Goal: Feedback & Contribution: Contribute content

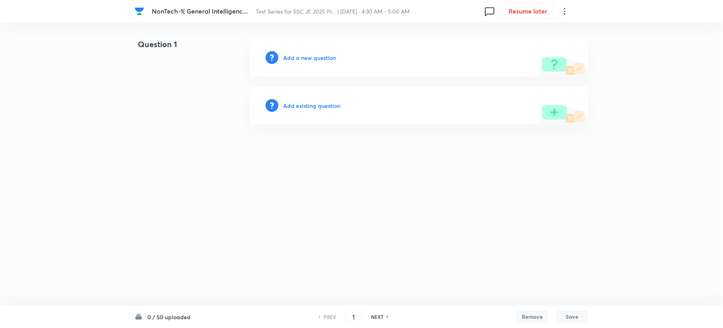
click at [302, 62] on div "Add a new question" at bounding box center [419, 57] width 339 height 38
click at [302, 56] on h6 "Add a new question" at bounding box center [309, 57] width 53 height 8
click at [302, 56] on h6 "Choose a question type" at bounding box center [313, 57] width 61 height 8
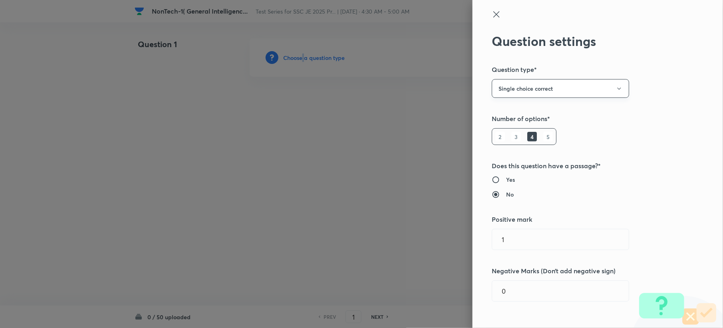
click at [560, 90] on button "Single choice correct" at bounding box center [559, 88] width 137 height 19
click at [529, 112] on span "Single choice correct" at bounding box center [552, 113] width 127 height 8
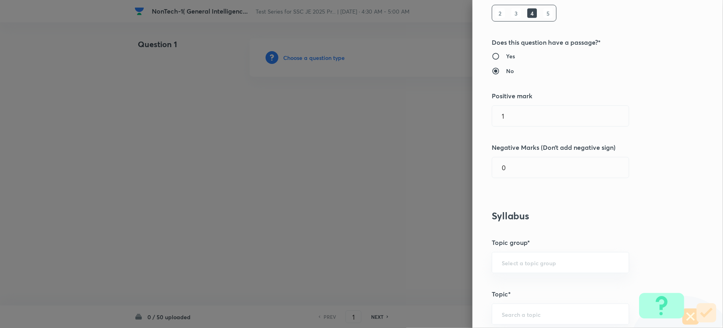
scroll to position [213, 0]
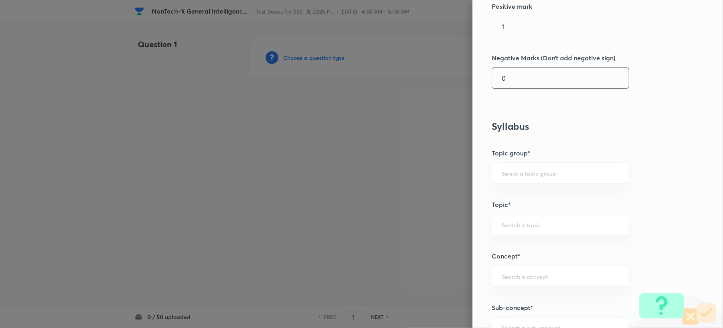
click at [525, 85] on input "0" at bounding box center [560, 78] width 137 height 20
type input "0.25"
click at [501, 224] on input "text" at bounding box center [559, 225] width 117 height 8
click at [509, 118] on li "Verbal Reasoning" at bounding box center [552, 117] width 136 height 14
type input "Verbal Reasoning"
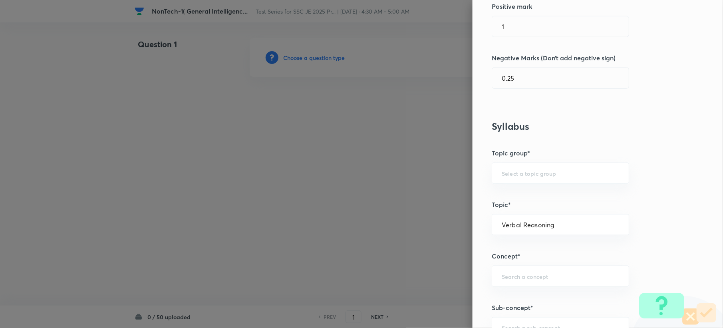
type input "General Intelligence"
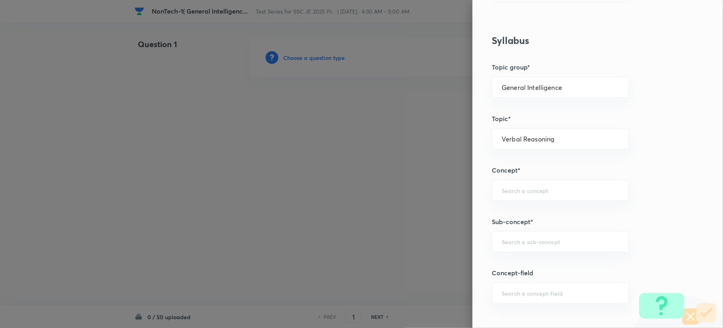
scroll to position [319, 0]
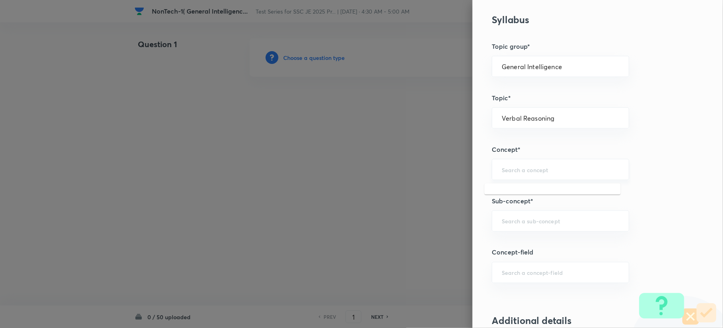
click at [504, 170] on input "text" at bounding box center [559, 170] width 117 height 8
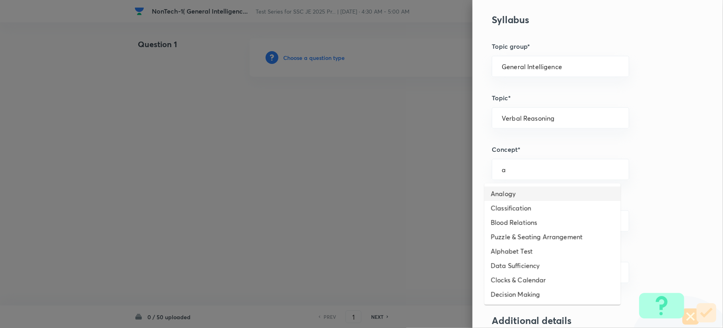
click at [505, 194] on li "Analogy" at bounding box center [552, 193] width 136 height 14
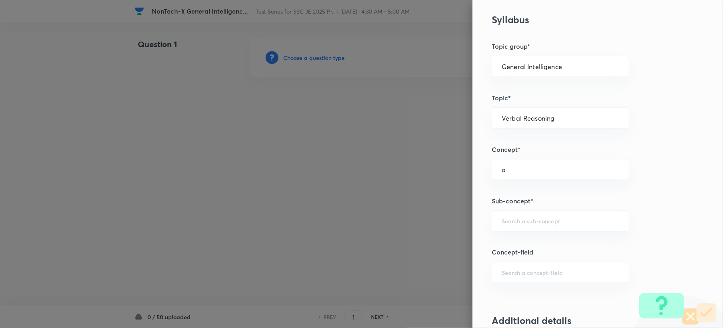
type input "Analogy"
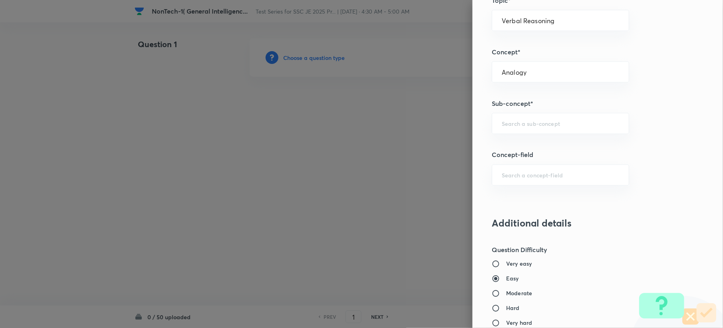
scroll to position [426, 0]
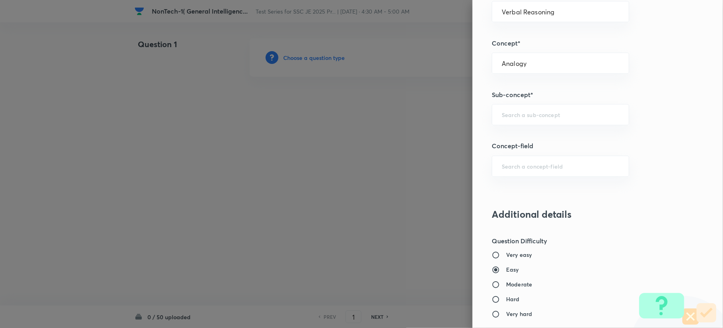
click at [517, 81] on div "Question settings Question type* Single choice correct Number of options* 2 3 4…" at bounding box center [597, 164] width 250 height 328
click at [513, 124] on div "​" at bounding box center [559, 114] width 137 height 21
click at [508, 136] on li "Word Analogy" at bounding box center [552, 139] width 136 height 14
type input "Word Analogy"
drag, startPoint x: 492, startPoint y: 114, endPoint x: 548, endPoint y: 121, distance: 56.7
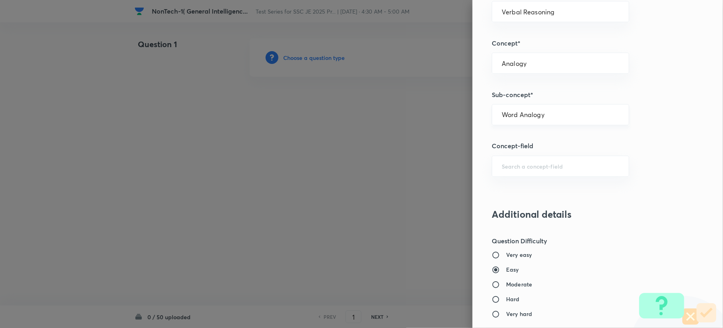
click at [555, 121] on div "Word Analogy ​" at bounding box center [559, 114] width 137 height 21
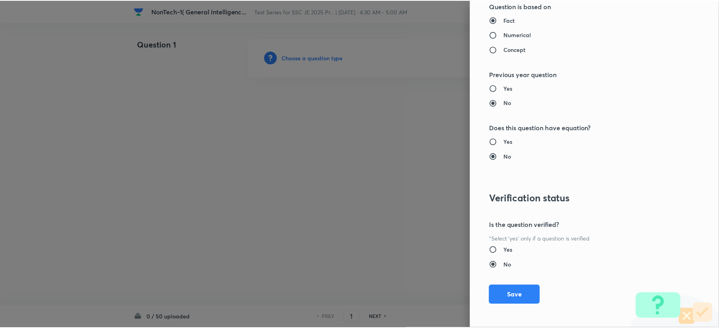
scroll to position [762, 0]
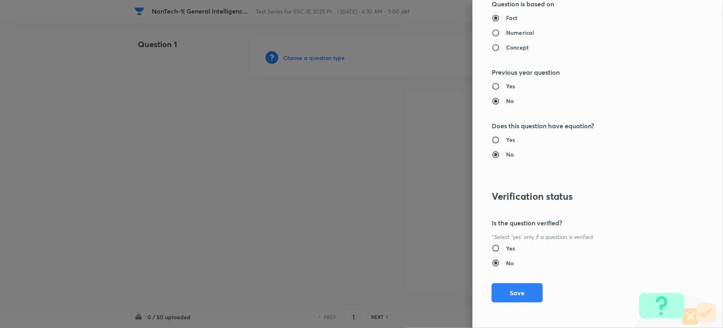
click at [513, 282] on div "Question settings Question type* Single choice correct Number of options* 2 3 4…" at bounding box center [597, 164] width 250 height 328
click at [510, 288] on button "Save" at bounding box center [516, 291] width 51 height 19
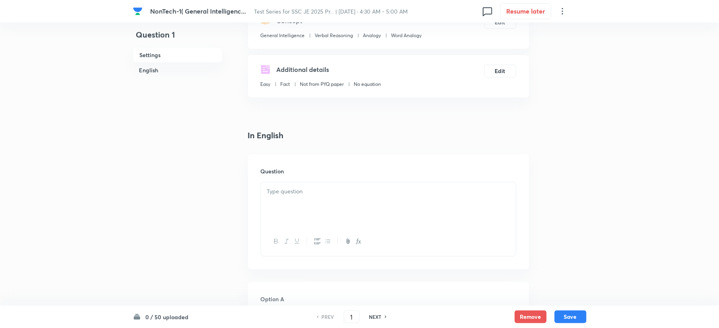
scroll to position [106, 0]
drag, startPoint x: 295, startPoint y: 184, endPoint x: 291, endPoint y: 195, distance: 12.0
click at [292, 185] on div at bounding box center [388, 203] width 255 height 45
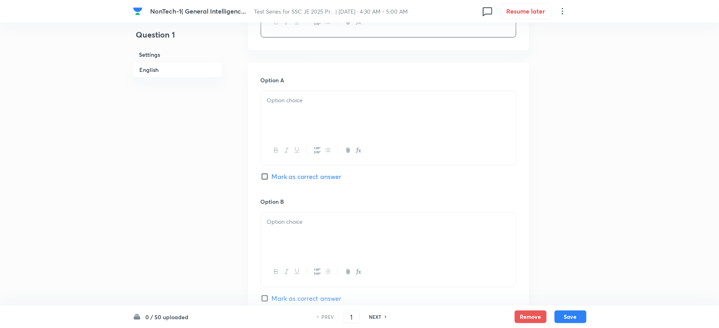
scroll to position [420, 0]
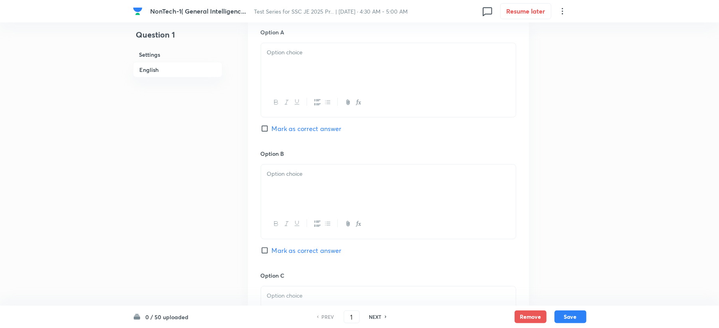
drag, startPoint x: 287, startPoint y: 50, endPoint x: 287, endPoint y: 55, distance: 4.9
click at [287, 54] on p at bounding box center [388, 52] width 243 height 9
click at [277, 178] on p at bounding box center [388, 173] width 243 height 9
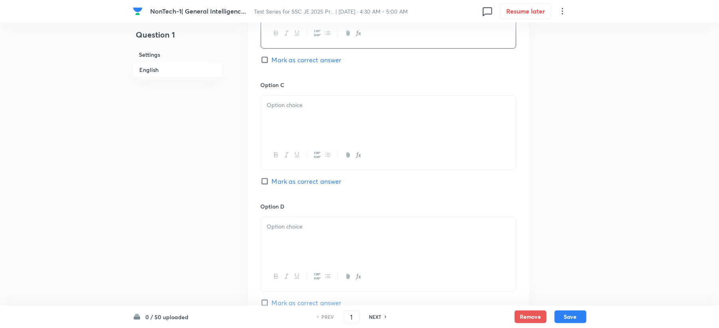
scroll to position [633, 0]
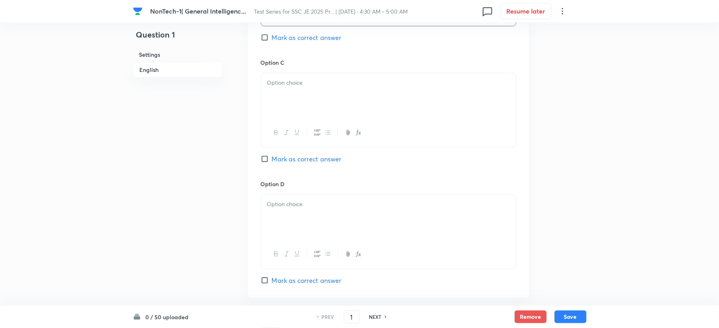
drag, startPoint x: 277, startPoint y: 161, endPoint x: 277, endPoint y: 148, distance: 13.6
click at [277, 160] on span "Mark as correct answer" at bounding box center [307, 159] width 70 height 10
click at [272, 160] on input "Mark as correct answer" at bounding box center [266, 159] width 11 height 8
checkbox input "true"
click at [275, 104] on div at bounding box center [388, 95] width 255 height 45
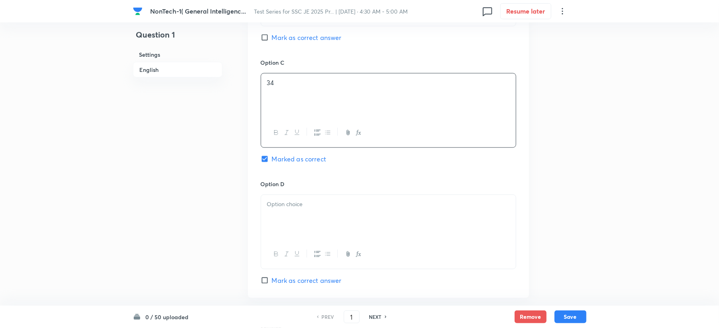
click at [299, 35] on span "Mark as correct answer" at bounding box center [307, 38] width 70 height 10
click at [272, 35] on input "Mark as correct answer" at bounding box center [266, 38] width 11 height 8
checkbox input "true"
checkbox input "false"
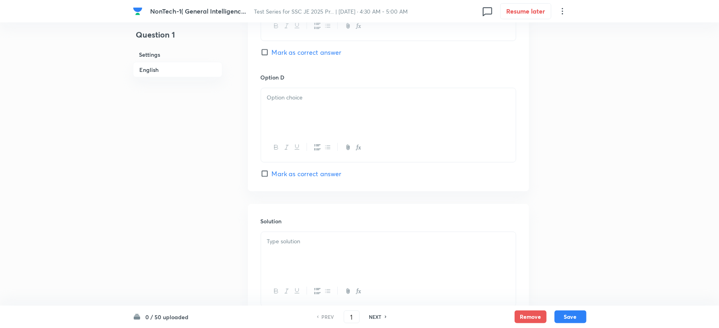
click at [273, 130] on div at bounding box center [388, 110] width 255 height 45
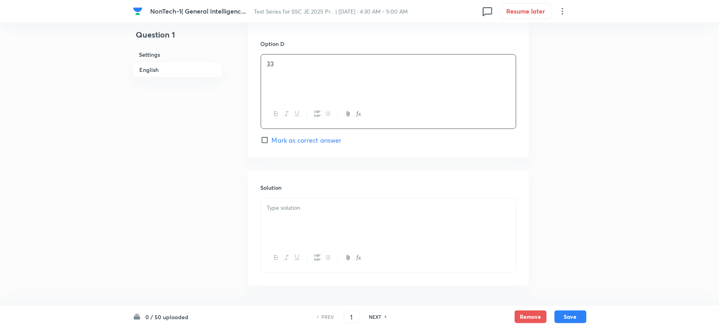
scroll to position [804, 0]
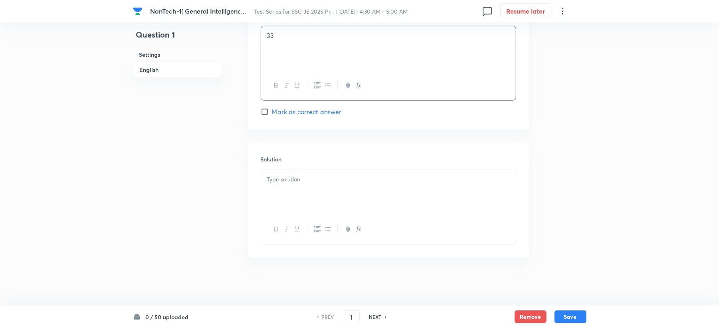
drag, startPoint x: 267, startPoint y: 240, endPoint x: 272, endPoint y: 213, distance: 27.6
click at [272, 227] on div at bounding box center [388, 229] width 255 height 29
click at [292, 192] on div at bounding box center [388, 192] width 255 height 45
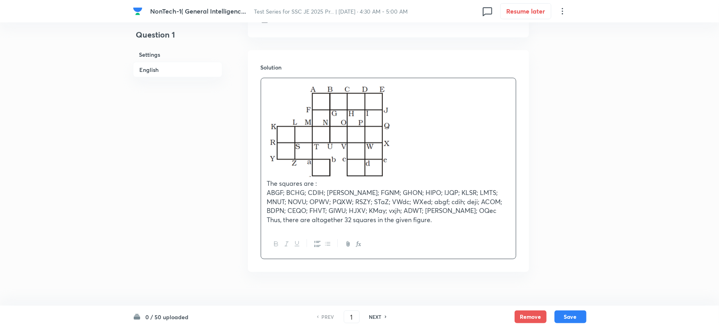
scroll to position [909, 0]
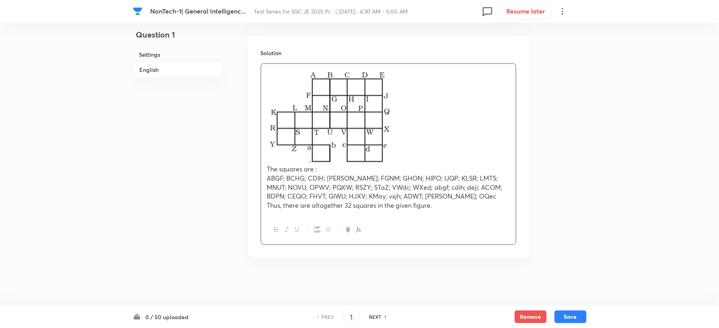
drag, startPoint x: 432, startPoint y: 209, endPoint x: 441, endPoint y: 210, distance: 9.2
click at [434, 209] on p "Thus, there are altogether 32 squares in the given figure." at bounding box center [388, 205] width 243 height 9
drag, startPoint x: 398, startPoint y: 182, endPoint x: 400, endPoint y: 206, distance: 23.6
click at [400, 206] on p "Thus, there are altogether 32 squares in the given figure." at bounding box center [388, 205] width 243 height 9
drag, startPoint x: 415, startPoint y: 182, endPoint x: 412, endPoint y: 187, distance: 5.5
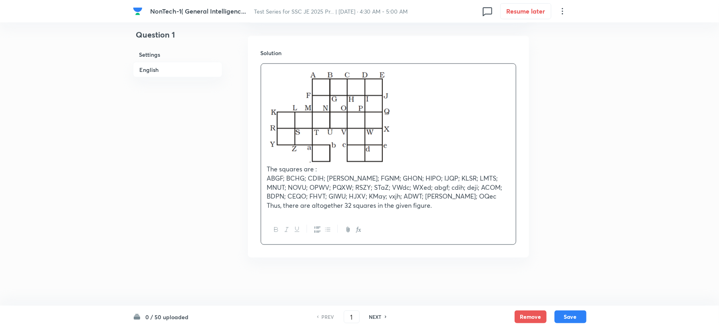
drag, startPoint x: 431, startPoint y: 184, endPoint x: 433, endPoint y: 218, distance: 33.2
click at [443, 217] on div at bounding box center [388, 229] width 255 height 29
click at [577, 317] on button "Save" at bounding box center [571, 315] width 32 height 13
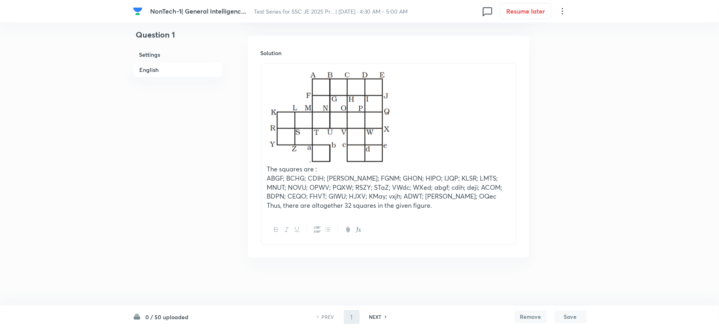
type input "2"
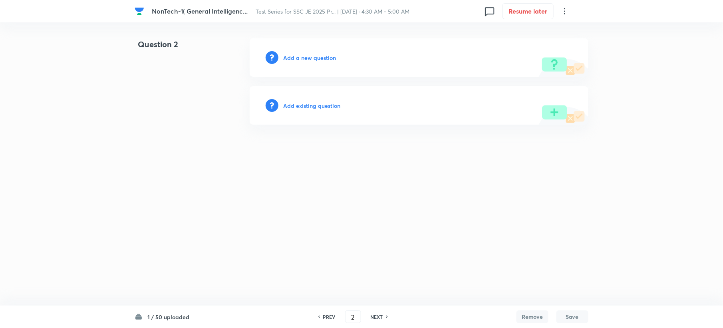
click at [301, 57] on h6 "Add a new question" at bounding box center [309, 57] width 53 height 8
click at [301, 57] on h6 "Choose a question type" at bounding box center [313, 57] width 61 height 8
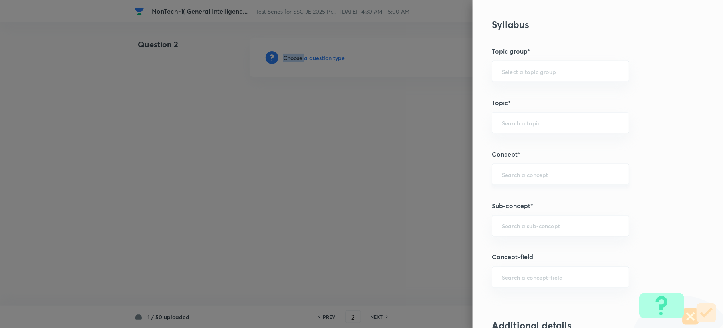
scroll to position [319, 0]
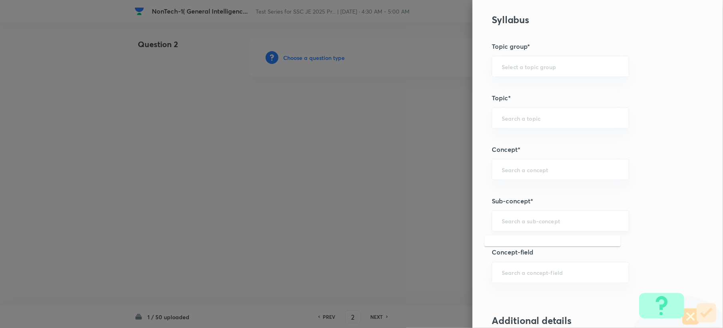
click at [506, 222] on input "text" at bounding box center [559, 221] width 117 height 8
paste input "Word Analogy"
click at [513, 242] on li "Word Analogy" at bounding box center [552, 245] width 136 height 14
type input "Word Analogy"
type input "General Intelligence"
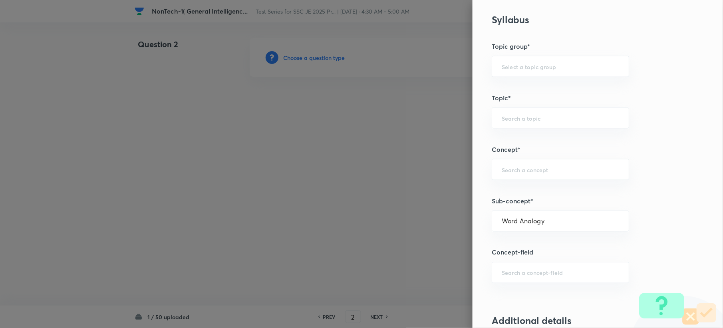
type input "Verbal Reasoning"
type input "Analogy"
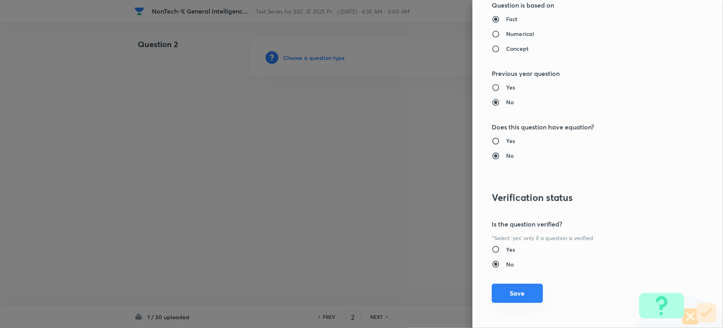
scroll to position [762, 0]
drag, startPoint x: 508, startPoint y: 292, endPoint x: 170, endPoint y: 173, distance: 358.6
click at [509, 291] on button "Save" at bounding box center [516, 292] width 51 height 19
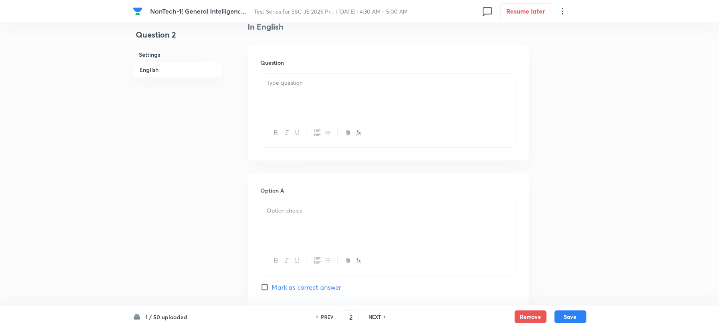
scroll to position [213, 0]
click at [279, 98] on div at bounding box center [388, 97] width 255 height 45
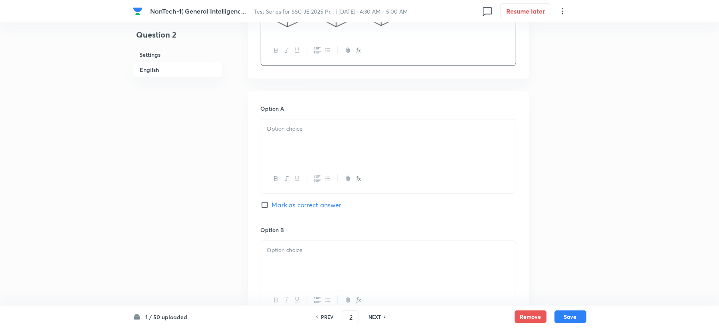
scroll to position [319, 0]
click at [296, 122] on div at bounding box center [388, 141] width 255 height 45
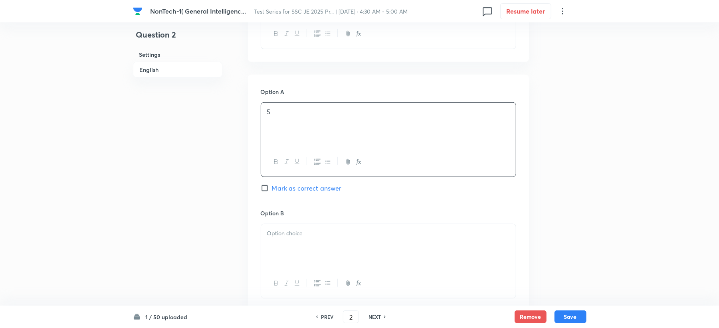
scroll to position [342, 0]
click at [279, 228] on p at bounding box center [388, 226] width 243 height 9
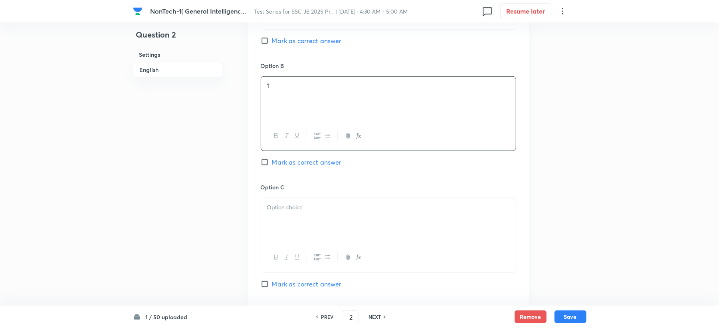
scroll to position [501, 0]
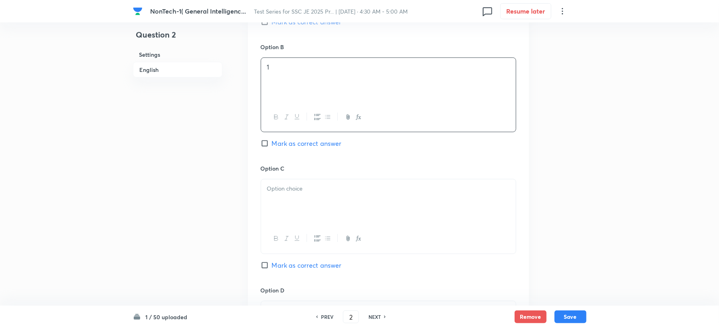
click at [310, 225] on div at bounding box center [389, 216] width 256 height 75
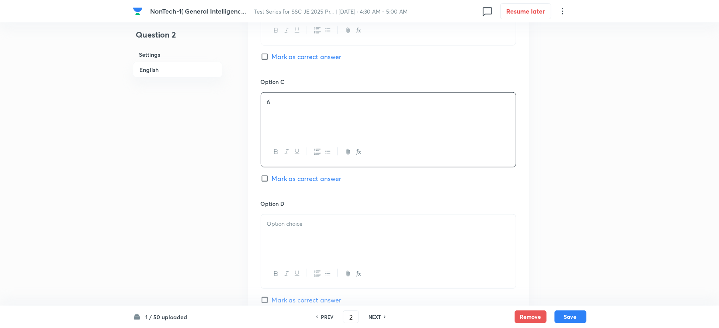
scroll to position [608, 0]
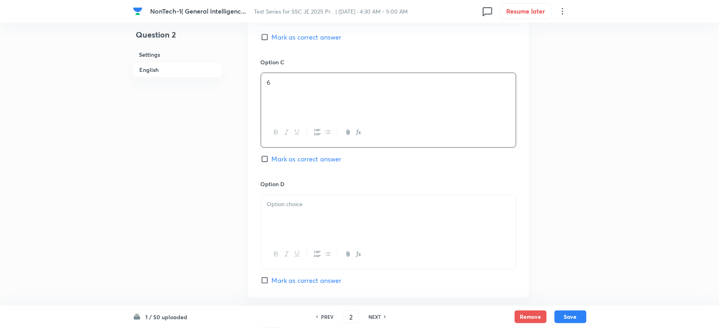
click at [289, 191] on div "Option D Mark as correct answer" at bounding box center [389, 232] width 256 height 105
click at [291, 220] on div at bounding box center [388, 217] width 255 height 45
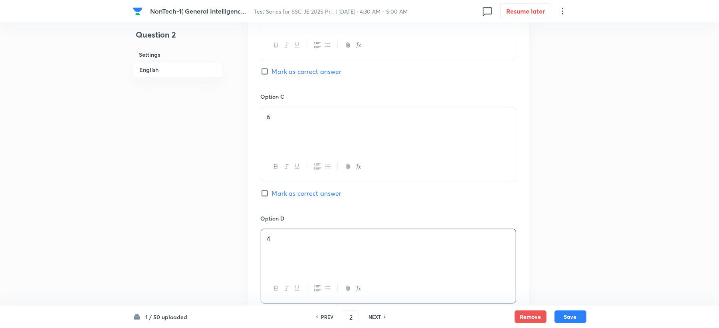
scroll to position [555, 0]
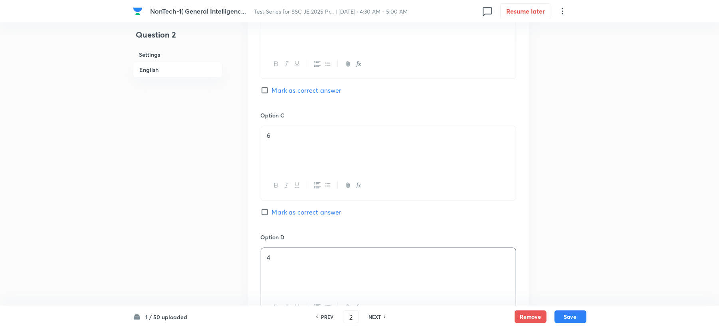
drag, startPoint x: 281, startPoint y: 200, endPoint x: 277, endPoint y: 211, distance: 12.4
click at [278, 209] on div "Option C 6 Mark as correct answer" at bounding box center [389, 171] width 256 height 121
click at [278, 212] on span "Mark as correct answer" at bounding box center [307, 212] width 70 height 10
click at [272, 212] on input "Mark as correct answer" at bounding box center [266, 212] width 11 height 8
checkbox input "true"
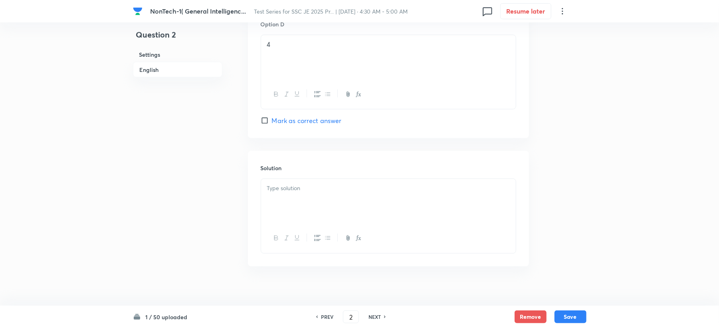
scroll to position [778, 0]
drag, startPoint x: 273, startPoint y: 185, endPoint x: 159, endPoint y: 190, distance: 115.1
click at [266, 192] on div at bounding box center [388, 192] width 255 height 45
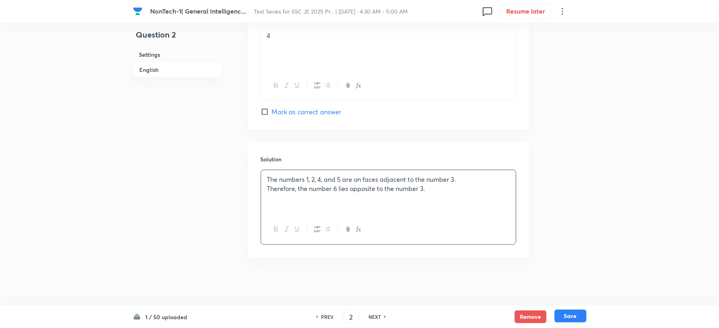
click at [575, 318] on button "Save" at bounding box center [571, 315] width 32 height 13
click at [574, 316] on button "Save" at bounding box center [571, 315] width 32 height 13
click at [574, 314] on button "Save" at bounding box center [571, 315] width 32 height 13
type input "3"
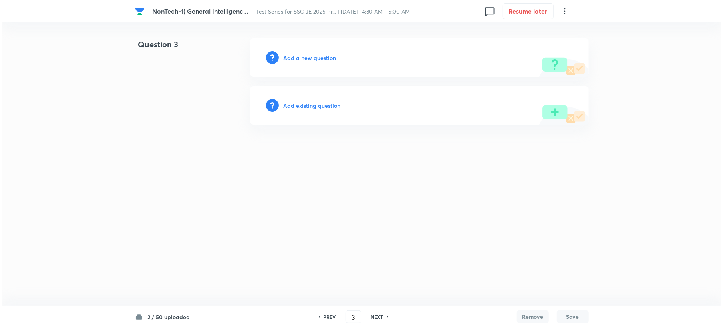
scroll to position [0, 0]
click at [297, 63] on div "Add a new question" at bounding box center [419, 57] width 339 height 38
click at [297, 59] on h6 "Add a new question" at bounding box center [309, 57] width 53 height 8
click at [297, 59] on h6 "Choose a question type" at bounding box center [313, 57] width 61 height 8
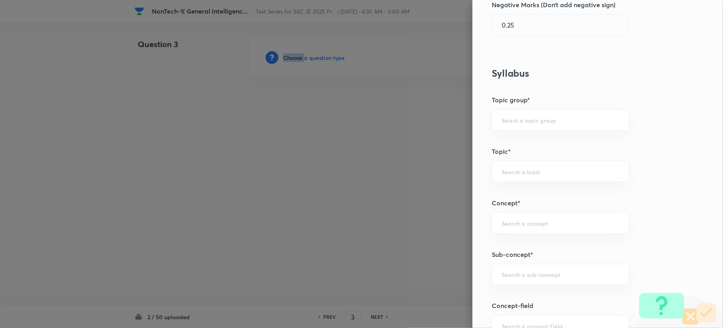
scroll to position [319, 0]
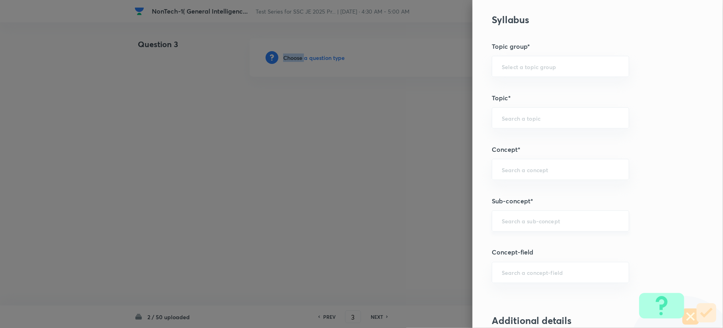
drag, startPoint x: 522, startPoint y: 166, endPoint x: 525, endPoint y: 221, distance: 54.4
click at [522, 170] on div "​" at bounding box center [559, 169] width 137 height 21
click at [524, 224] on input "text" at bounding box center [559, 221] width 117 height 8
paste input "Word Analogy"
click at [511, 251] on li "Word Analogy" at bounding box center [552, 245] width 136 height 14
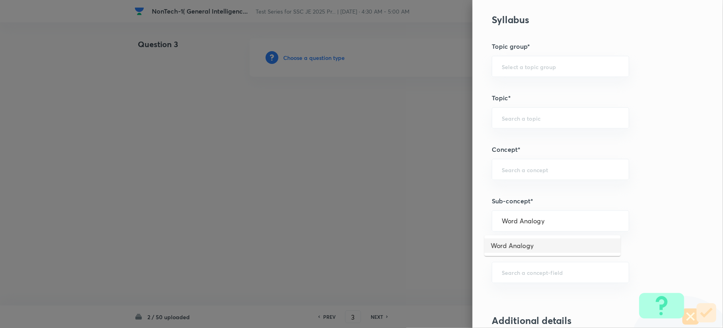
type input "Word Analogy"
type input "General Intelligence"
type input "Verbal Reasoning"
type input "Analogy"
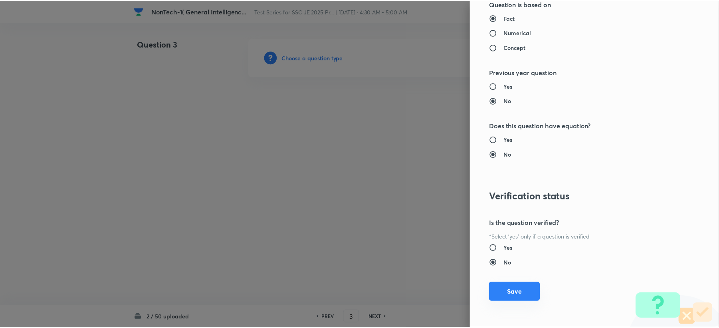
scroll to position [762, 0]
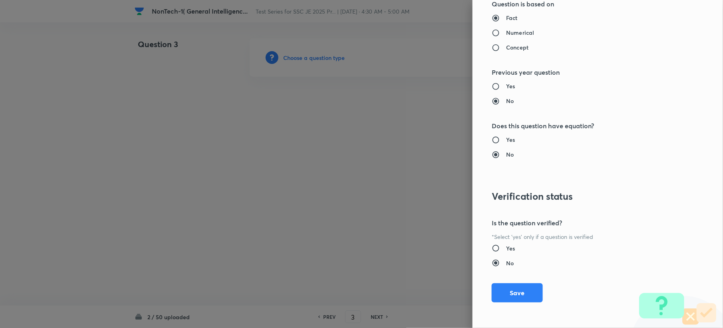
drag, startPoint x: 500, startPoint y: 298, endPoint x: 373, endPoint y: 240, distance: 139.9
click at [500, 291] on button "Save" at bounding box center [516, 292] width 51 height 19
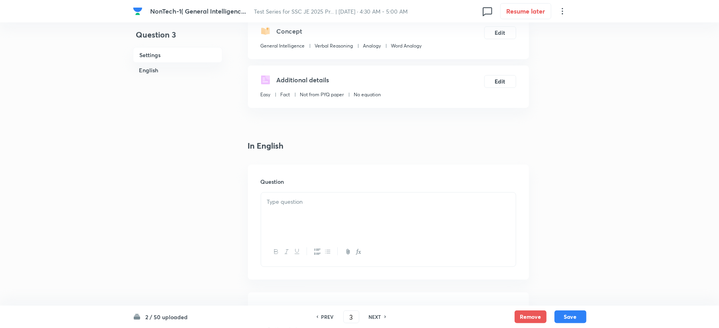
scroll to position [160, 0]
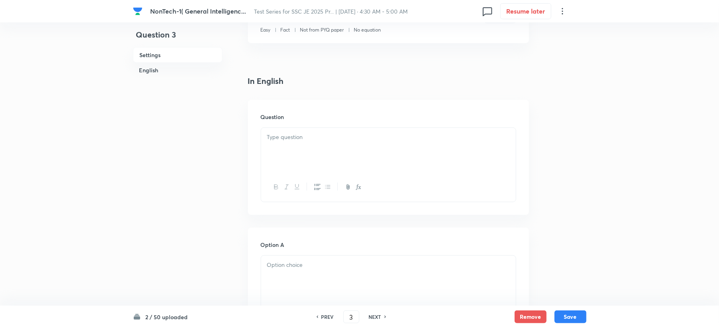
click at [291, 146] on div at bounding box center [388, 150] width 255 height 45
click at [413, 153] on div "Select the correct mirror image from the answer figures when the mirror is plac…" at bounding box center [388, 150] width 255 height 45
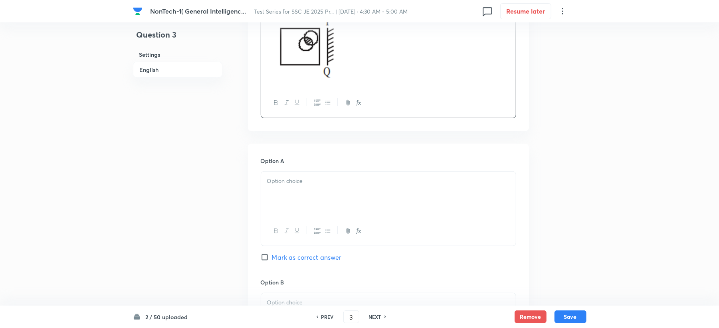
scroll to position [319, 0]
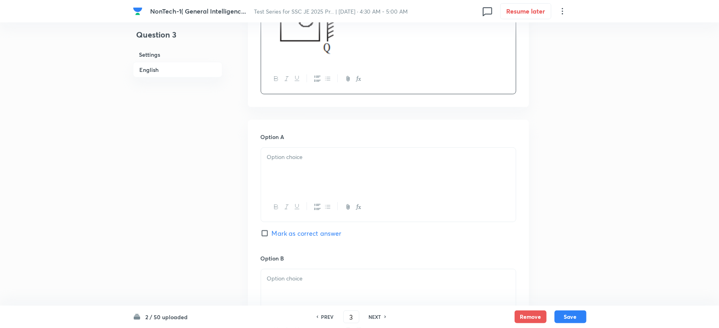
click at [288, 135] on h6 "Option A" at bounding box center [389, 137] width 256 height 8
click at [293, 175] on div at bounding box center [388, 170] width 255 height 45
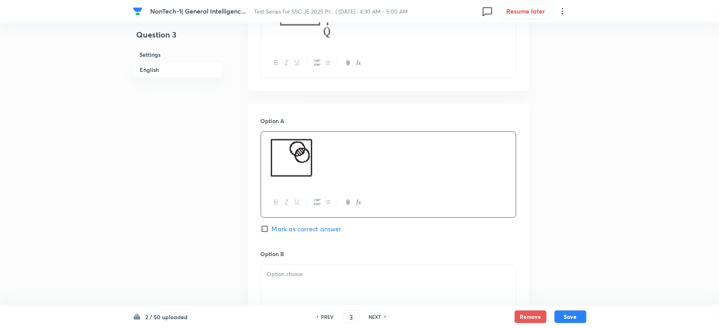
scroll to position [532, 0]
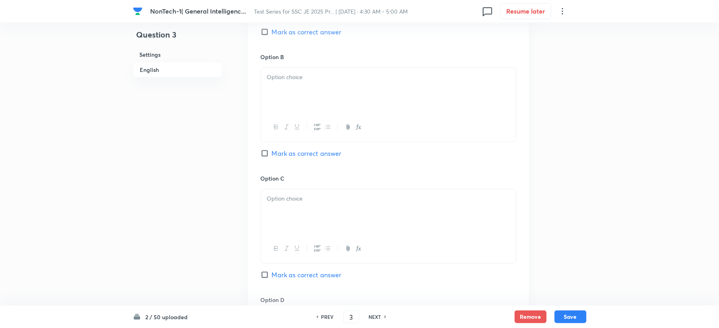
drag, startPoint x: 300, startPoint y: 85, endPoint x: 265, endPoint y: 100, distance: 38.3
click at [300, 81] on div at bounding box center [388, 90] width 255 height 45
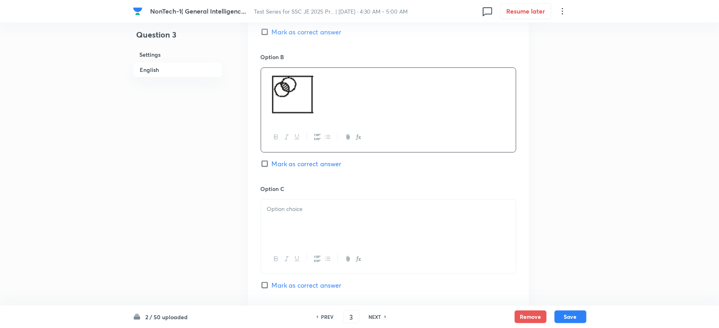
click at [284, 208] on p at bounding box center [388, 208] width 243 height 9
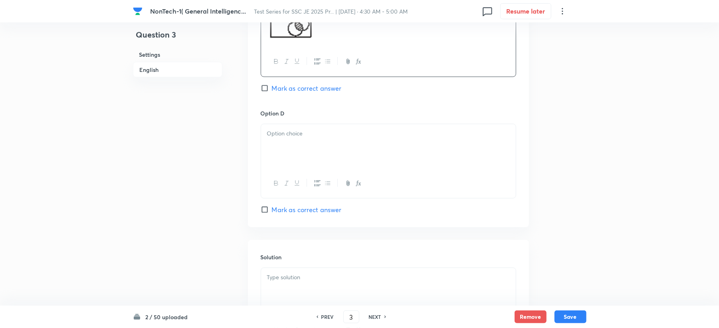
scroll to position [745, 0]
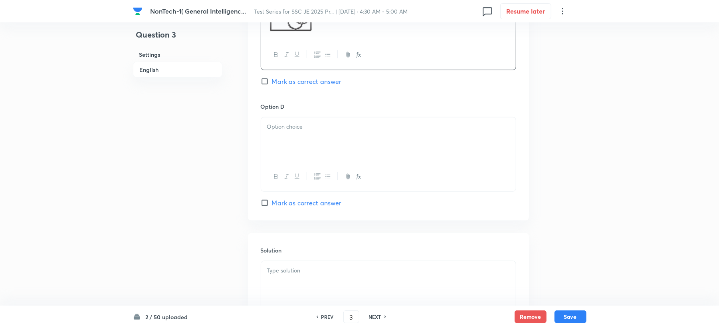
drag, startPoint x: 295, startPoint y: 143, endPoint x: 221, endPoint y: 174, distance: 80.9
click at [295, 143] on div at bounding box center [388, 139] width 255 height 45
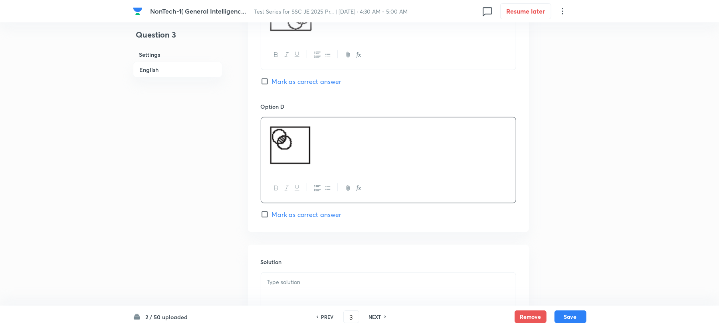
click at [273, 214] on span "Mark as correct answer" at bounding box center [307, 215] width 70 height 10
click at [272, 214] on input "Mark as correct answer" at bounding box center [266, 214] width 11 height 8
checkbox input "true"
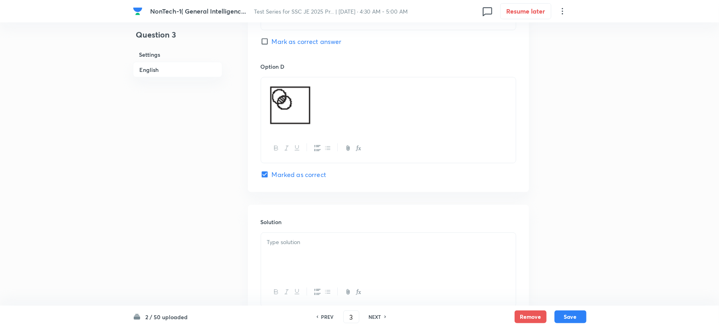
scroll to position [849, 0]
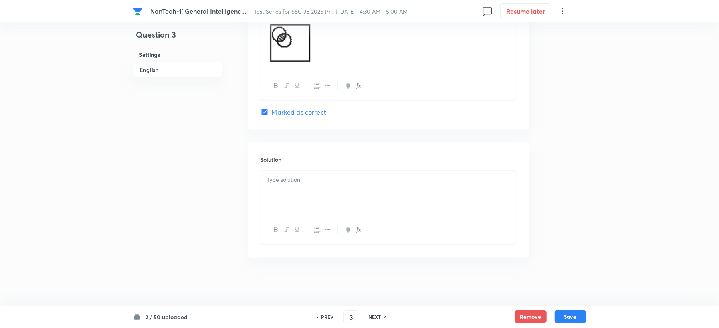
drag, startPoint x: 279, startPoint y: 183, endPoint x: 220, endPoint y: 190, distance: 59.6
click at [279, 184] on div at bounding box center [388, 192] width 255 height 45
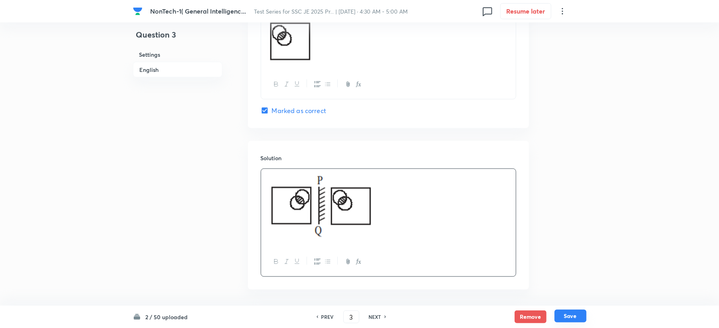
click at [574, 320] on button "Save" at bounding box center [571, 315] width 32 height 13
type input "4"
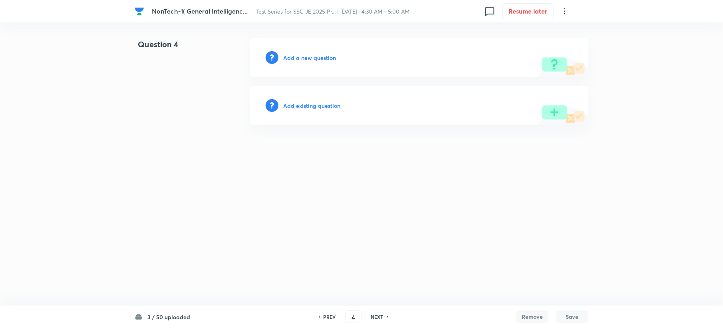
click at [302, 52] on div "Add a new question" at bounding box center [419, 57] width 339 height 38
click at [302, 61] on h6 "Add a new question" at bounding box center [309, 57] width 53 height 8
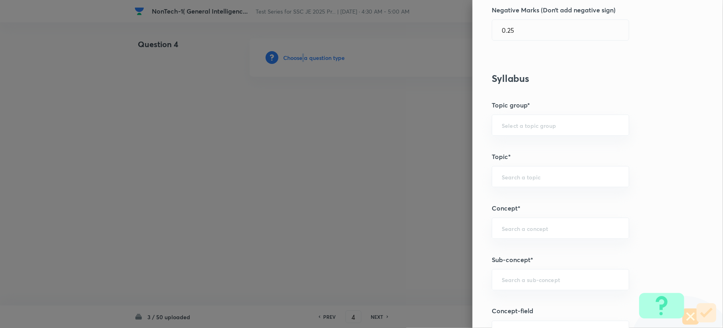
scroll to position [319, 0]
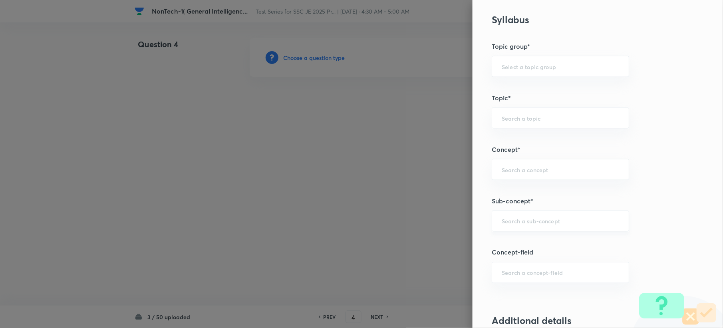
drag, startPoint x: 512, startPoint y: 234, endPoint x: 511, endPoint y: 229, distance: 4.8
click at [511, 232] on div "Question settings Question type* Single choice correct Number of options* 2 3 4…" at bounding box center [597, 164] width 250 height 328
click at [513, 216] on div "​" at bounding box center [559, 220] width 137 height 21
paste input "Word Analogy"
click at [505, 245] on li "Word Analogy" at bounding box center [552, 245] width 136 height 14
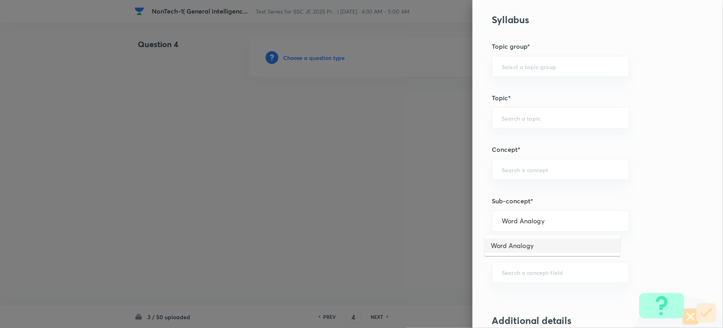
type input "Word Analogy"
type input "General Intelligence"
type input "Verbal Reasoning"
type input "Analogy"
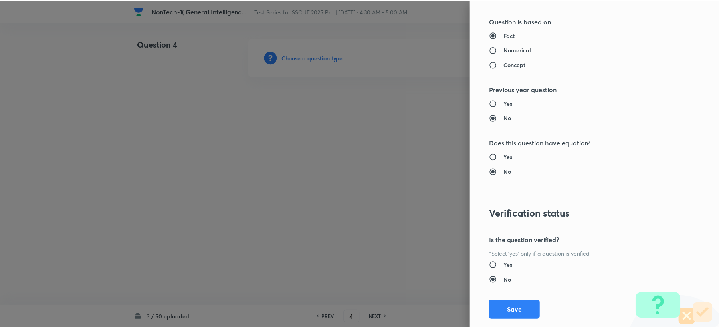
scroll to position [762, 0]
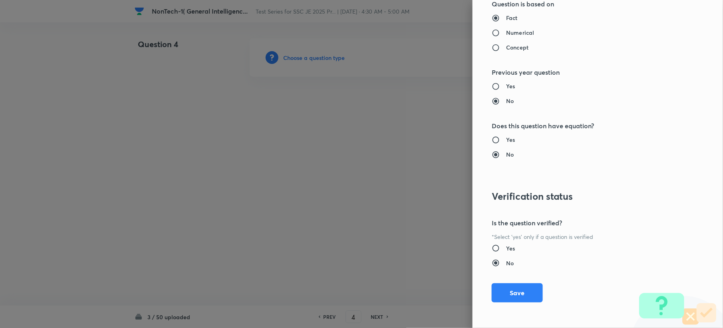
drag, startPoint x: 503, startPoint y: 292, endPoint x: 255, endPoint y: 203, distance: 264.3
click at [503, 293] on button "Save" at bounding box center [516, 292] width 51 height 19
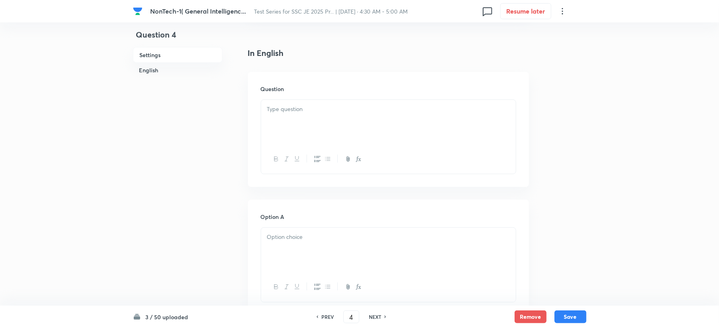
scroll to position [266, 0]
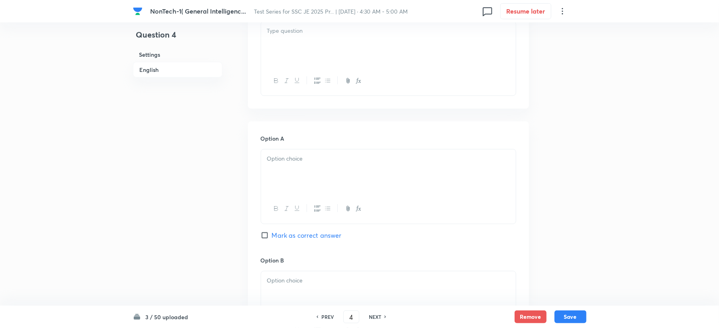
drag, startPoint x: 289, startPoint y: 31, endPoint x: 272, endPoint y: 95, distance: 66.1
click at [286, 35] on p at bounding box center [388, 30] width 243 height 9
click at [279, 175] on div at bounding box center [388, 171] width 255 height 45
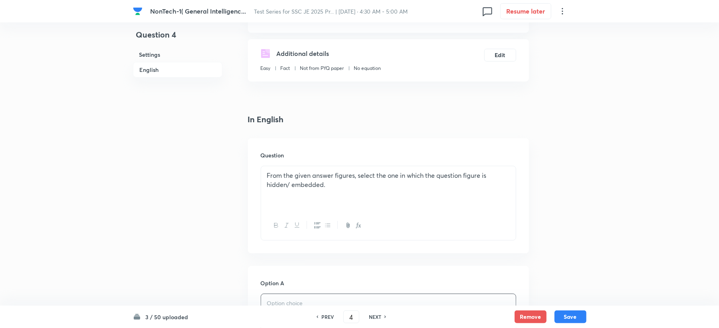
scroll to position [106, 0]
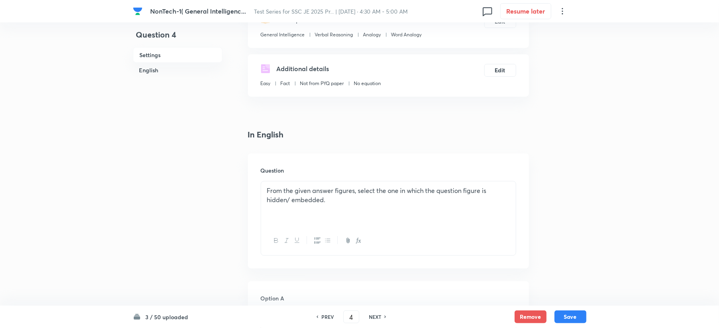
click at [345, 200] on p "From the given answer figures, select the one in which the question figure is h…" at bounding box center [388, 195] width 243 height 18
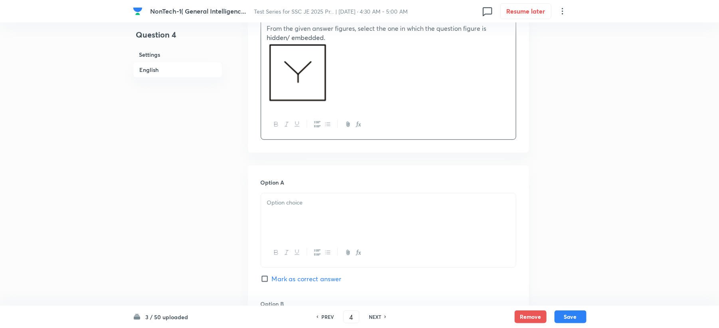
scroll to position [319, 0]
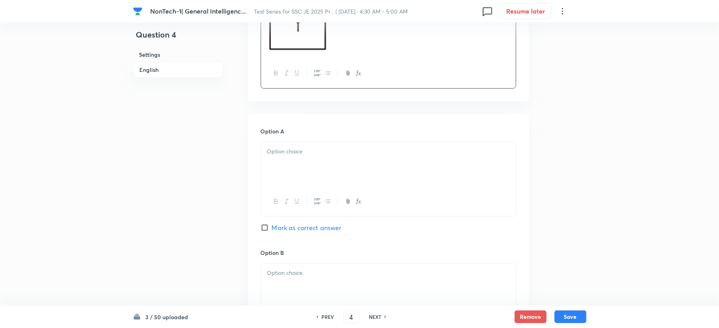
drag, startPoint x: 279, startPoint y: 158, endPoint x: 272, endPoint y: 156, distance: 7.6
click at [280, 157] on div at bounding box center [388, 164] width 255 height 45
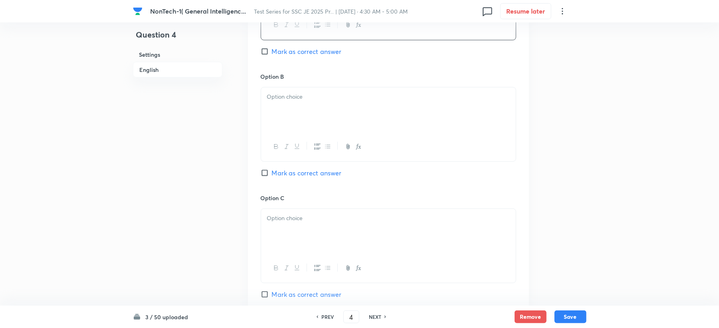
drag, startPoint x: 288, startPoint y: 57, endPoint x: 262, endPoint y: 95, distance: 45.4
click at [287, 87] on div at bounding box center [388, 109] width 255 height 45
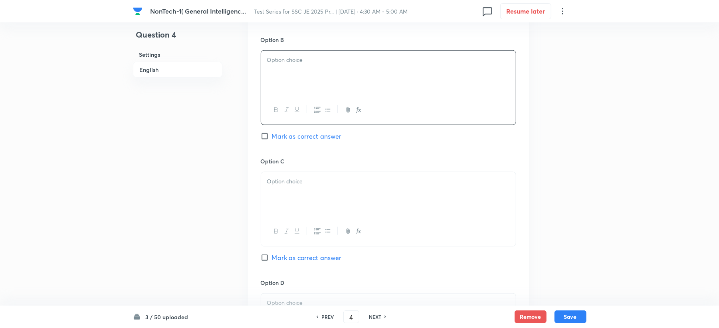
click at [304, 199] on div at bounding box center [388, 194] width 255 height 45
click at [280, 72] on div at bounding box center [388, 73] width 255 height 45
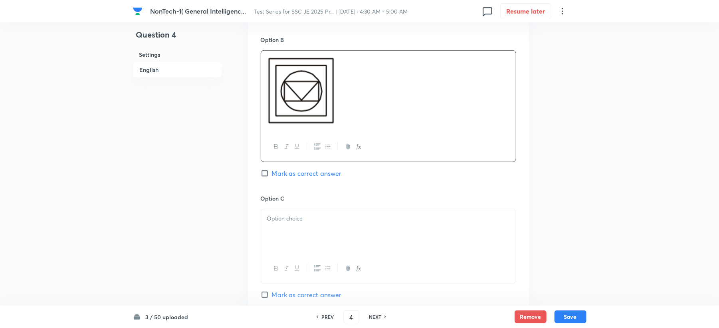
click at [306, 229] on div at bounding box center [388, 231] width 255 height 45
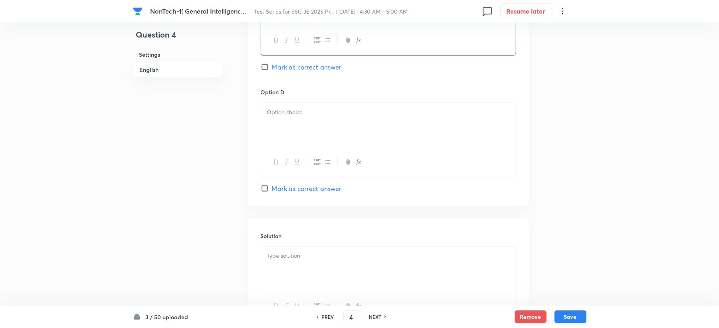
scroll to position [835, 0]
drag, startPoint x: 288, startPoint y: 140, endPoint x: 272, endPoint y: 145, distance: 16.3
click at [290, 134] on div at bounding box center [388, 124] width 255 height 45
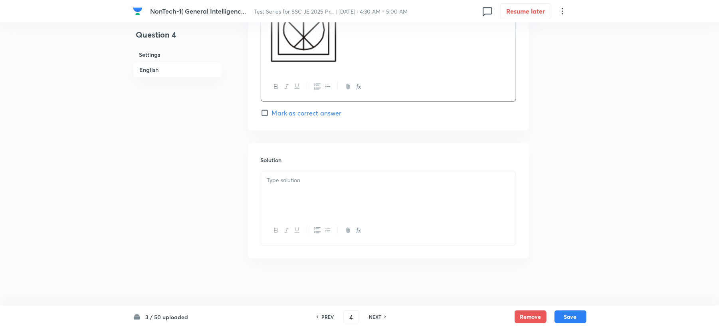
scroll to position [950, 0]
drag, startPoint x: 285, startPoint y: 197, endPoint x: 219, endPoint y: 181, distance: 67.4
click at [285, 198] on div at bounding box center [388, 192] width 255 height 45
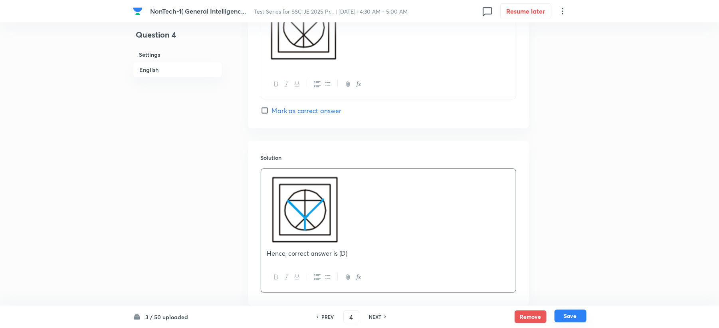
click at [571, 319] on button "Save" at bounding box center [571, 315] width 32 height 13
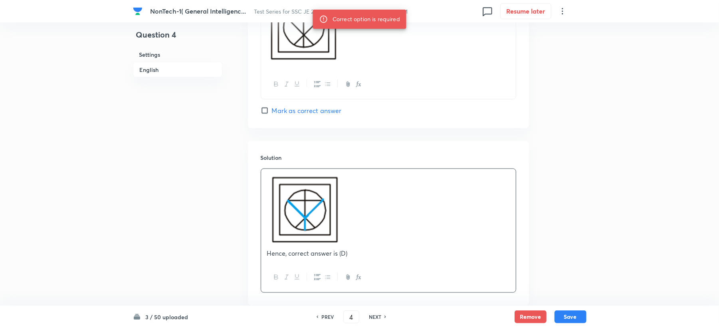
click at [308, 115] on span "Mark as correct answer" at bounding box center [307, 111] width 70 height 10
click at [311, 112] on span "Mark as correct answer" at bounding box center [307, 111] width 70 height 10
click at [272, 112] on input "Mark as correct answer" at bounding box center [266, 111] width 11 height 8
checkbox input "true"
click at [579, 312] on button "Save" at bounding box center [571, 315] width 32 height 13
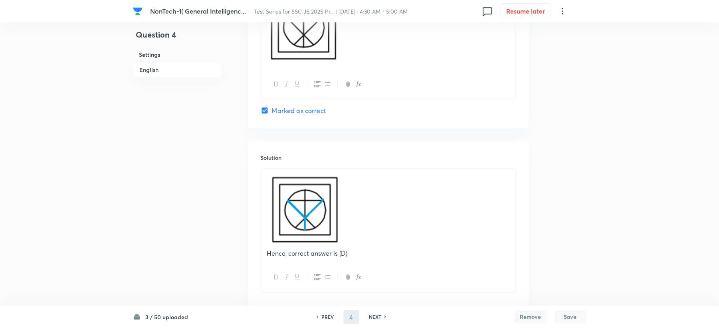
type input "5"
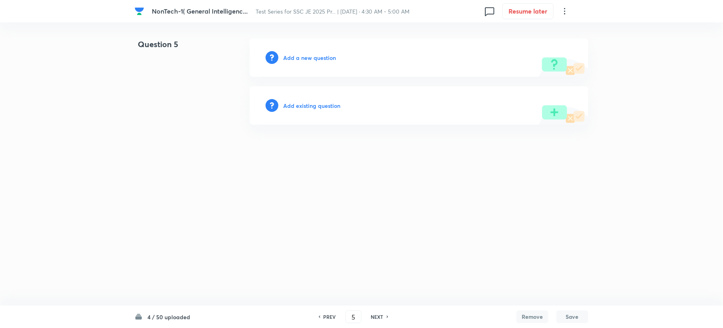
click at [309, 55] on h6 "Add a new question" at bounding box center [309, 57] width 53 height 8
click at [309, 55] on h6 "Choose a question type" at bounding box center [313, 57] width 61 height 8
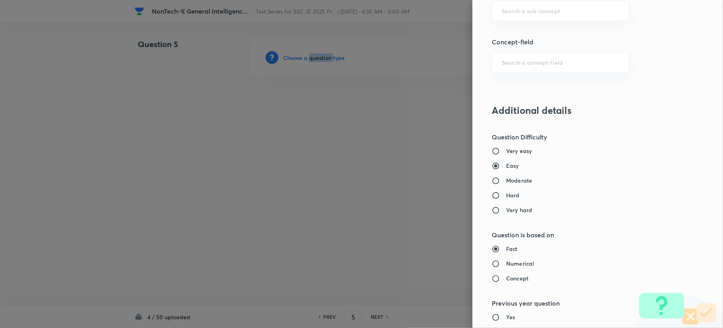
scroll to position [532, 0]
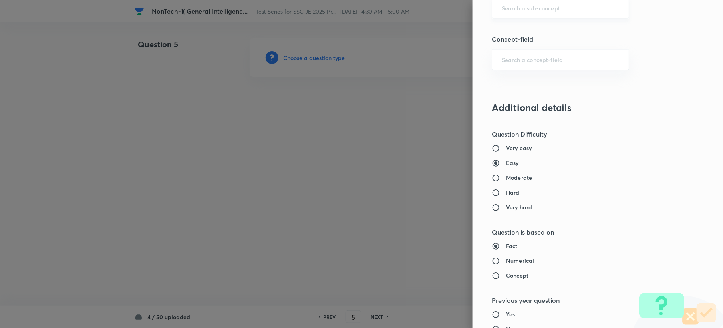
click at [511, 10] on input "text" at bounding box center [559, 8] width 117 height 8
paste input "Word Analogy"
click at [505, 32] on li "Word Analogy" at bounding box center [552, 32] width 136 height 14
type input "Word Analogy"
type input "General Intelligence"
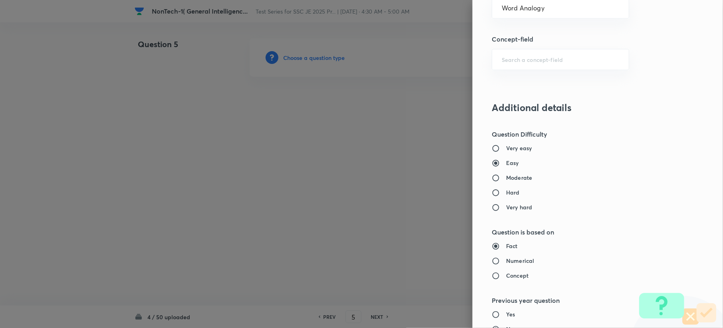
type input "Verbal Reasoning"
type input "Analogy"
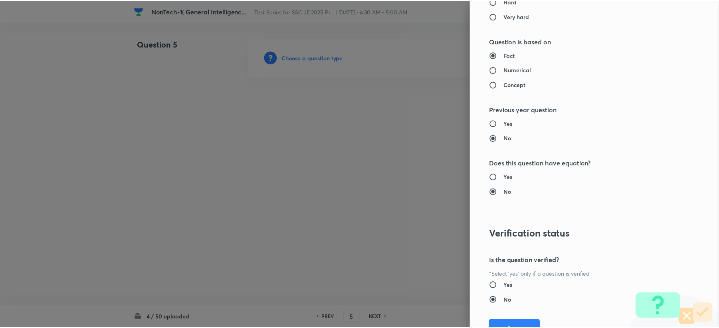
scroll to position [745, 0]
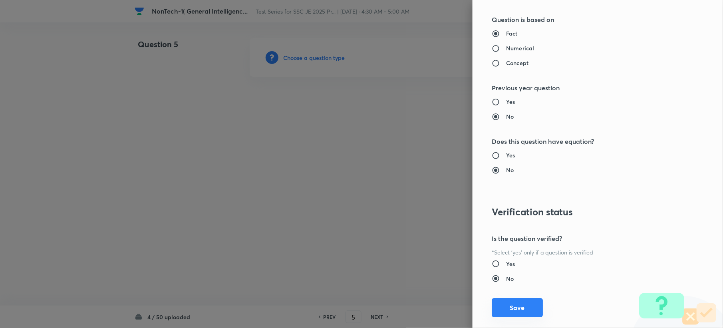
click at [500, 301] on button "Save" at bounding box center [516, 307] width 51 height 19
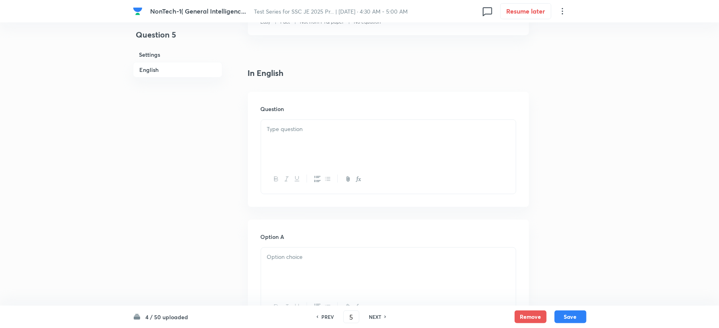
scroll to position [266, 0]
click at [307, 50] on div at bounding box center [388, 44] width 255 height 45
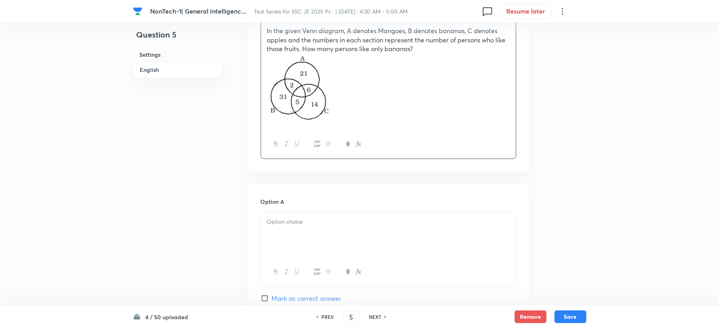
click at [271, 226] on p at bounding box center [388, 221] width 243 height 9
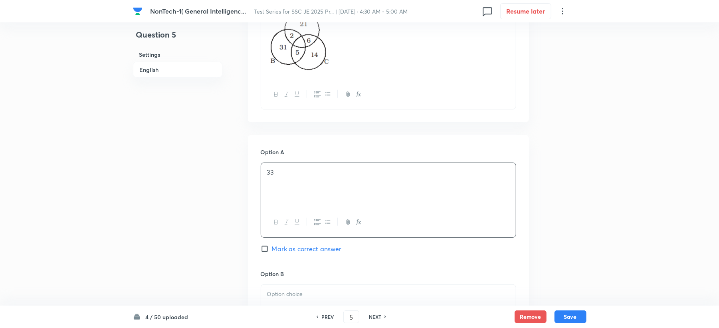
scroll to position [373, 0]
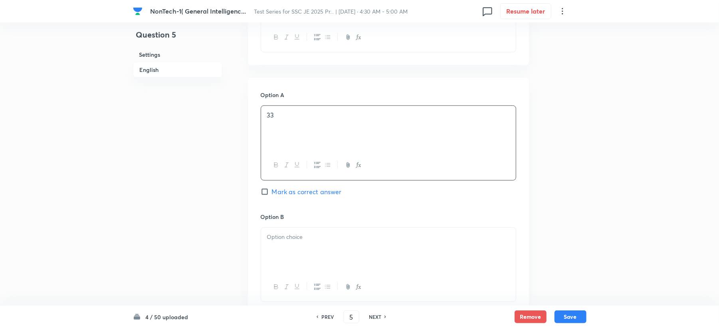
click at [278, 246] on div at bounding box center [388, 250] width 255 height 45
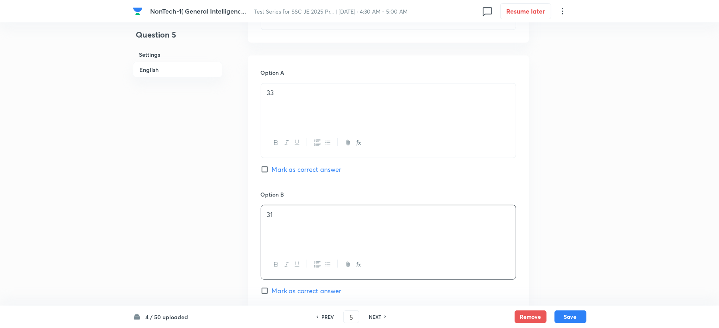
scroll to position [479, 0]
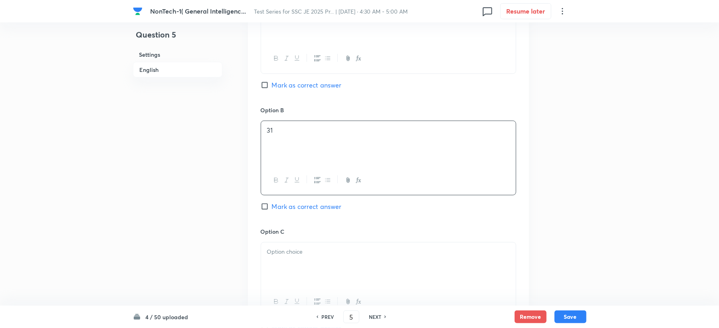
drag, startPoint x: 273, startPoint y: 251, endPoint x: 256, endPoint y: 245, distance: 18.9
click at [275, 251] on div "Option C Mark as correct answer" at bounding box center [389, 287] width 256 height 121
drag, startPoint x: 315, startPoint y: 277, endPoint x: 297, endPoint y: 270, distance: 18.8
click at [314, 277] on div at bounding box center [388, 264] width 255 height 45
drag, startPoint x: 277, startPoint y: 248, endPoint x: 286, endPoint y: 254, distance: 11.4
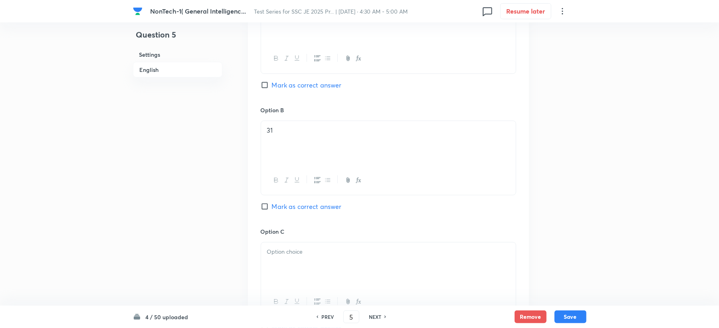
click at [280, 252] on div at bounding box center [388, 264] width 255 height 45
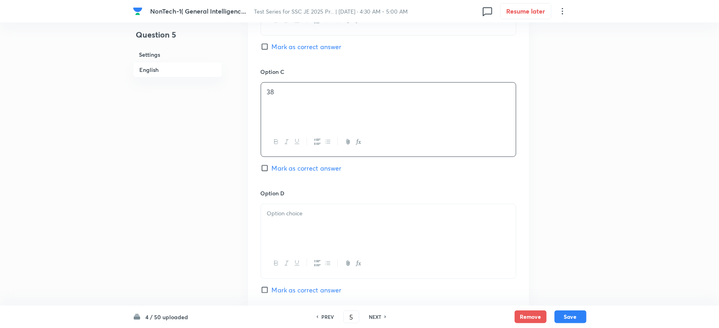
click at [286, 240] on div at bounding box center [388, 226] width 255 height 45
click at [280, 45] on span "Mark as correct answer" at bounding box center [307, 47] width 70 height 10
click at [272, 45] on input "Mark as correct answer" at bounding box center [266, 47] width 11 height 8
checkbox input "true"
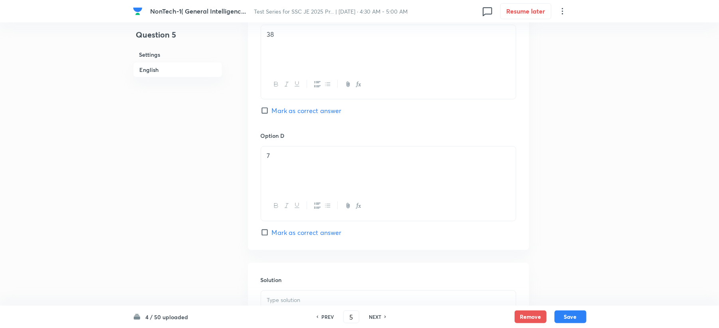
scroll to position [818, 0]
click at [285, 208] on div at bounding box center [388, 192] width 255 height 45
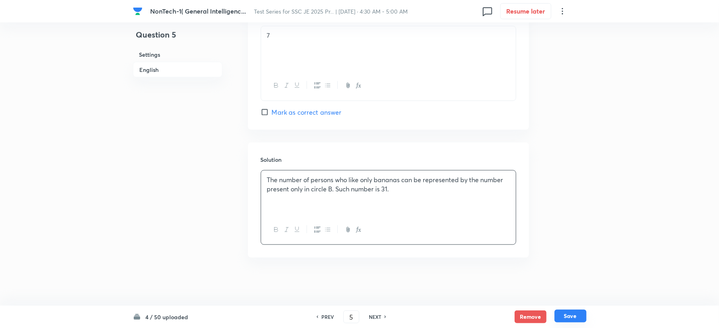
click at [572, 319] on button "Save" at bounding box center [571, 315] width 32 height 13
type input "6"
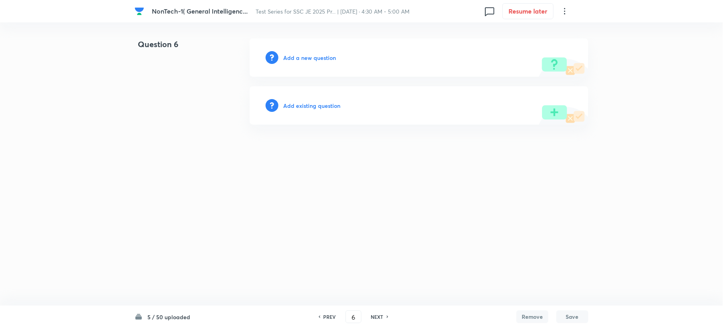
click at [291, 59] on h6 "Add a new question" at bounding box center [309, 57] width 53 height 8
click at [291, 59] on h6 "Choose a question type" at bounding box center [313, 57] width 61 height 8
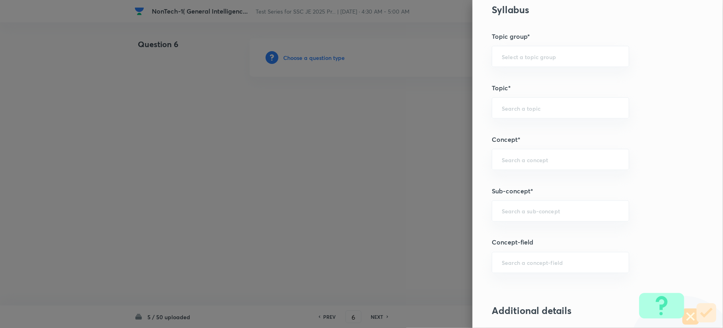
scroll to position [479, 0]
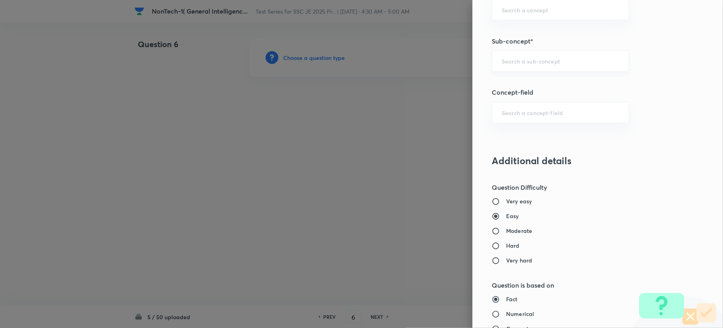
drag, startPoint x: 497, startPoint y: 41, endPoint x: 501, endPoint y: 62, distance: 21.9
click at [497, 50] on div "Question settings Question type* Single choice correct Number of options* 2 3 4…" at bounding box center [597, 164] width 250 height 328
click at [501, 62] on input "text" at bounding box center [559, 61] width 117 height 8
paste input "Word Analogy"
click at [505, 84] on li "Word Analogy" at bounding box center [552, 86] width 136 height 14
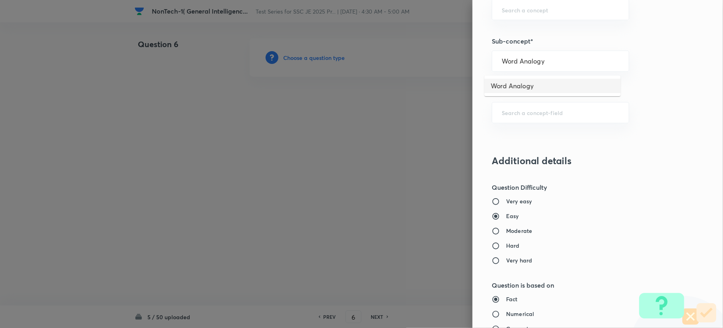
type input "Word Analogy"
type input "General Intelligence"
type input "Verbal Reasoning"
type input "Analogy"
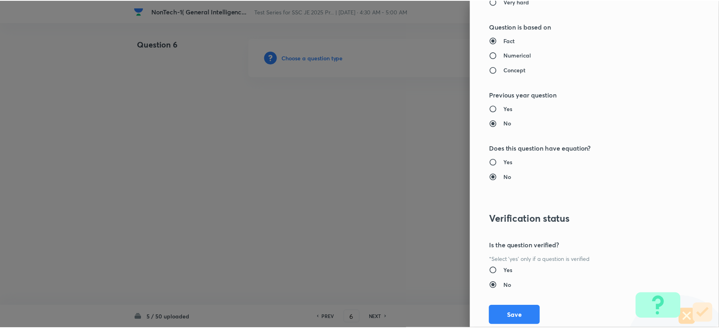
scroll to position [745, 0]
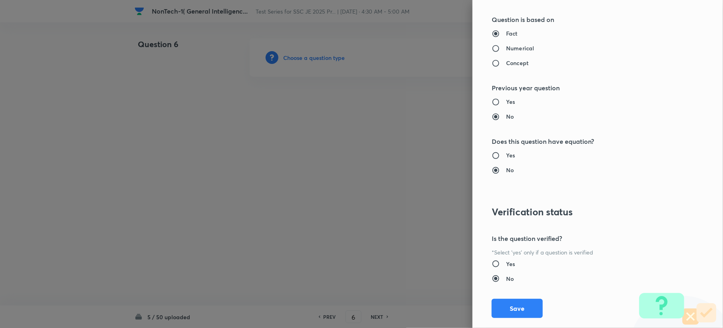
drag, startPoint x: 516, startPoint y: 297, endPoint x: 399, endPoint y: 301, distance: 117.0
click at [516, 299] on div "Question settings Question type* Single choice correct Number of options* 2 3 4…" at bounding box center [597, 164] width 250 height 328
click at [505, 310] on button "Save" at bounding box center [516, 307] width 51 height 19
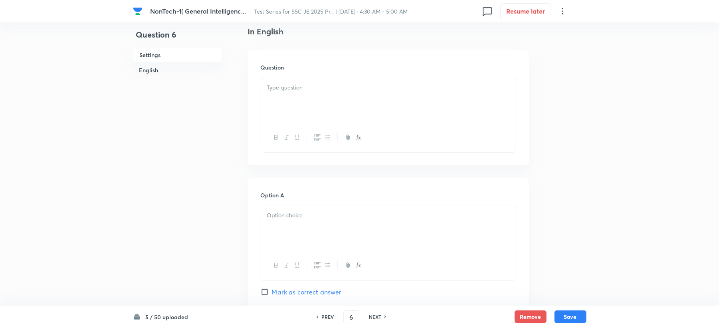
scroll to position [213, 0]
click at [285, 98] on div at bounding box center [388, 97] width 255 height 45
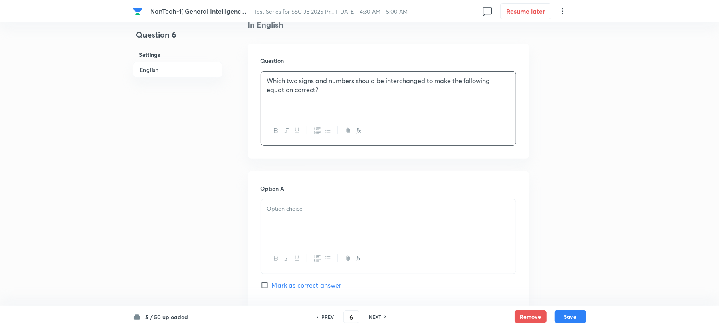
scroll to position [373, 0]
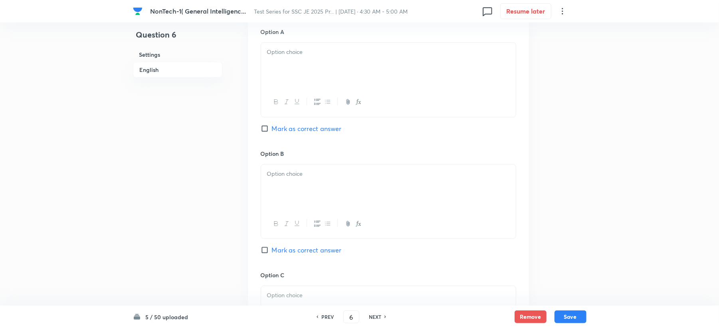
click at [288, 69] on div at bounding box center [388, 65] width 255 height 45
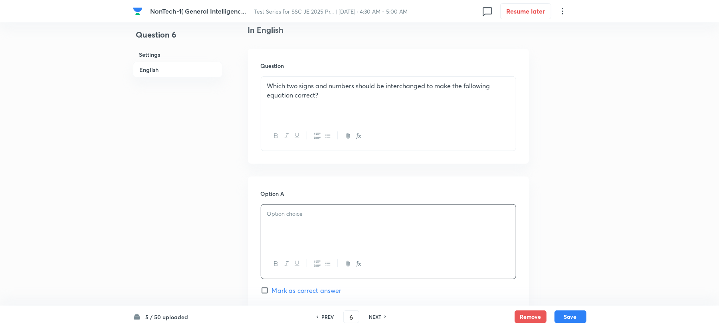
scroll to position [160, 0]
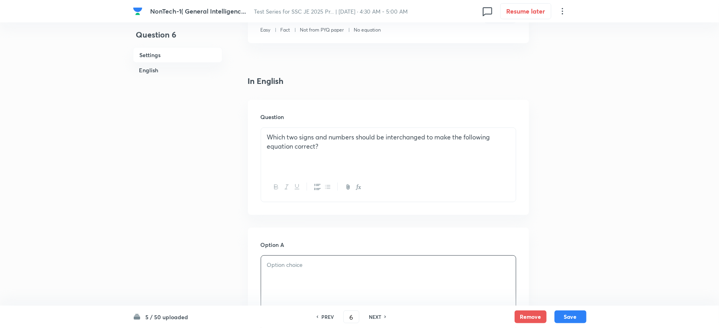
click at [333, 147] on p "Which two signs and numbers should be interchanged to make the following equati…" at bounding box center [388, 142] width 243 height 18
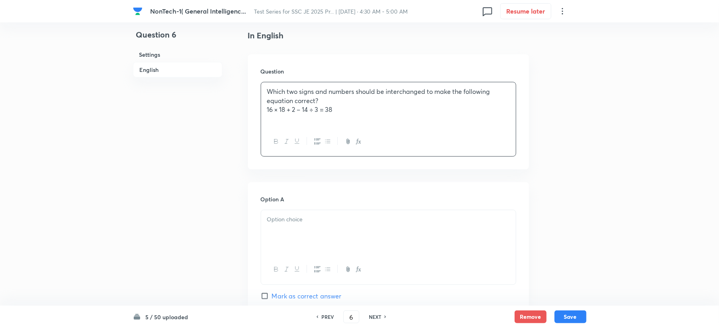
scroll to position [266, 0]
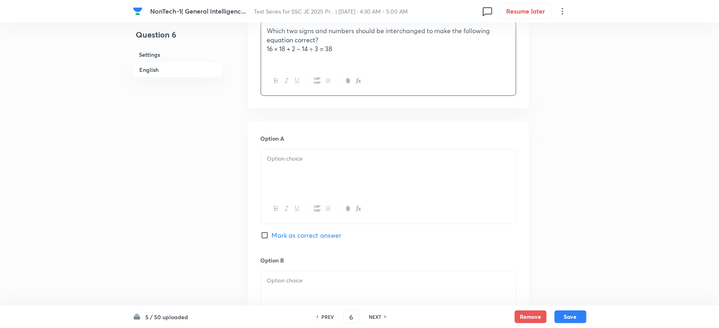
drag, startPoint x: 291, startPoint y: 160, endPoint x: 295, endPoint y: 168, distance: 9.3
click at [295, 168] on div at bounding box center [388, 171] width 255 height 45
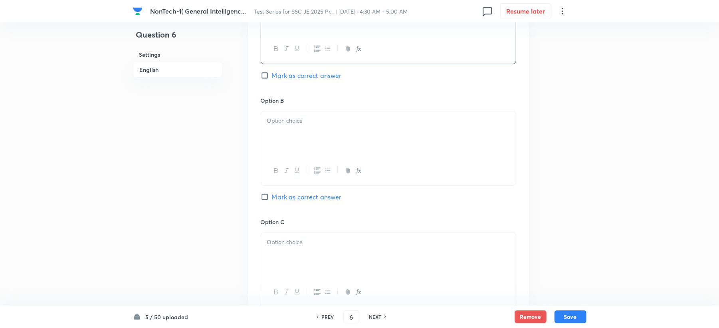
click at [283, 133] on div at bounding box center [388, 133] width 255 height 45
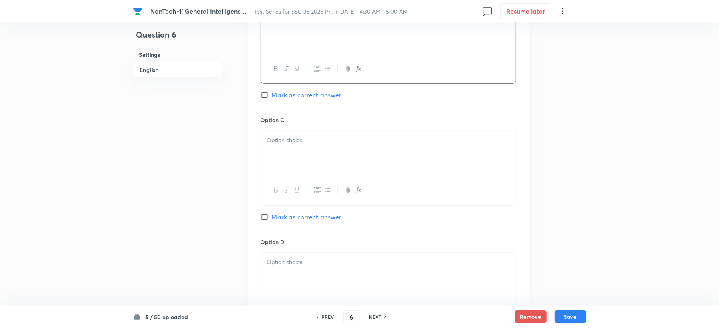
scroll to position [532, 0]
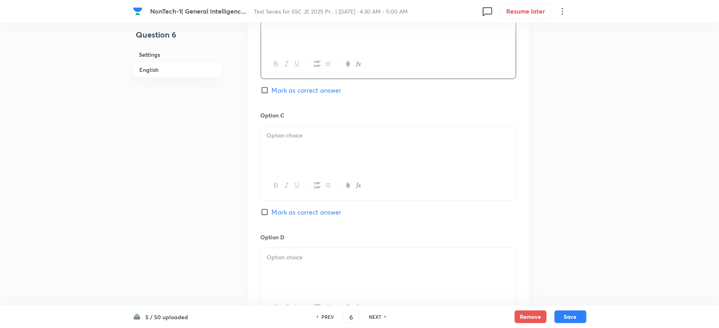
click at [295, 93] on span "Mark as correct answer" at bounding box center [307, 90] width 70 height 10
click at [272, 93] on input "Mark as correct answer" at bounding box center [266, 90] width 11 height 8
checkbox input "true"
click at [291, 154] on div at bounding box center [388, 148] width 255 height 45
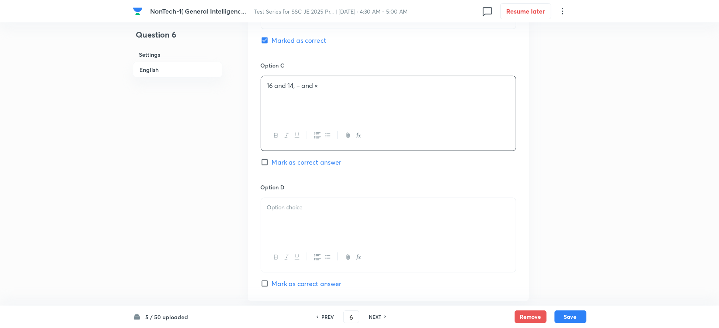
scroll to position [692, 0]
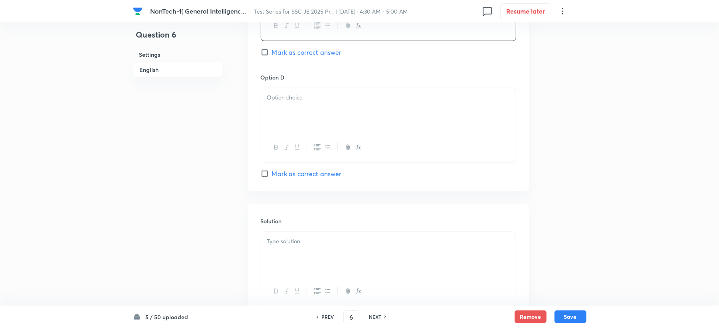
click at [285, 123] on div at bounding box center [388, 110] width 255 height 45
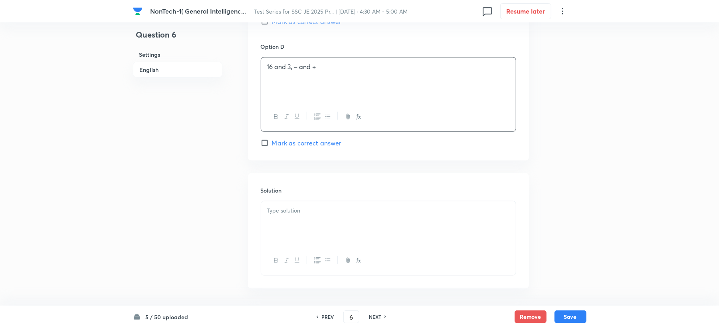
scroll to position [756, 0]
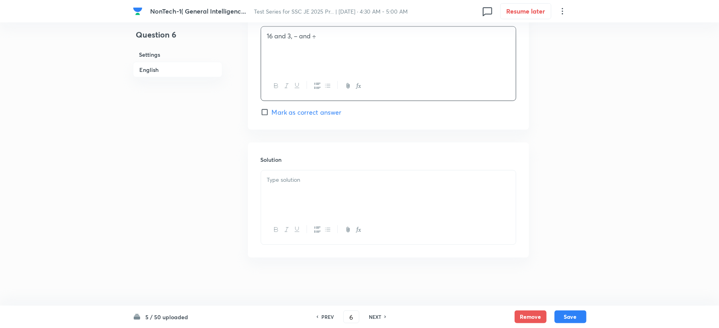
drag, startPoint x: 273, startPoint y: 170, endPoint x: 273, endPoint y: 176, distance: 6.4
click at [273, 176] on div "Solution" at bounding box center [388, 200] width 281 height 115
click at [279, 188] on div at bounding box center [388, 192] width 255 height 45
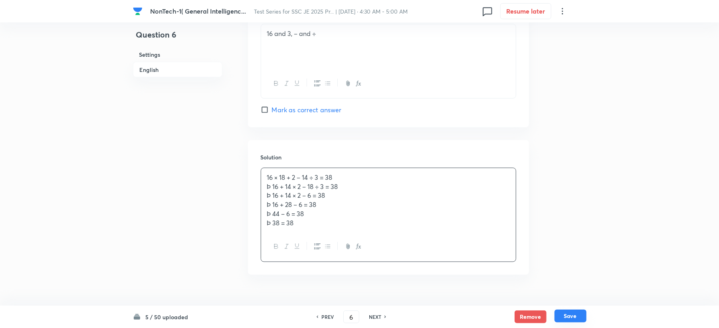
click at [573, 313] on button "Save" at bounding box center [571, 315] width 32 height 13
type input "7"
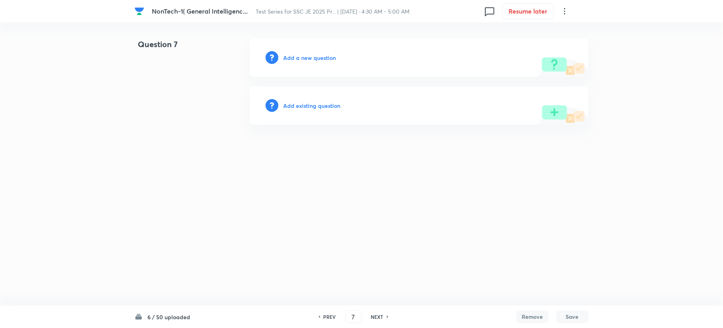
click at [296, 61] on h6 "Add a new question" at bounding box center [309, 57] width 53 height 8
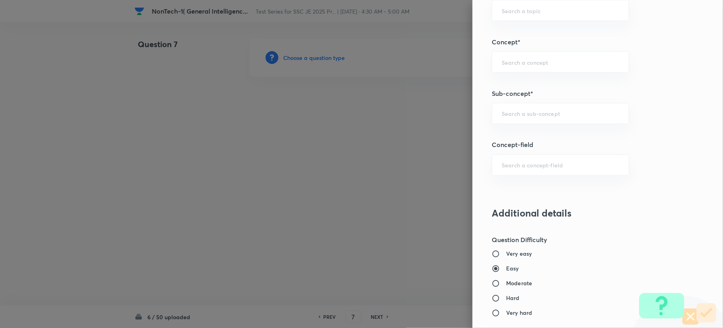
scroll to position [479, 0]
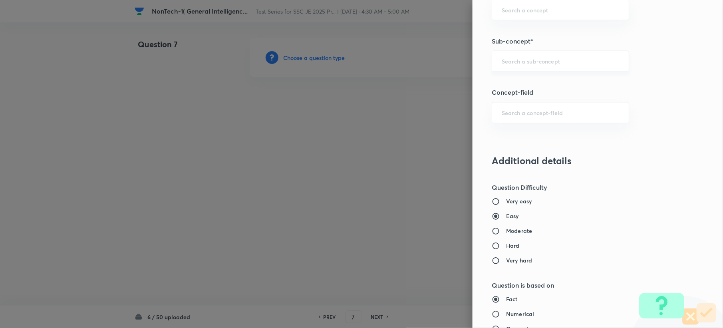
click at [507, 71] on div "​" at bounding box center [559, 61] width 137 height 21
paste input "Word Analogy"
click at [506, 85] on li "Word Analogy" at bounding box center [552, 86] width 136 height 14
type input "Word Analogy"
type input "General Intelligence"
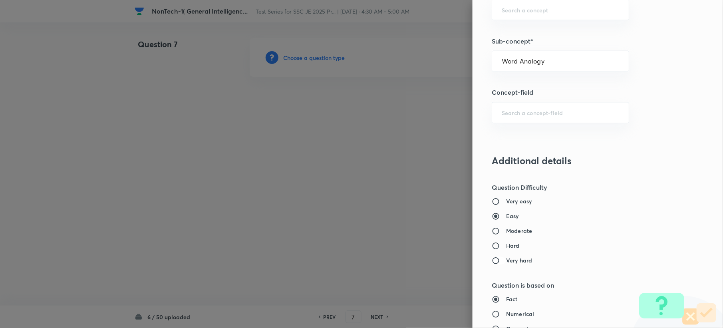
type input "Verbal Reasoning"
type input "Analogy"
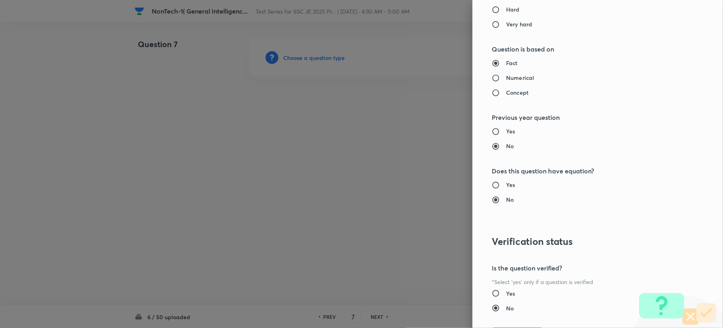
scroll to position [762, 0]
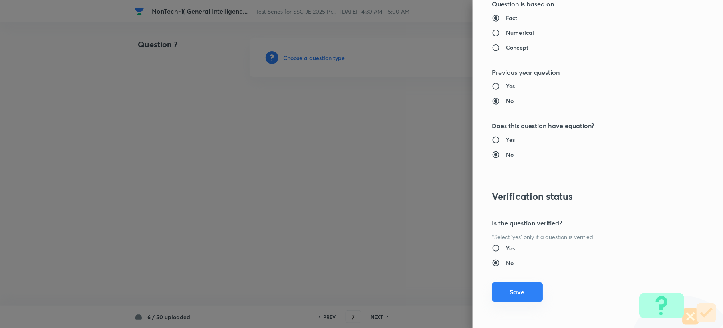
click at [522, 295] on button "Save" at bounding box center [516, 291] width 51 height 19
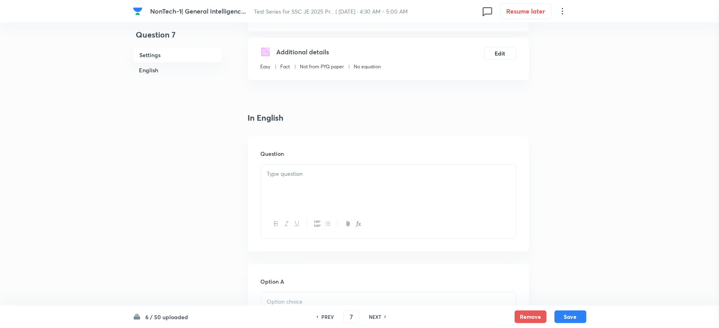
scroll to position [266, 0]
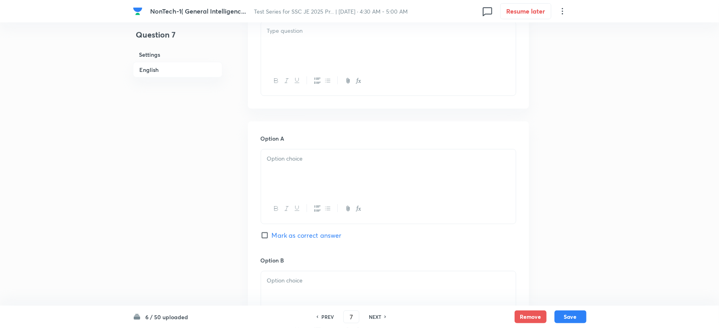
click at [295, 55] on div at bounding box center [388, 44] width 255 height 45
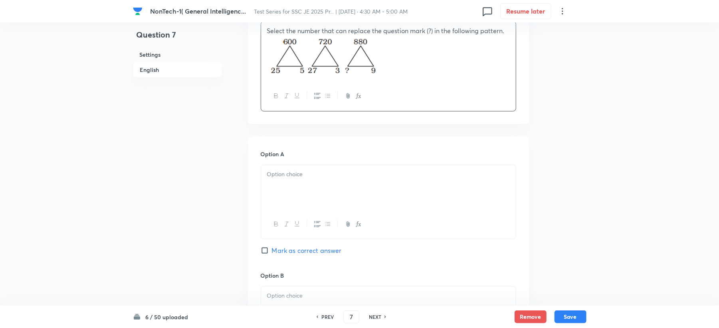
click at [283, 179] on div at bounding box center [388, 187] width 255 height 45
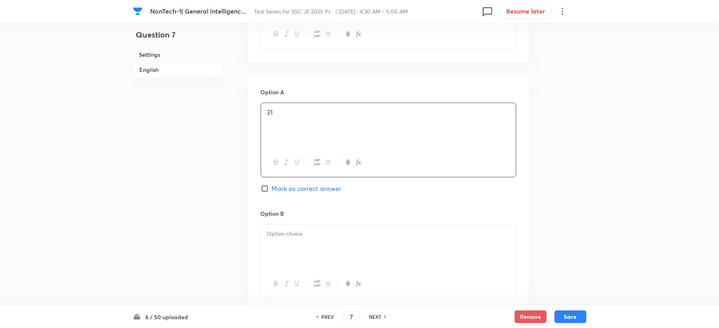
scroll to position [441, 0]
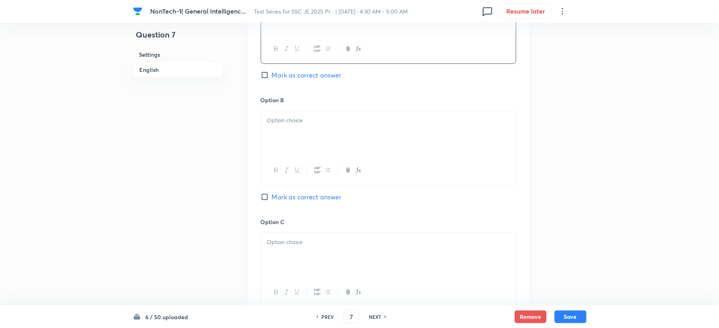
drag, startPoint x: 281, startPoint y: 137, endPoint x: 272, endPoint y: 141, distance: 9.6
click at [281, 137] on div at bounding box center [388, 133] width 255 height 45
click at [304, 73] on span "Mark as correct answer" at bounding box center [307, 75] width 70 height 10
click at [272, 73] on input "Mark as correct answer" at bounding box center [266, 75] width 11 height 8
checkbox input "true"
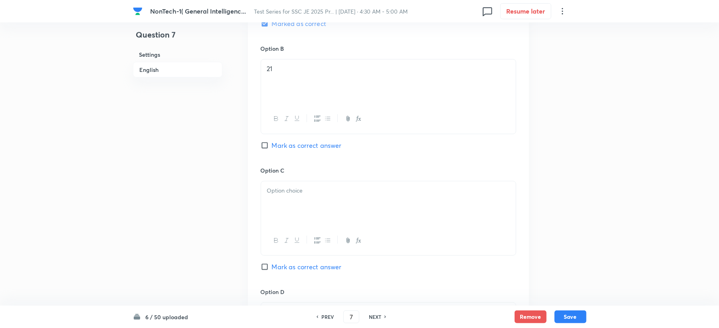
scroll to position [601, 0]
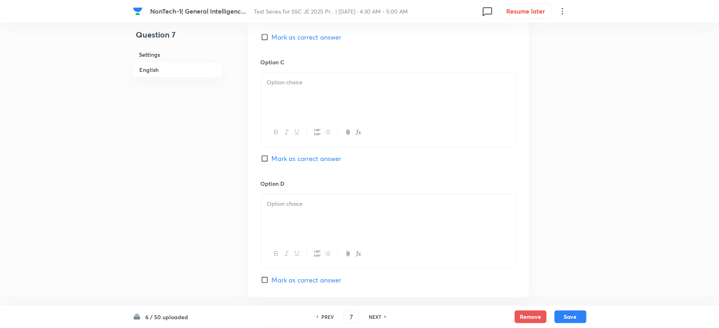
click at [280, 105] on div at bounding box center [388, 95] width 255 height 45
drag, startPoint x: 284, startPoint y: 228, endPoint x: 260, endPoint y: 228, distance: 24.0
click at [283, 228] on div at bounding box center [388, 216] width 255 height 45
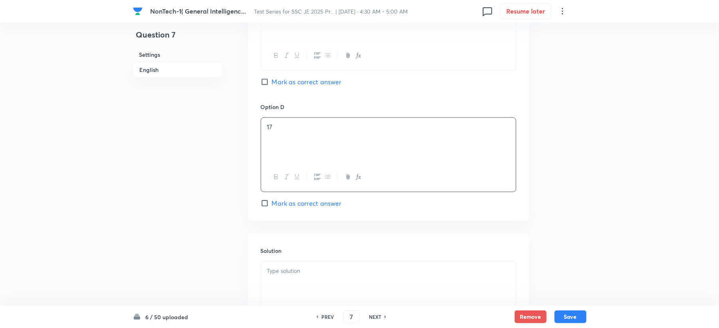
scroll to position [771, 0]
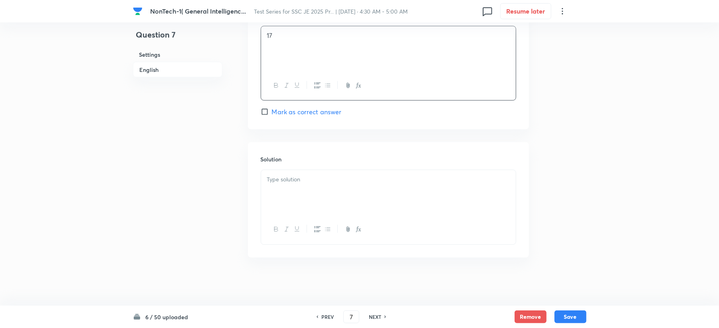
click at [277, 176] on div at bounding box center [388, 192] width 255 height 45
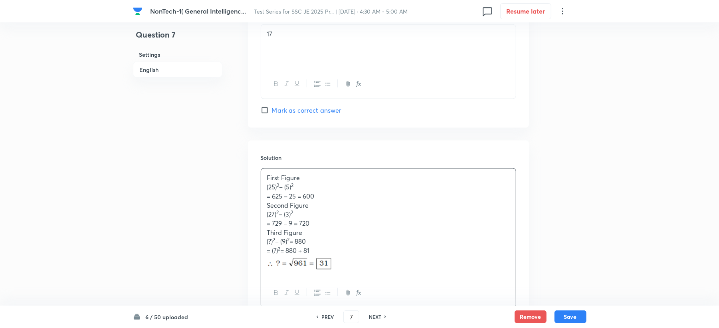
click at [579, 315] on button "Save" at bounding box center [571, 315] width 32 height 13
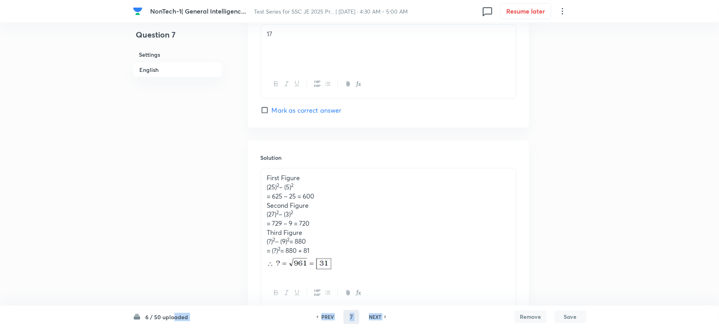
type input "8"
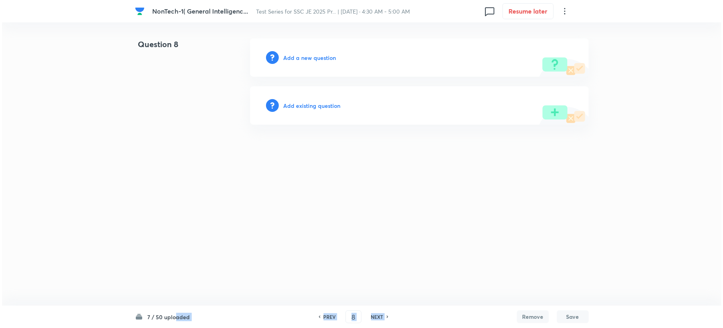
scroll to position [0, 0]
click at [291, 57] on h6 "Add a new question" at bounding box center [309, 57] width 53 height 8
click at [291, 57] on h6 "Choose a question type" at bounding box center [313, 57] width 61 height 8
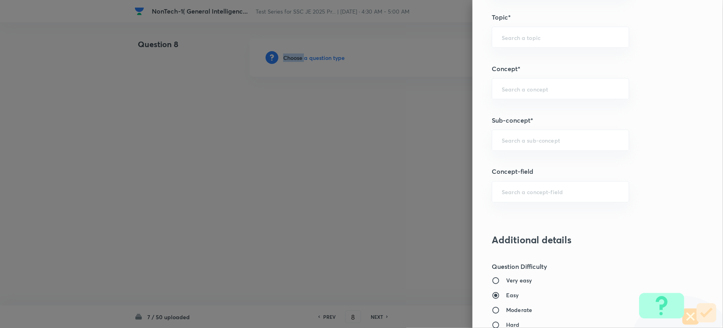
scroll to position [479, 0]
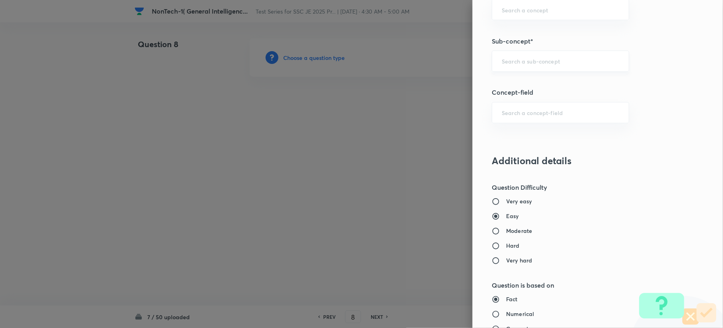
click at [524, 63] on input "text" at bounding box center [559, 61] width 117 height 8
paste input "Word Analogy"
click at [511, 88] on li "Word Analogy" at bounding box center [552, 86] width 136 height 14
type input "Word Analogy"
type input "General Intelligence"
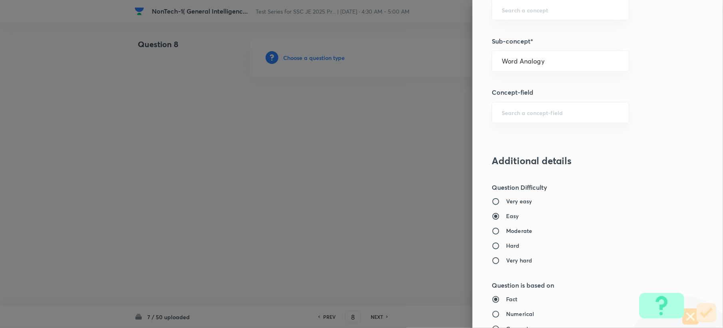
type input "Verbal Reasoning"
type input "Analogy"
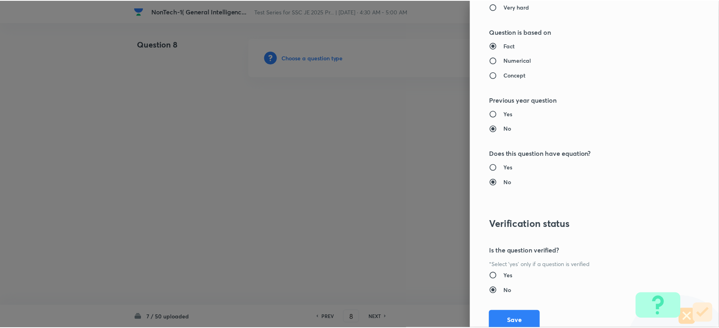
scroll to position [745, 0]
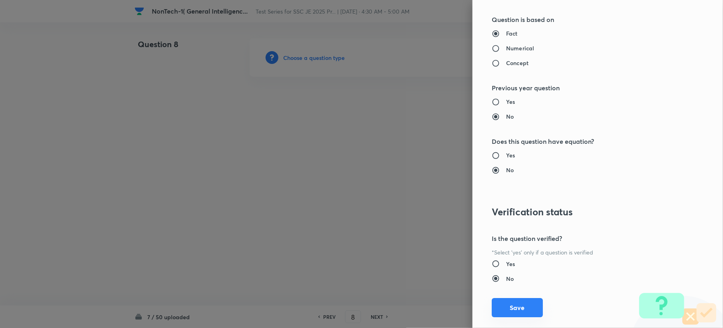
drag, startPoint x: 502, startPoint y: 307, endPoint x: 283, endPoint y: 232, distance: 231.2
click at [502, 307] on button "Save" at bounding box center [516, 307] width 51 height 19
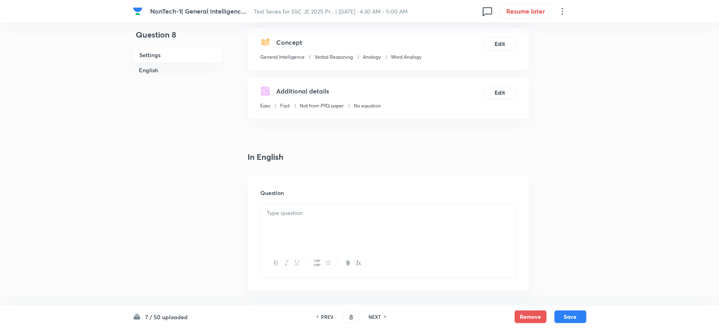
scroll to position [266, 0]
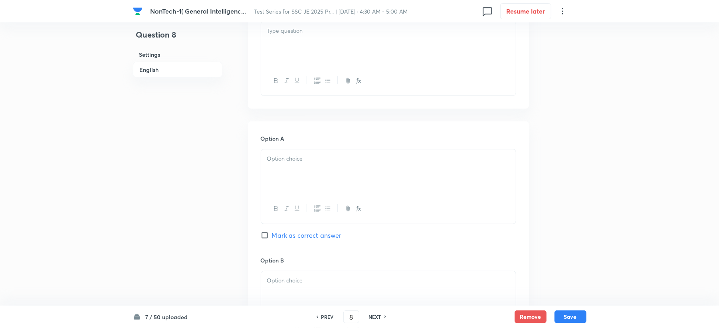
click at [280, 37] on div at bounding box center [388, 44] width 255 height 45
drag, startPoint x: 275, startPoint y: 146, endPoint x: 275, endPoint y: 151, distance: 4.8
click at [275, 151] on div "Option A Mark as correct answer" at bounding box center [389, 194] width 256 height 121
click at [291, 171] on div at bounding box center [388, 171] width 255 height 45
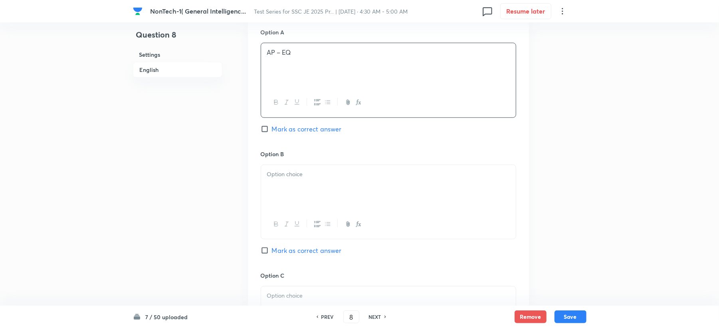
scroll to position [373, 0]
click at [289, 164] on div at bounding box center [389, 201] width 256 height 75
click at [279, 190] on div at bounding box center [388, 186] width 255 height 45
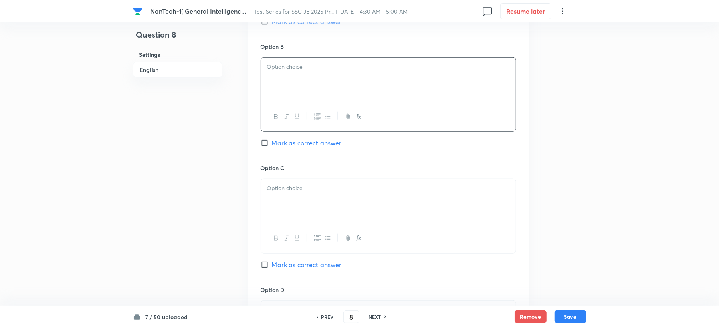
scroll to position [479, 0]
drag, startPoint x: 290, startPoint y: 237, endPoint x: 285, endPoint y: 232, distance: 6.8
click at [289, 238] on div at bounding box center [388, 238] width 255 height 29
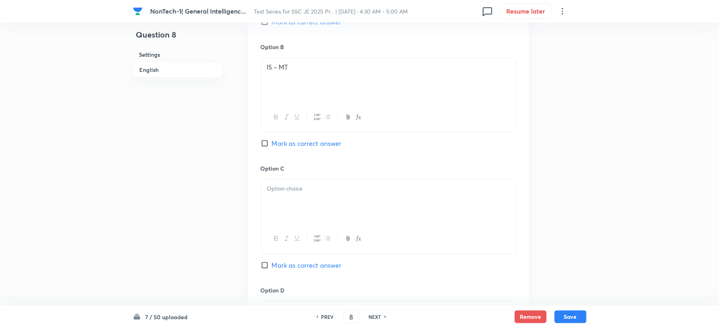
click at [291, 187] on p at bounding box center [388, 188] width 243 height 9
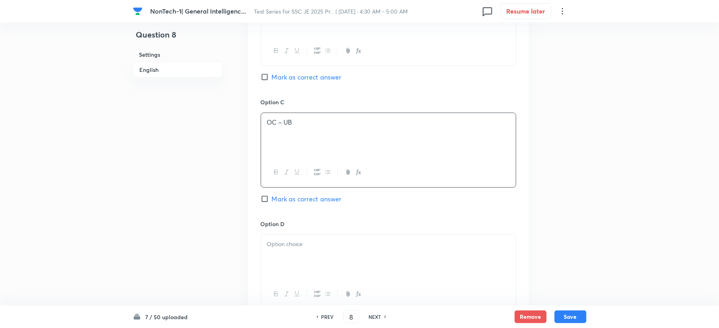
scroll to position [639, 0]
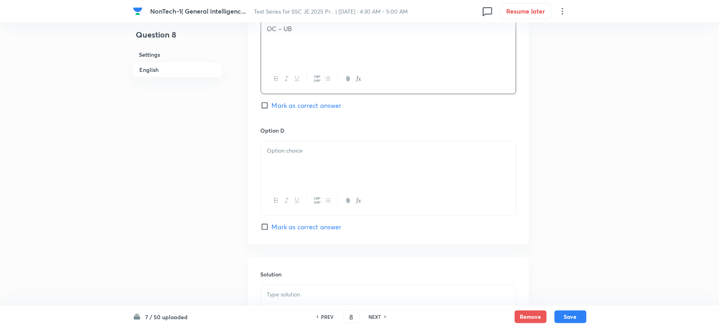
drag, startPoint x: 283, startPoint y: 152, endPoint x: 273, endPoint y: 159, distance: 11.2
click at [283, 152] on p at bounding box center [388, 150] width 243 height 9
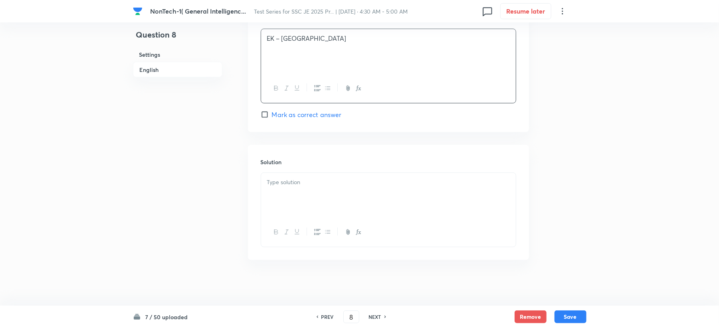
scroll to position [756, 0]
click at [279, 181] on p at bounding box center [388, 179] width 243 height 9
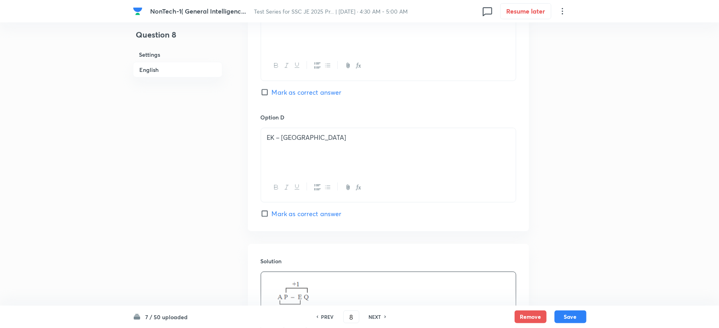
scroll to position [649, 0]
click at [279, 94] on span "Mark as correct answer" at bounding box center [307, 95] width 70 height 10
click at [272, 94] on input "Mark as correct answer" at bounding box center [266, 95] width 11 height 8
checkbox input "true"
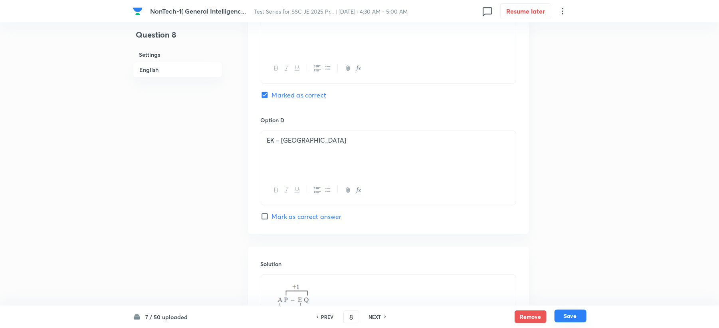
drag, startPoint x: 555, startPoint y: 311, endPoint x: 570, endPoint y: 311, distance: 15.6
click at [558, 311] on button "Save" at bounding box center [571, 315] width 32 height 13
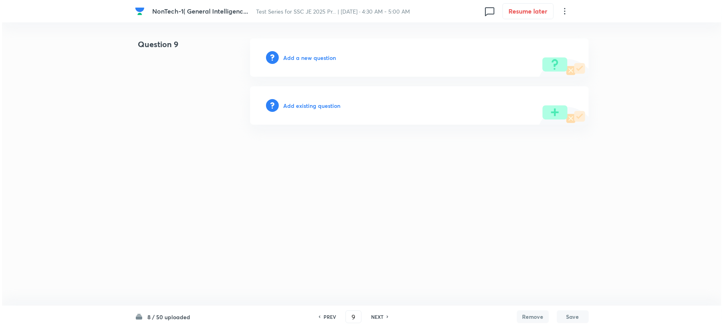
scroll to position [0, 0]
click at [328, 317] on h6 "PREV" at bounding box center [329, 316] width 12 height 7
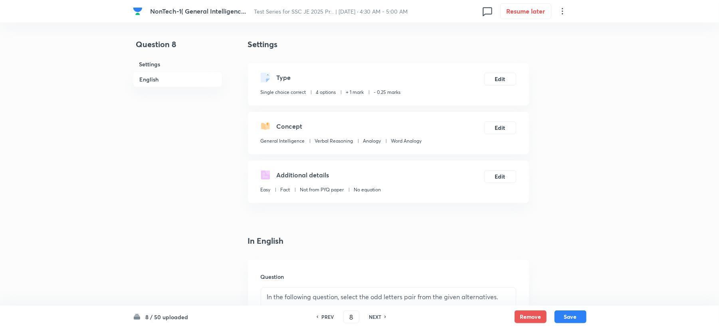
click at [375, 315] on h6 "NEXT" at bounding box center [375, 316] width 12 height 7
type input "9"
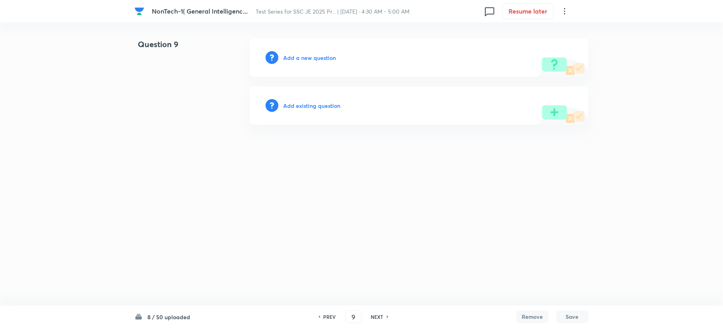
click at [311, 62] on div "Add a new question" at bounding box center [419, 57] width 339 height 38
click at [312, 59] on h6 "Add a new question" at bounding box center [309, 57] width 53 height 8
click at [312, 59] on h6 "Choose a question type" at bounding box center [313, 57] width 61 height 8
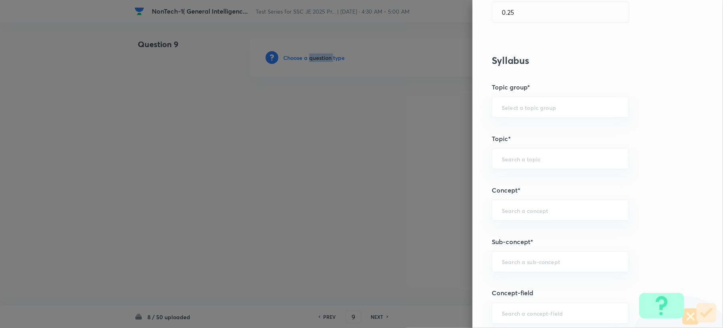
scroll to position [373, 0]
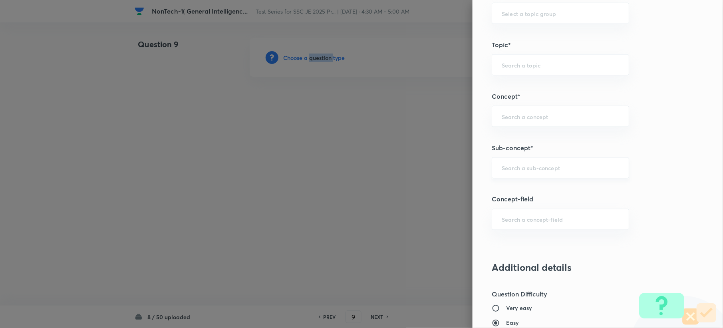
click at [516, 164] on div "​" at bounding box center [559, 167] width 137 height 21
paste input "Word Analogy"
click at [515, 195] on li "Word Analogy" at bounding box center [552, 192] width 136 height 14
type input "Word Analogy"
type input "General Intelligence"
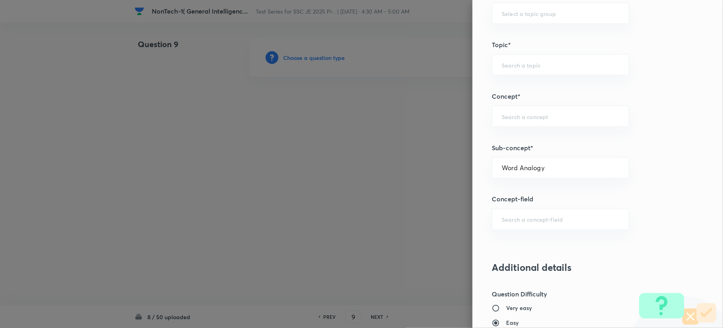
type input "Verbal Reasoning"
type input "Analogy"
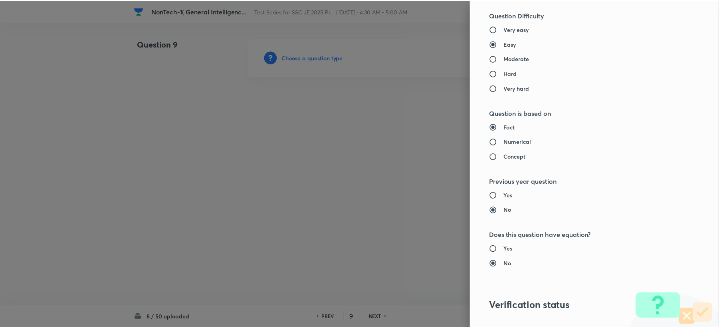
scroll to position [762, 0]
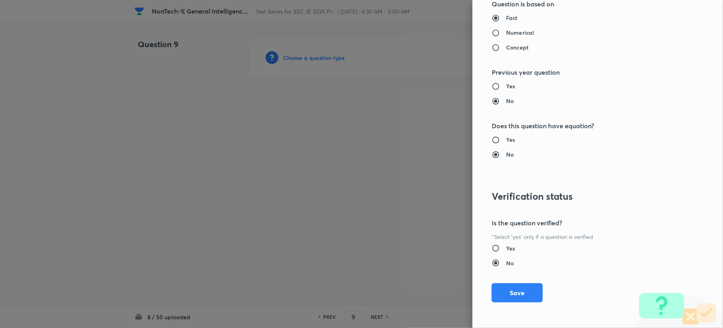
click at [505, 291] on button "Save" at bounding box center [516, 292] width 51 height 19
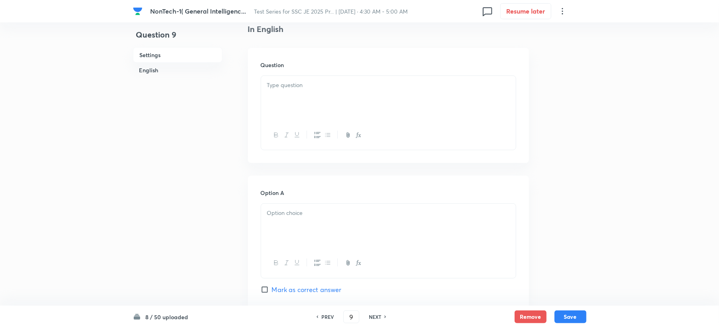
scroll to position [160, 0]
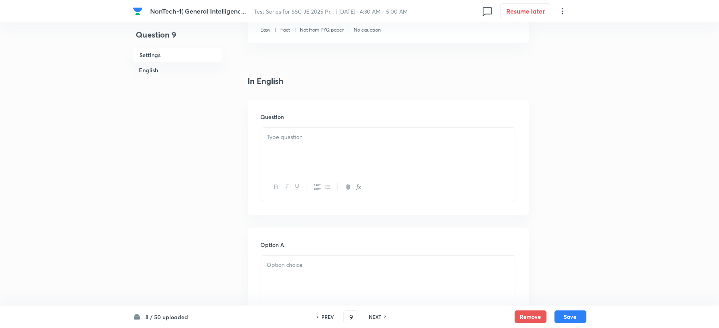
click at [280, 144] on div at bounding box center [388, 150] width 255 height 45
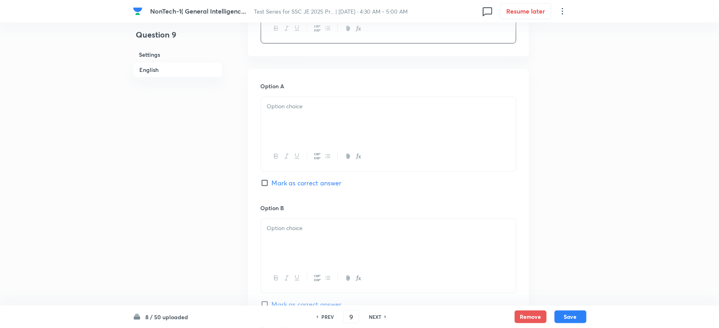
click at [276, 131] on div at bounding box center [388, 119] width 255 height 45
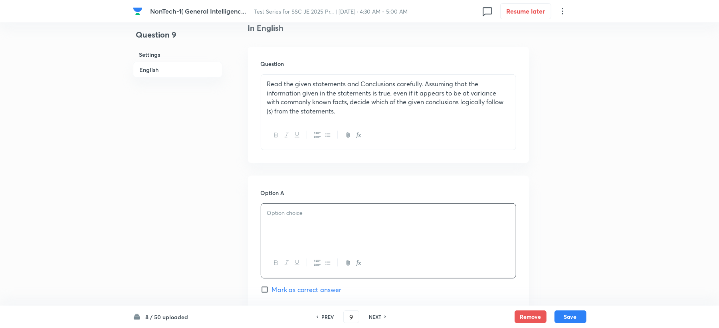
click at [345, 110] on p "Read the given statements and Conclusions carefully. Assuming that the informat…" at bounding box center [388, 97] width 243 height 36
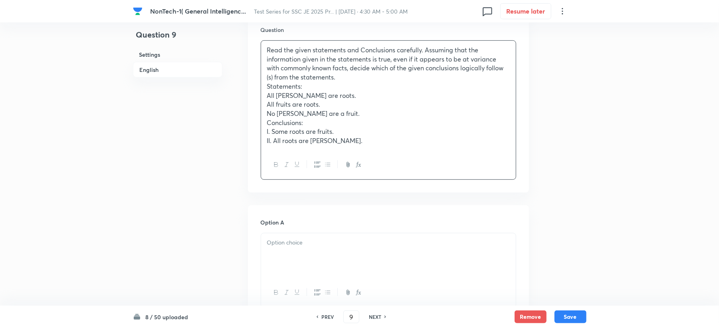
scroll to position [266, 0]
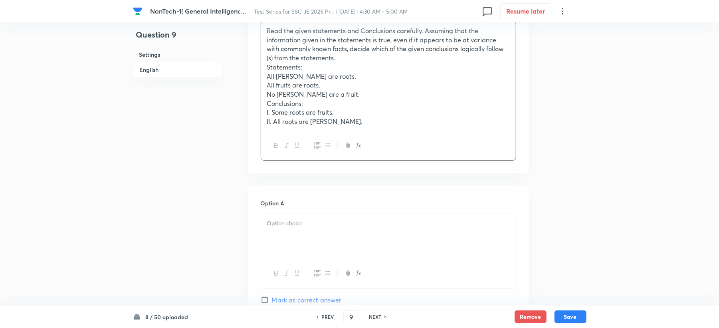
click at [277, 238] on div at bounding box center [388, 236] width 255 height 45
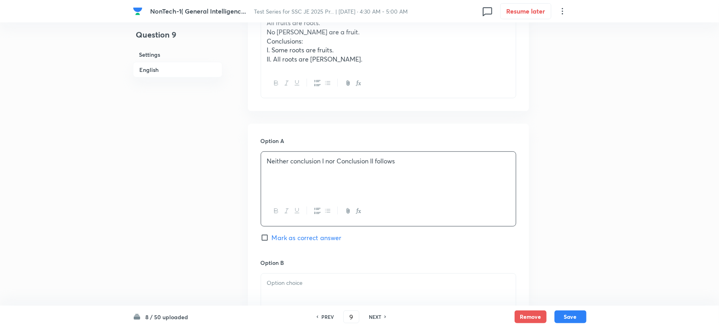
scroll to position [426, 0]
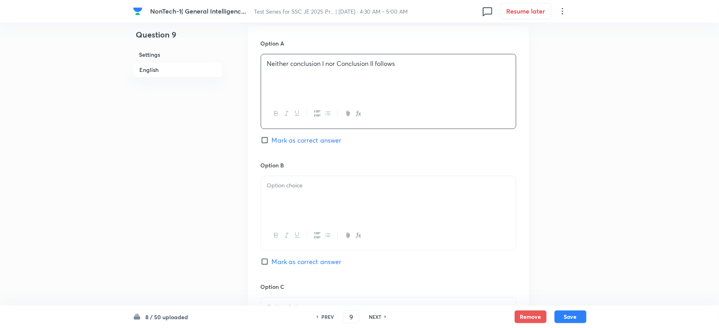
drag, startPoint x: 289, startPoint y: 205, endPoint x: 285, endPoint y: 204, distance: 4.8
click at [289, 204] on div at bounding box center [388, 198] width 255 height 45
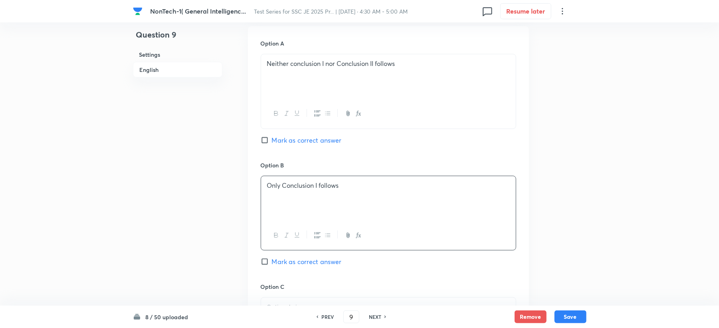
scroll to position [585, 0]
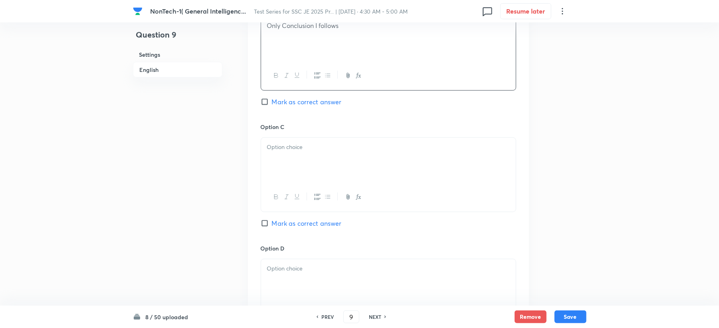
drag, startPoint x: 279, startPoint y: 158, endPoint x: 253, endPoint y: 172, distance: 29.6
click at [279, 157] on div at bounding box center [388, 160] width 255 height 45
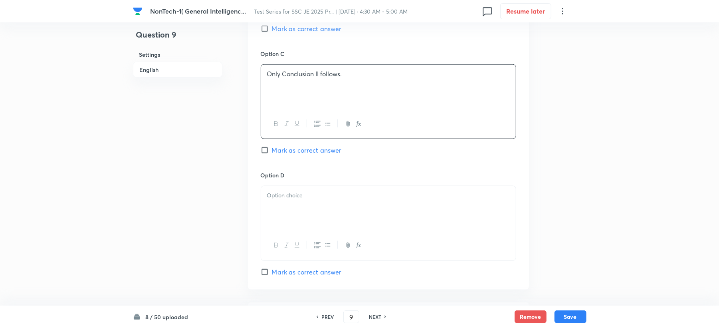
scroll to position [745, 0]
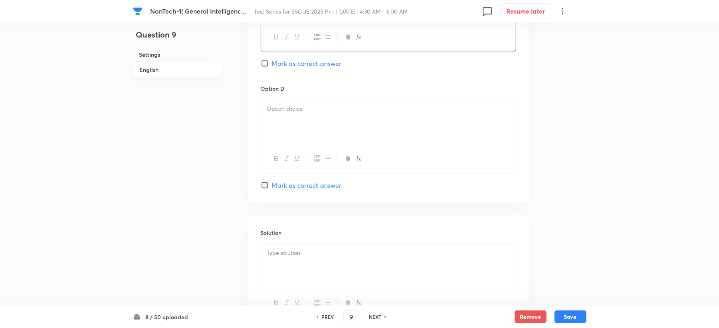
drag, startPoint x: 278, startPoint y: 133, endPoint x: 267, endPoint y: 151, distance: 21.0
click at [278, 133] on div at bounding box center [388, 121] width 255 height 45
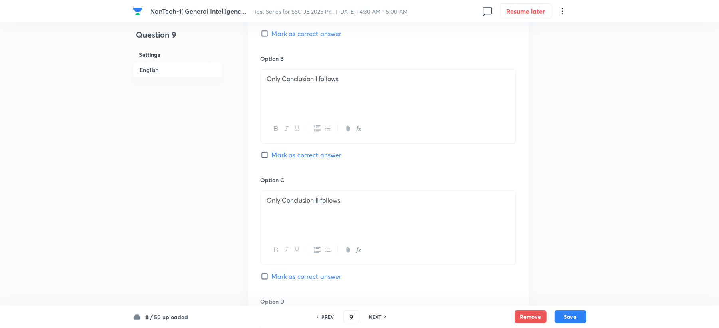
click at [275, 155] on span "Mark as correct answer" at bounding box center [307, 155] width 70 height 10
click at [272, 155] on input "Mark as correct answer" at bounding box center [266, 155] width 11 height 8
checkbox input "true"
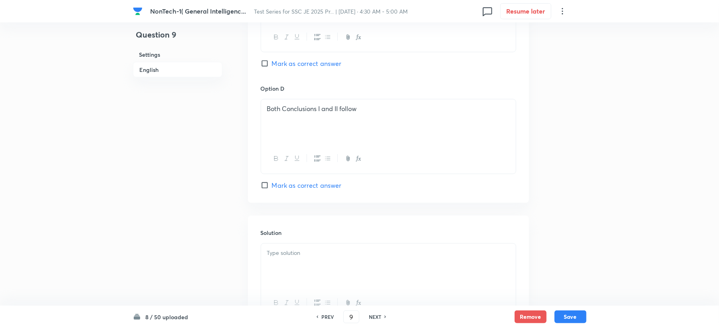
scroll to position [820, 0]
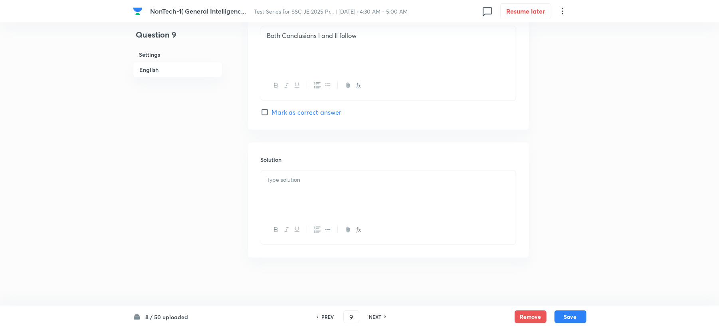
click at [275, 202] on div at bounding box center [388, 192] width 255 height 45
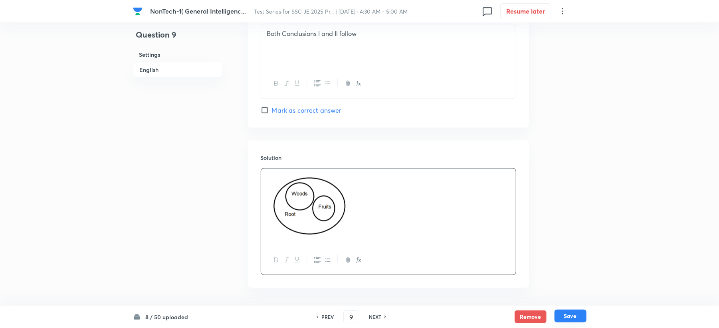
click at [573, 317] on button "Save" at bounding box center [571, 315] width 32 height 13
type input "10"
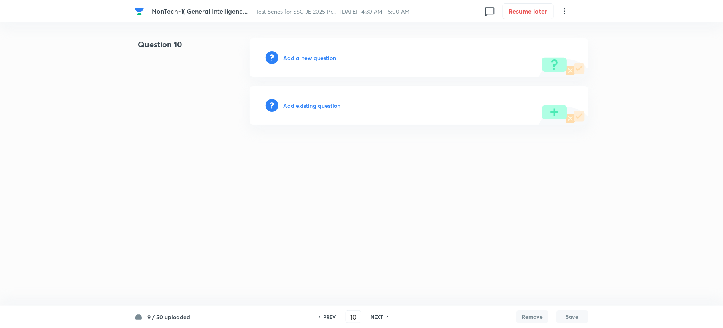
drag, startPoint x: 302, startPoint y: 51, endPoint x: 298, endPoint y: 55, distance: 5.6
click at [301, 50] on div "Add a new question" at bounding box center [419, 57] width 339 height 38
click at [298, 57] on h6 "Add a new question" at bounding box center [309, 57] width 53 height 8
click at [298, 57] on h6 "Choose a question type" at bounding box center [313, 57] width 61 height 8
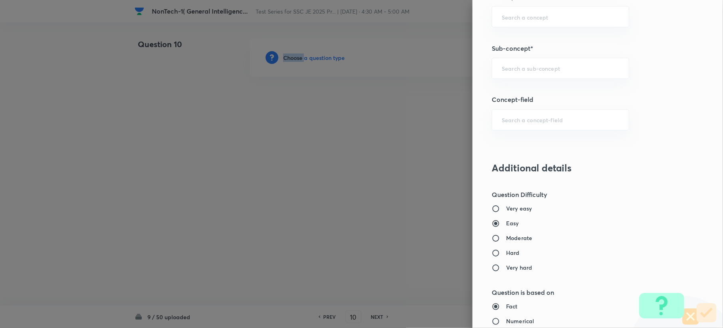
scroll to position [479, 0]
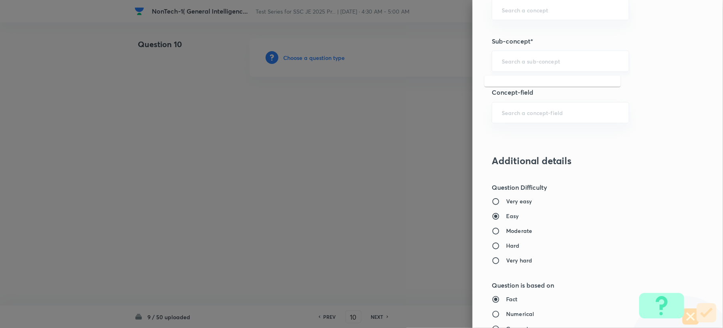
click at [510, 65] on input "text" at bounding box center [559, 61] width 117 height 8
paste input "Word Analogy"
click at [511, 85] on li "Word Analogy" at bounding box center [552, 86] width 136 height 14
type input "Word Analogy"
type input "General Intelligence"
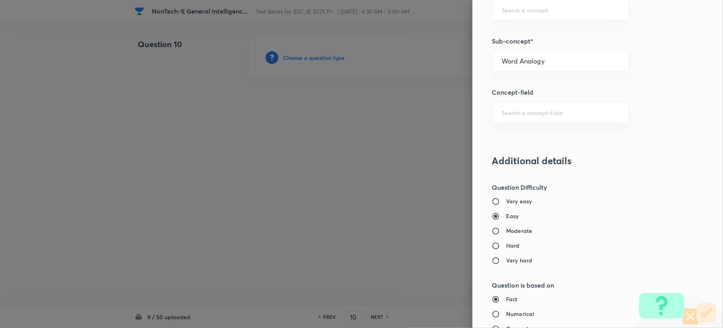
type input "Verbal Reasoning"
type input "Analogy"
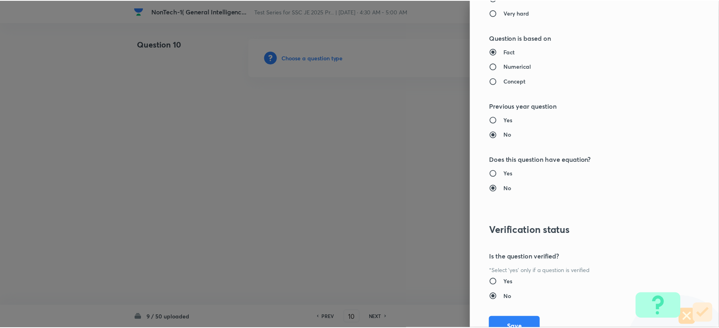
scroll to position [762, 0]
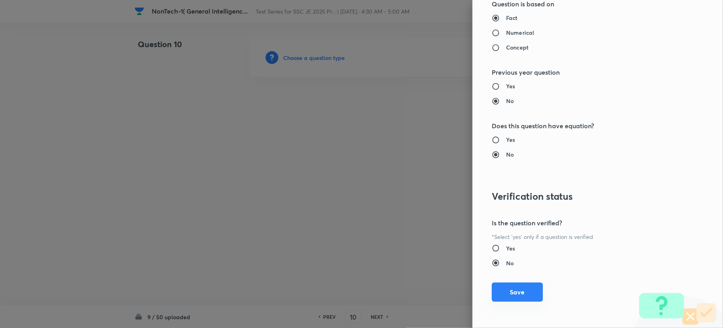
click at [501, 283] on div "Question settings Question type* Single choice correct Number of options* 2 3 4…" at bounding box center [597, 164] width 250 height 328
click at [501, 287] on button "Save" at bounding box center [516, 292] width 51 height 19
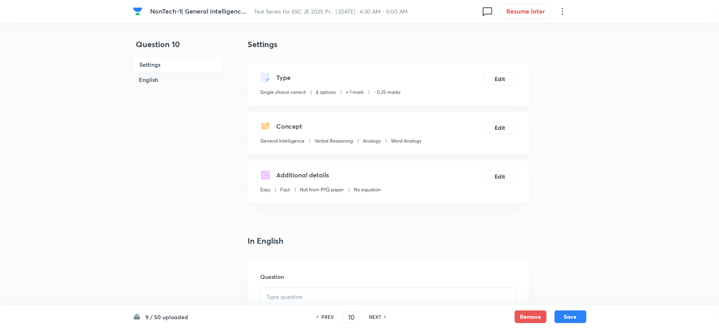
scroll to position [213, 0]
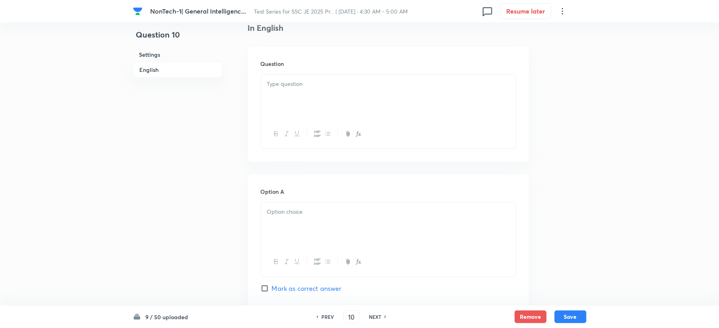
drag, startPoint x: 259, startPoint y: 98, endPoint x: 261, endPoint y: 121, distance: 22.5
click at [259, 99] on div "Question" at bounding box center [388, 104] width 281 height 115
click at [288, 100] on div at bounding box center [388, 97] width 255 height 45
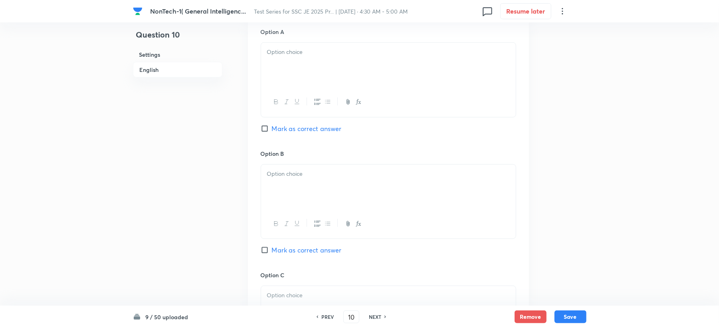
click at [281, 102] on button "button" at bounding box center [286, 102] width 10 height 10
click at [313, 186] on div at bounding box center [388, 186] width 255 height 45
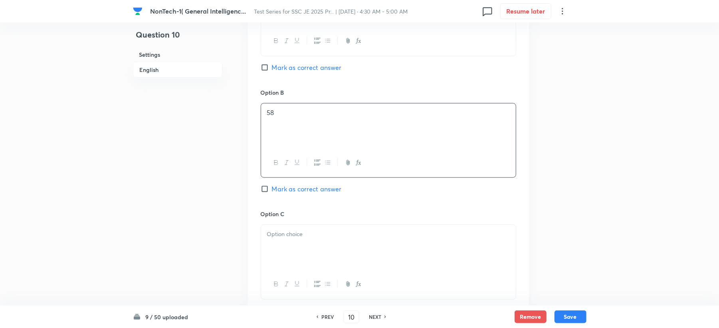
scroll to position [532, 0]
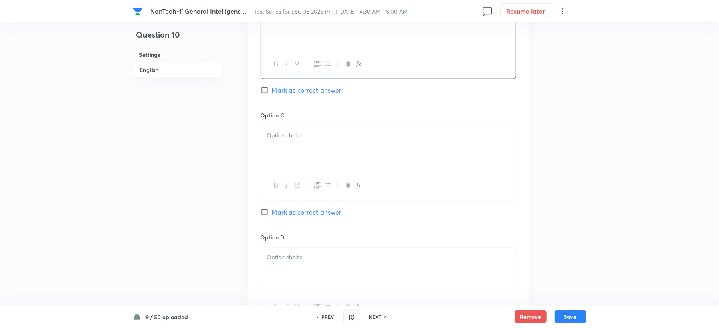
click at [293, 151] on div at bounding box center [388, 148] width 255 height 45
click at [286, 260] on p at bounding box center [388, 257] width 243 height 9
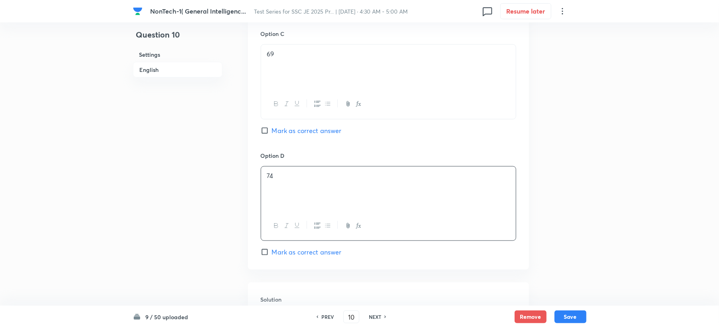
scroll to position [745, 0]
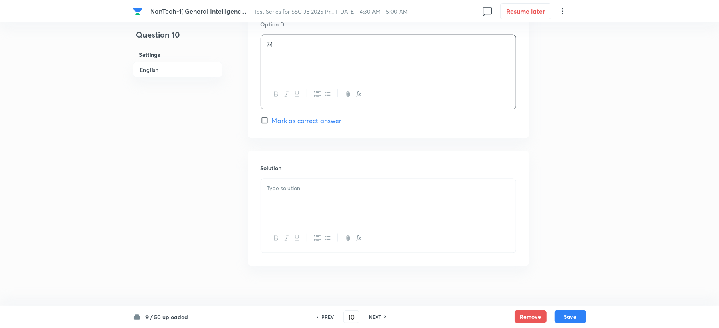
drag, startPoint x: 289, startPoint y: 208, endPoint x: 278, endPoint y: 211, distance: 11.5
click at [289, 208] on div at bounding box center [388, 201] width 255 height 45
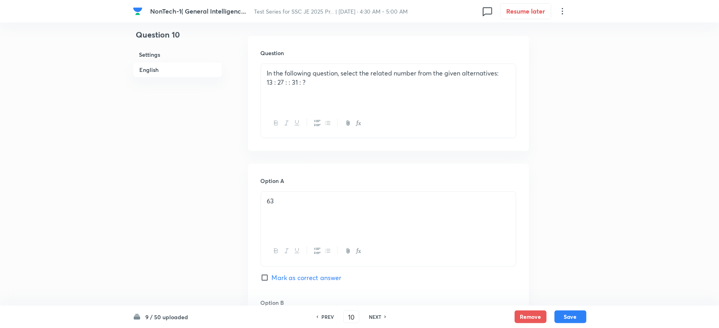
scroll to position [277, 0]
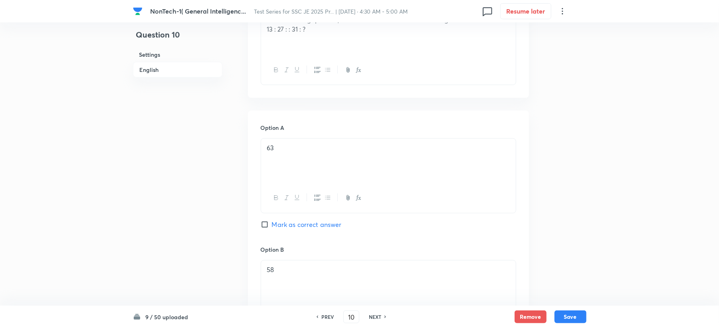
click at [305, 227] on span "Mark as correct answer" at bounding box center [307, 225] width 70 height 10
click at [272, 227] on input "Mark as correct answer" at bounding box center [266, 224] width 11 height 8
checkbox input "true"
click at [577, 317] on button "Save" at bounding box center [571, 315] width 32 height 13
type input "11"
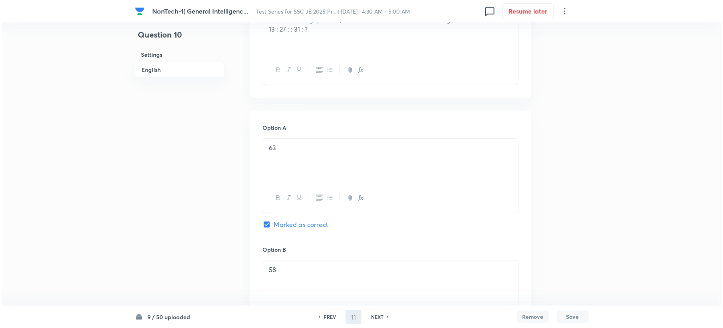
scroll to position [0, 0]
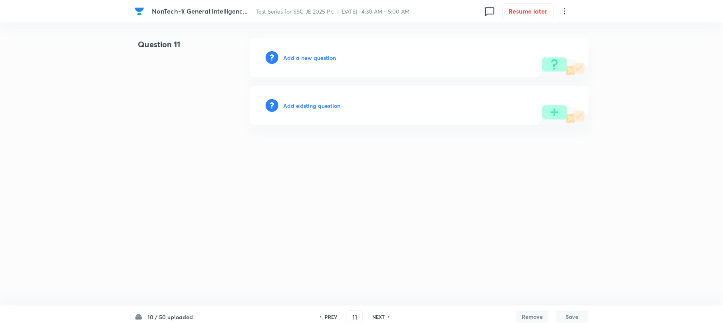
click at [313, 56] on h6 "Add a new question" at bounding box center [309, 57] width 53 height 8
click at [313, 56] on h6 "Choose a question type" at bounding box center [313, 57] width 61 height 8
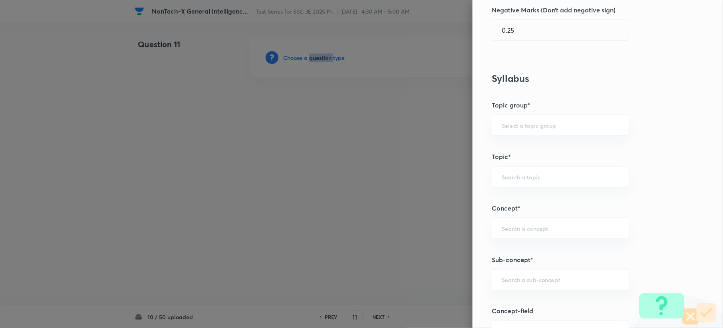
scroll to position [319, 0]
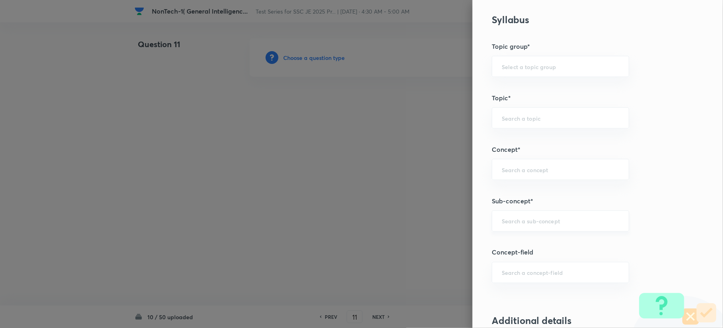
click at [533, 224] on input "text" at bounding box center [559, 221] width 117 height 8
paste input "Four words have been given, out of which three are alike in some manner and one…"
type input "Four words have been given, out of which three are alike in some manner and one…"
paste input "Word Analogy"
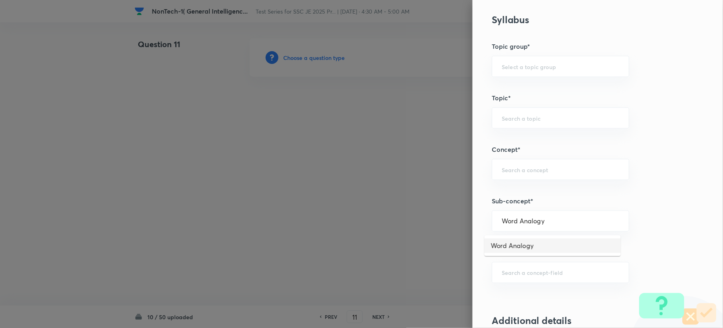
click at [517, 243] on li "Word Analogy" at bounding box center [552, 245] width 136 height 14
type input "Word Analogy"
type input "General Intelligence"
type input "Verbal Reasoning"
type input "Analogy"
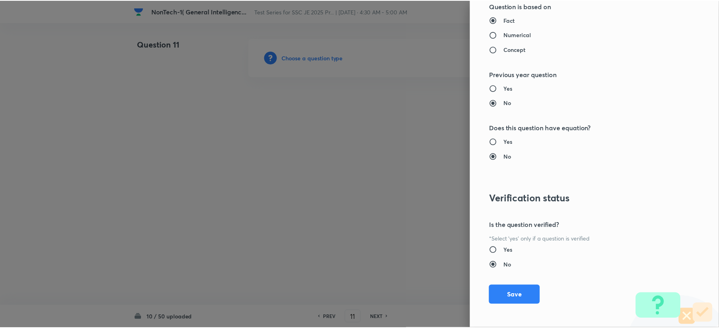
scroll to position [762, 0]
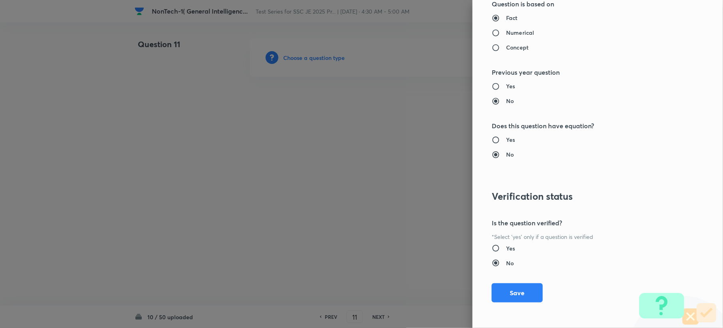
drag, startPoint x: 513, startPoint y: 294, endPoint x: 436, endPoint y: 261, distance: 83.9
click at [513, 294] on button "Save" at bounding box center [516, 292] width 51 height 19
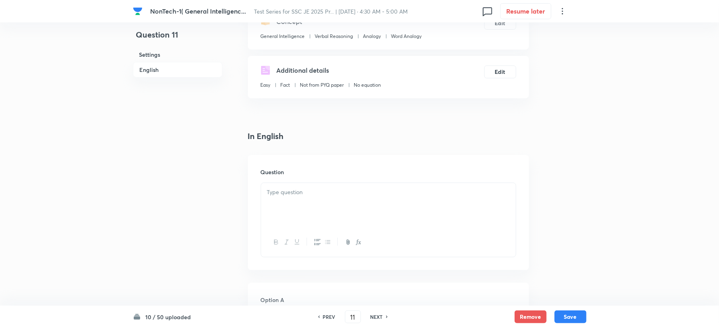
scroll to position [213, 0]
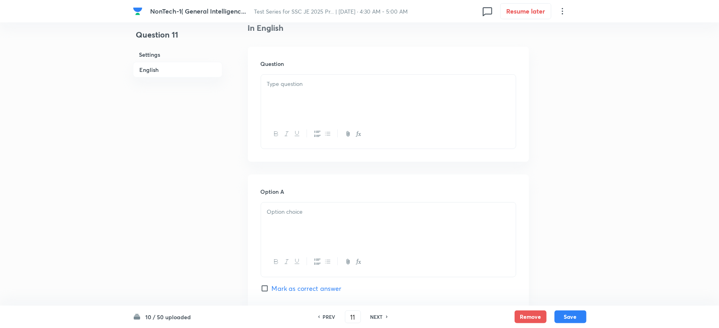
click at [287, 80] on p at bounding box center [388, 83] width 243 height 9
click at [274, 226] on div at bounding box center [388, 224] width 255 height 45
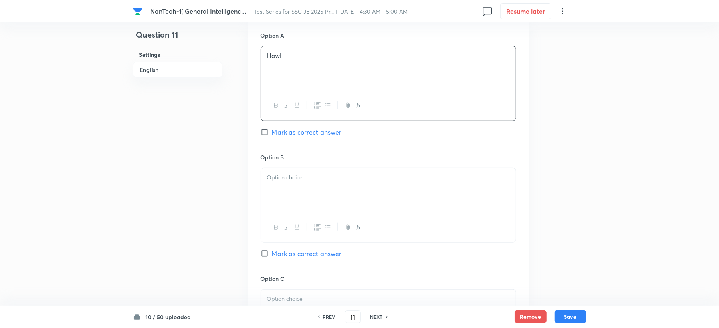
scroll to position [373, 0]
drag, startPoint x: 304, startPoint y: 192, endPoint x: 301, endPoint y: 189, distance: 4.2
click at [304, 192] on div at bounding box center [388, 186] width 255 height 45
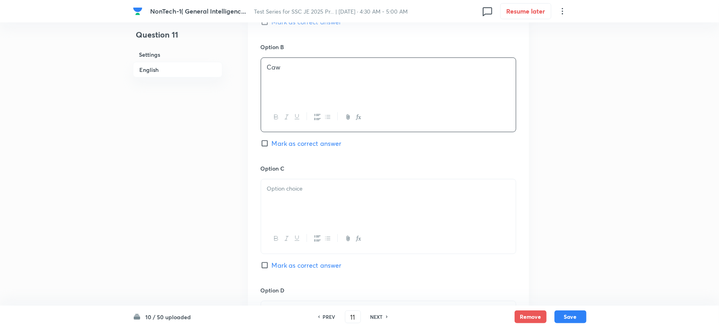
drag, startPoint x: 293, startPoint y: 166, endPoint x: 282, endPoint y: 181, distance: 18.5
click at [291, 171] on h6 "Option C" at bounding box center [389, 168] width 256 height 8
click at [302, 195] on div at bounding box center [388, 201] width 255 height 45
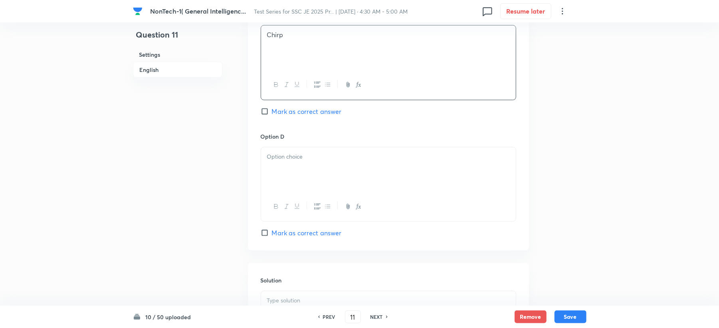
scroll to position [639, 0]
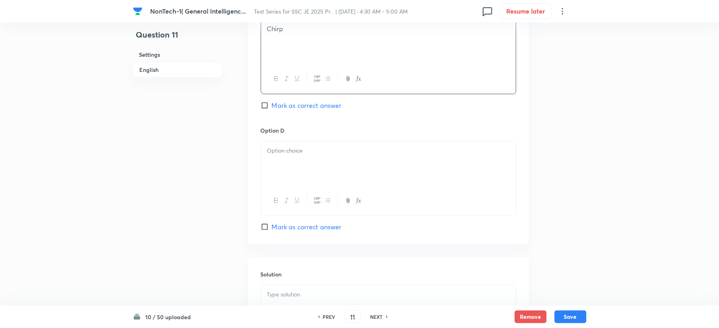
click at [302, 147] on p at bounding box center [388, 150] width 243 height 9
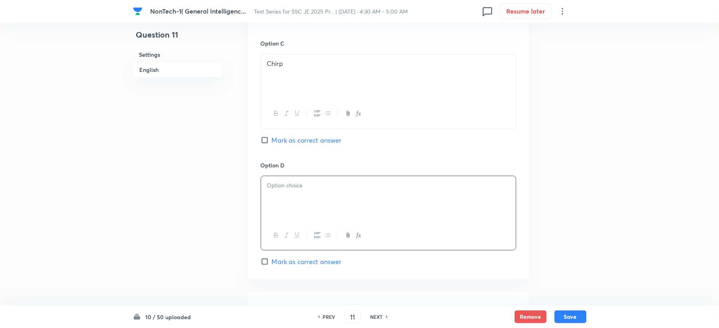
scroll to position [585, 0]
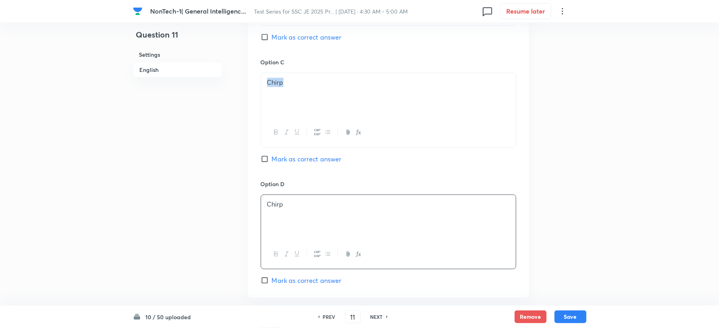
drag, startPoint x: 288, startPoint y: 81, endPoint x: 240, endPoint y: 89, distance: 49.4
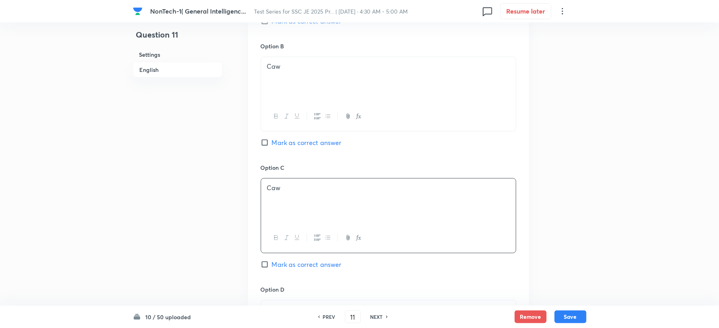
scroll to position [479, 0]
drag, startPoint x: 293, startPoint y: 66, endPoint x: 250, endPoint y: 69, distance: 43.7
click at [250, 69] on div "Option A Howl Mark as correct answer Option B Caw Mark as correct answer Option…" at bounding box center [388, 156] width 281 height 496
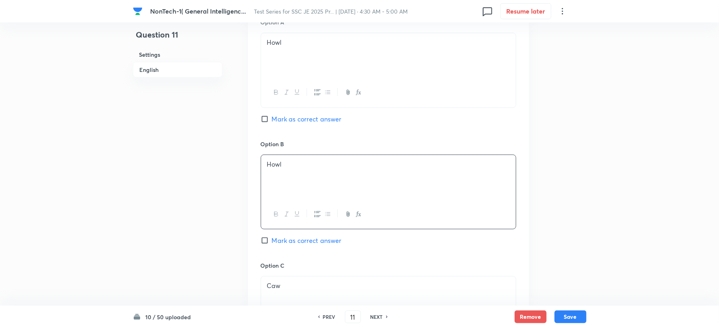
scroll to position [373, 0]
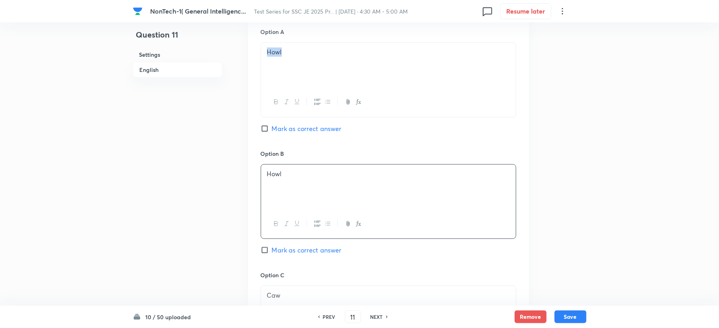
drag, startPoint x: 288, startPoint y: 55, endPoint x: 256, endPoint y: 50, distance: 33.0
click at [256, 50] on div "Option A Howl Mark as correct answer Option B Howl Mark as correct answer Optio…" at bounding box center [388, 263] width 281 height 496
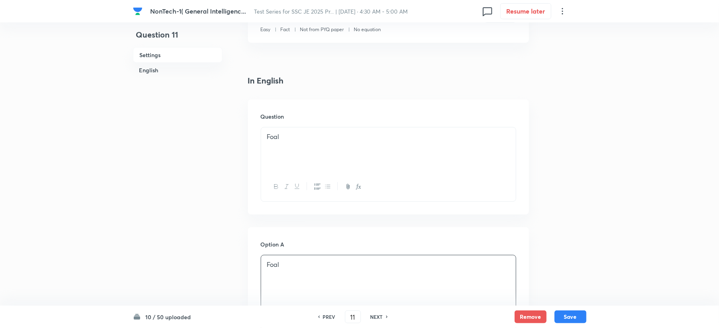
scroll to position [160, 0]
drag, startPoint x: 267, startPoint y: 141, endPoint x: 283, endPoint y: 142, distance: 16.0
click at [283, 142] on div "Foal" at bounding box center [388, 150] width 255 height 45
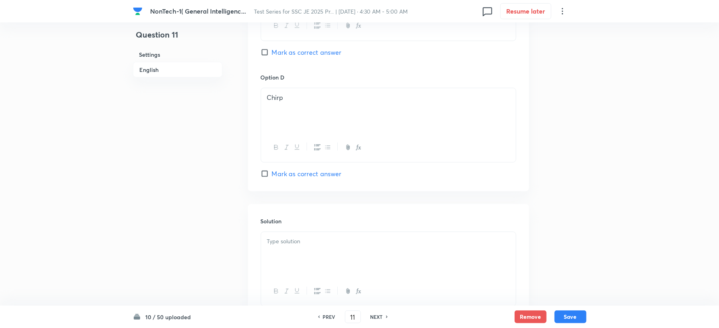
scroll to position [756, 0]
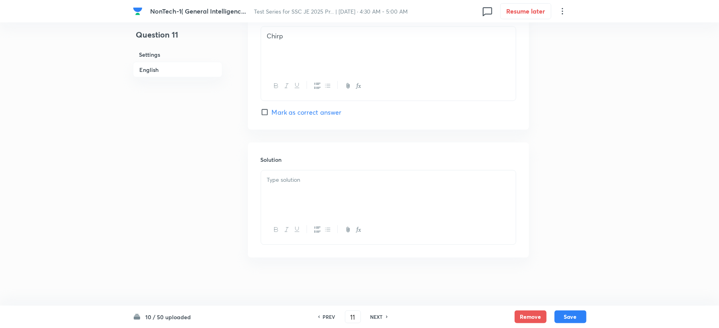
drag, startPoint x: 299, startPoint y: 167, endPoint x: 298, endPoint y: 173, distance: 6.0
click at [298, 171] on div "Solution" at bounding box center [388, 200] width 281 height 115
click at [294, 177] on p at bounding box center [388, 179] width 243 height 9
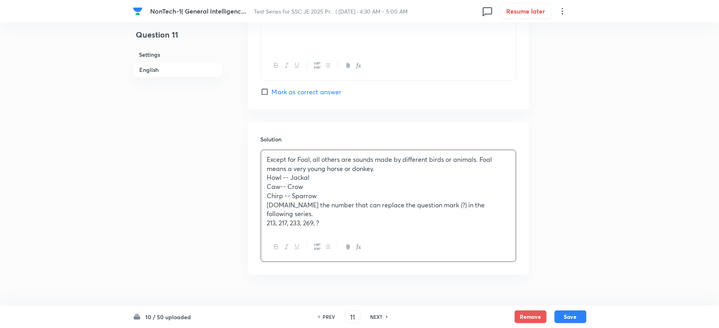
scroll to position [784, 0]
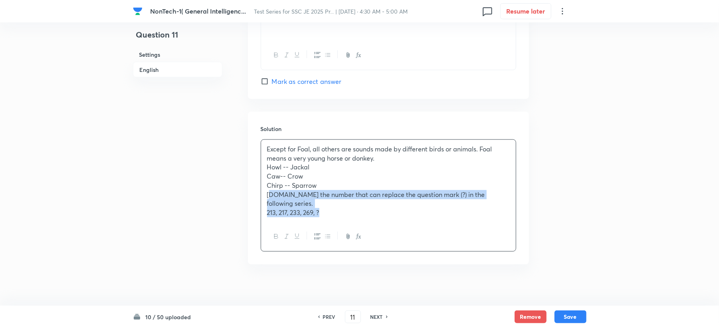
drag, startPoint x: 268, startPoint y: 198, endPoint x: 287, endPoint y: 210, distance: 22.6
click at [335, 215] on div "Except for Foal, all others are sounds made by different birds or animals. Foal…" at bounding box center [389, 195] width 256 height 112
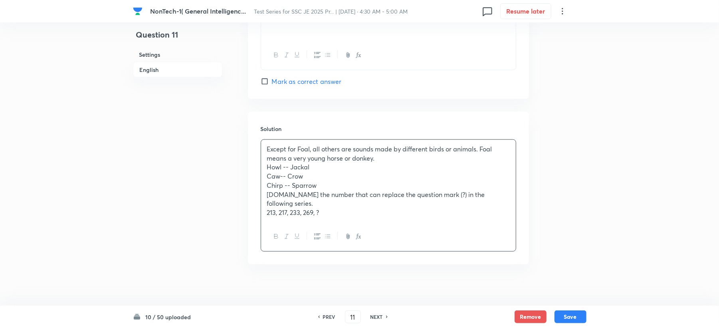
drag, startPoint x: 287, startPoint y: 210, endPoint x: 267, endPoint y: 195, distance: 25.5
click at [267, 195] on p "12.Select the number that can replace the question mark (?) in the following se…" at bounding box center [388, 199] width 243 height 18
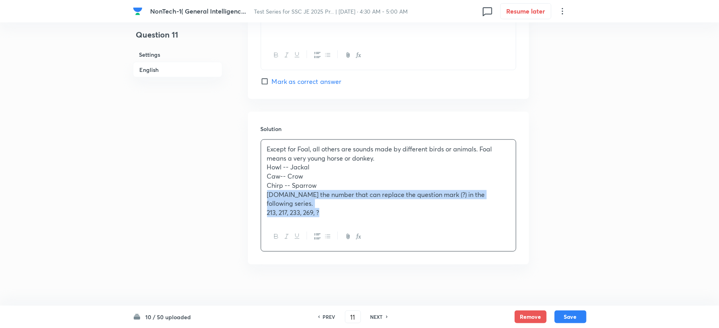
drag, startPoint x: 267, startPoint y: 198, endPoint x: 331, endPoint y: 210, distance: 65.7
click at [331, 210] on div "Except for Foal, all others are sounds made by different birds or animals. Foal…" at bounding box center [388, 181] width 255 height 82
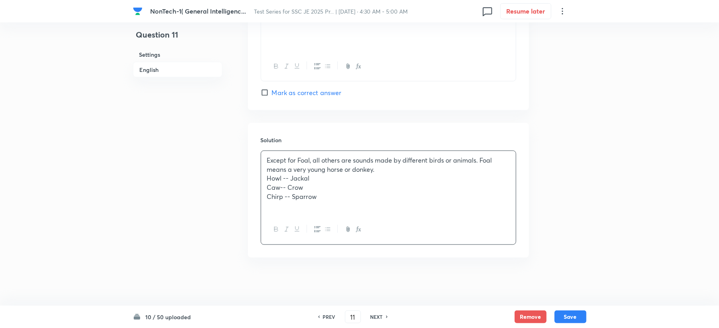
click at [327, 194] on p "Chirp -- Sparrow" at bounding box center [388, 196] width 243 height 9
click at [576, 320] on button "Save" at bounding box center [571, 315] width 32 height 13
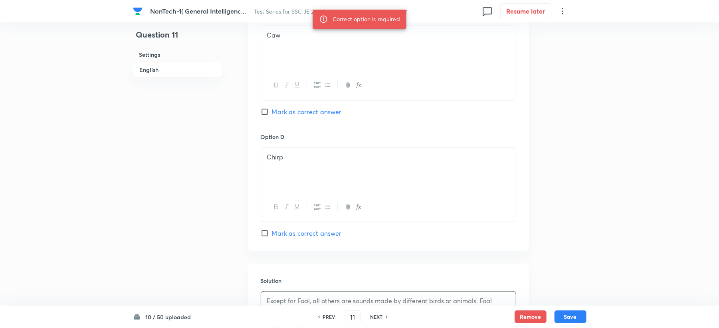
scroll to position [668, 0]
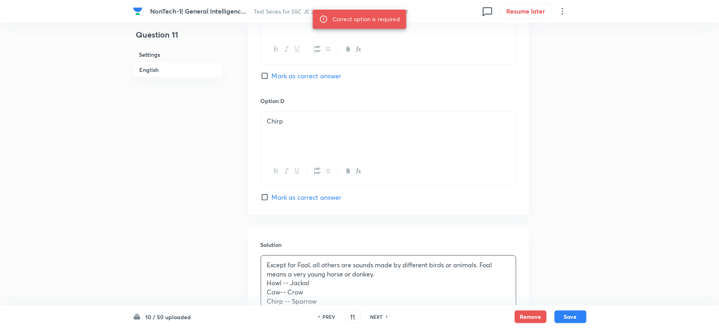
click at [279, 200] on span "Mark as correct answer" at bounding box center [307, 197] width 70 height 10
click at [272, 200] on input "Mark as correct answer" at bounding box center [266, 197] width 11 height 8
checkbox input "true"
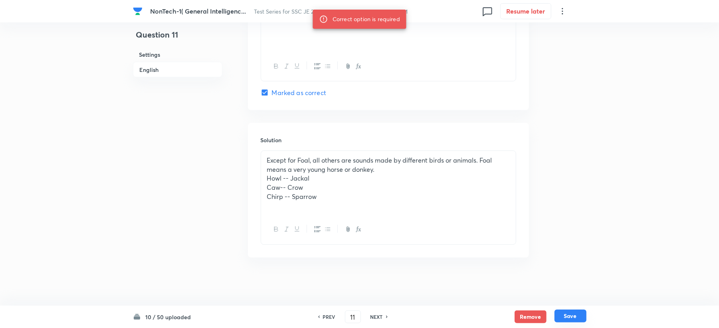
click at [573, 318] on button "Save" at bounding box center [571, 315] width 32 height 13
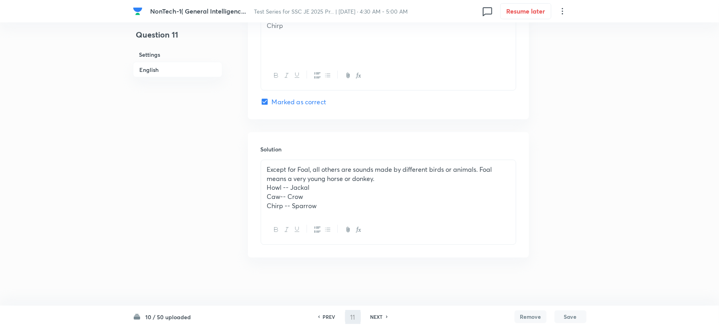
scroll to position [766, 0]
type input "12"
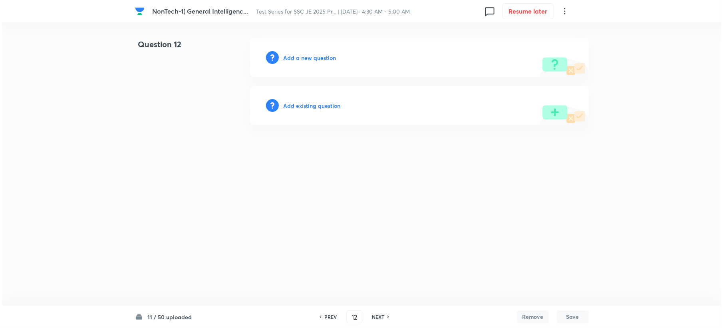
scroll to position [0, 0]
click at [310, 56] on h6 "Add a new question" at bounding box center [309, 57] width 53 height 8
click at [310, 56] on h6 "Choose a question type" at bounding box center [313, 57] width 61 height 8
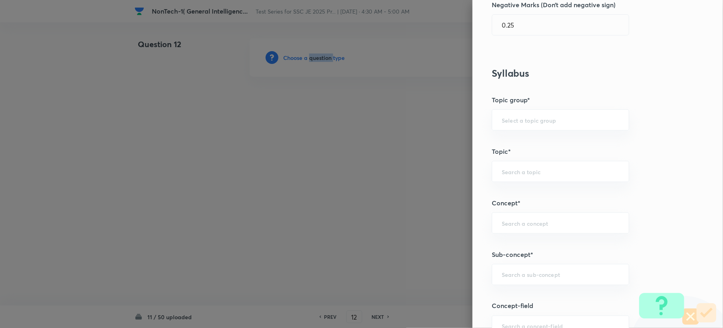
scroll to position [426, 0]
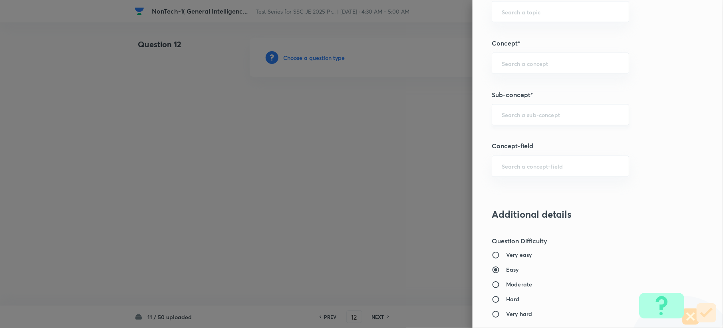
click at [513, 114] on input "text" at bounding box center [559, 115] width 117 height 8
paste input "Word Analogy"
click at [503, 141] on li "Word Analogy" at bounding box center [552, 139] width 136 height 14
type input "Word Analogy"
type input "General Intelligence"
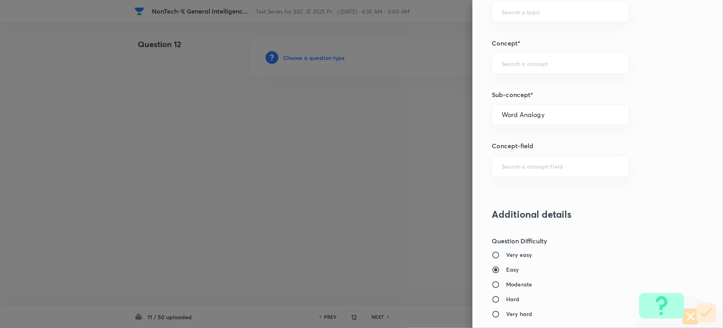
type input "Verbal Reasoning"
type input "Analogy"
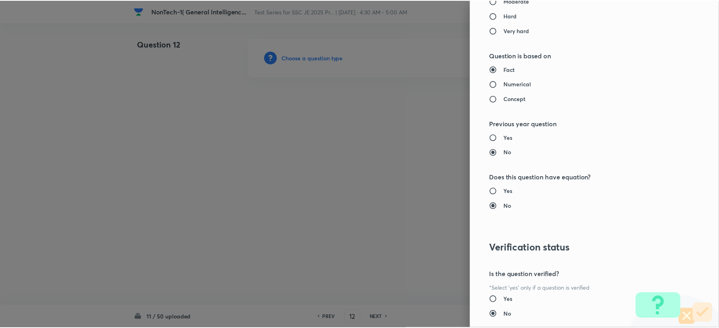
scroll to position [762, 0]
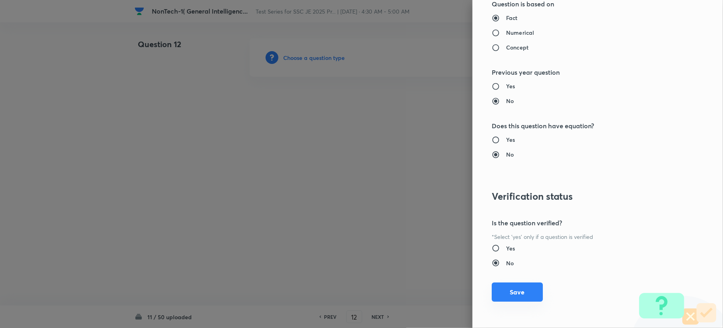
click at [499, 294] on button "Save" at bounding box center [516, 291] width 51 height 19
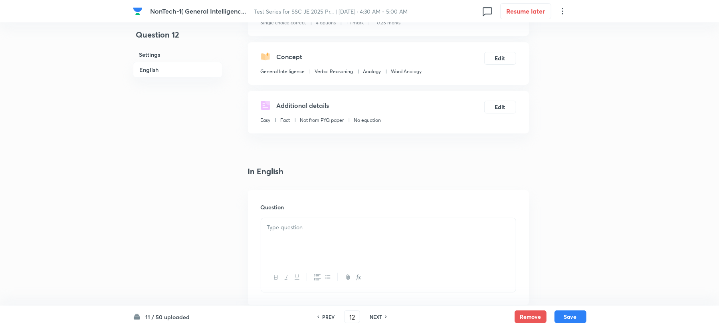
scroll to position [266, 0]
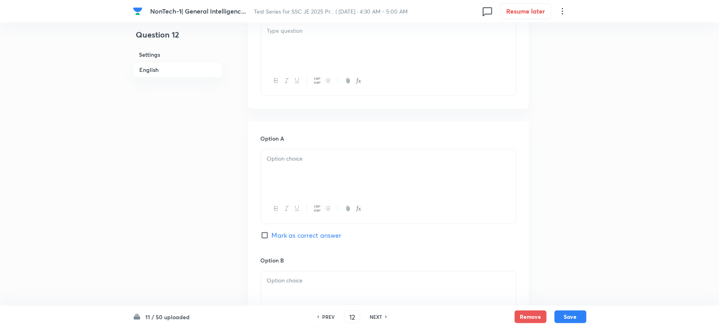
click at [297, 21] on div "NonTech-1( General Intelligenc... Test Series for SSC JE 2025 Pr... | Sep 7, 20…" at bounding box center [360, 11] width 454 height 22
click at [291, 44] on div at bounding box center [388, 44] width 255 height 45
click at [287, 158] on p at bounding box center [388, 158] width 243 height 9
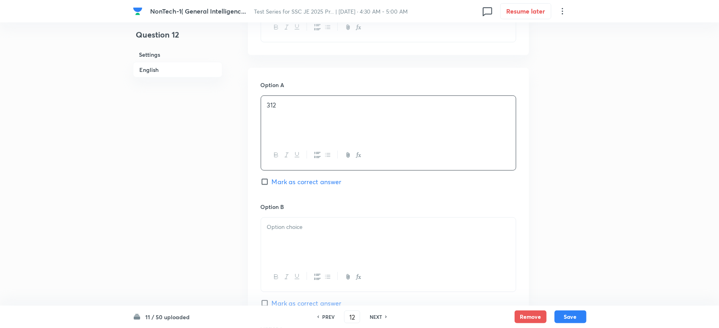
click at [283, 235] on div at bounding box center [388, 240] width 255 height 45
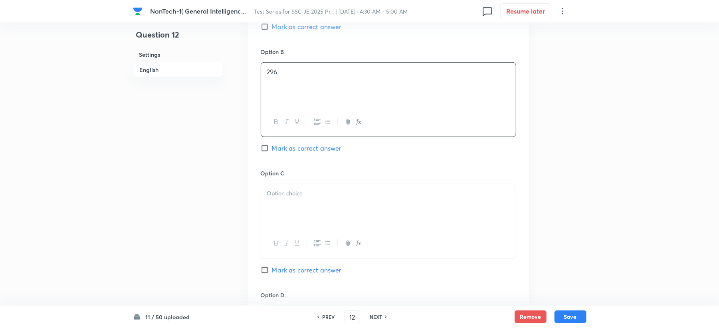
scroll to position [479, 0]
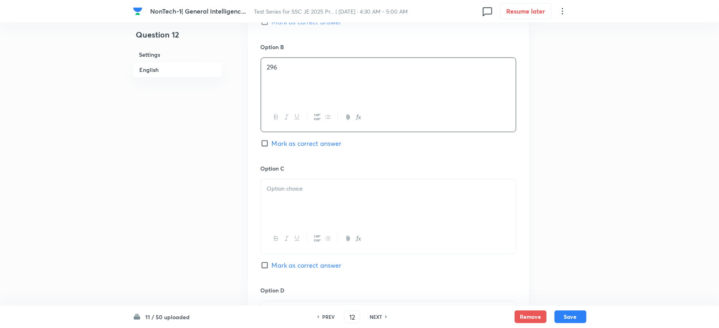
click at [283, 200] on div at bounding box center [388, 201] width 255 height 45
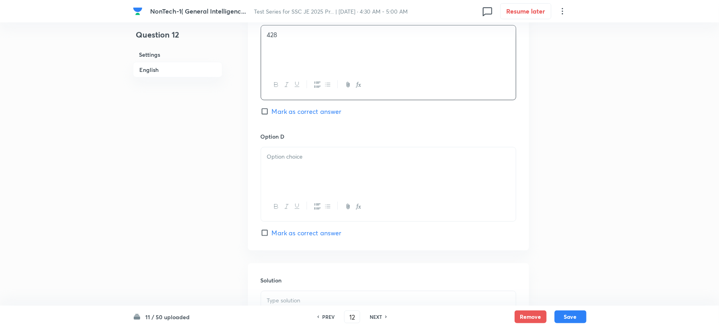
scroll to position [639, 0]
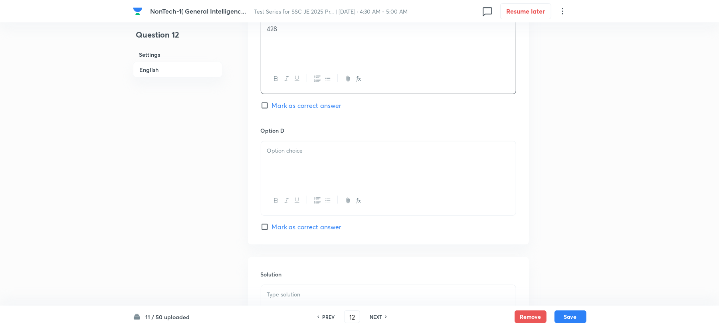
click at [279, 176] on div at bounding box center [388, 163] width 255 height 45
click at [262, 230] on input "Mark as correct answer" at bounding box center [266, 227] width 11 height 8
checkbox input "true"
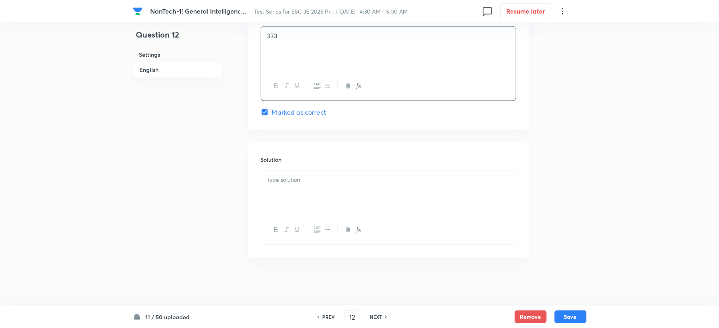
scroll to position [756, 0]
drag, startPoint x: 273, startPoint y: 196, endPoint x: 267, endPoint y: 199, distance: 7.1
click at [273, 196] on div at bounding box center [388, 192] width 255 height 45
click at [570, 321] on button "Save" at bounding box center [571, 315] width 32 height 13
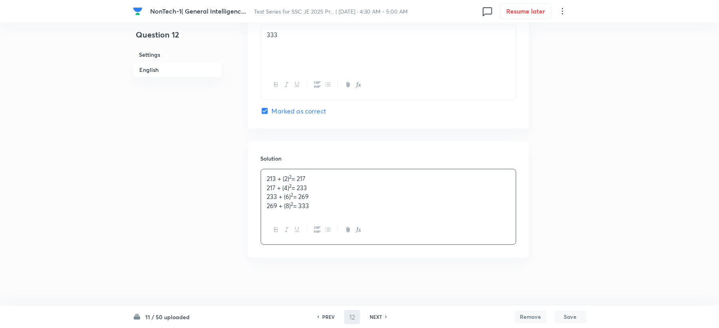
type input "13"
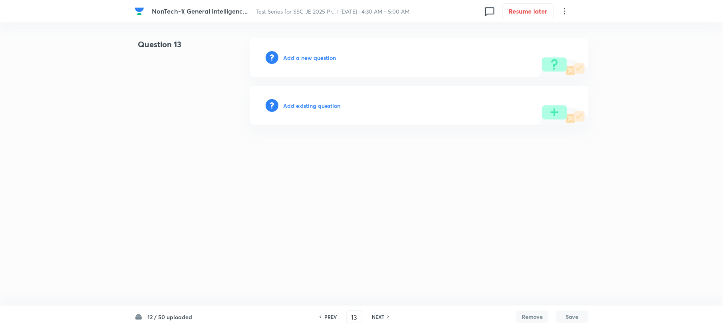
click at [302, 55] on h6 "Add a new question" at bounding box center [309, 57] width 53 height 8
click at [302, 55] on h6 "Choose a question type" at bounding box center [313, 57] width 61 height 8
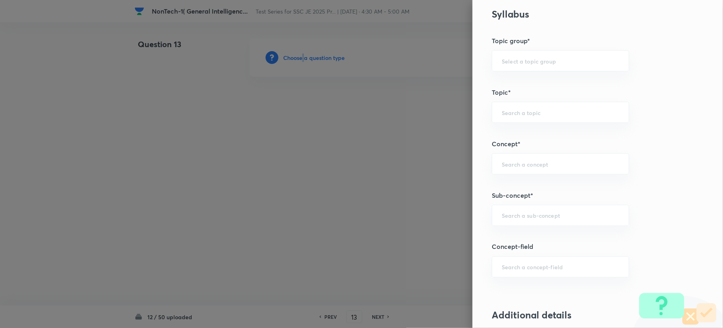
scroll to position [479, 0]
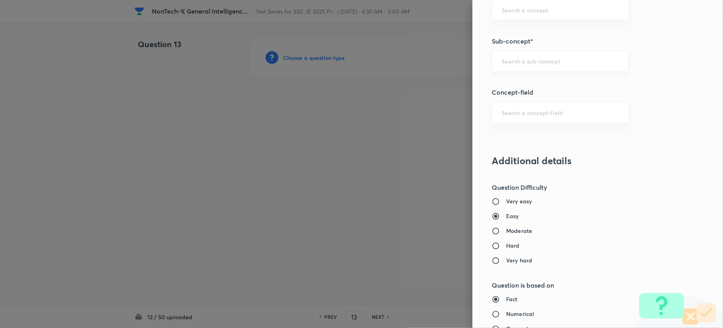
drag, startPoint x: 504, startPoint y: 81, endPoint x: 507, endPoint y: 66, distance: 14.7
click at [507, 71] on div "Question settings Question type* Single choice correct Number of options* 2 3 4…" at bounding box center [597, 164] width 250 height 328
click at [507, 65] on input "text" at bounding box center [559, 61] width 117 height 8
paste input "Word Analogy"
click at [507, 85] on li "Word Analogy" at bounding box center [552, 86] width 136 height 14
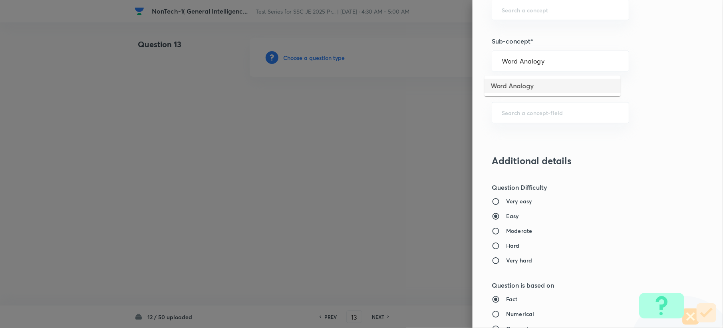
type input "Word Analogy"
type input "General Intelligence"
type input "Verbal Reasoning"
type input "Analogy"
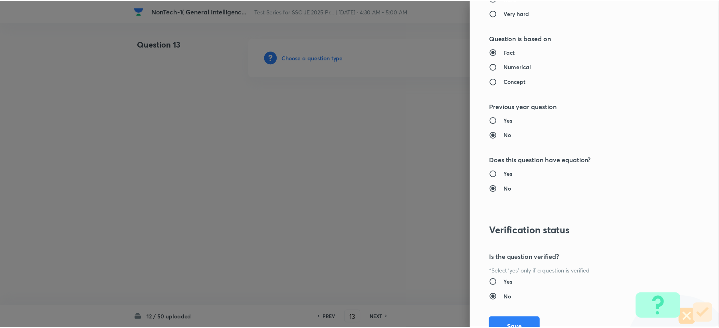
scroll to position [762, 0]
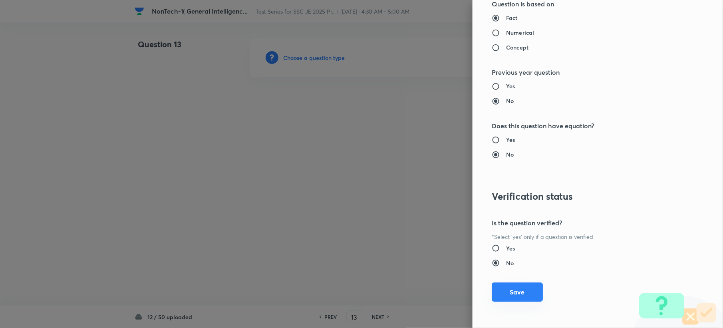
drag, startPoint x: 497, startPoint y: 288, endPoint x: 491, endPoint y: 288, distance: 6.4
click at [497, 288] on button "Save" at bounding box center [516, 291] width 51 height 19
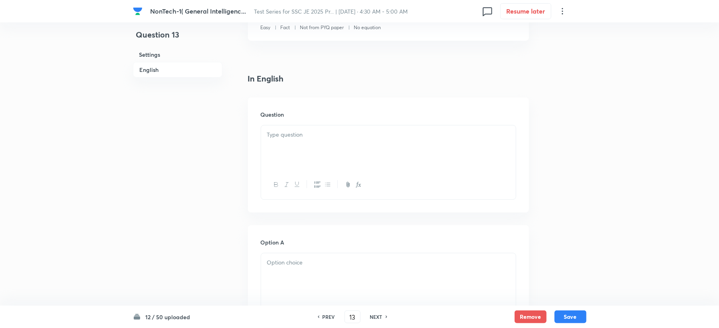
scroll to position [160, 0]
click at [276, 139] on p at bounding box center [388, 137] width 243 height 9
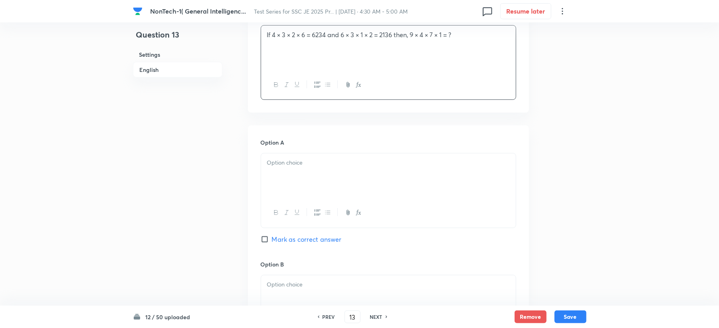
scroll to position [266, 0]
drag, startPoint x: 259, startPoint y: 183, endPoint x: 268, endPoint y: 180, distance: 9.7
click at [283, 176] on div at bounding box center [388, 171] width 255 height 45
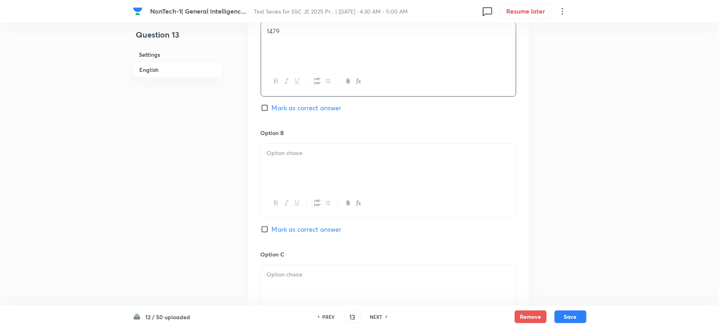
scroll to position [426, 0]
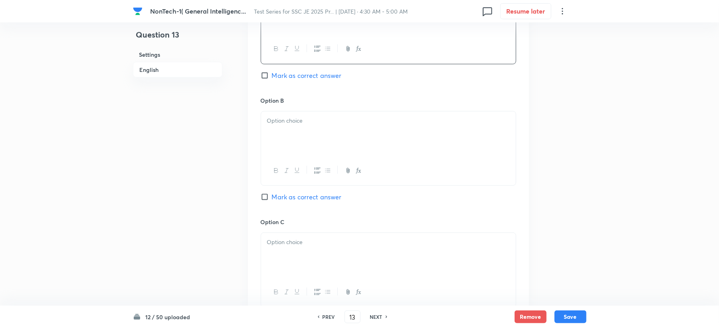
click at [283, 141] on div at bounding box center [388, 133] width 255 height 45
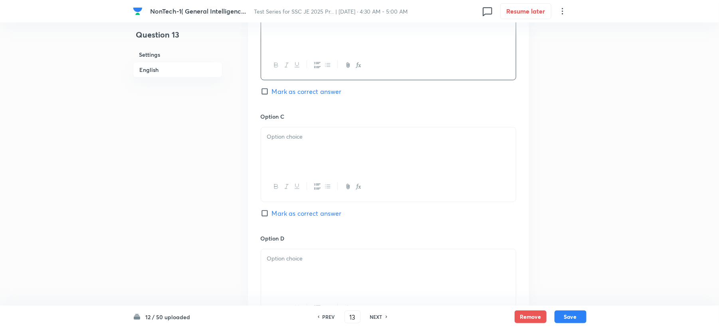
scroll to position [532, 0]
drag, startPoint x: 289, startPoint y: 118, endPoint x: 278, endPoint y: 141, distance: 25.7
click at [286, 129] on div "Option C Mark as correct answer" at bounding box center [389, 171] width 256 height 121
click at [278, 141] on div at bounding box center [388, 148] width 255 height 45
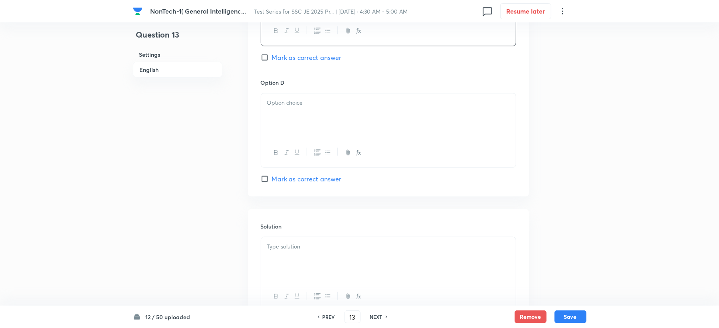
scroll to position [692, 0]
click at [287, 117] on div at bounding box center [388, 110] width 255 height 45
click at [295, 53] on span "Mark as correct answer" at bounding box center [307, 53] width 70 height 10
click at [272, 53] on input "Mark as correct answer" at bounding box center [266, 52] width 11 height 8
checkbox input "true"
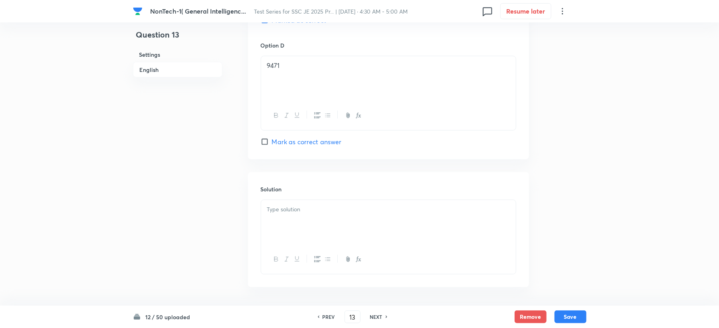
scroll to position [756, 0]
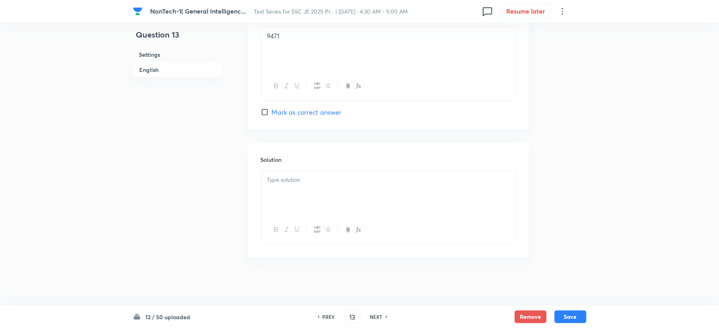
drag, startPoint x: 272, startPoint y: 198, endPoint x: 234, endPoint y: 201, distance: 38.4
click at [272, 199] on div at bounding box center [388, 192] width 255 height 45
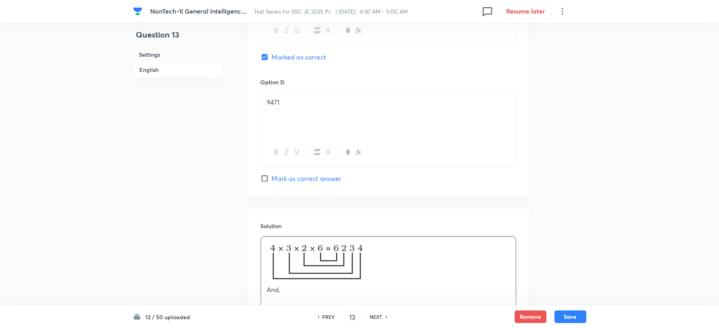
scroll to position [672, 0]
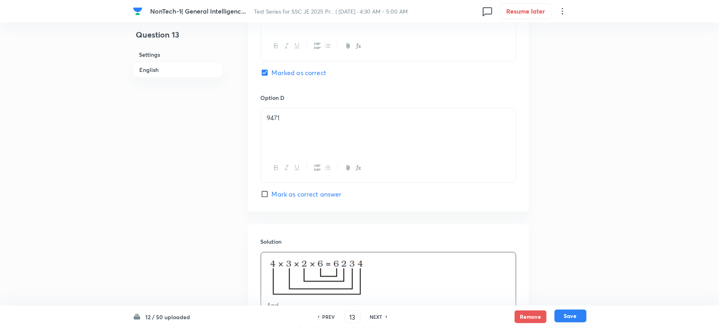
click at [582, 315] on button "Save" at bounding box center [571, 315] width 32 height 13
type input "14"
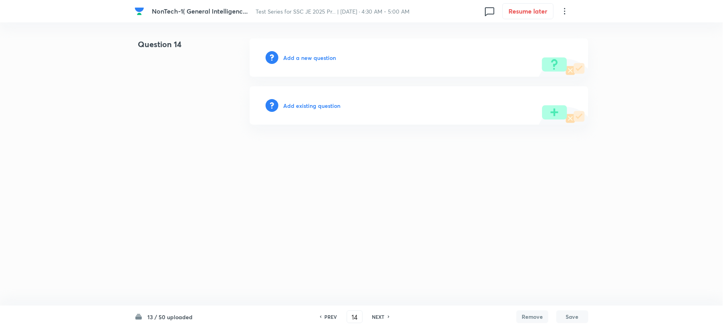
click at [303, 59] on h6 "Add a new question" at bounding box center [309, 57] width 53 height 8
click at [303, 59] on h6 "Choose a question type" at bounding box center [313, 57] width 61 height 8
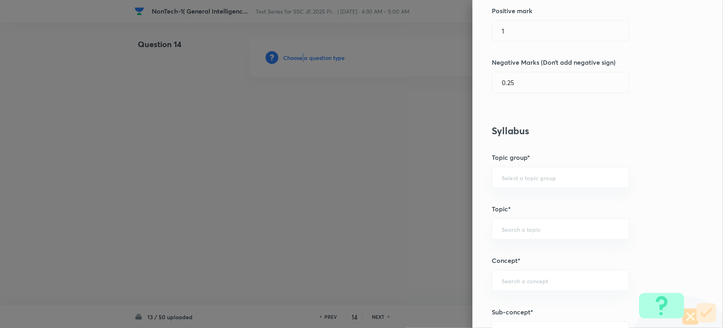
scroll to position [213, 0]
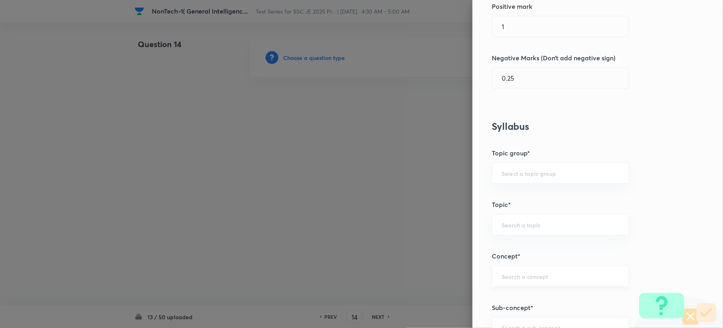
click at [503, 280] on input "text" at bounding box center [559, 276] width 117 height 8
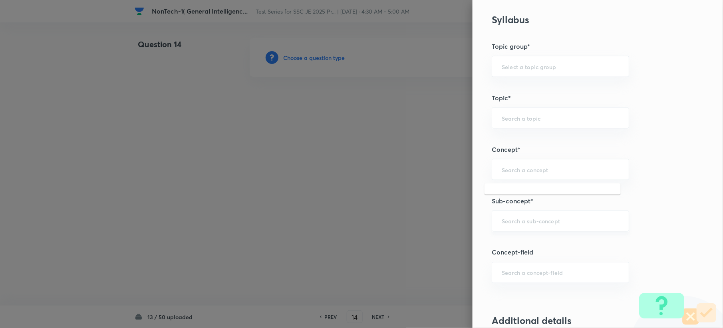
click at [511, 222] on input "text" at bounding box center [559, 221] width 117 height 8
click at [526, 220] on input "text" at bounding box center [559, 221] width 117 height 8
paste input "Word Analogy"
click at [514, 243] on li "Word Analogy" at bounding box center [552, 245] width 136 height 14
type input "Word Analogy"
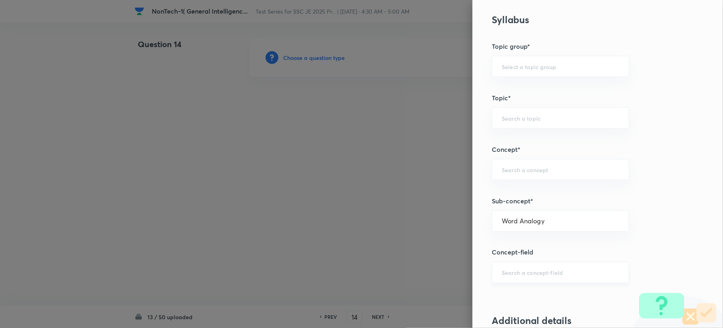
type input "General Intelligence"
type input "Verbal Reasoning"
type input "Analogy"
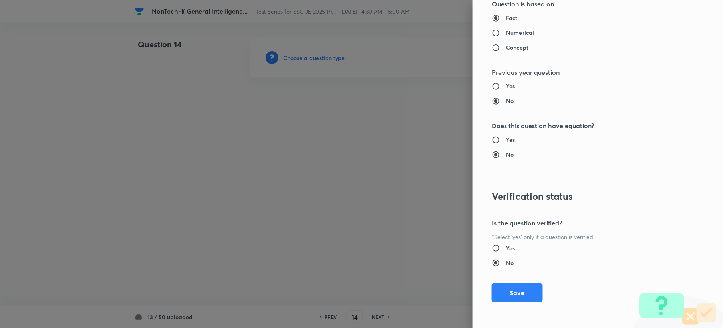
scroll to position [762, 0]
drag, startPoint x: 500, startPoint y: 290, endPoint x: 176, endPoint y: 206, distance: 334.8
click at [497, 291] on button "Save" at bounding box center [516, 292] width 51 height 19
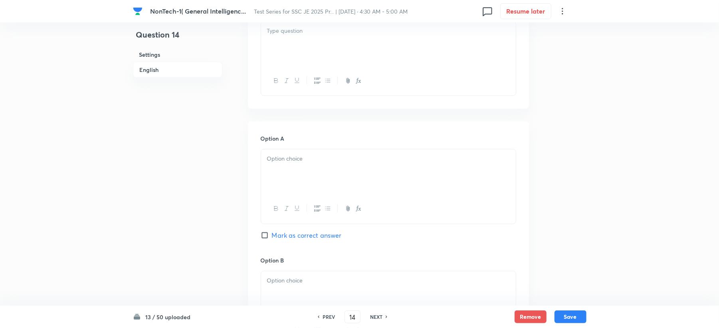
click at [283, 146] on div "Option A Mark as correct answer" at bounding box center [389, 194] width 256 height 121
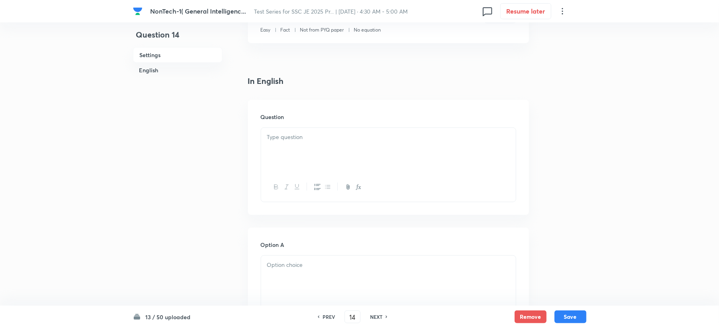
click at [272, 149] on div at bounding box center [388, 150] width 255 height 45
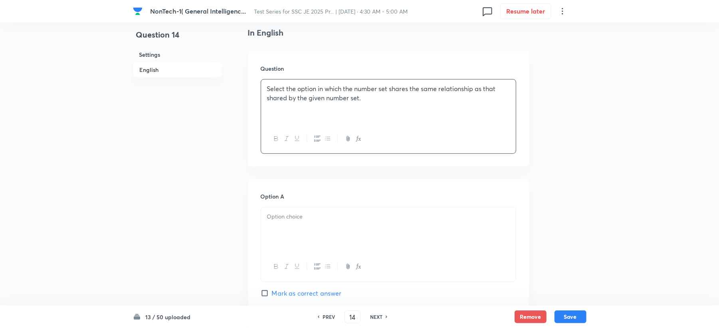
scroll to position [319, 0]
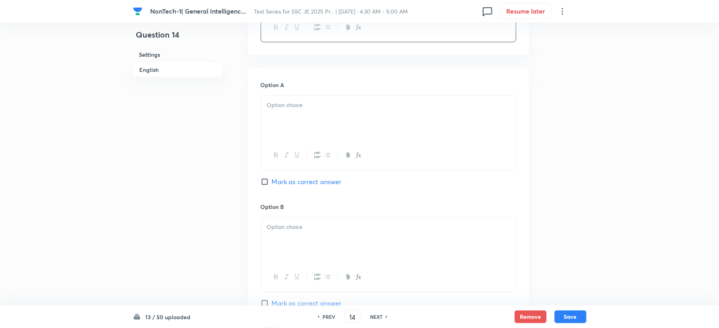
drag, startPoint x: 296, startPoint y: 127, endPoint x: 256, endPoint y: 156, distance: 50.1
click at [291, 129] on div at bounding box center [388, 118] width 255 height 45
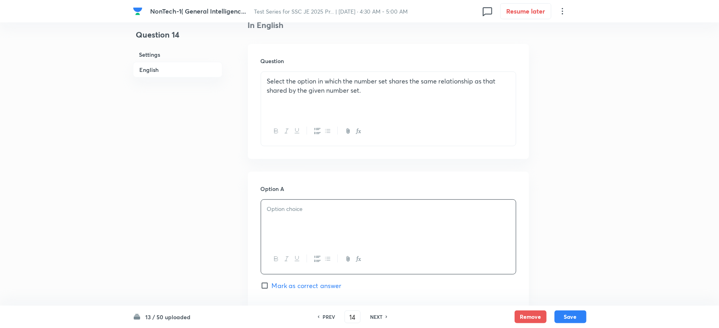
scroll to position [213, 0]
click at [382, 97] on p "Select the option in which the number set shares the same relationship as that …" at bounding box center [388, 88] width 243 height 18
drag, startPoint x: 269, startPoint y: 250, endPoint x: 285, endPoint y: 228, distance: 27.1
click at [275, 242] on div at bounding box center [389, 239] width 256 height 75
click at [286, 224] on div at bounding box center [388, 224] width 255 height 45
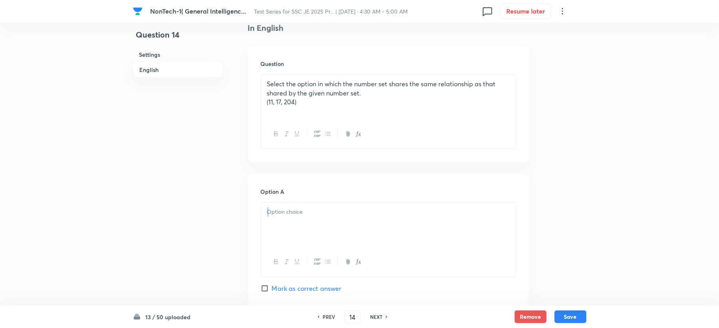
click at [285, 218] on div at bounding box center [388, 224] width 255 height 45
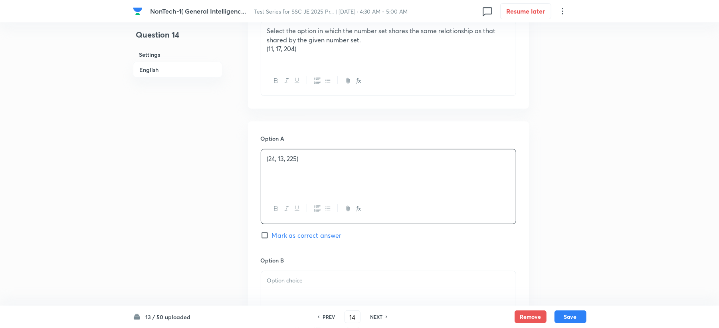
click at [281, 280] on p at bounding box center [388, 280] width 243 height 9
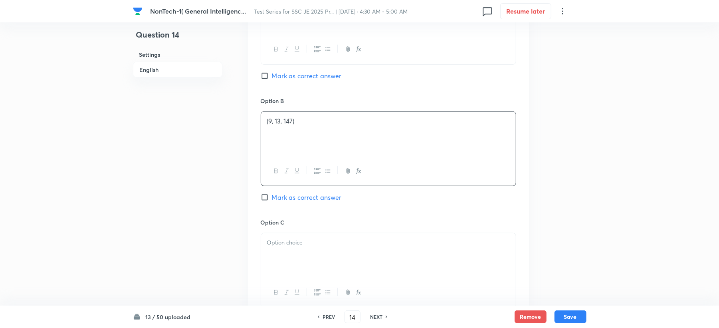
scroll to position [426, 0]
drag, startPoint x: 281, startPoint y: 227, endPoint x: 271, endPoint y: 248, distance: 23.2
click at [280, 226] on h6 "Option C" at bounding box center [389, 222] width 256 height 8
click at [280, 245] on p at bounding box center [388, 242] width 243 height 9
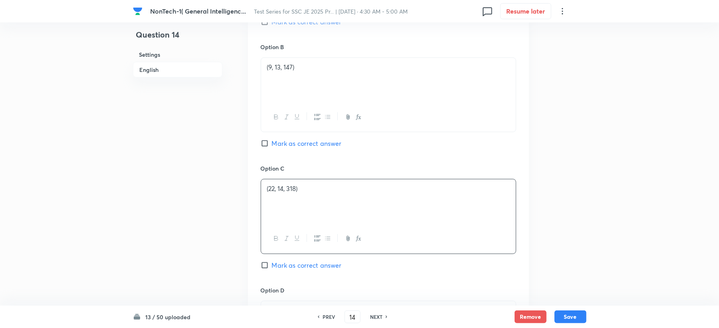
click at [267, 303] on div at bounding box center [388, 323] width 255 height 45
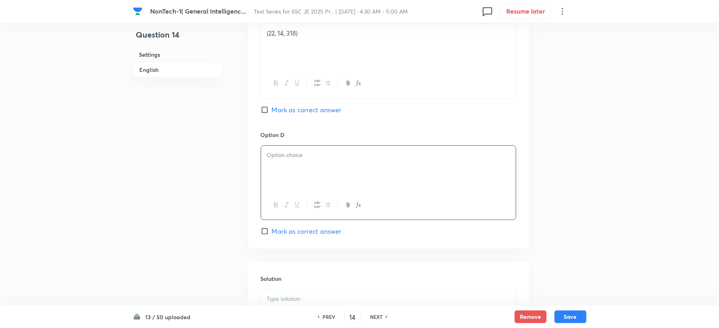
scroll to position [639, 0]
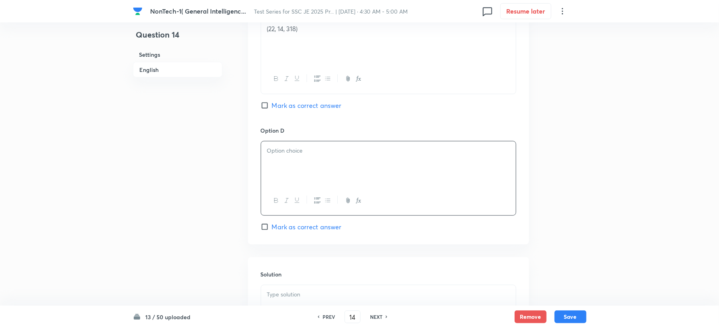
click at [275, 166] on div at bounding box center [388, 163] width 255 height 45
paste div
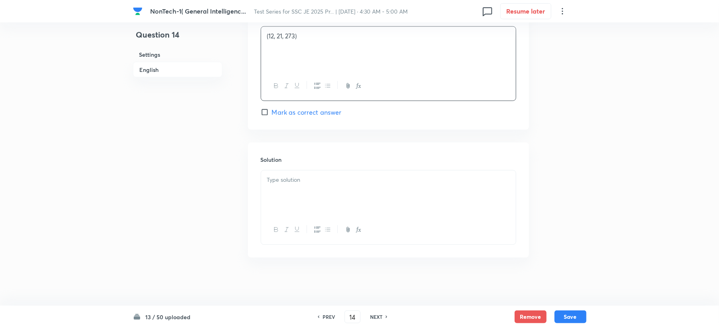
scroll to position [756, 0]
drag, startPoint x: 296, startPoint y: 183, endPoint x: 278, endPoint y: 206, distance: 29.3
click at [291, 194] on div at bounding box center [389, 207] width 256 height 75
click at [279, 193] on div at bounding box center [388, 192] width 255 height 45
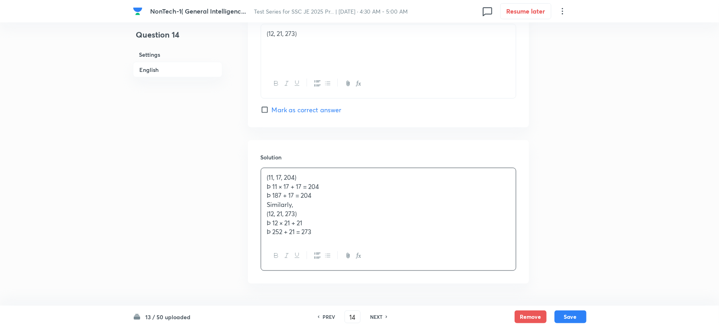
click at [311, 111] on span "Mark as correct answer" at bounding box center [307, 110] width 70 height 10
click at [272, 111] on input "Mark as correct answer" at bounding box center [266, 110] width 11 height 8
checkbox input "true"
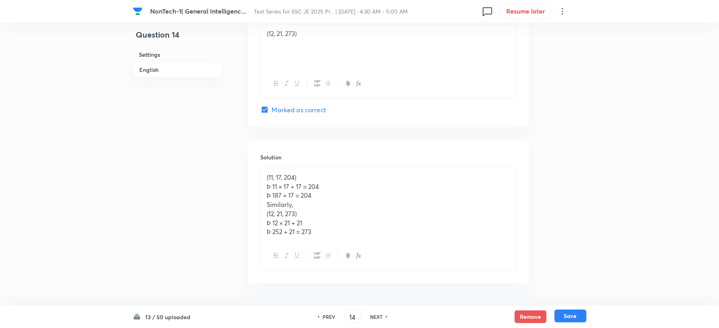
click at [563, 318] on button "Save" at bounding box center [571, 315] width 32 height 13
type input "15"
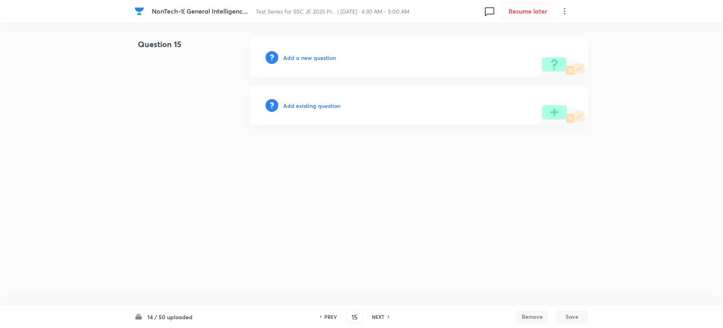
click at [304, 51] on div "Add a new question" at bounding box center [419, 57] width 339 height 38
click at [302, 62] on div "Add a new question" at bounding box center [419, 57] width 339 height 38
click at [304, 61] on h6 "Add a new question" at bounding box center [309, 57] width 53 height 8
click at [304, 61] on h6 "Choose a question type" at bounding box center [313, 57] width 61 height 8
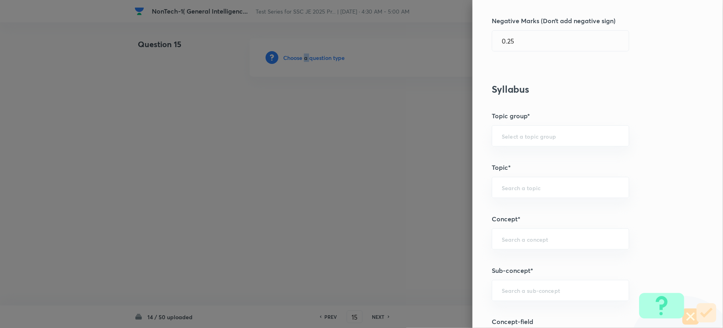
scroll to position [266, 0]
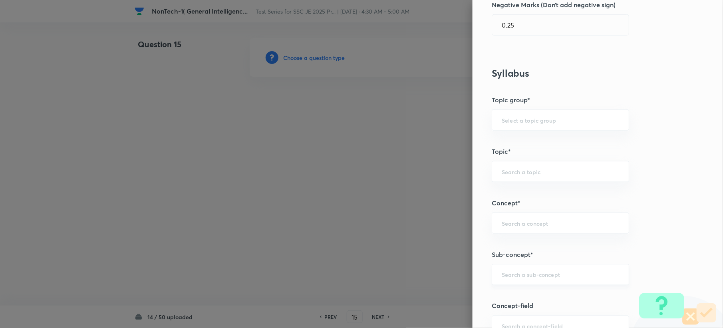
click at [505, 272] on input "text" at bounding box center [559, 275] width 117 height 8
paste input "Word Analogy"
click at [499, 297] on li "Word Analogy" at bounding box center [552, 298] width 136 height 14
type input "Word Analogy"
type input "General Intelligence"
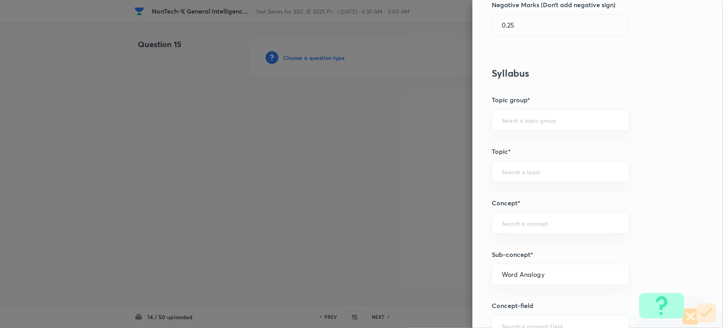
type input "Verbal Reasoning"
type input "Analogy"
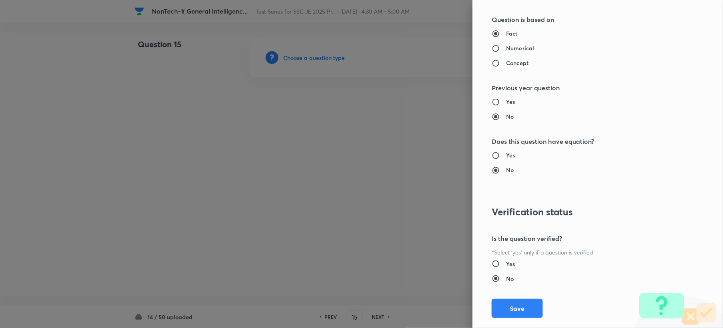
scroll to position [745, 0]
click at [498, 312] on button "Save" at bounding box center [516, 307] width 51 height 19
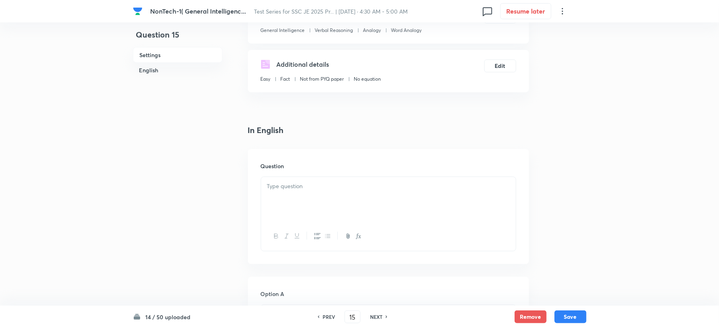
scroll to position [106, 0]
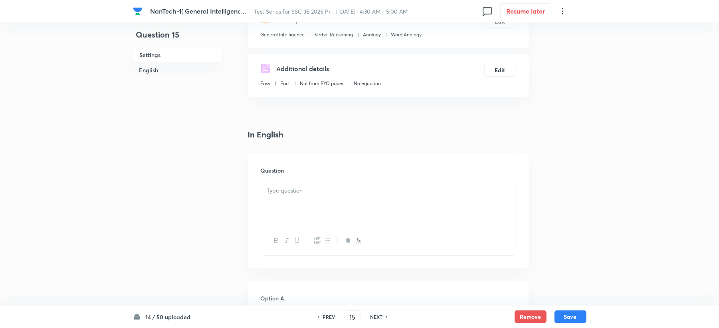
click at [274, 212] on div at bounding box center [388, 203] width 255 height 45
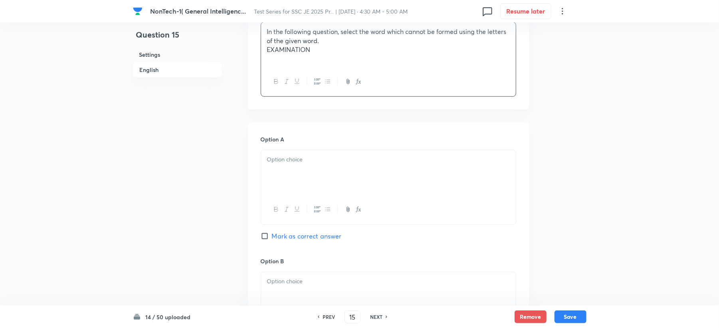
scroll to position [266, 0]
drag, startPoint x: 287, startPoint y: 182, endPoint x: 240, endPoint y: 201, distance: 51.2
click at [286, 181] on div at bounding box center [388, 171] width 255 height 45
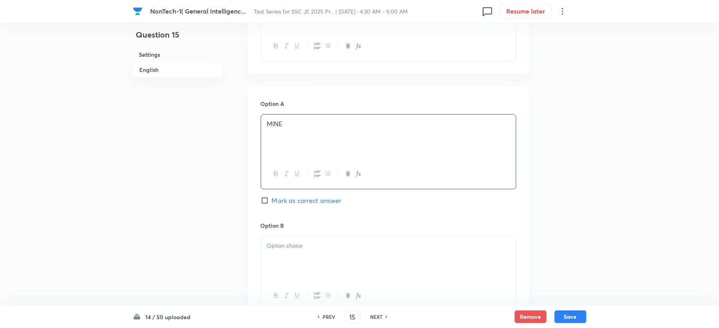
scroll to position [319, 0]
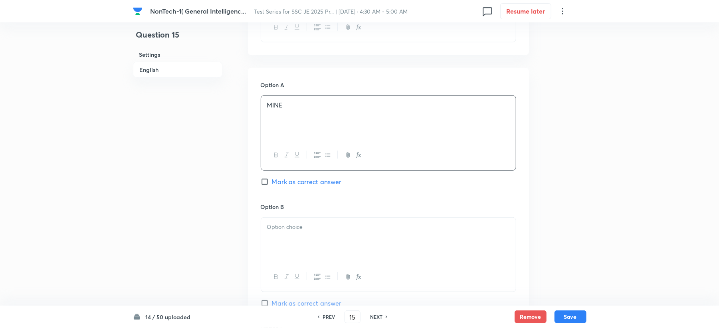
click at [276, 236] on div at bounding box center [388, 240] width 255 height 45
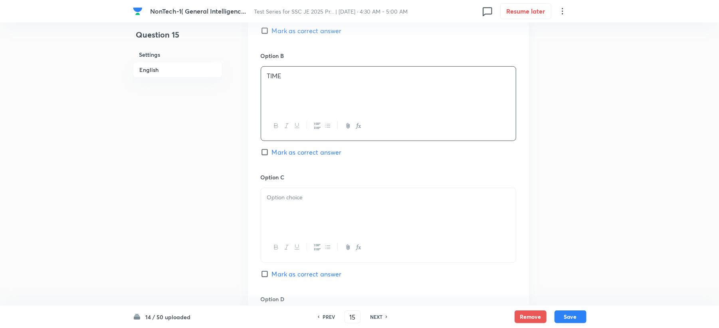
scroll to position [479, 0]
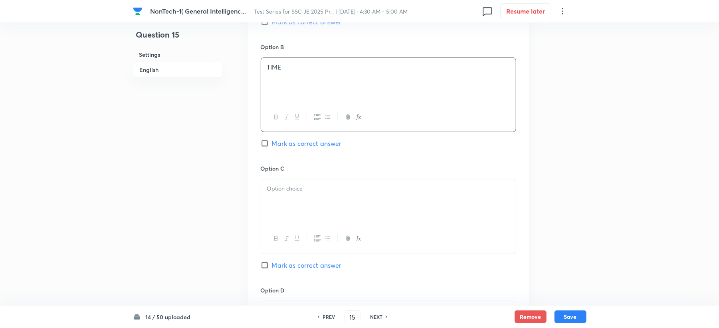
drag, startPoint x: 290, startPoint y: 199, endPoint x: 228, endPoint y: 229, distance: 68.4
click at [287, 200] on div at bounding box center [388, 201] width 255 height 45
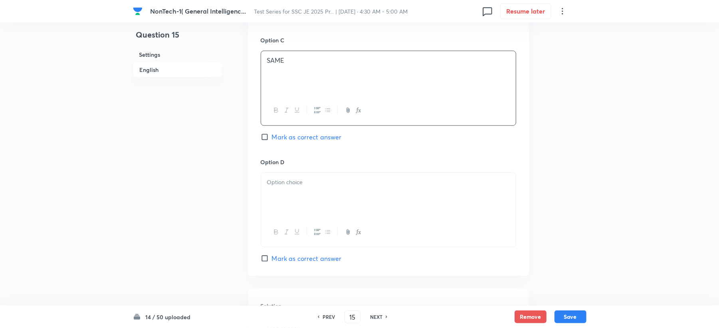
scroll to position [639, 0]
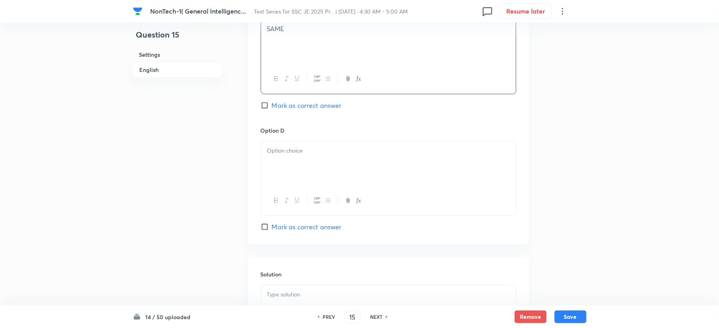
drag, startPoint x: 280, startPoint y: 179, endPoint x: 265, endPoint y: 190, distance: 18.5
click at [280, 179] on div at bounding box center [388, 163] width 255 height 45
click at [277, 107] on span "Mark as correct answer" at bounding box center [307, 106] width 70 height 10
click at [272, 107] on input "Mark as correct answer" at bounding box center [266, 105] width 11 height 8
checkbox input "true"
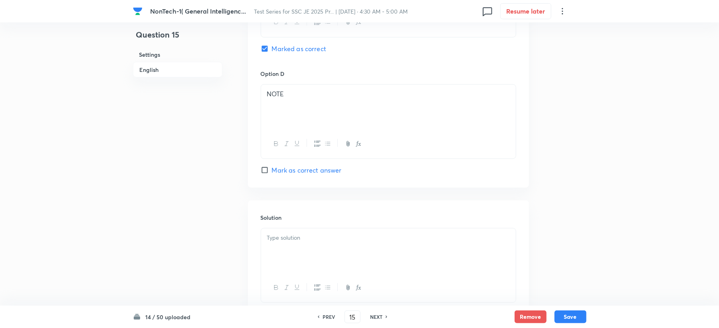
scroll to position [756, 0]
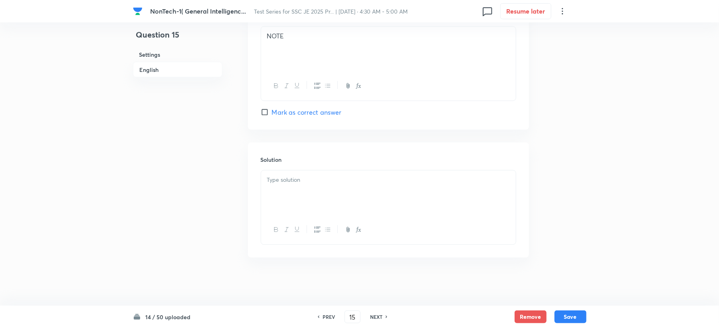
click at [269, 188] on div at bounding box center [388, 192] width 255 height 45
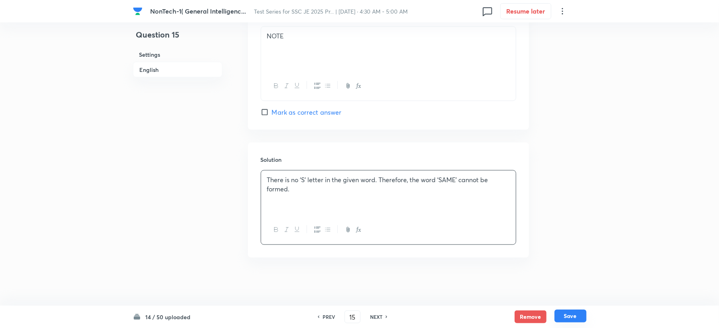
click at [567, 319] on button "Save" at bounding box center [571, 315] width 32 height 13
type input "16"
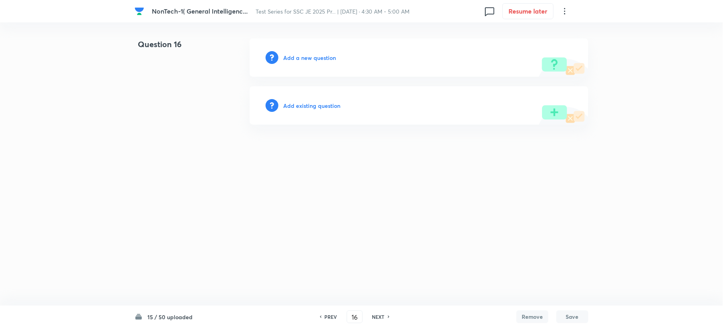
click at [312, 55] on h6 "Add a new question" at bounding box center [309, 57] width 53 height 8
click at [312, 55] on h6 "Choose a question type" at bounding box center [313, 57] width 61 height 8
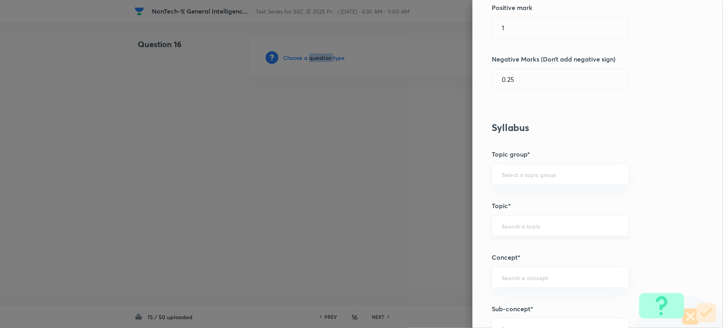
scroll to position [213, 0]
click at [515, 273] on input "text" at bounding box center [559, 276] width 117 height 8
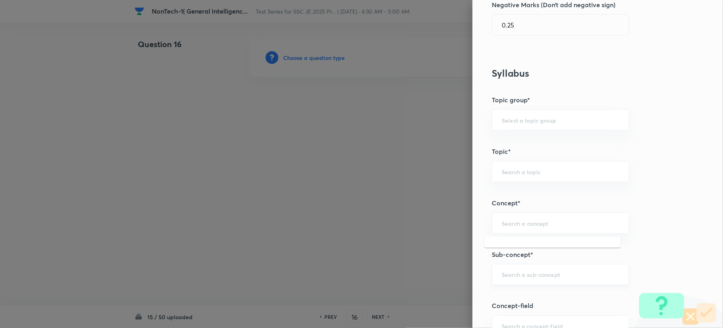
click at [512, 269] on div "​" at bounding box center [559, 274] width 137 height 21
paste input "Word Analogy"
click at [511, 295] on li "Word Analogy" at bounding box center [552, 298] width 136 height 14
type input "Word Analogy"
type input "General Intelligence"
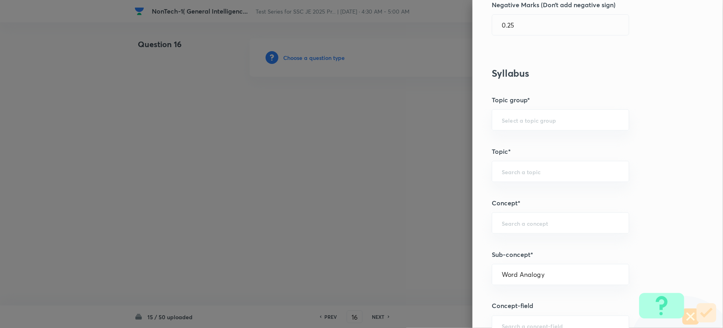
type input "Verbal Reasoning"
type input "Analogy"
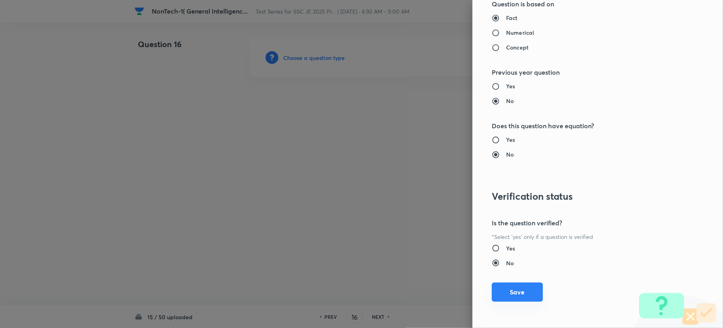
scroll to position [762, 0]
drag, startPoint x: 511, startPoint y: 292, endPoint x: 136, endPoint y: 142, distance: 404.2
click at [510, 287] on button "Save" at bounding box center [516, 292] width 51 height 19
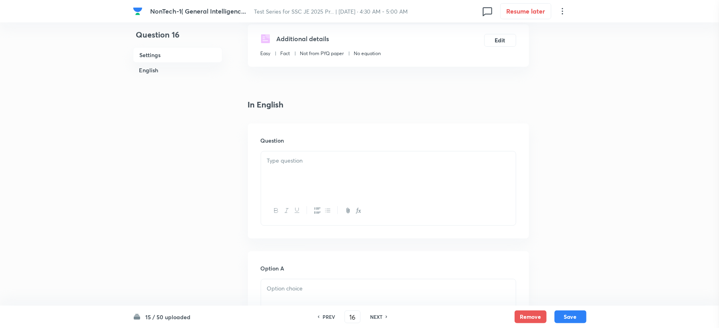
scroll to position [213, 0]
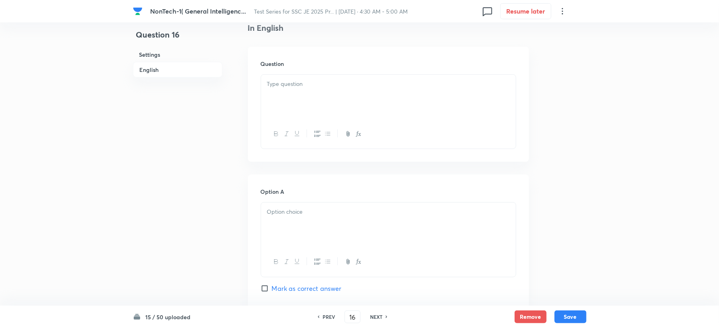
click at [288, 104] on div at bounding box center [388, 97] width 255 height 45
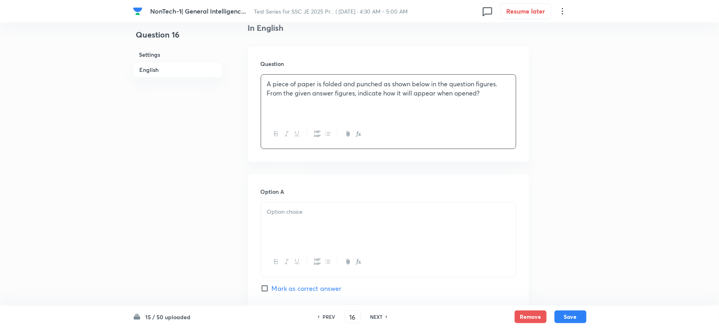
drag, startPoint x: 290, startPoint y: 203, endPoint x: 291, endPoint y: 210, distance: 6.4
click at [291, 207] on div at bounding box center [388, 224] width 255 height 45
click at [492, 94] on p "A piece of paper is folded and punched as shown below in the question figures. …" at bounding box center [388, 88] width 243 height 18
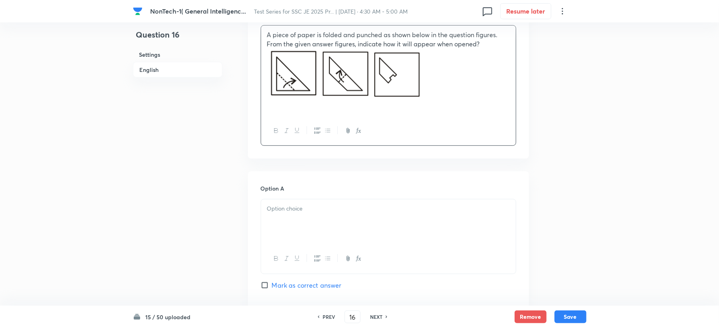
scroll to position [319, 0]
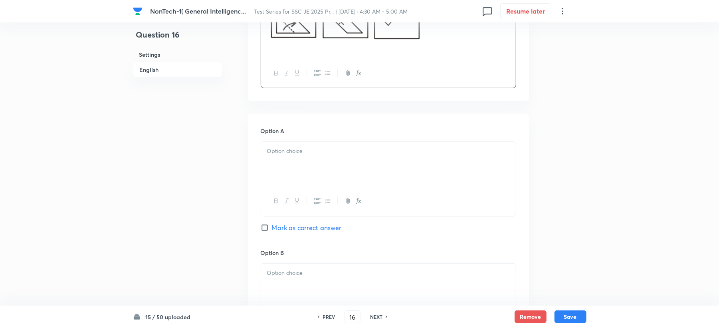
click at [331, 156] on p at bounding box center [388, 151] width 243 height 9
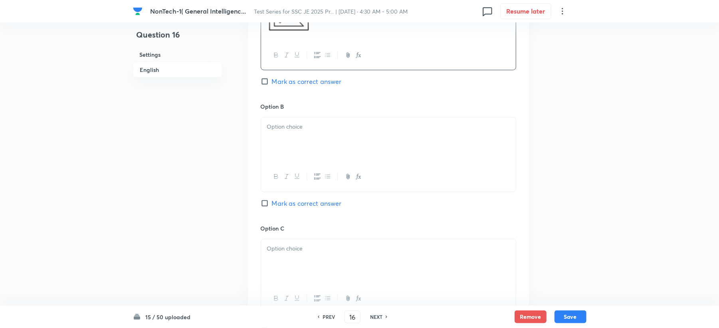
scroll to position [479, 0]
drag, startPoint x: 311, startPoint y: 127, endPoint x: 262, endPoint y: 153, distance: 54.7
click at [309, 127] on p at bounding box center [388, 125] width 243 height 9
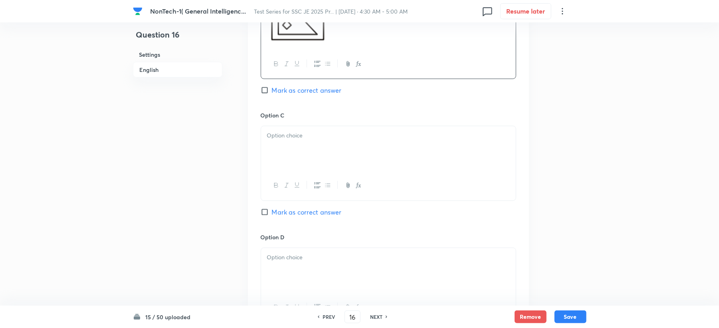
scroll to position [639, 0]
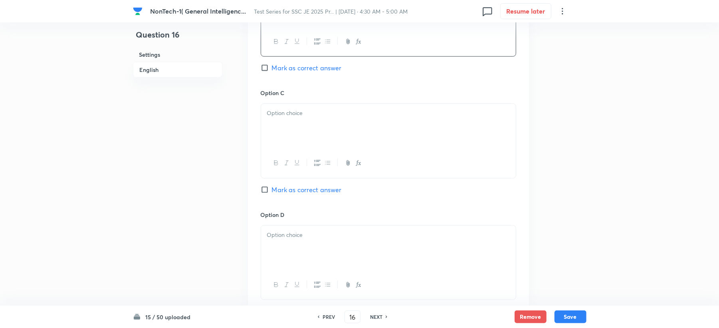
click at [302, 168] on div at bounding box center [388, 163] width 255 height 29
click at [301, 245] on div at bounding box center [388, 248] width 255 height 45
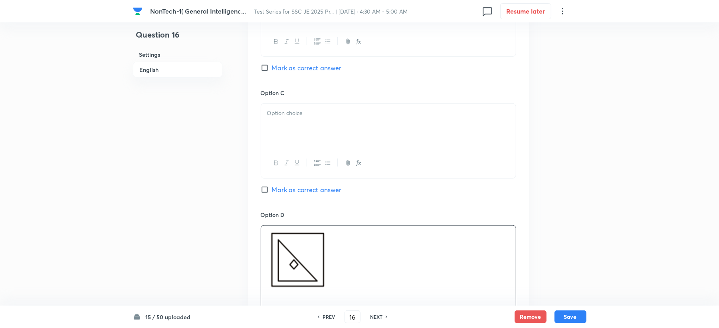
click at [304, 113] on p at bounding box center [388, 113] width 243 height 9
click at [416, 270] on p at bounding box center [388, 260] width 243 height 61
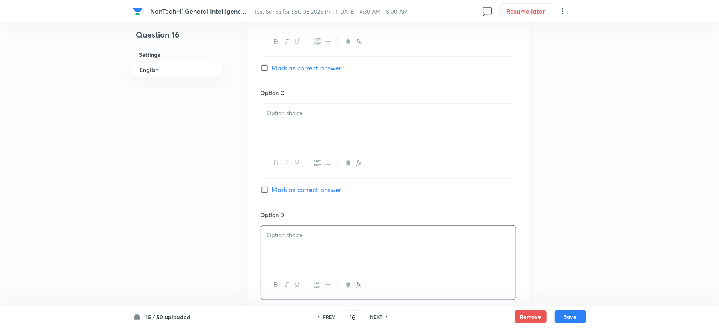
click at [309, 103] on div "Option C Mark as correct answer" at bounding box center [389, 149] width 256 height 121
click at [313, 130] on div at bounding box center [388, 126] width 255 height 45
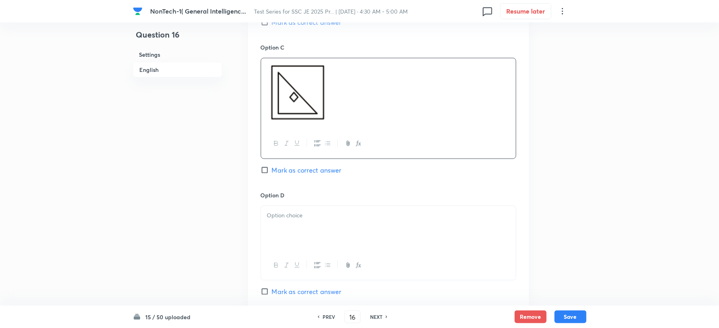
scroll to position [745, 0]
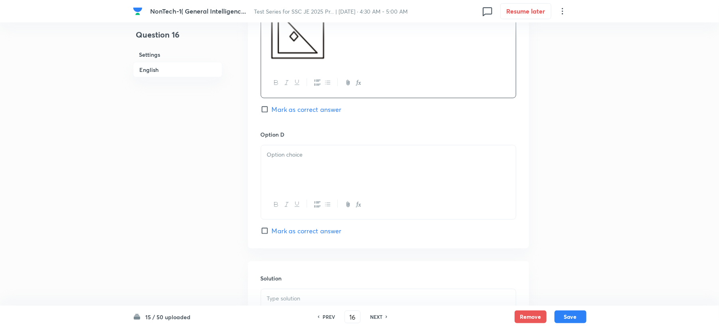
click at [289, 188] on div at bounding box center [388, 167] width 255 height 45
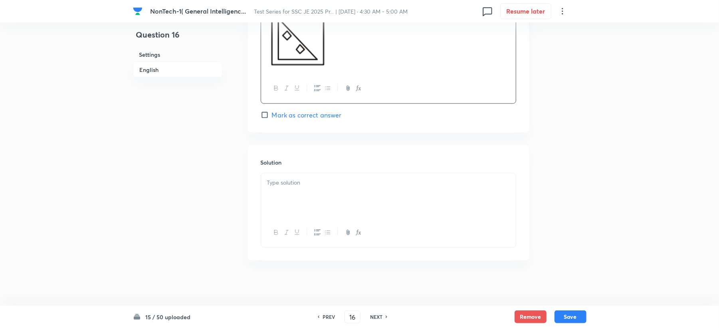
scroll to position [890, 0]
drag, startPoint x: 323, startPoint y: 181, endPoint x: 309, endPoint y: 190, distance: 17.1
click at [322, 180] on p at bounding box center [388, 179] width 243 height 9
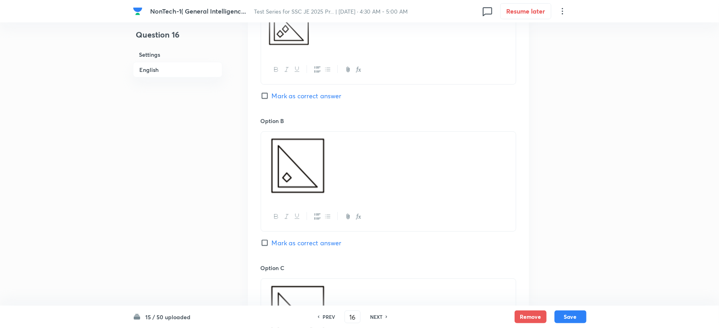
click at [280, 96] on span "Mark as correct answer" at bounding box center [307, 96] width 70 height 10
click at [272, 96] on input "Mark as correct answer" at bounding box center [266, 96] width 11 height 8
checkbox input "true"
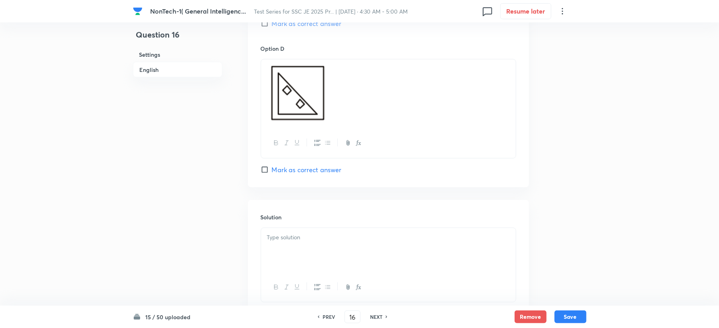
scroll to position [837, 0]
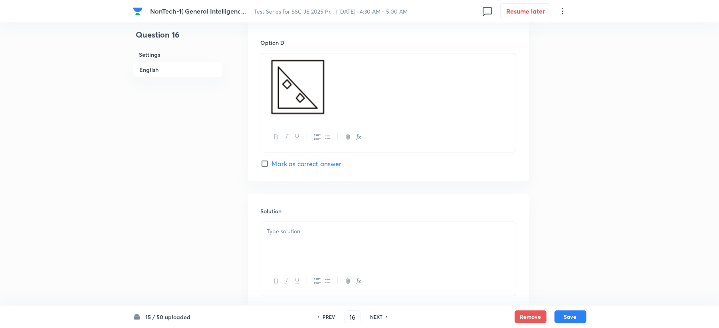
click at [276, 238] on div at bounding box center [388, 244] width 255 height 45
click at [323, 243] on div at bounding box center [388, 244] width 255 height 45
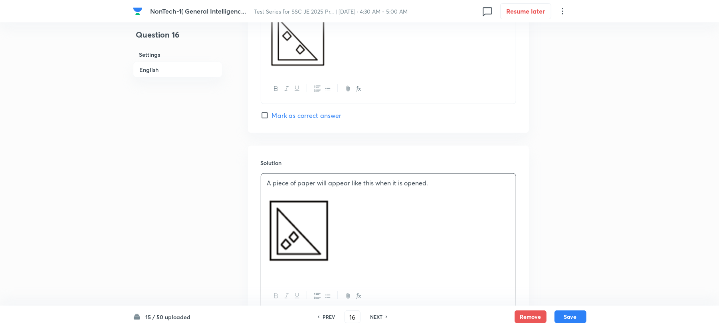
scroll to position [953, 0]
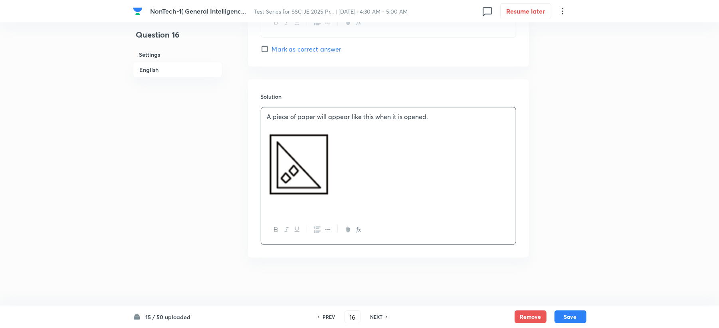
click at [394, 175] on p at bounding box center [388, 165] width 243 height 71
click at [583, 318] on button "Save" at bounding box center [571, 315] width 32 height 13
type input "17"
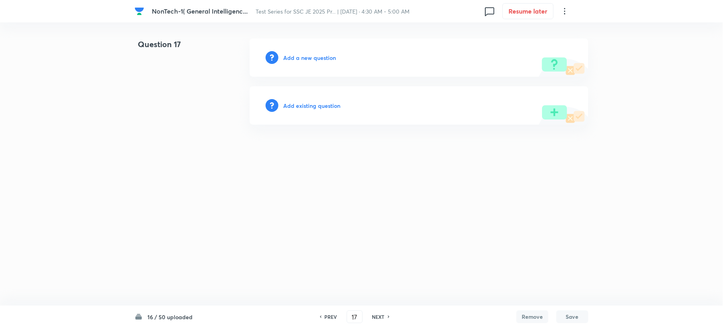
click at [288, 53] on div "Add a new question" at bounding box center [419, 57] width 339 height 38
click at [289, 53] on div "Add a new question" at bounding box center [419, 57] width 339 height 38
click at [289, 53] on h6 "Add a new question" at bounding box center [309, 57] width 53 height 8
click at [290, 55] on h6 "Choose a question type" at bounding box center [313, 57] width 61 height 8
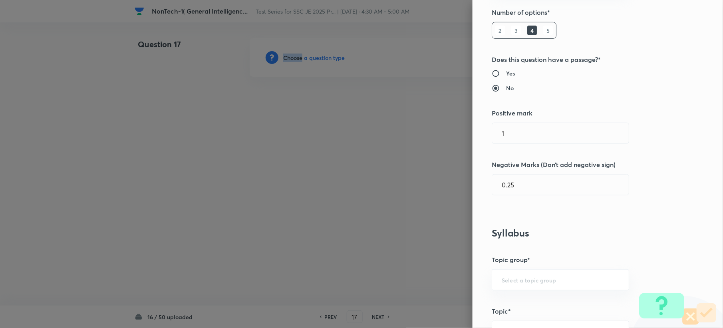
scroll to position [319, 0]
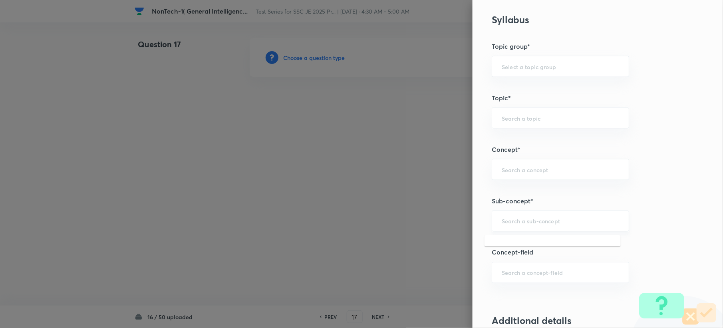
click at [527, 224] on input "text" at bounding box center [559, 221] width 117 height 8
paste input "Word Analogy"
click at [519, 243] on li "Word Analogy" at bounding box center [552, 245] width 136 height 14
type input "Word Analogy"
type input "General Intelligence"
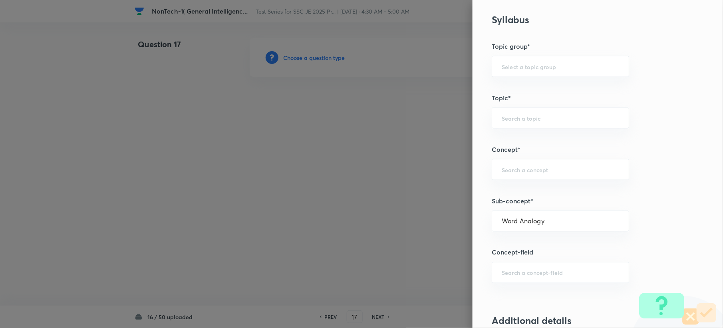
type input "Verbal Reasoning"
type input "Analogy"
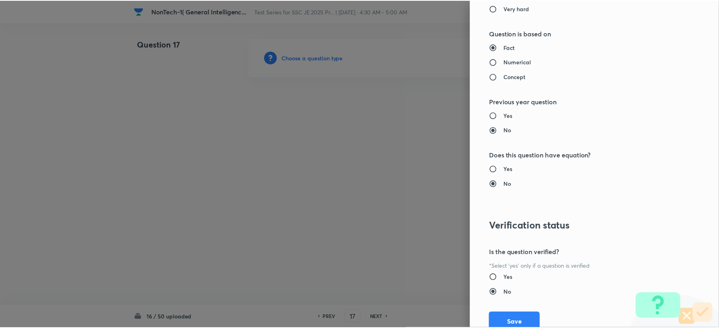
scroll to position [762, 0]
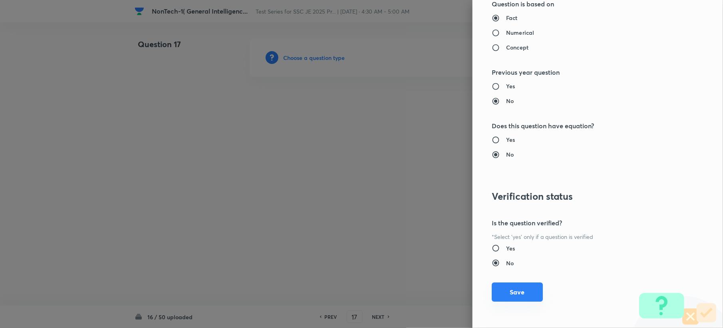
click at [514, 295] on button "Save" at bounding box center [516, 291] width 51 height 19
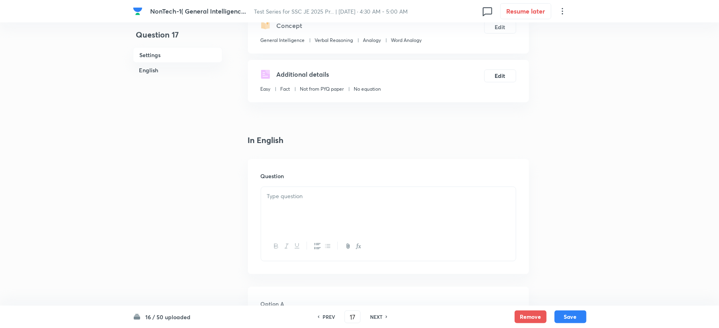
scroll to position [106, 0]
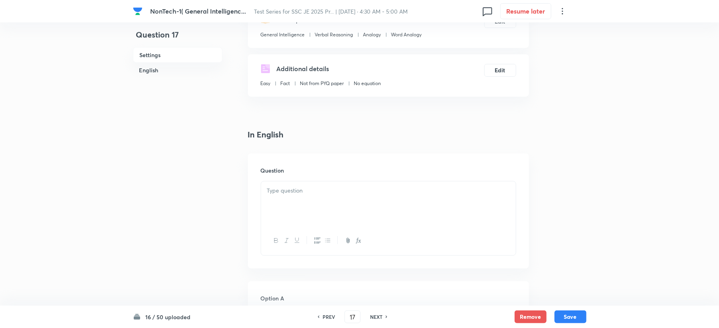
drag, startPoint x: 300, startPoint y: 162, endPoint x: 290, endPoint y: 192, distance: 31.3
click at [299, 165] on div "Question" at bounding box center [388, 210] width 281 height 115
click at [289, 192] on p at bounding box center [388, 190] width 243 height 9
click at [283, 204] on div at bounding box center [388, 203] width 255 height 45
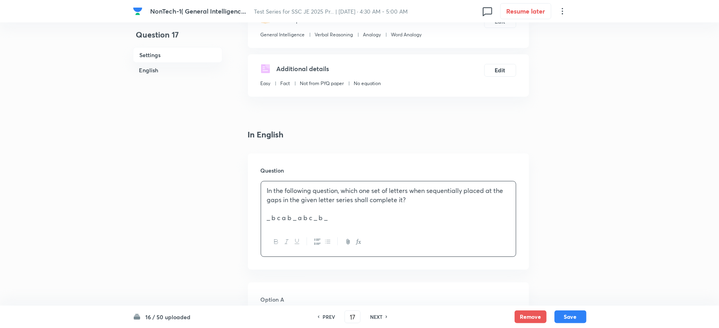
click at [266, 216] on div "In the following question, which one set of letters when sequentially placed at…" at bounding box center [388, 204] width 255 height 46
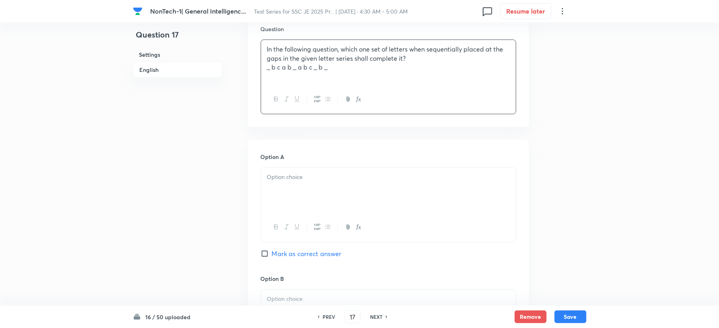
scroll to position [266, 0]
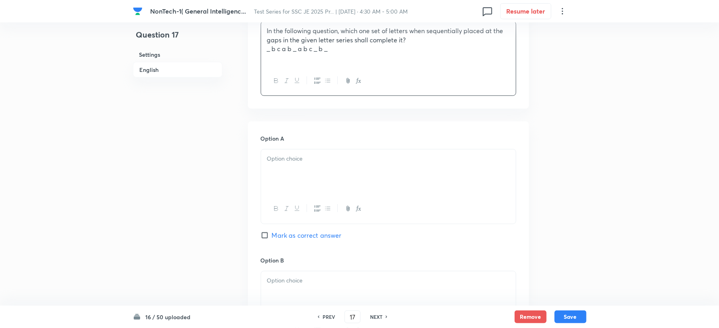
drag, startPoint x: 275, startPoint y: 243, endPoint x: 284, endPoint y: 232, distance: 14.2
click at [279, 240] on div "Option A Mark as correct answer" at bounding box center [389, 194] width 256 height 121
click at [290, 180] on div at bounding box center [388, 171] width 255 height 45
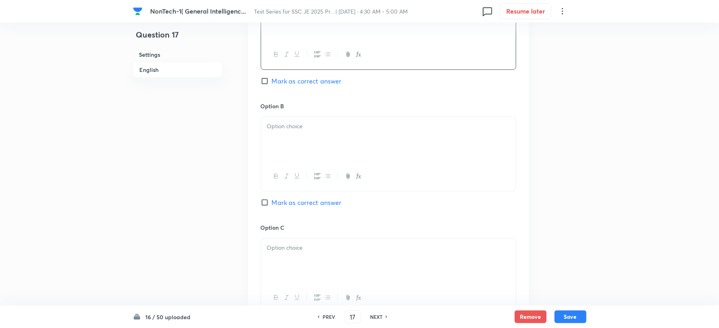
scroll to position [426, 0]
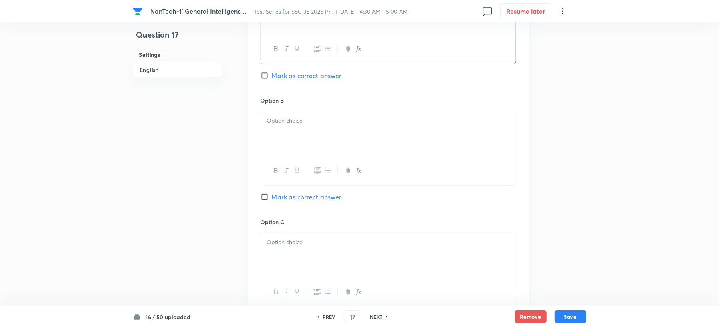
click at [302, 129] on div at bounding box center [388, 133] width 255 height 45
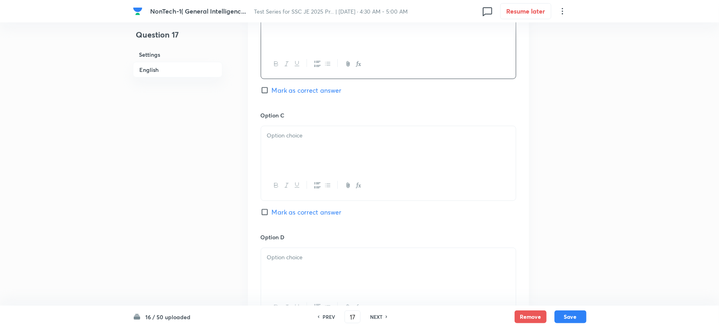
click at [299, 130] on div at bounding box center [388, 148] width 255 height 45
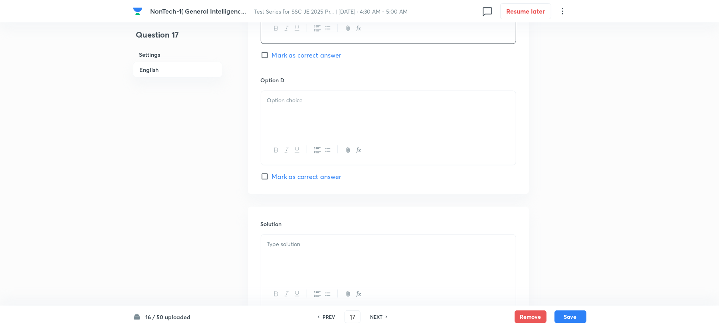
scroll to position [692, 0]
click at [297, 114] on div at bounding box center [388, 110] width 255 height 45
click at [321, 246] on p at bounding box center [388, 241] width 243 height 9
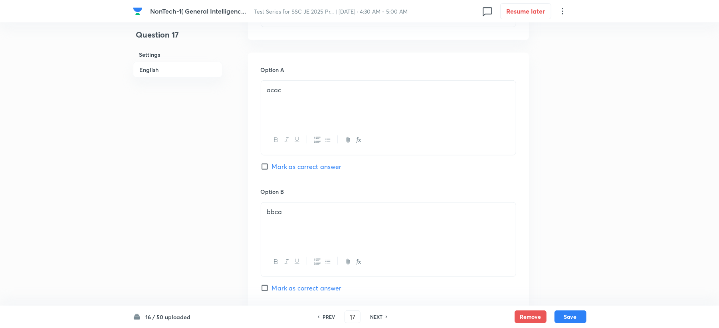
scroll to position [330, 0]
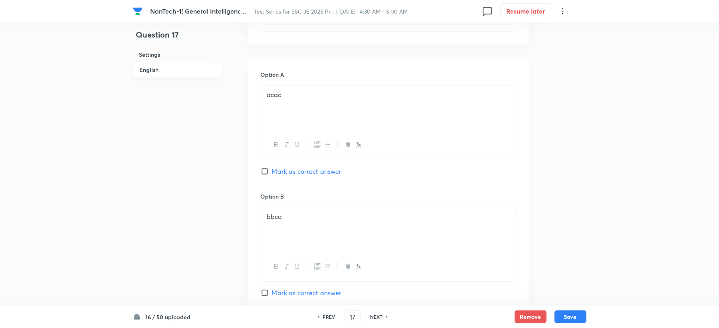
click at [294, 168] on span "Mark as correct answer" at bounding box center [307, 171] width 70 height 10
click at [272, 168] on input "Mark as correct answer" at bounding box center [266, 171] width 11 height 8
checkbox input "true"
click at [571, 316] on button "Save" at bounding box center [571, 315] width 32 height 13
type input "18"
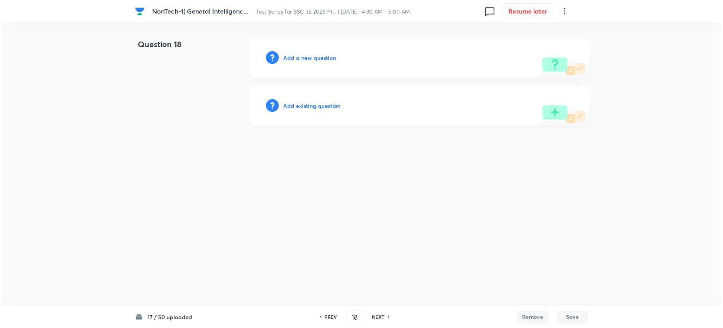
scroll to position [0, 0]
click at [309, 58] on h6 "Add a new question" at bounding box center [309, 57] width 53 height 8
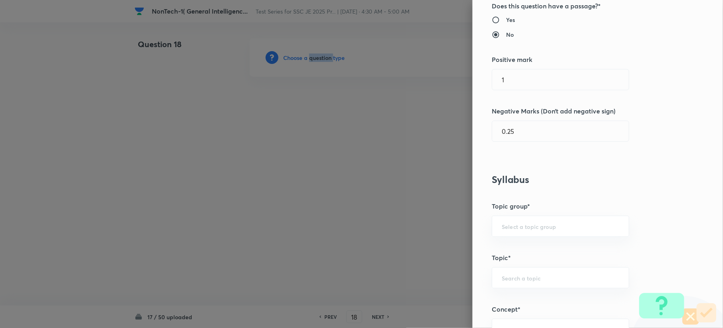
scroll to position [319, 0]
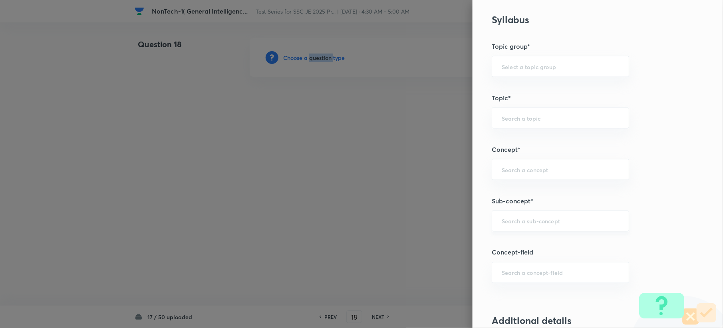
click at [545, 228] on div "​" at bounding box center [559, 220] width 137 height 21
paste input "Word Analogy"
click at [525, 241] on li "Word Analogy" at bounding box center [552, 245] width 136 height 14
type input "Word Analogy"
type input "General Intelligence"
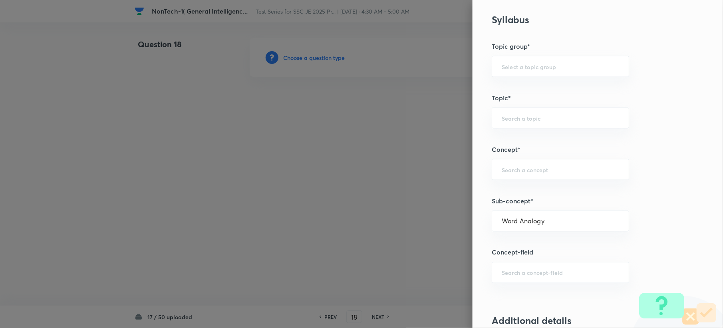
type input "Verbal Reasoning"
type input "Analogy"
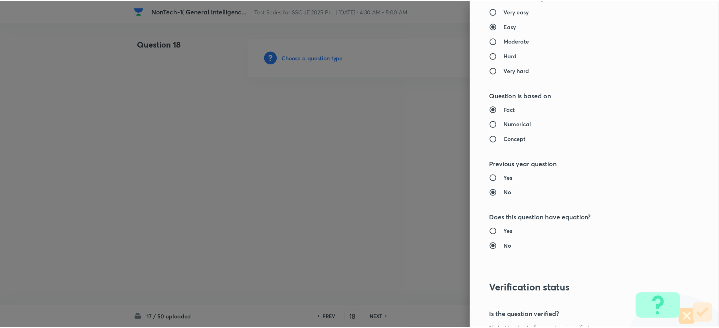
scroll to position [745, 0]
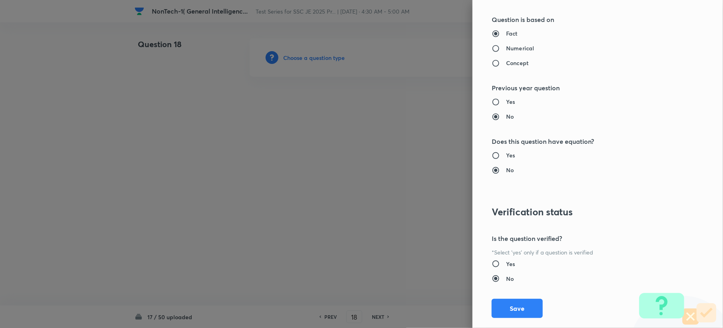
click at [505, 310] on button "Save" at bounding box center [516, 308] width 51 height 19
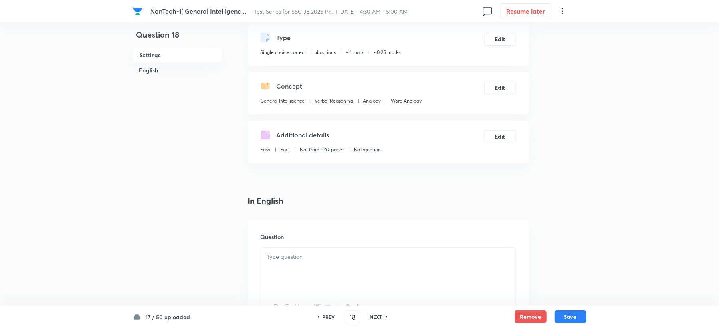
scroll to position [106, 0]
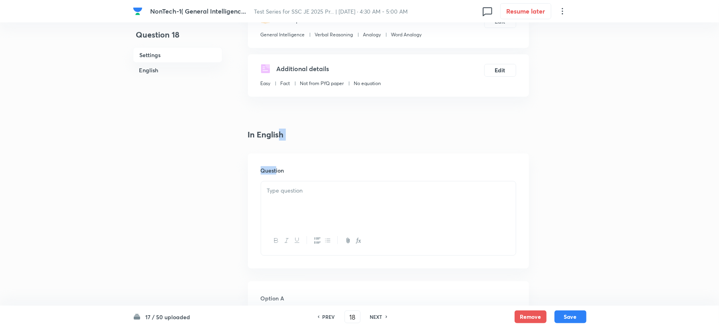
drag, startPoint x: 280, startPoint y: 136, endPoint x: 273, endPoint y: 178, distance: 42.5
click at [279, 196] on div at bounding box center [388, 203] width 255 height 45
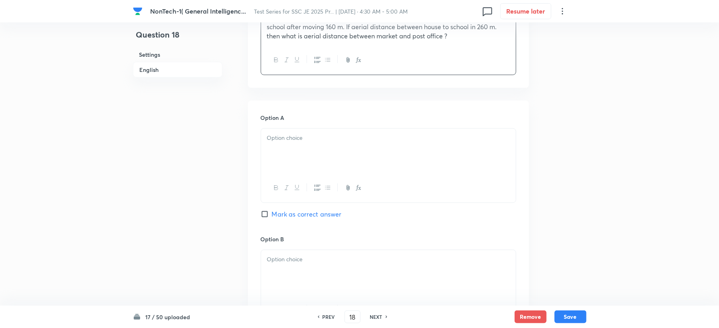
scroll to position [319, 0]
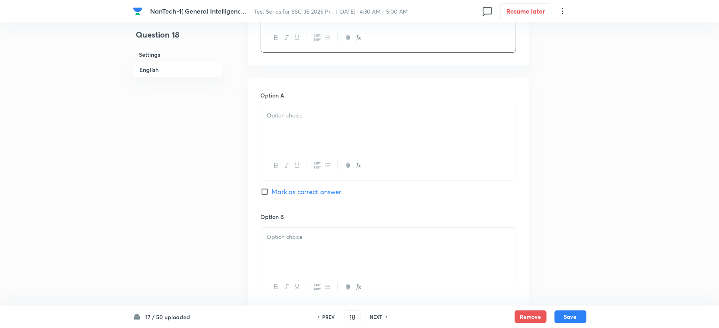
click at [284, 142] on div at bounding box center [388, 128] width 255 height 45
click at [277, 243] on div at bounding box center [388, 250] width 255 height 45
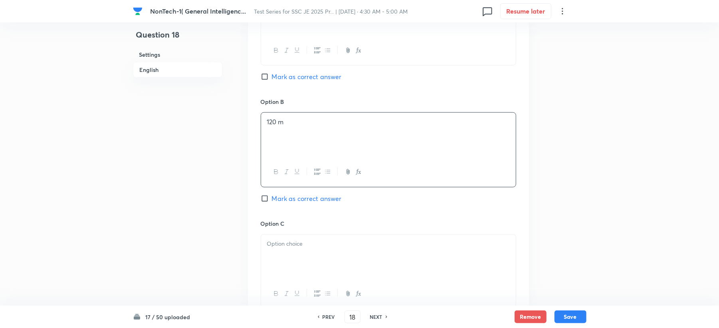
scroll to position [479, 0]
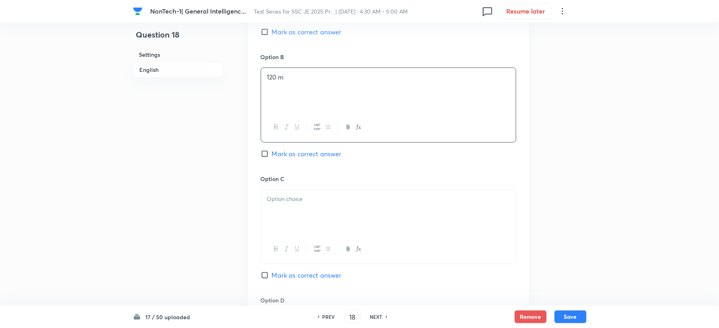
drag, startPoint x: 281, startPoint y: 205, endPoint x: 210, endPoint y: 215, distance: 72.2
click at [279, 205] on div at bounding box center [388, 212] width 255 height 45
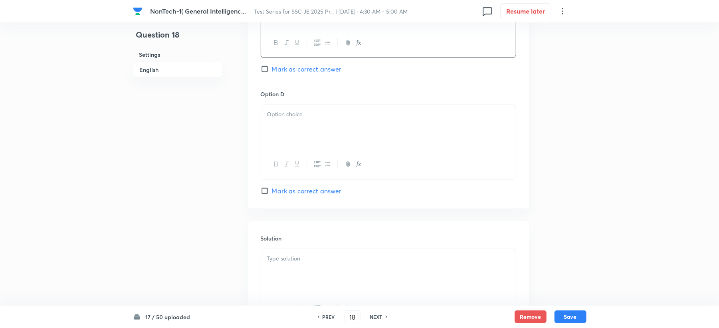
scroll to position [692, 0]
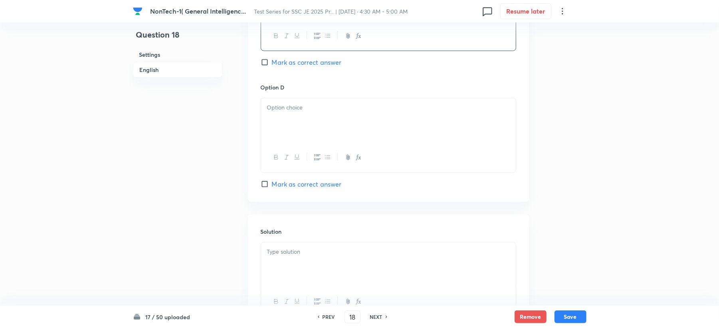
click at [291, 130] on div at bounding box center [388, 120] width 255 height 45
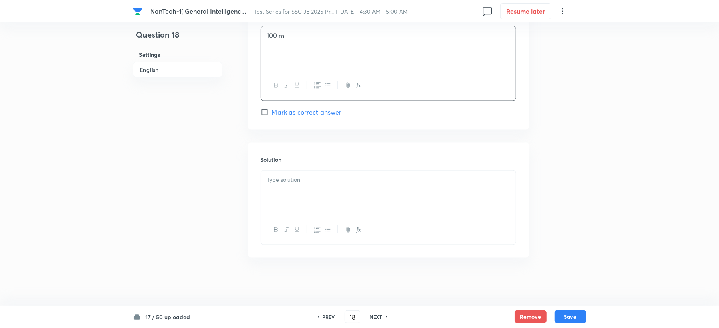
click at [279, 197] on div at bounding box center [388, 192] width 255 height 45
click at [290, 209] on div at bounding box center [388, 192] width 255 height 45
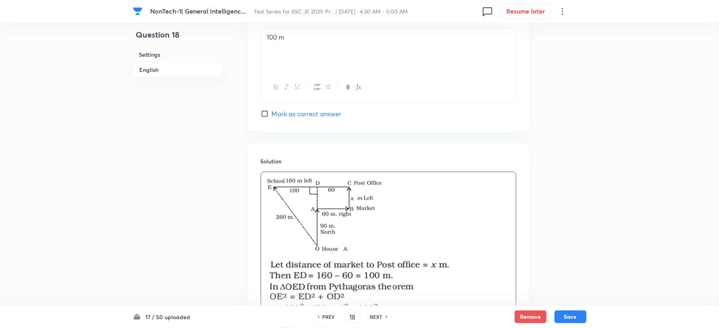
scroll to position [606, 0]
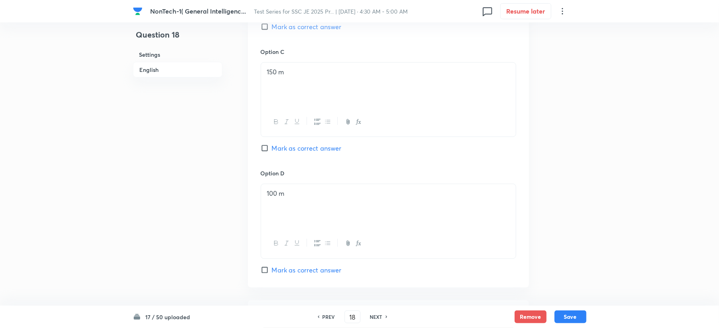
click at [272, 145] on span "Mark as correct answer" at bounding box center [307, 148] width 70 height 10
click at [271, 145] on input "Mark as correct answer" at bounding box center [266, 148] width 11 height 8
checkbox input "true"
click at [574, 319] on button "Save" at bounding box center [571, 315] width 32 height 13
type input "19"
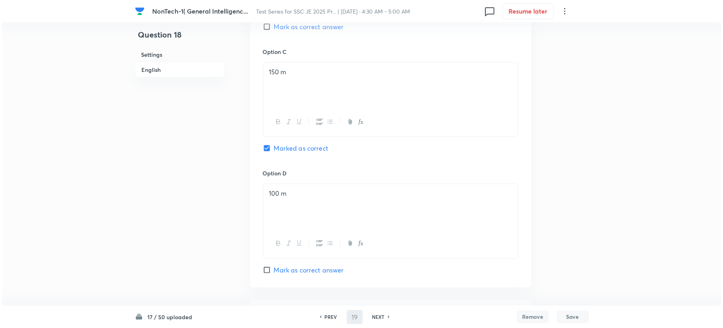
scroll to position [0, 0]
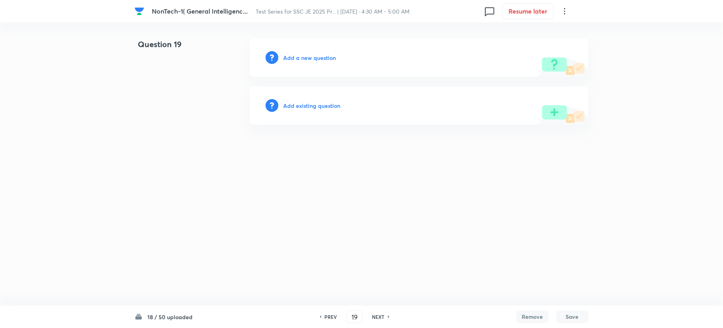
click at [309, 58] on h6 "Add a new question" at bounding box center [309, 57] width 53 height 8
click at [309, 59] on h6 "Choose a question type" at bounding box center [313, 57] width 61 height 8
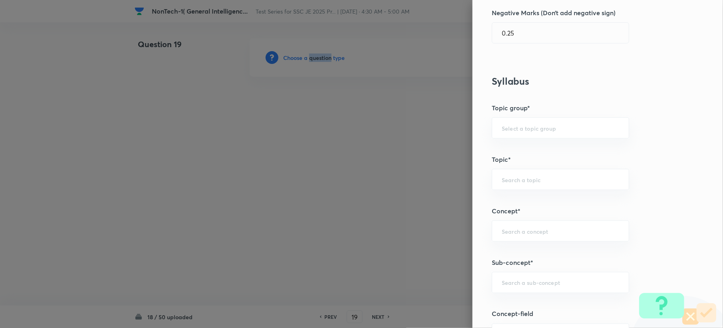
scroll to position [373, 0]
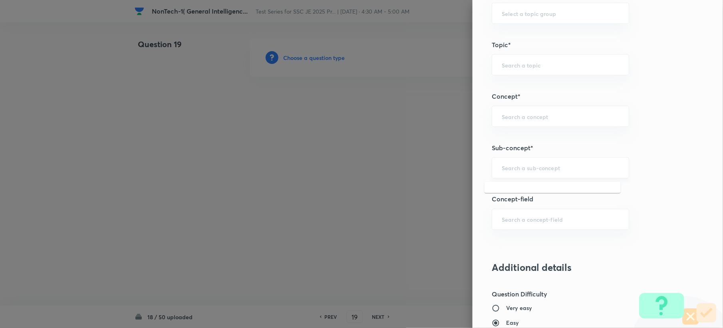
click at [511, 170] on input "text" at bounding box center [559, 168] width 117 height 8
paste input "Word Analogy"
click at [512, 194] on li "Word Analogy" at bounding box center [552, 192] width 136 height 14
type input "Word Analogy"
type input "General Intelligence"
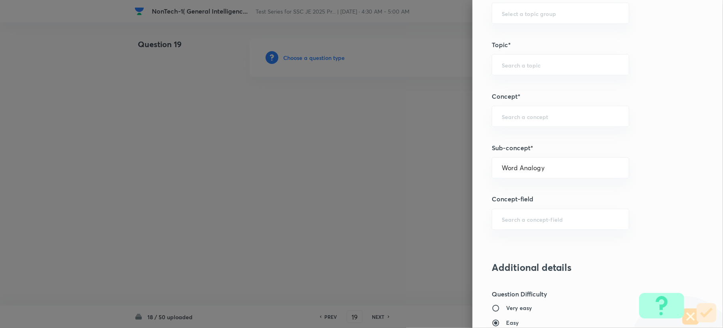
type input "Verbal Reasoning"
type input "Analogy"
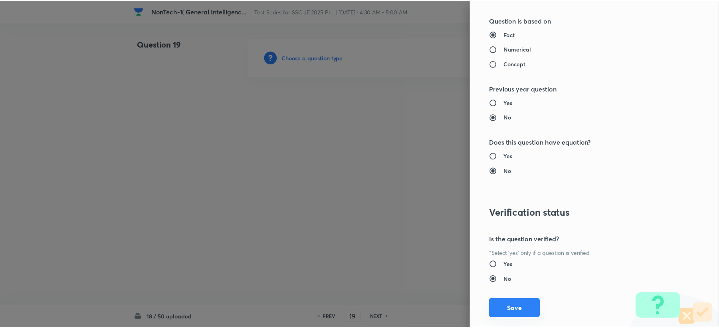
scroll to position [745, 0]
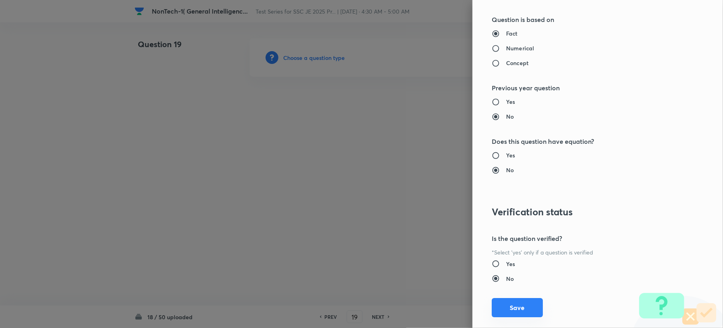
click at [511, 310] on button "Save" at bounding box center [516, 307] width 51 height 19
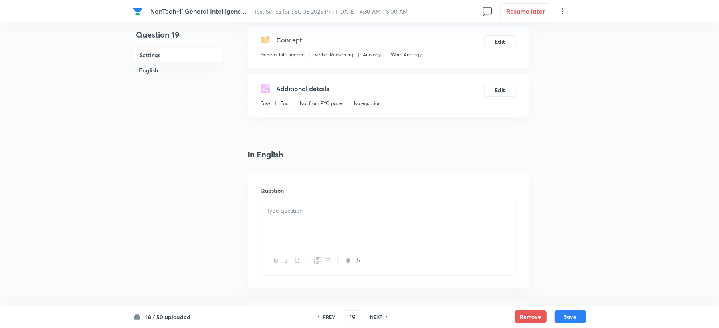
scroll to position [213, 0]
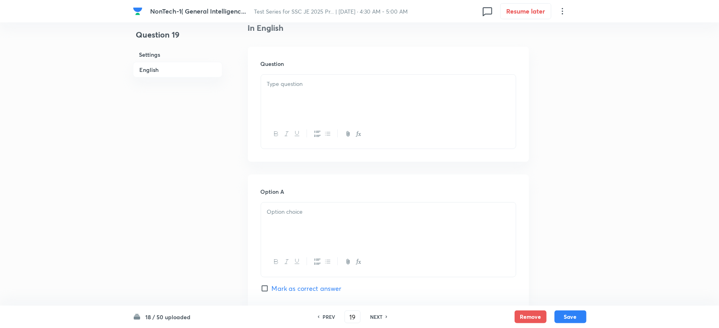
click at [292, 88] on p at bounding box center [388, 83] width 243 height 9
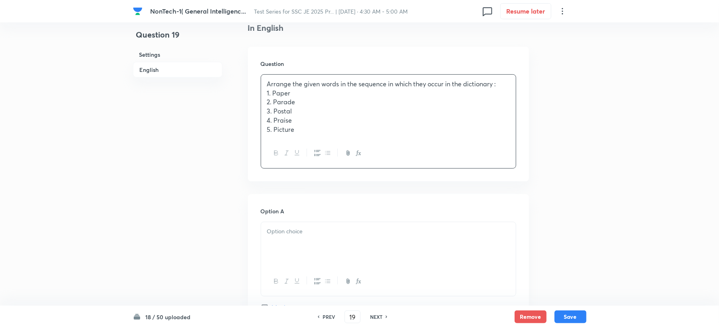
click at [273, 231] on p at bounding box center [388, 231] width 243 height 9
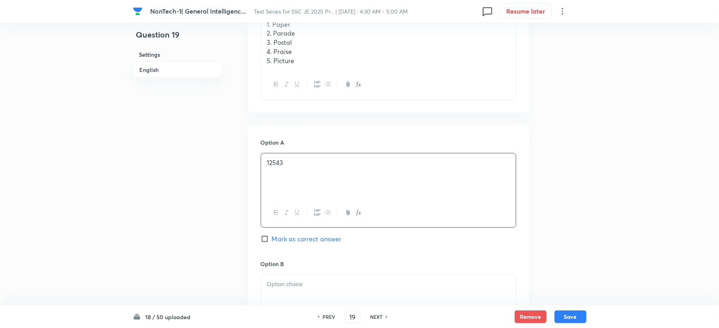
scroll to position [373, 0]
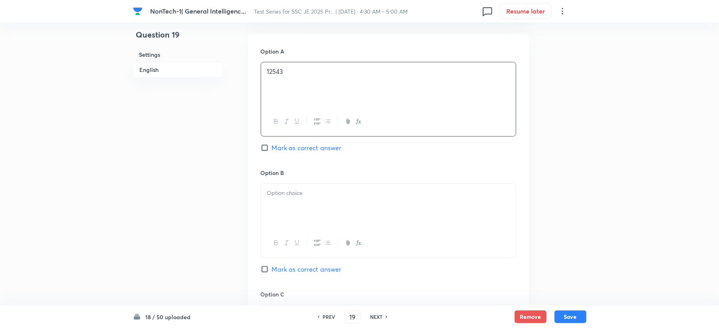
click at [288, 189] on p at bounding box center [388, 192] width 243 height 9
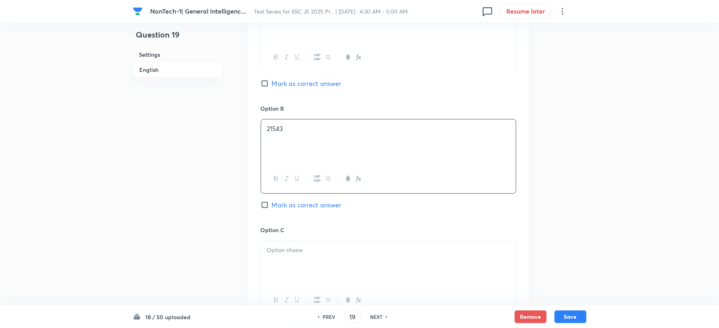
scroll to position [532, 0]
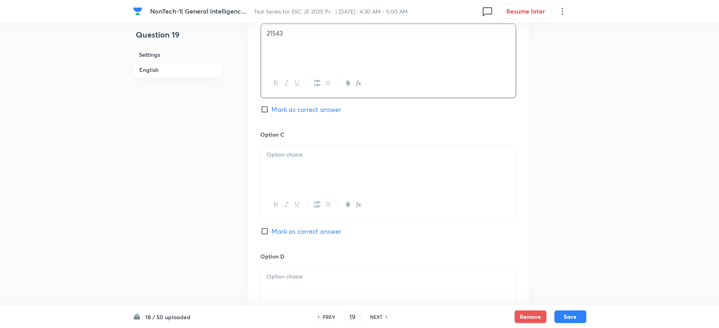
click at [273, 170] on div at bounding box center [388, 167] width 255 height 45
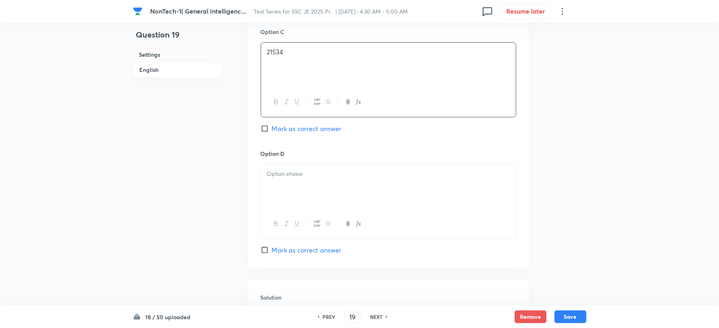
scroll to position [639, 0]
click at [274, 153] on h6 "Option D" at bounding box center [389, 149] width 256 height 8
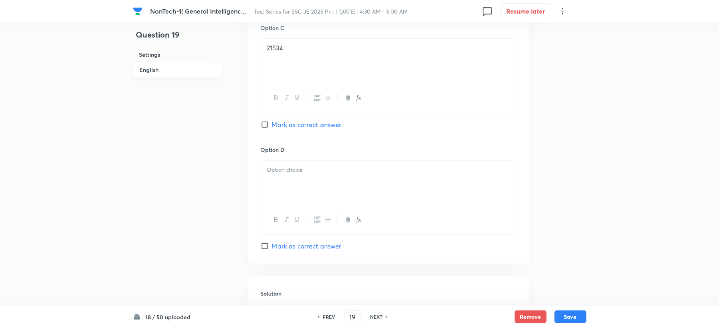
click at [278, 203] on div at bounding box center [388, 182] width 255 height 45
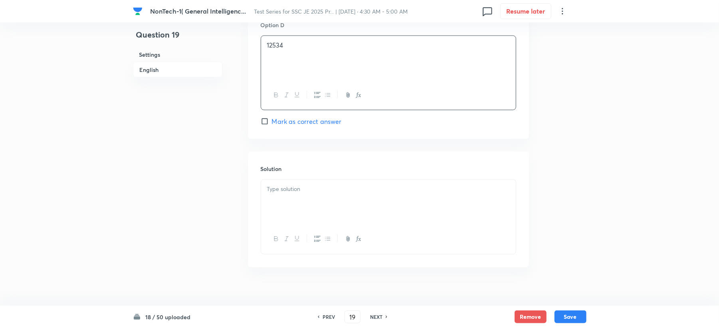
scroll to position [775, 0]
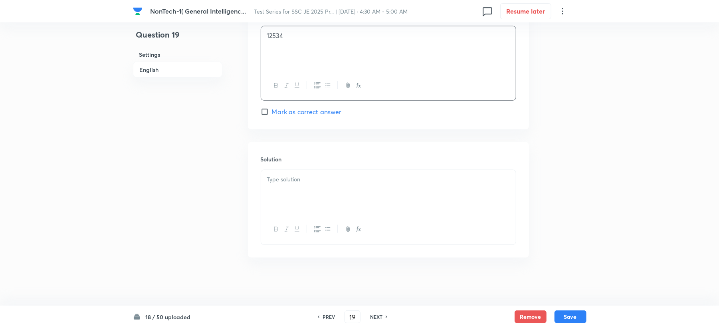
click at [287, 191] on div at bounding box center [388, 192] width 255 height 45
click at [287, 203] on div at bounding box center [388, 192] width 255 height 45
paste div
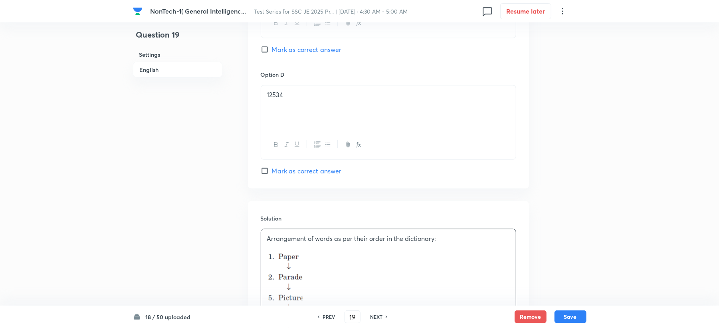
scroll to position [828, 0]
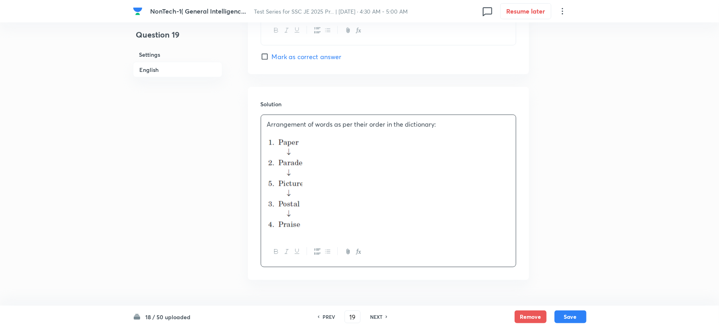
click at [269, 61] on input "Mark as correct answer" at bounding box center [266, 57] width 11 height 8
checkbox input "true"
click at [571, 312] on button "Save" at bounding box center [571, 315] width 32 height 13
type input "20"
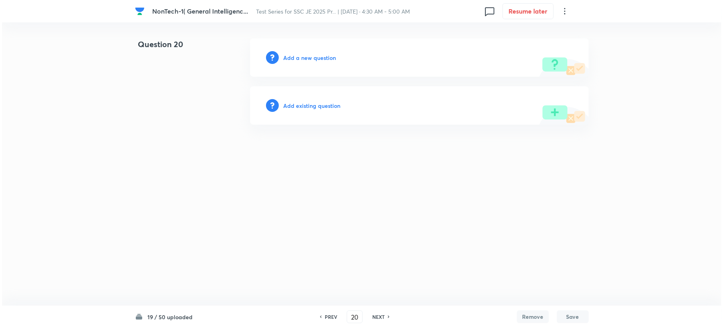
scroll to position [0, 0]
click at [294, 59] on h6 "Add a new question" at bounding box center [309, 57] width 53 height 8
click at [294, 59] on h6 "Choose a question type" at bounding box center [313, 57] width 61 height 8
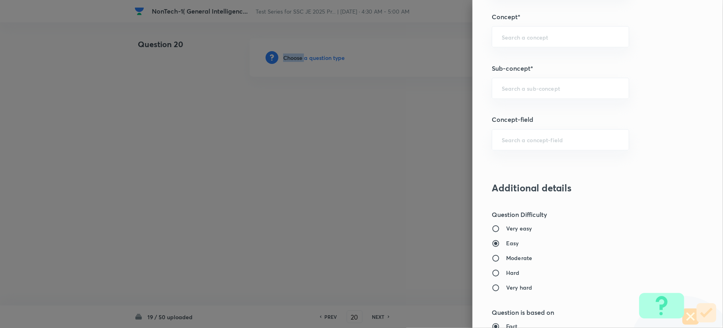
scroll to position [479, 0]
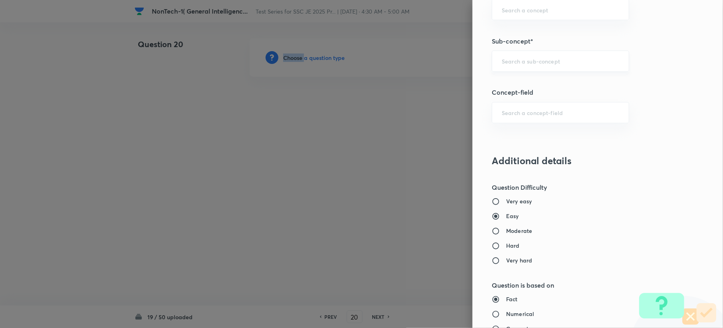
click at [513, 66] on div "​" at bounding box center [559, 61] width 137 height 21
paste input "Word Analogy"
click at [497, 89] on li "Word Analogy" at bounding box center [552, 86] width 136 height 14
type input "Word Analogy"
type input "General Intelligence"
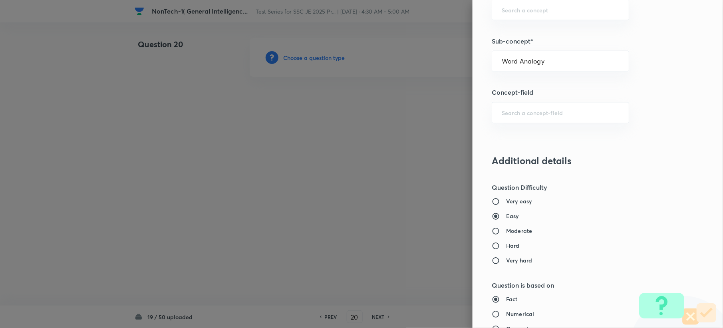
type input "Verbal Reasoning"
type input "Analogy"
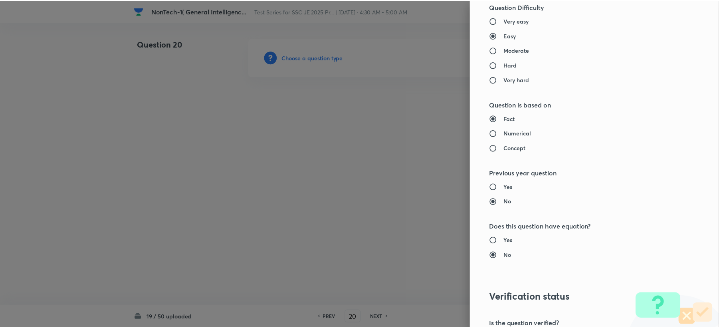
scroll to position [762, 0]
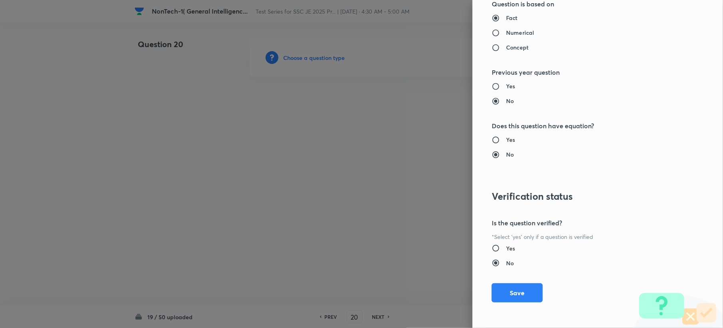
click at [500, 306] on div "Question settings Question type* Single choice correct Number of options* 2 3 4…" at bounding box center [597, 164] width 250 height 328
click at [498, 297] on button "Save" at bounding box center [516, 291] width 51 height 19
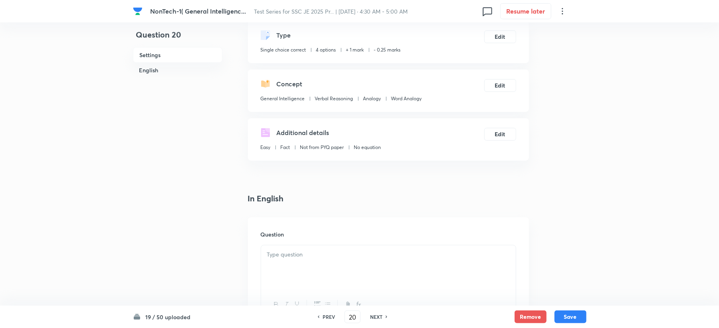
scroll to position [106, 0]
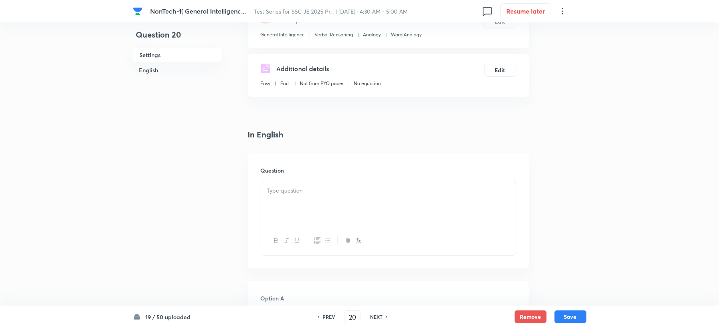
click at [277, 232] on div at bounding box center [388, 240] width 255 height 29
click at [286, 202] on div at bounding box center [388, 203] width 255 height 45
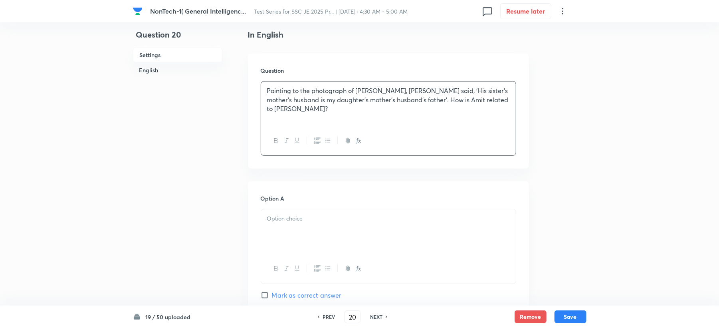
scroll to position [213, 0]
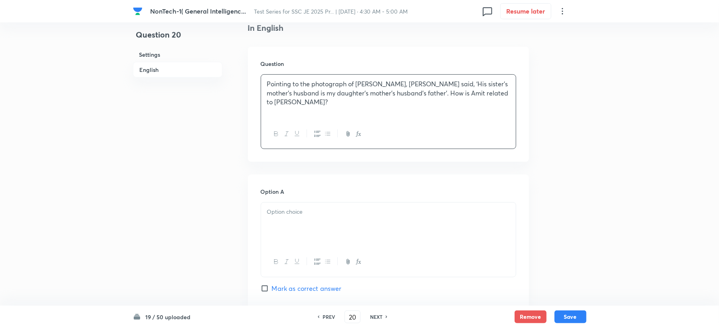
click at [281, 198] on div "Option A Mark as correct answer" at bounding box center [389, 247] width 256 height 121
click at [288, 226] on div at bounding box center [388, 224] width 255 height 45
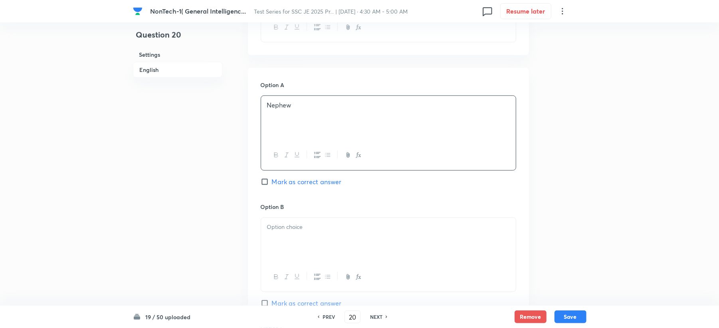
click at [280, 217] on div "Option B Mark as correct answer" at bounding box center [389, 262] width 256 height 121
click at [294, 252] on div at bounding box center [388, 240] width 255 height 45
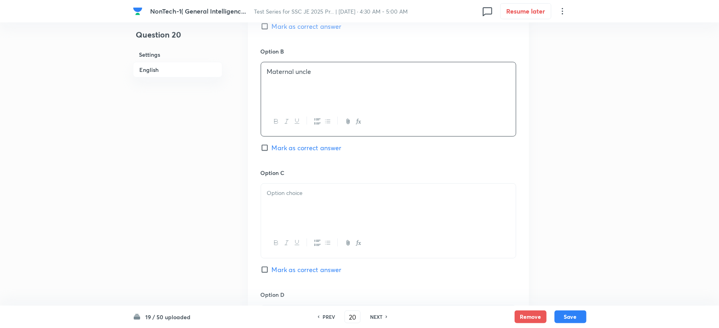
scroll to position [479, 0]
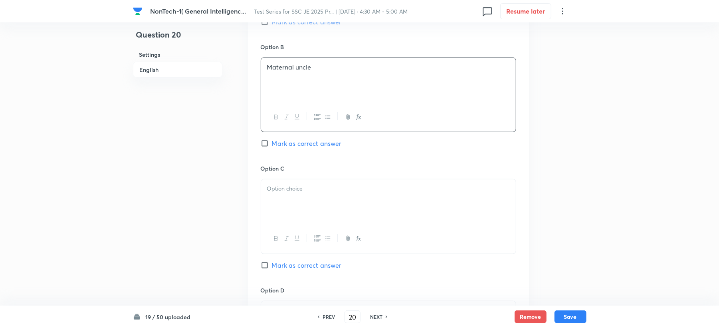
click at [274, 193] on p at bounding box center [388, 188] width 243 height 9
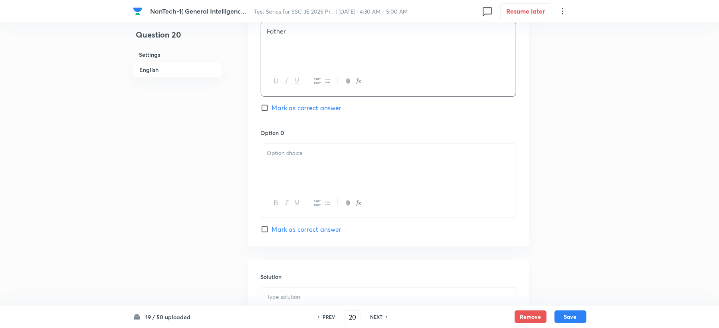
scroll to position [639, 0]
click at [287, 200] on icon "button" at bounding box center [286, 200] width 6 height 6
click at [293, 180] on div "﻿" at bounding box center [388, 163] width 255 height 45
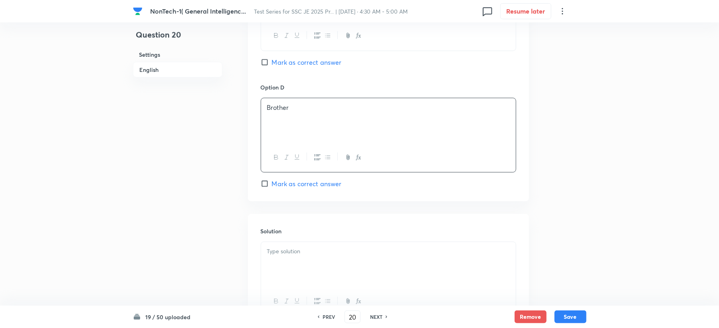
scroll to position [756, 0]
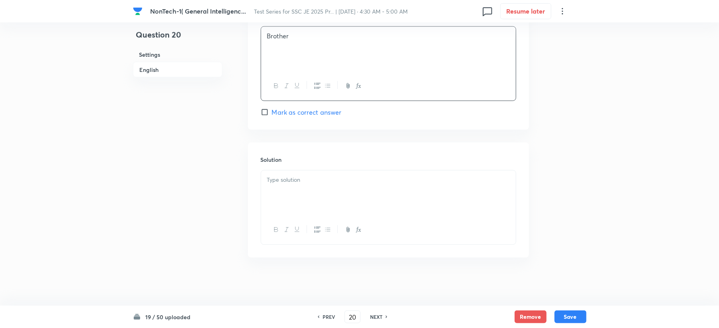
drag, startPoint x: 282, startPoint y: 174, endPoint x: 282, endPoint y: 179, distance: 4.8
click at [282, 178] on div at bounding box center [388, 192] width 255 height 45
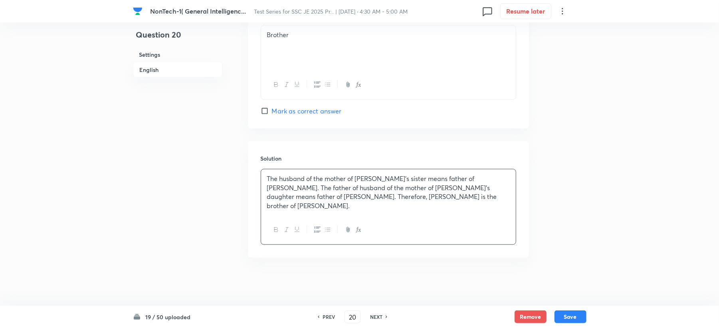
click at [283, 109] on span "Mark as correct answer" at bounding box center [307, 111] width 70 height 10
click at [272, 109] on input "Mark as correct answer" at bounding box center [266, 111] width 11 height 8
checkbox input "true"
click at [573, 313] on button "Save" at bounding box center [571, 315] width 32 height 13
type input "21"
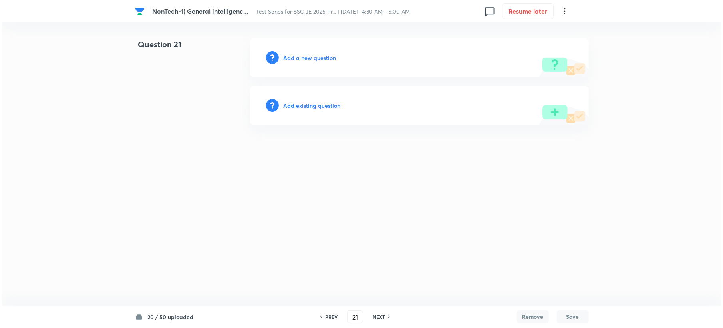
scroll to position [0, 0]
click at [303, 59] on div "Add a new question" at bounding box center [419, 57] width 339 height 38
click at [303, 59] on h6 "Add a new question" at bounding box center [309, 57] width 53 height 8
click at [303, 59] on h6 "Choose a question type" at bounding box center [313, 57] width 61 height 8
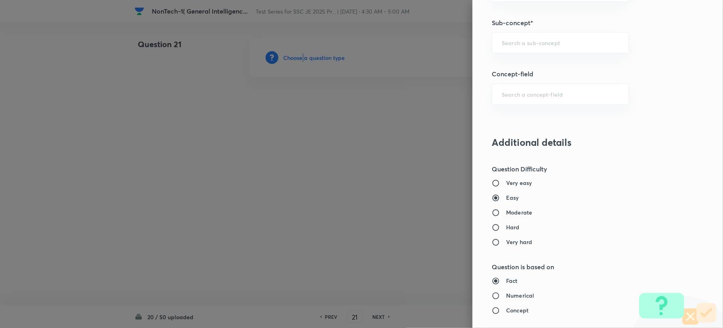
scroll to position [479, 0]
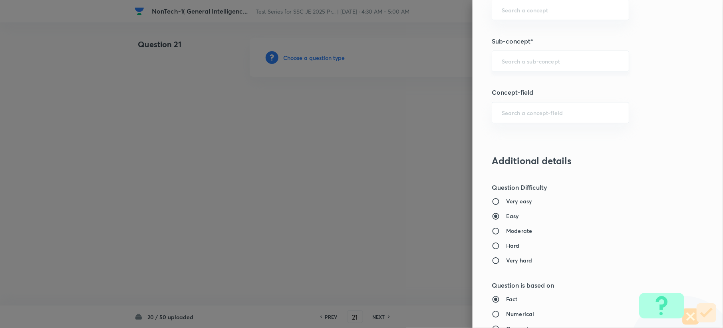
click at [512, 63] on input "text" at bounding box center [559, 61] width 117 height 8
paste input "Word Analogy"
click at [509, 86] on li "Word Analogy" at bounding box center [552, 86] width 136 height 14
type input "Word Analogy"
type input "General Intelligence"
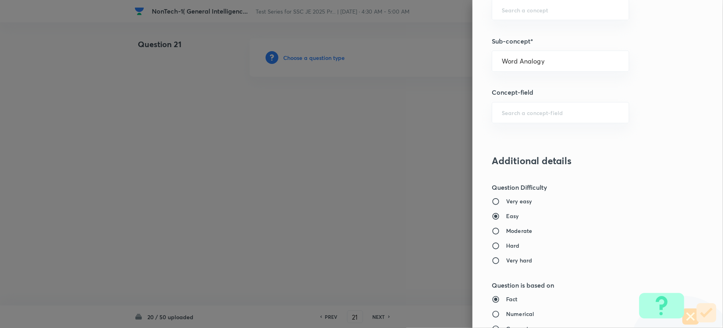
type input "Verbal Reasoning"
type input "Analogy"
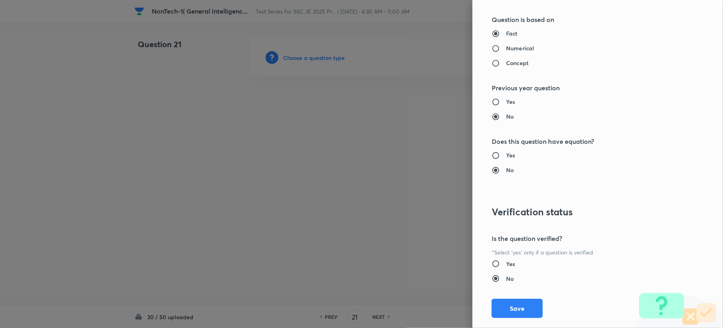
scroll to position [762, 0]
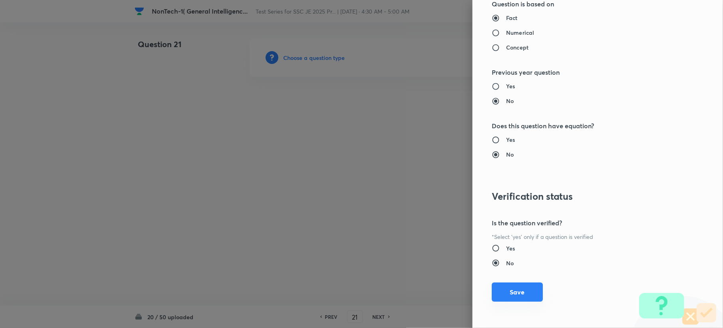
click at [496, 291] on button "Save" at bounding box center [516, 291] width 51 height 19
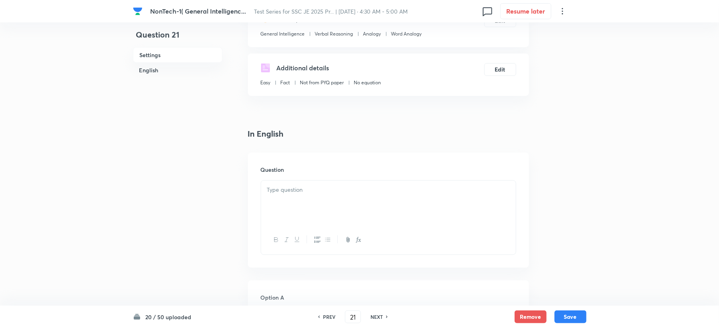
scroll to position [160, 0]
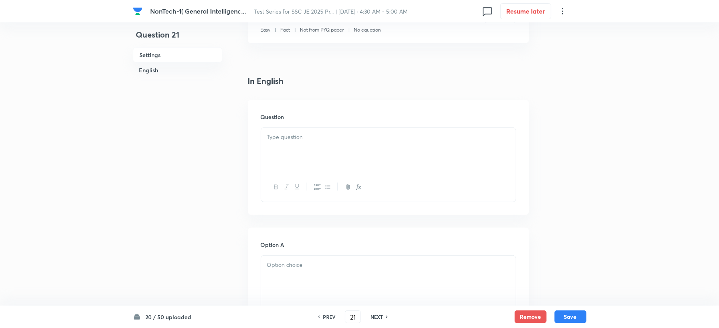
click at [277, 121] on div "Question" at bounding box center [388, 157] width 281 height 115
click at [293, 141] on p at bounding box center [388, 137] width 243 height 9
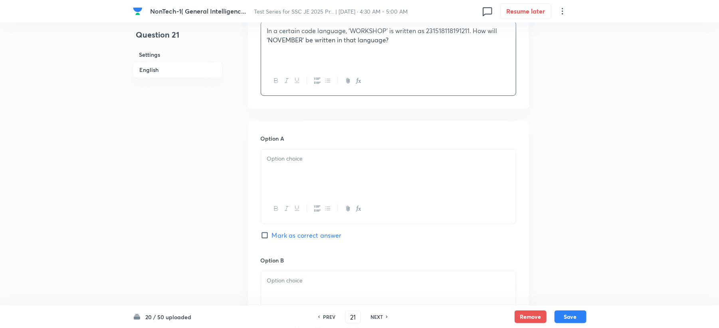
click at [287, 155] on p at bounding box center [388, 158] width 243 height 9
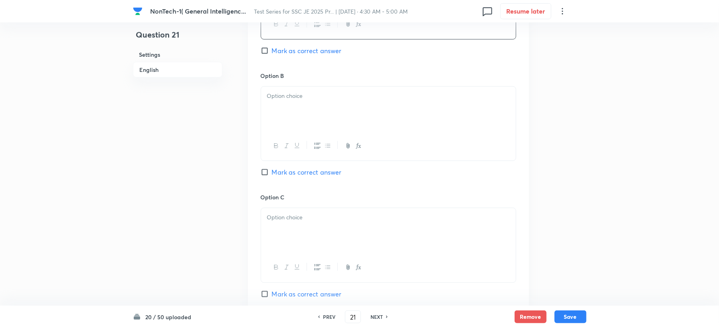
scroll to position [479, 0]
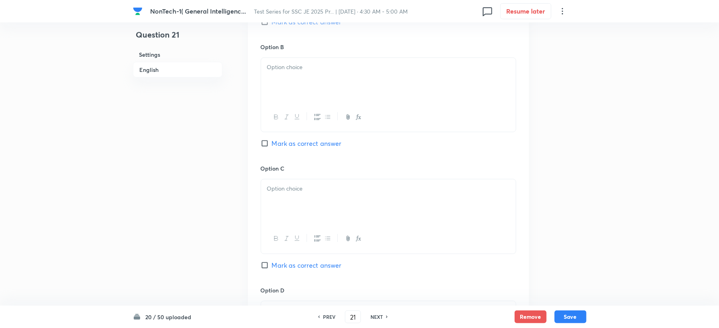
click at [285, 85] on div at bounding box center [388, 80] width 255 height 45
click at [293, 24] on span "Mark as correct answer" at bounding box center [307, 22] width 70 height 10
click at [272, 24] on input "Mark as correct answer" at bounding box center [266, 22] width 11 height 8
checkbox input "true"
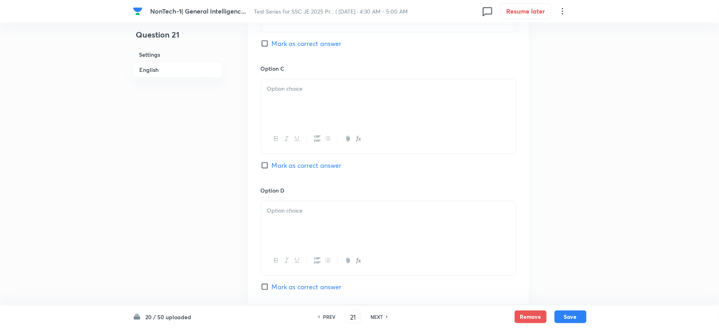
scroll to position [585, 0]
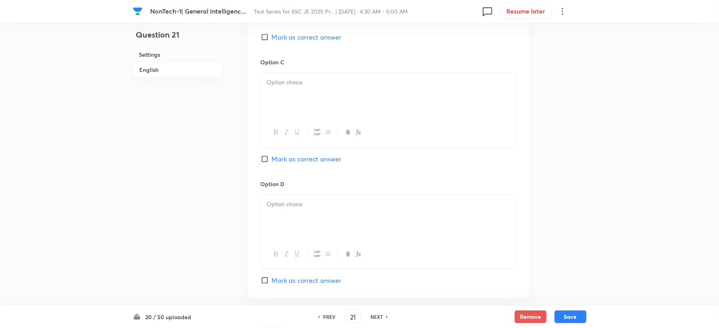
click at [276, 89] on div at bounding box center [388, 95] width 255 height 45
click at [282, 270] on div "Option D Mark as correct answer" at bounding box center [389, 232] width 256 height 105
click at [289, 218] on div at bounding box center [388, 217] width 255 height 45
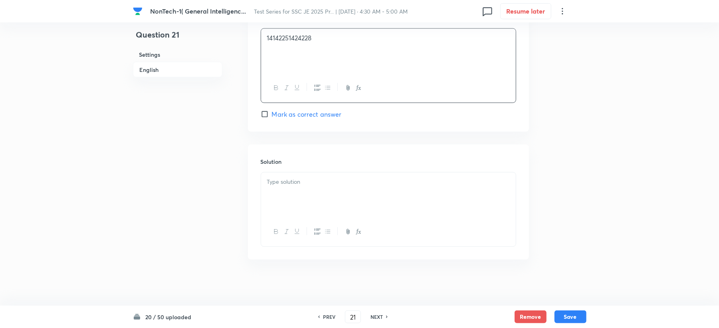
scroll to position [756, 0]
click at [289, 183] on p at bounding box center [388, 179] width 243 height 9
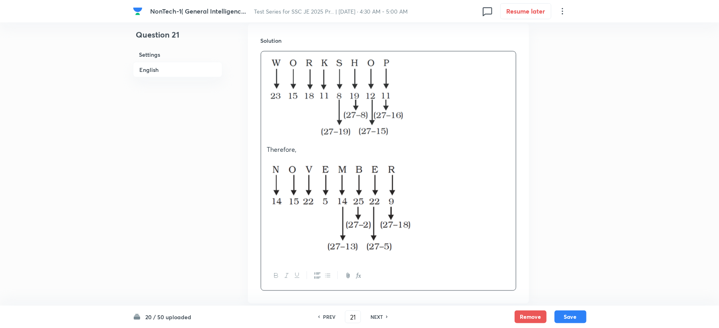
scroll to position [920, 0]
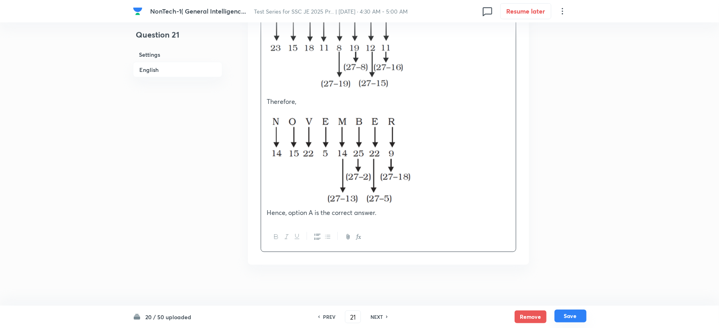
click at [575, 318] on button "Save" at bounding box center [571, 315] width 32 height 13
type input "22"
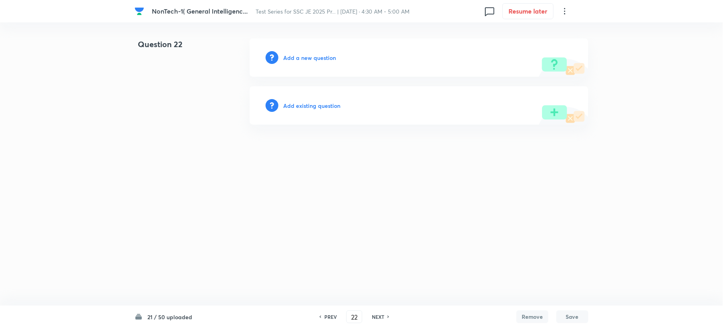
click at [308, 55] on h6 "Add a new question" at bounding box center [309, 57] width 53 height 8
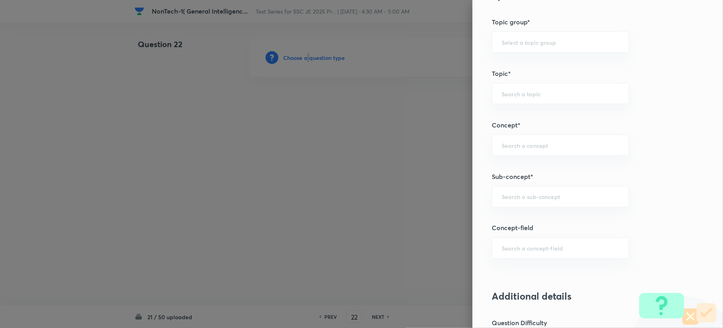
scroll to position [426, 0]
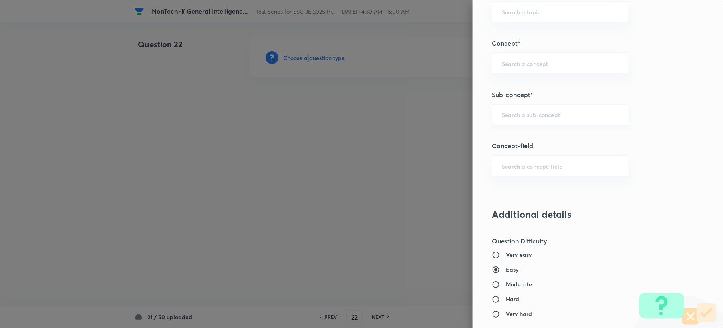
click at [510, 124] on div "​" at bounding box center [559, 114] width 137 height 21
paste input "Word Analogy"
click at [503, 136] on li "Word Analogy" at bounding box center [552, 139] width 136 height 14
type input "Word Analogy"
type input "General Intelligence"
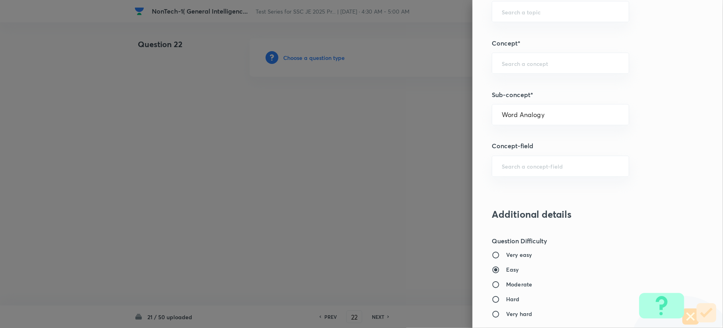
type input "Verbal Reasoning"
type input "Analogy"
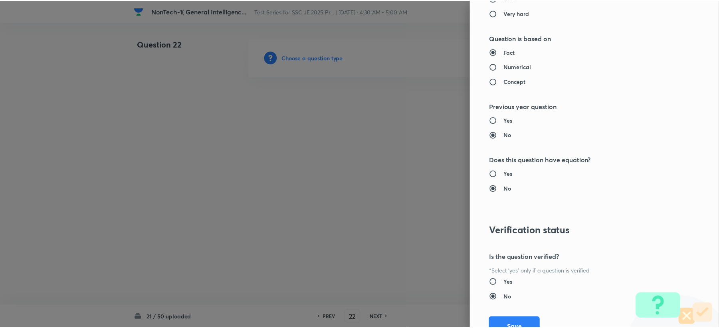
scroll to position [762, 0]
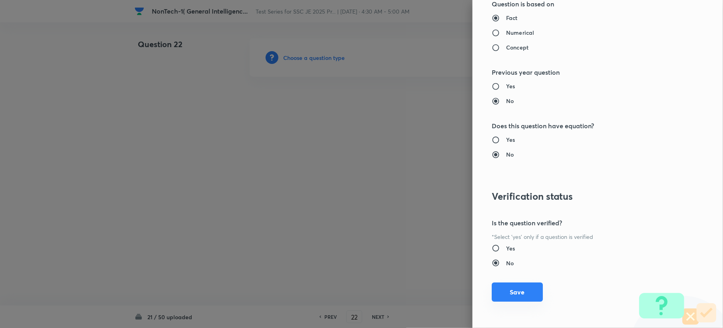
click at [502, 294] on button "Save" at bounding box center [516, 291] width 51 height 19
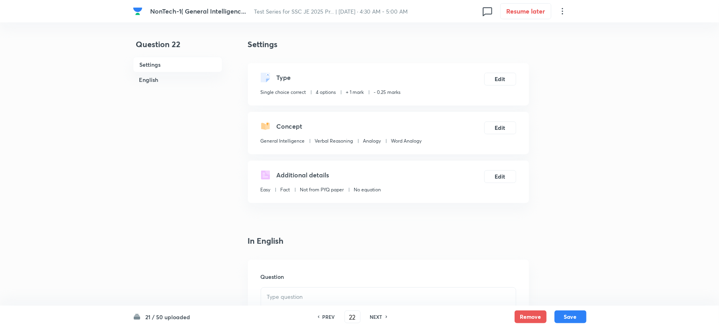
scroll to position [266, 0]
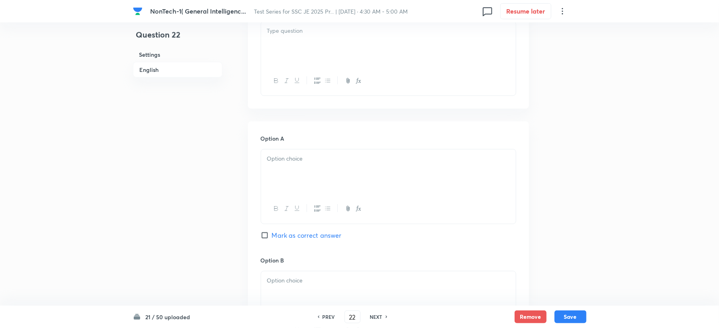
drag, startPoint x: 287, startPoint y: 30, endPoint x: 279, endPoint y: 57, distance: 27.3
click at [287, 36] on div at bounding box center [388, 44] width 255 height 45
click at [281, 170] on div at bounding box center [388, 171] width 255 height 45
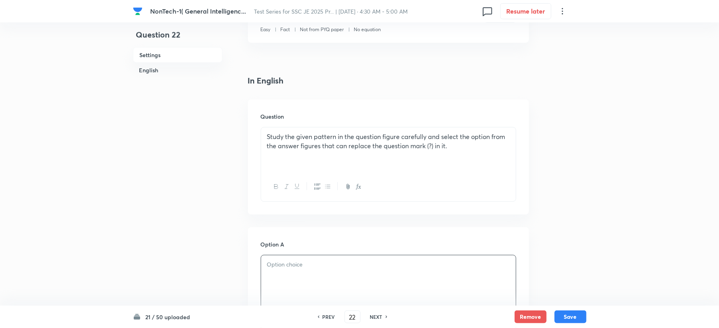
scroll to position [160, 0]
click at [459, 147] on p "Study the given pattern in the question figure carefully and select the option …" at bounding box center [388, 142] width 243 height 18
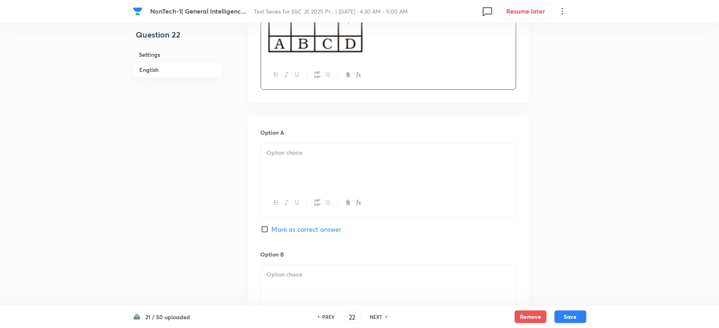
scroll to position [426, 0]
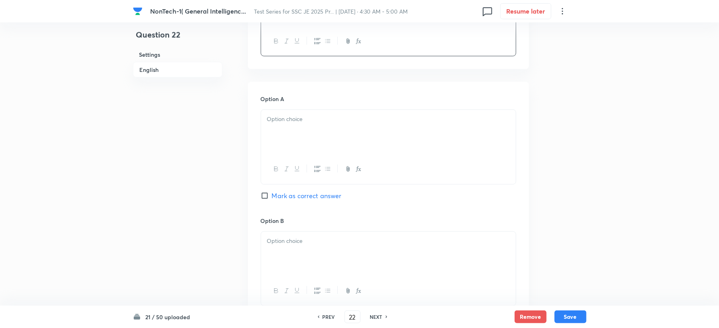
click at [295, 129] on div at bounding box center [388, 132] width 255 height 45
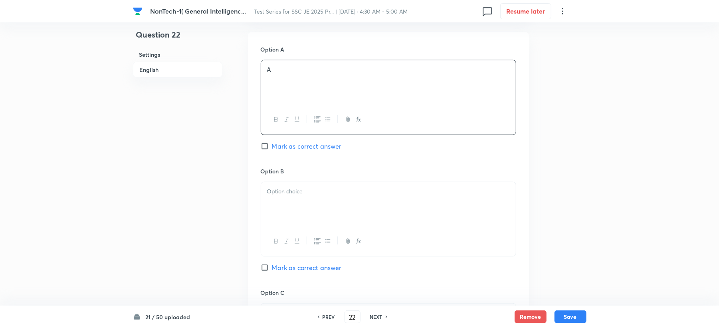
scroll to position [532, 0]
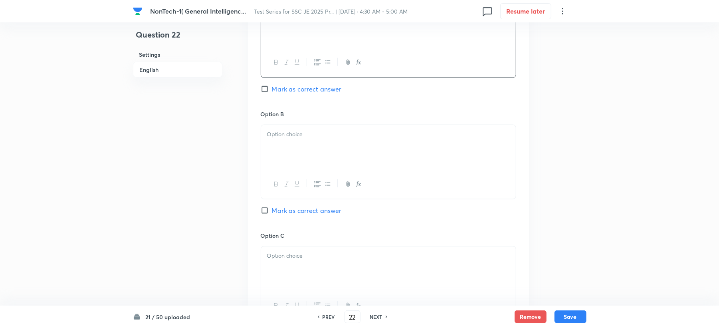
click at [287, 143] on div at bounding box center [388, 147] width 255 height 45
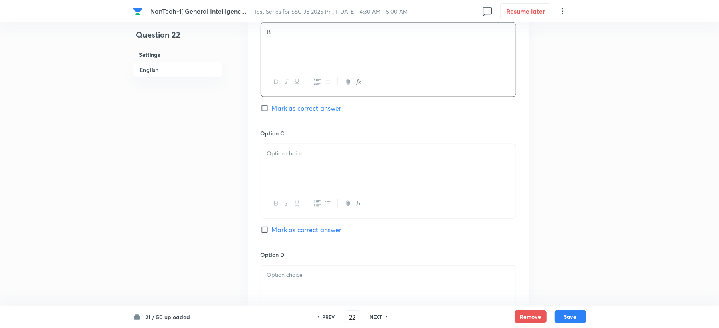
scroll to position [639, 0]
drag, startPoint x: 281, startPoint y: 148, endPoint x: 278, endPoint y: 152, distance: 5.4
click at [281, 151] on p at bounding box center [388, 149] width 243 height 9
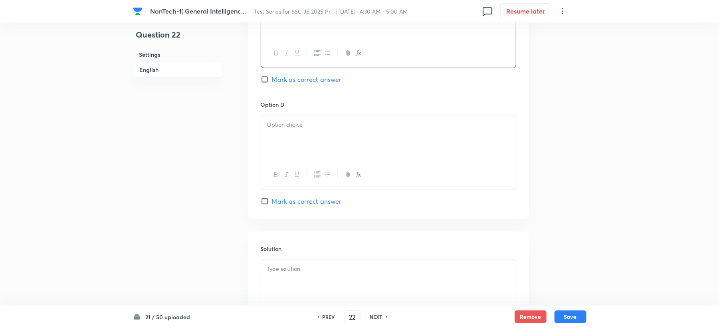
scroll to position [799, 0]
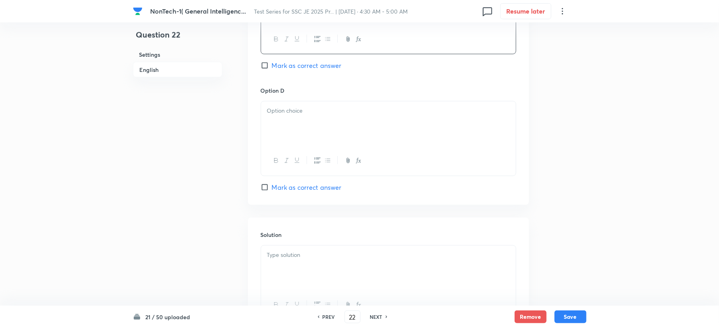
click at [285, 138] on div at bounding box center [388, 123] width 255 height 45
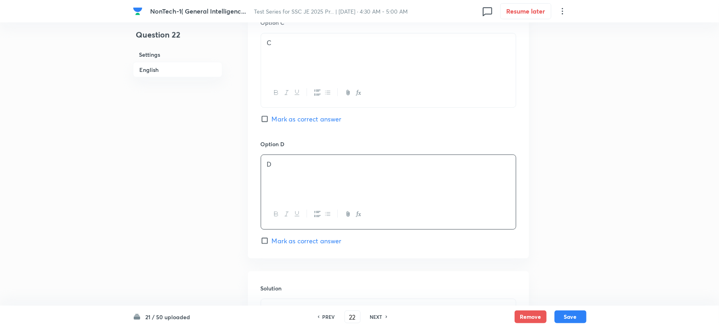
click at [293, 122] on span "Mark as correct answer" at bounding box center [307, 119] width 70 height 10
click at [272, 122] on input "Mark as correct answer" at bounding box center [266, 119] width 11 height 8
checkbox input "true"
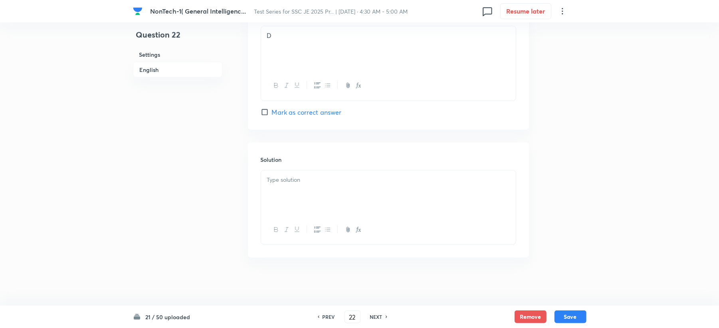
scroll to position [876, 0]
drag, startPoint x: 283, startPoint y: 176, endPoint x: 181, endPoint y: 163, distance: 103.1
click at [275, 177] on p at bounding box center [388, 179] width 243 height 9
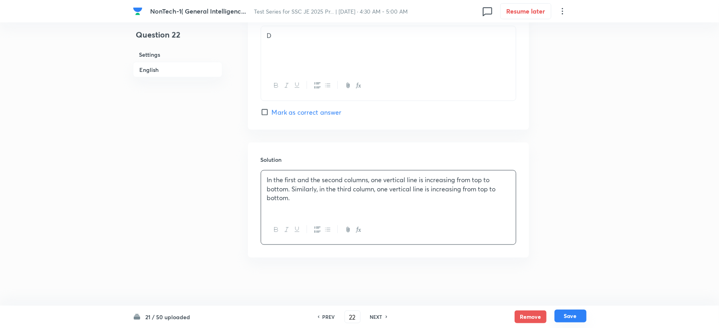
click at [579, 313] on button "Save" at bounding box center [571, 315] width 32 height 13
type input "23"
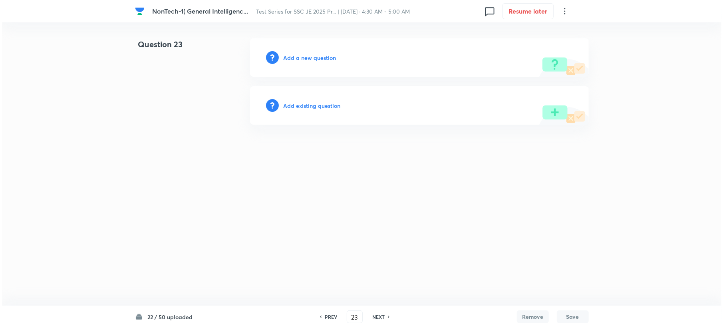
scroll to position [0, 0]
click at [284, 57] on h6 "Add a new question" at bounding box center [309, 57] width 53 height 8
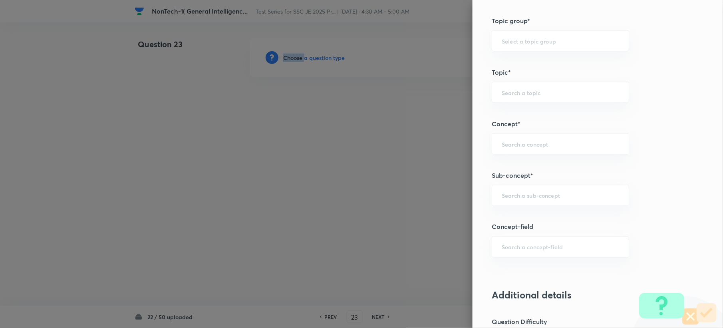
scroll to position [426, 0]
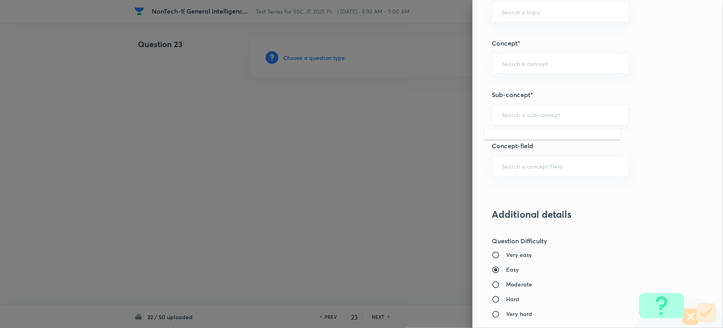
click at [527, 116] on input "text" at bounding box center [559, 115] width 117 height 8
paste input "Word Analogy"
click at [524, 141] on li "Word Analogy" at bounding box center [552, 139] width 136 height 14
type input "Word Analogy"
type input "General Intelligence"
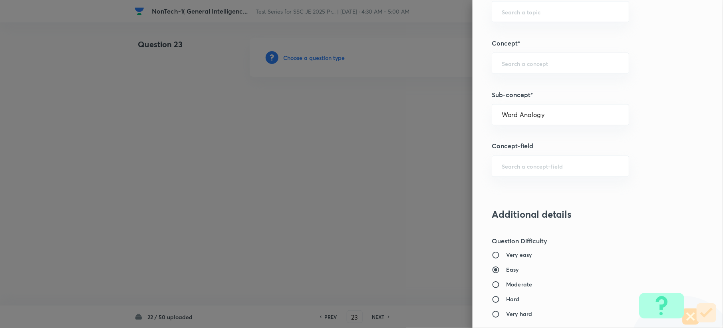
type input "Verbal Reasoning"
type input "Analogy"
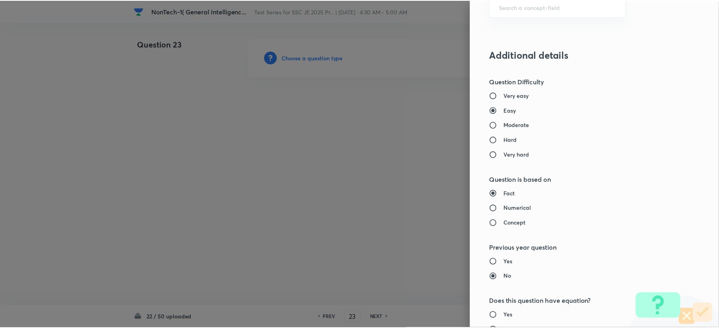
scroll to position [762, 0]
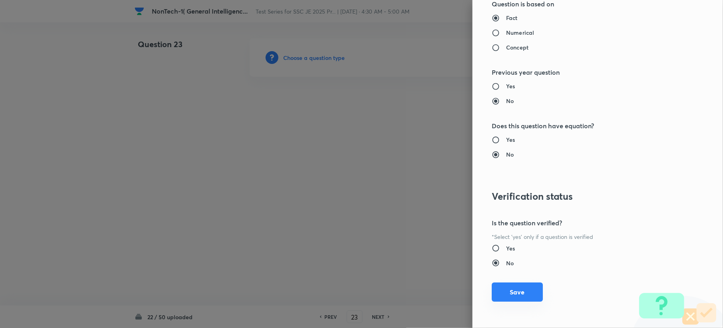
click at [501, 283] on div "Question settings Question type* Single choice correct Number of options* 2 3 4…" at bounding box center [597, 164] width 250 height 328
click at [501, 285] on button "Save" at bounding box center [516, 291] width 51 height 19
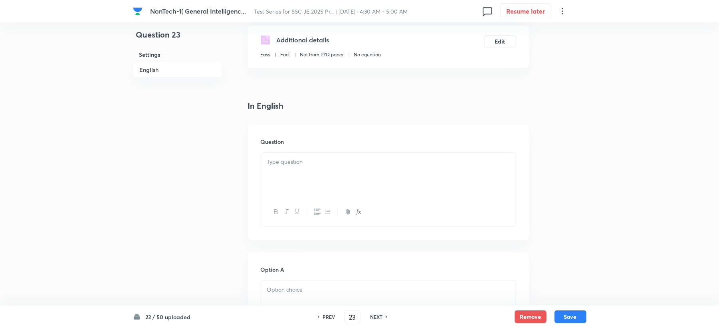
scroll to position [213, 0]
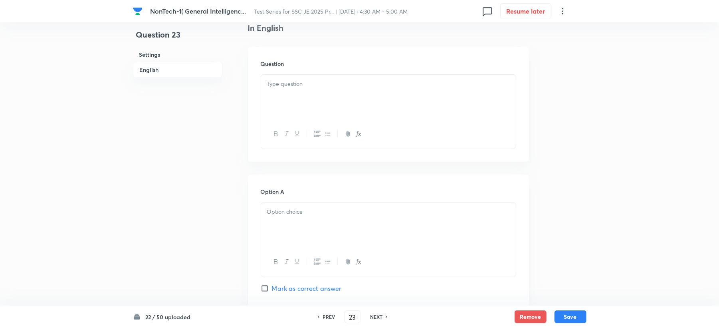
click at [291, 99] on div at bounding box center [388, 97] width 255 height 45
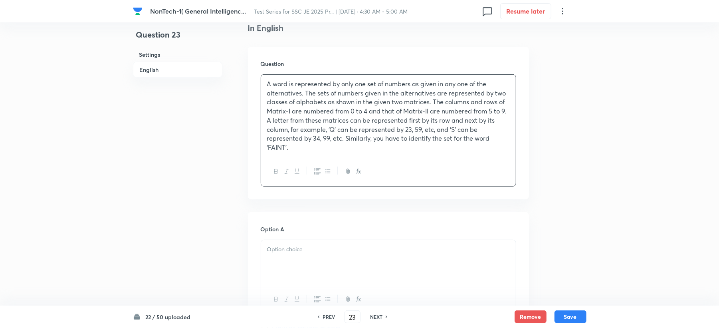
drag, startPoint x: 288, startPoint y: 224, endPoint x: 274, endPoint y: 274, distance: 51.6
click at [281, 248] on div "Option A Mark as correct answer" at bounding box center [389, 285] width 256 height 121
click at [274, 274] on div at bounding box center [388, 262] width 255 height 45
click at [323, 144] on p "A word is represented by only one set of numbers as given in any one of the alt…" at bounding box center [388, 115] width 243 height 73
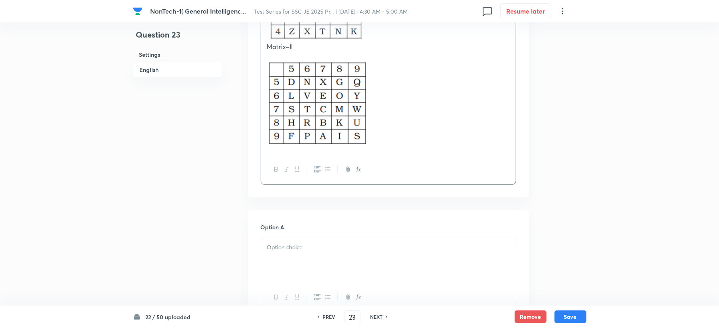
click at [306, 238] on div at bounding box center [388, 260] width 255 height 45
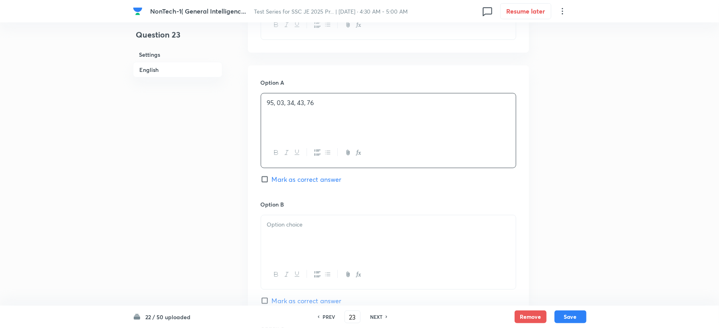
scroll to position [666, 0]
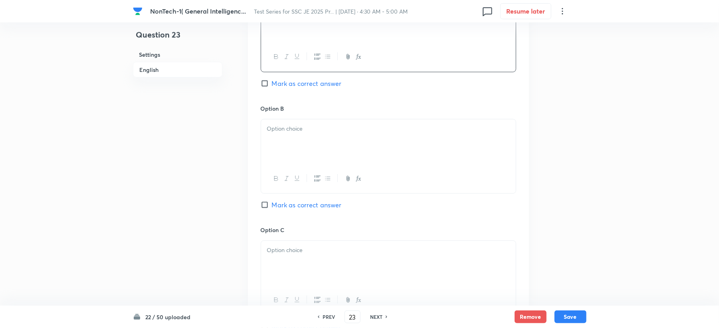
drag, startPoint x: 287, startPoint y: 148, endPoint x: 252, endPoint y: 175, distance: 45.0
click at [287, 147] on div at bounding box center [388, 141] width 255 height 45
click at [294, 266] on div at bounding box center [388, 263] width 255 height 45
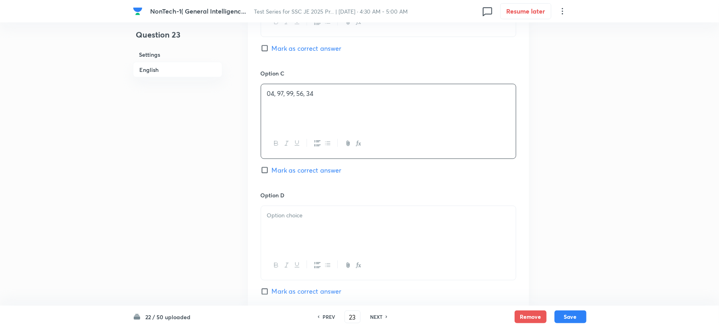
scroll to position [826, 0]
click at [288, 217] on p at bounding box center [388, 212] width 243 height 9
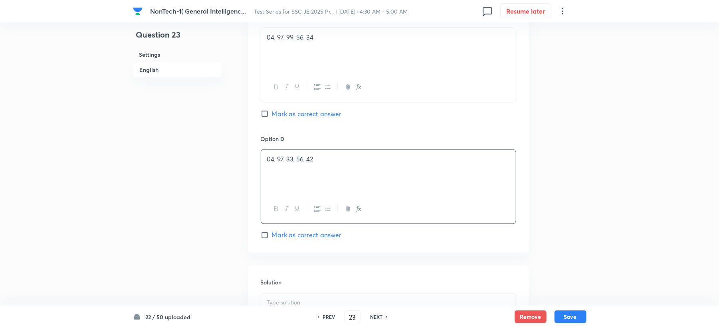
click at [271, 233] on input "Mark as correct answer" at bounding box center [266, 235] width 11 height 8
checkbox input "true"
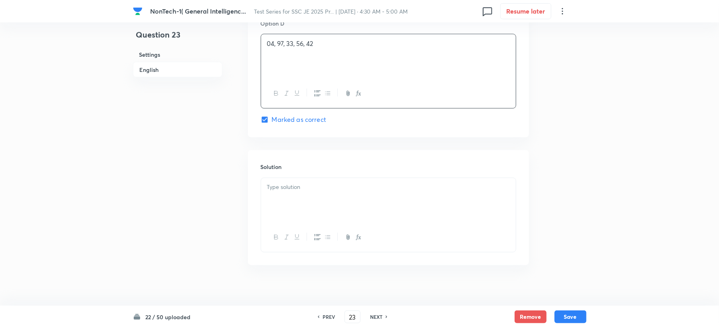
scroll to position [1004, 0]
click at [275, 188] on div at bounding box center [388, 192] width 255 height 45
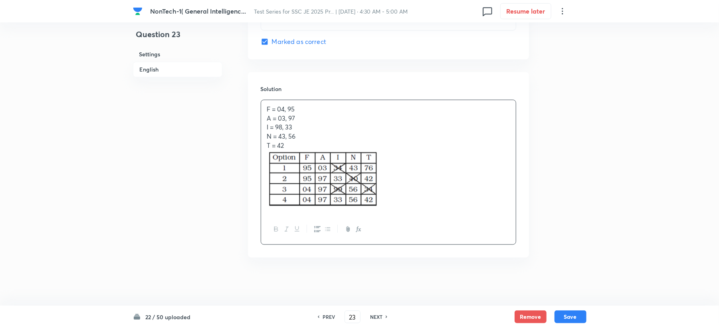
scroll to position [1074, 0]
click at [566, 315] on button "Save" at bounding box center [571, 315] width 32 height 13
type input "24"
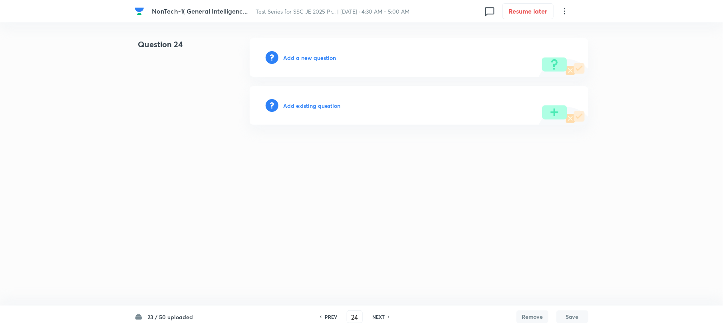
click at [293, 58] on h6 "Add a new question" at bounding box center [309, 57] width 53 height 8
click at [293, 58] on h6 "Choose a question type" at bounding box center [313, 57] width 61 height 8
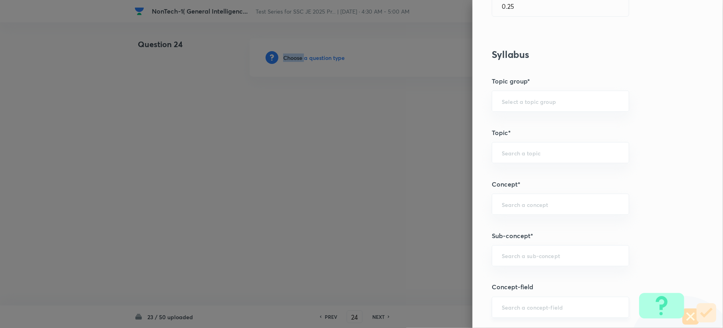
scroll to position [426, 0]
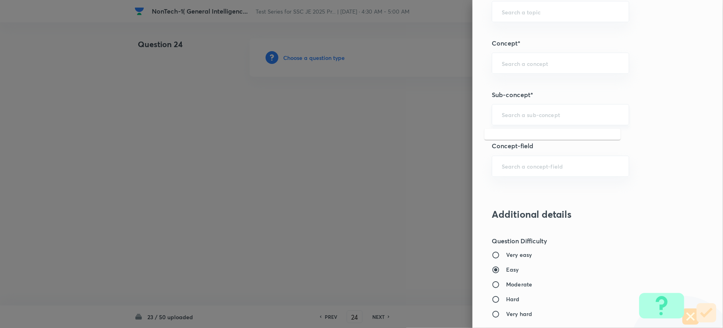
click at [517, 117] on input "text" at bounding box center [559, 115] width 117 height 8
paste input "Word Analogy"
click at [513, 134] on li "Word Analogy" at bounding box center [552, 139] width 136 height 14
type input "Word Analogy"
type input "General Intelligence"
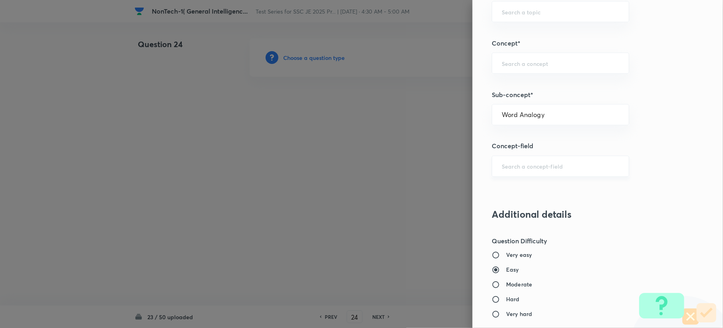
type input "Verbal Reasoning"
type input "Analogy"
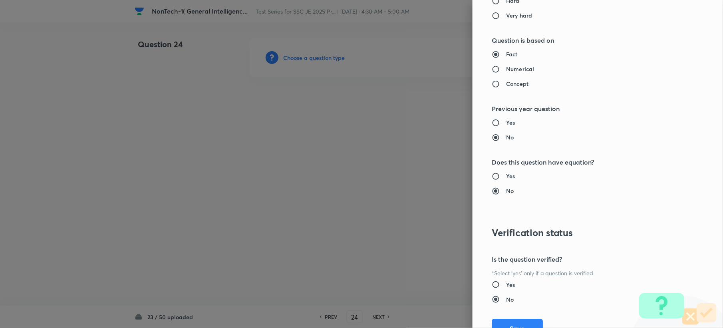
scroll to position [762, 0]
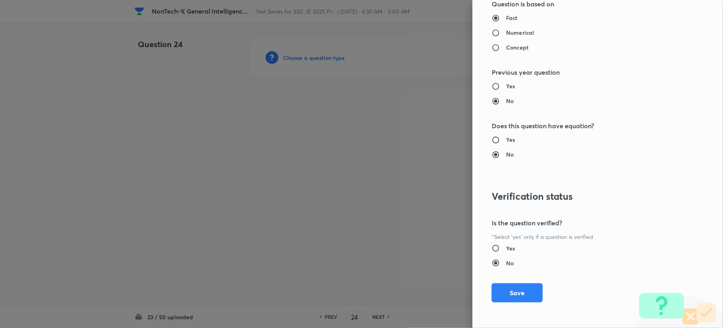
drag, startPoint x: 507, startPoint y: 291, endPoint x: 311, endPoint y: 248, distance: 199.9
click at [507, 291] on button "Save" at bounding box center [516, 292] width 51 height 19
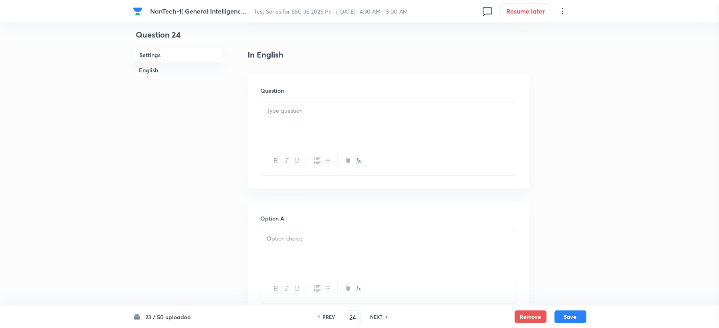
scroll to position [213, 0]
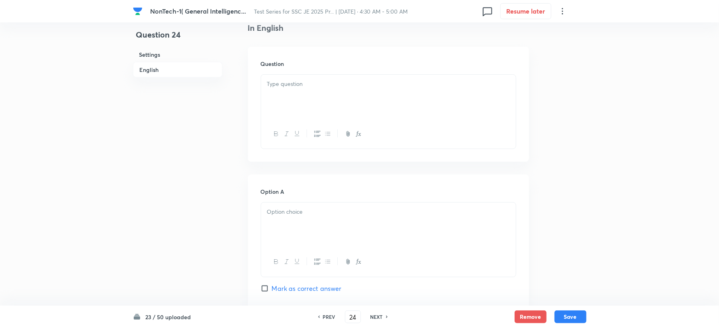
click at [277, 109] on div at bounding box center [388, 97] width 255 height 45
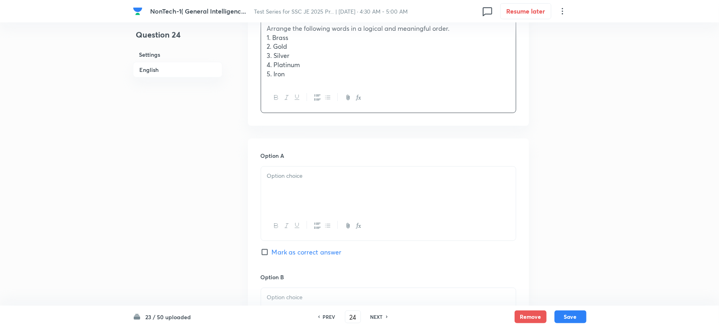
scroll to position [319, 0]
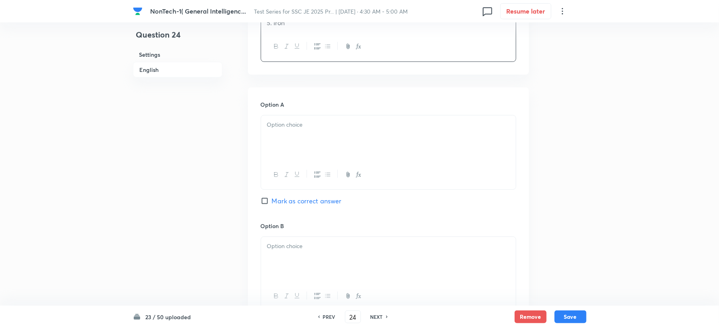
click at [298, 132] on div at bounding box center [388, 137] width 255 height 45
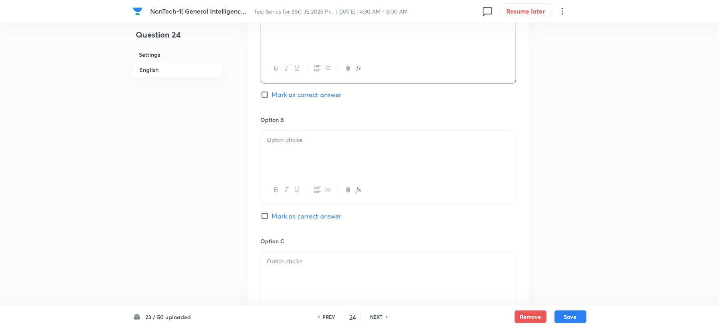
drag, startPoint x: 285, startPoint y: 144, endPoint x: 277, endPoint y: 153, distance: 12.1
click at [285, 144] on p at bounding box center [388, 139] width 243 height 9
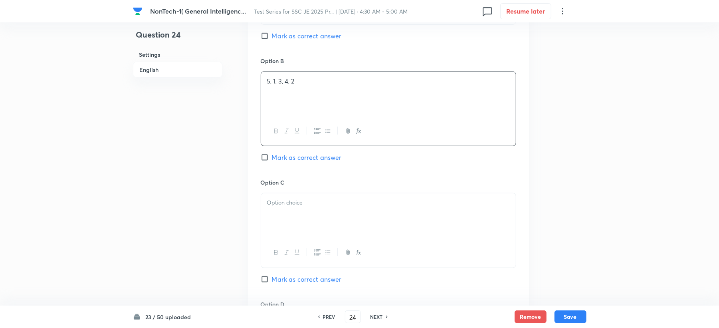
scroll to position [585, 0]
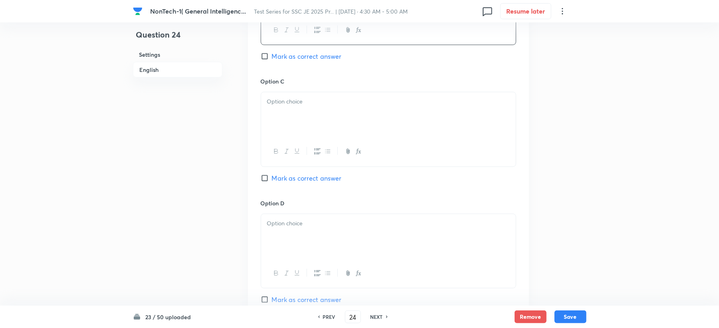
drag, startPoint x: 278, startPoint y: 128, endPoint x: 257, endPoint y: 141, distance: 24.6
click at [278, 128] on div at bounding box center [388, 114] width 255 height 45
drag, startPoint x: 296, startPoint y: 41, endPoint x: 294, endPoint y: 54, distance: 13.8
click at [294, 46] on div "Option B 5, 1, 3, 4, 2 Mark as correct answer" at bounding box center [389, 16] width 256 height 121
click at [291, 60] on span "Mark as correct answer" at bounding box center [307, 57] width 70 height 10
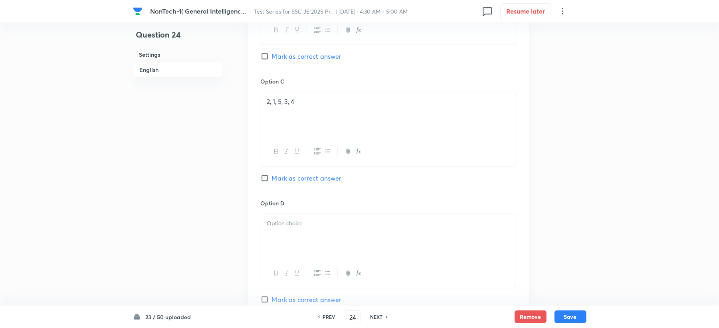
click at [272, 60] on input "Mark as correct answer" at bounding box center [266, 56] width 11 height 8
checkbox input "true"
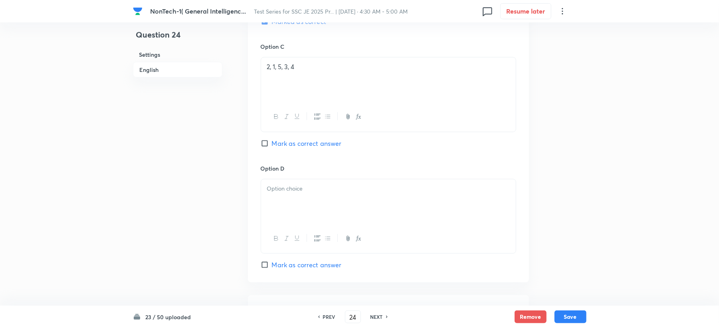
scroll to position [639, 0]
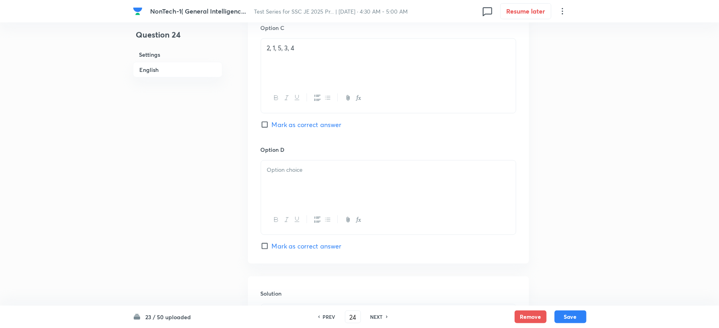
click at [273, 179] on div at bounding box center [388, 182] width 255 height 45
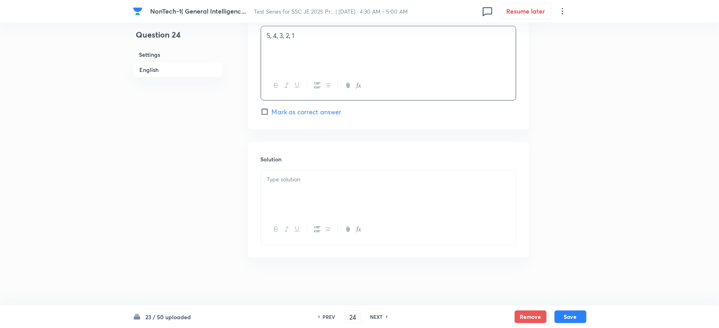
scroll to position [775, 0]
drag, startPoint x: 285, startPoint y: 172, endPoint x: 237, endPoint y: 198, distance: 54.1
click at [279, 178] on div at bounding box center [388, 192] width 255 height 45
paste div
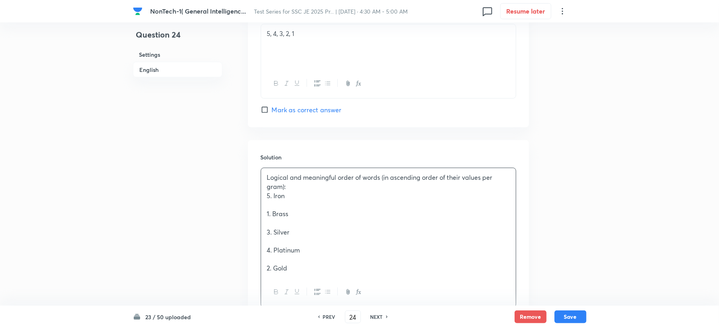
click at [264, 218] on div "Logical and meaningful order of words (in ascending order of their values per g…" at bounding box center [388, 222] width 255 height 109
drag, startPoint x: 264, startPoint y: 224, endPoint x: 260, endPoint y: 215, distance: 9.8
click at [260, 215] on div "Solution Logical and meaningful order of words (in ascending order of their val…" at bounding box center [388, 225] width 281 height 171
drag, startPoint x: 264, startPoint y: 235, endPoint x: 256, endPoint y: 224, distance: 13.5
click at [256, 224] on div "Solution Logical and meaningful order of words (in ascending order of their val…" at bounding box center [388, 221] width 281 height 162
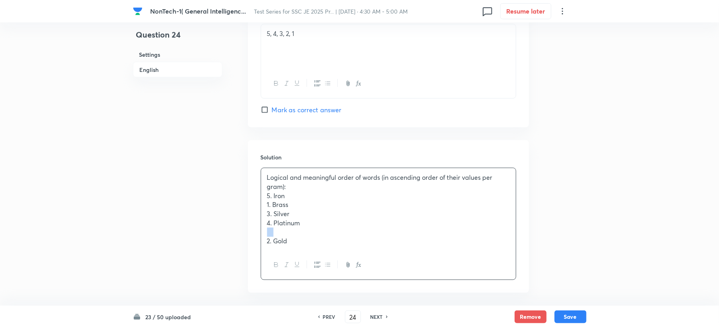
drag, startPoint x: 267, startPoint y: 246, endPoint x: 254, endPoint y: 233, distance: 18.6
click at [254, 233] on div "Solution Logical and meaningful order of words (in ascending order of their val…" at bounding box center [388, 216] width 281 height 153
click at [567, 315] on button "Save" at bounding box center [571, 315] width 32 height 13
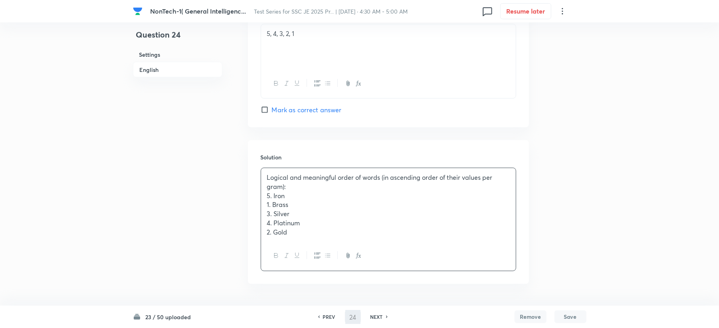
type input "25"
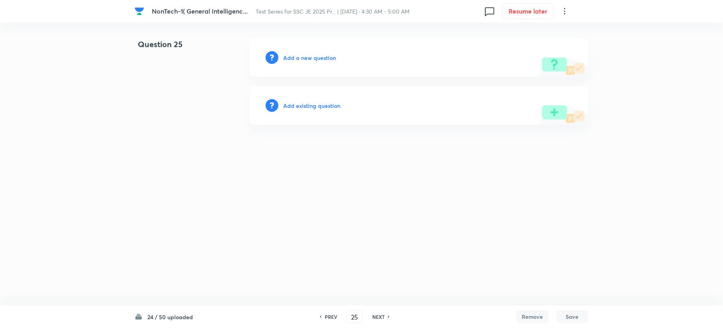
click at [294, 61] on h6 "Add a new question" at bounding box center [309, 57] width 53 height 8
click at [294, 59] on h6 "Choose a question type" at bounding box center [313, 57] width 61 height 8
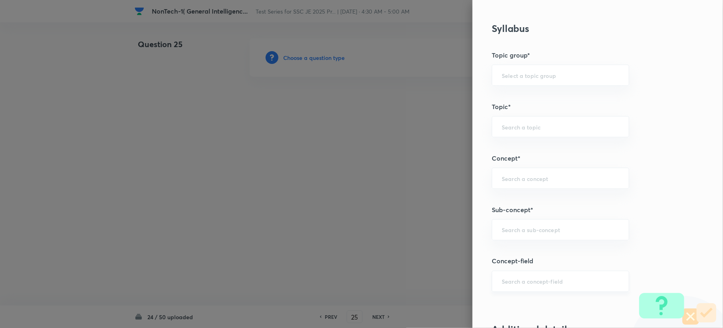
scroll to position [373, 0]
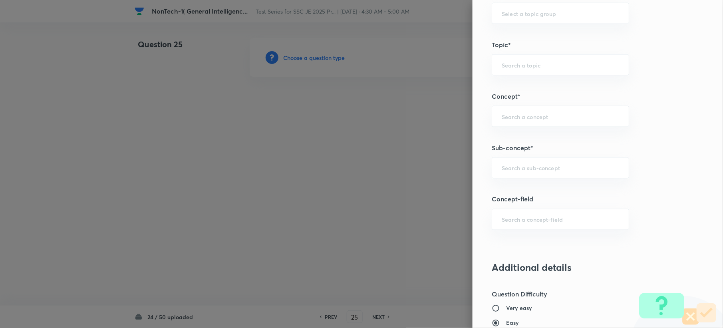
click at [518, 157] on div "Question settings Question type* Single choice correct Number of options* 2 3 4…" at bounding box center [597, 164] width 250 height 328
click at [508, 172] on input "text" at bounding box center [559, 168] width 117 height 8
paste input "Word Analogy"
click at [504, 190] on li "Word Analogy" at bounding box center [552, 192] width 136 height 14
type input "Word Analogy"
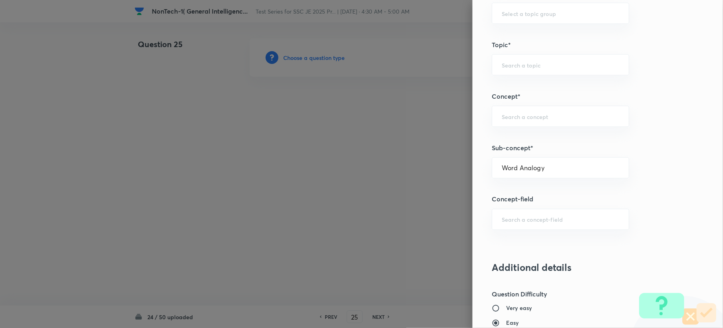
type input "General Intelligence"
type input "Verbal Reasoning"
type input "Analogy"
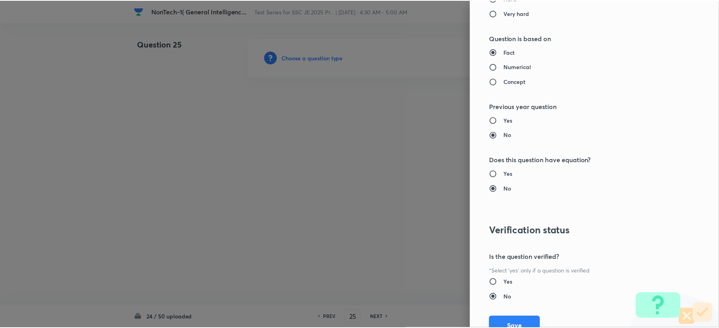
scroll to position [762, 0]
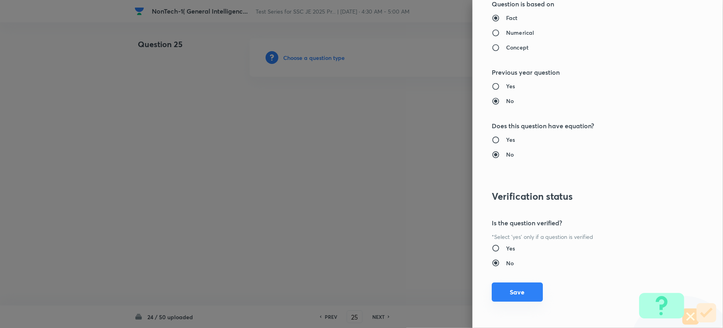
drag, startPoint x: 509, startPoint y: 300, endPoint x: 470, endPoint y: 262, distance: 54.8
click at [510, 299] on button "Save" at bounding box center [516, 291] width 51 height 19
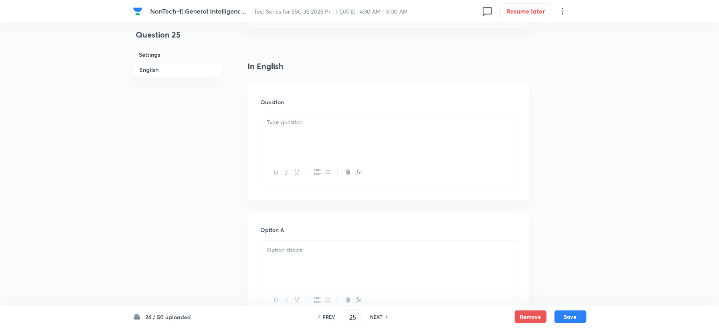
scroll to position [213, 0]
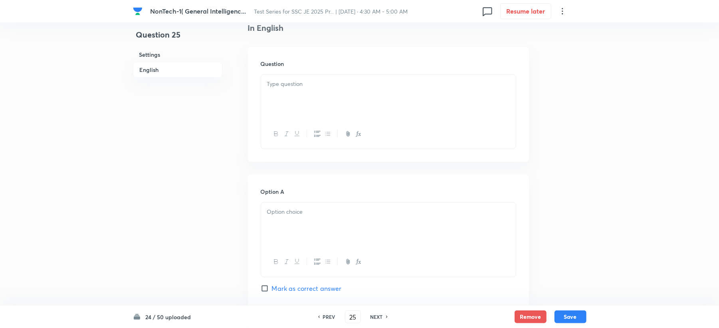
drag, startPoint x: 283, startPoint y: 157, endPoint x: 273, endPoint y: 87, distance: 70.2
click at [280, 135] on div "Question" at bounding box center [388, 104] width 281 height 115
click at [273, 87] on p at bounding box center [388, 83] width 243 height 9
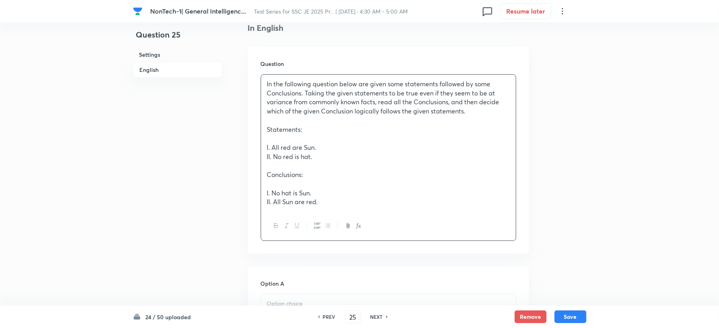
click at [261, 133] on div "In the following question below are given some statements followed by some Conc…" at bounding box center [388, 143] width 255 height 137
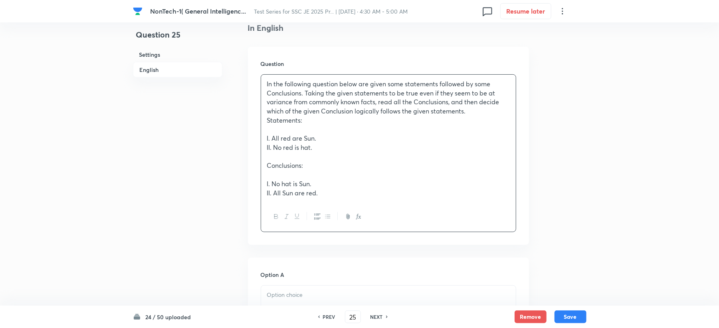
click at [264, 138] on div "In the following question below are given some statements followed by some Conc…" at bounding box center [388, 138] width 255 height 127
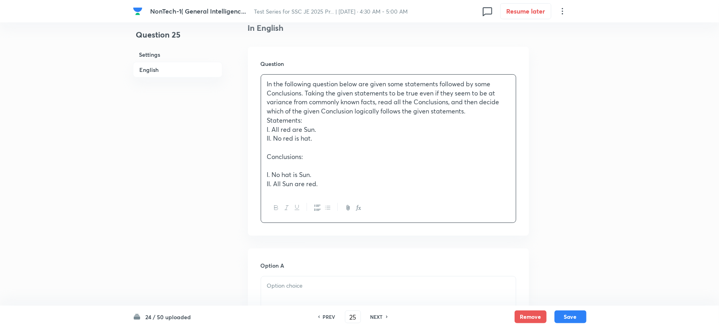
click at [264, 158] on div "In the following question below are given some statements followed by some Conc…" at bounding box center [388, 134] width 255 height 119
click at [264, 168] on div "In the following question below are given some statements followed by some Conc…" at bounding box center [388, 129] width 255 height 109
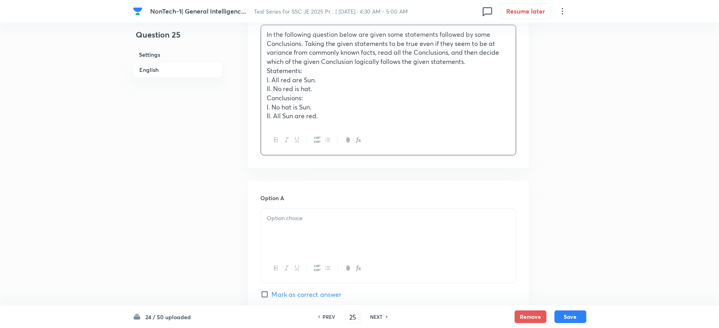
scroll to position [319, 0]
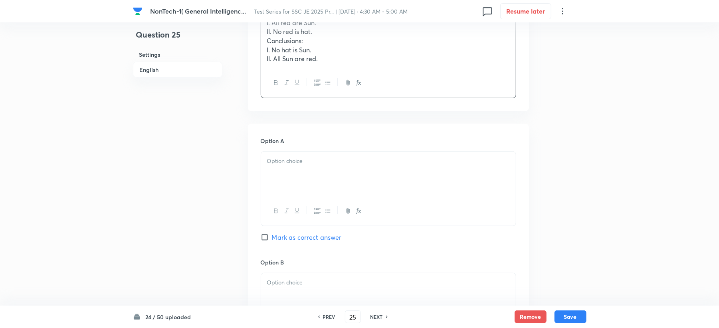
click at [269, 171] on div at bounding box center [388, 174] width 255 height 45
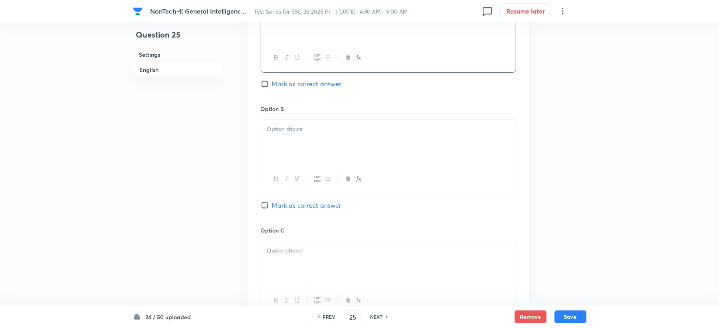
scroll to position [479, 0]
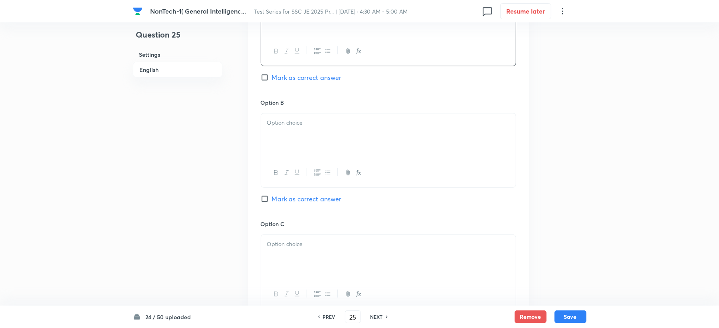
click at [279, 170] on icon "button" at bounding box center [276, 172] width 6 height 6
click at [289, 131] on div "﻿" at bounding box center [388, 135] width 255 height 45
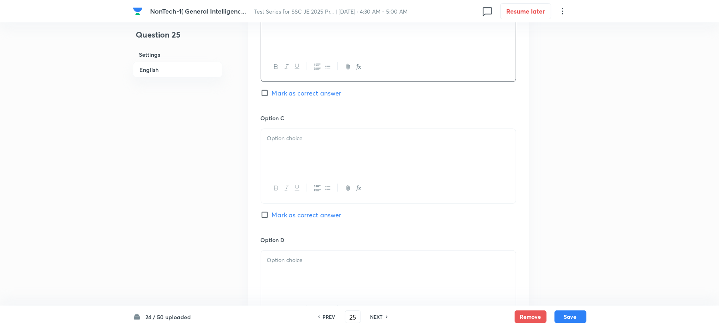
scroll to position [585, 0]
drag, startPoint x: 287, startPoint y: 131, endPoint x: 277, endPoint y: 143, distance: 15.8
click at [279, 141] on div at bounding box center [388, 151] width 255 height 45
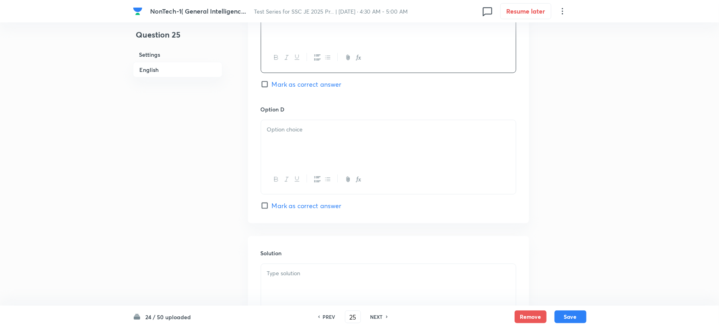
scroll to position [745, 0]
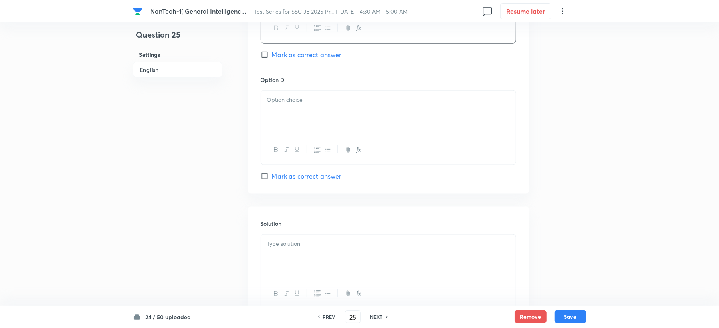
click at [270, 130] on div at bounding box center [388, 113] width 255 height 45
click at [277, 175] on span "Mark as correct answer" at bounding box center [307, 176] width 70 height 10
click at [272, 175] on input "Mark as correct answer" at bounding box center [266, 176] width 11 height 8
checkbox input "true"
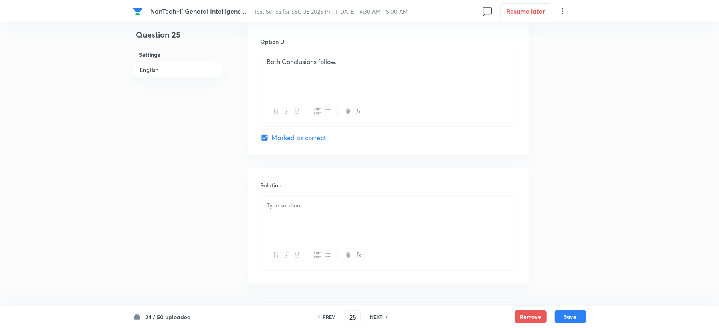
scroll to position [811, 0]
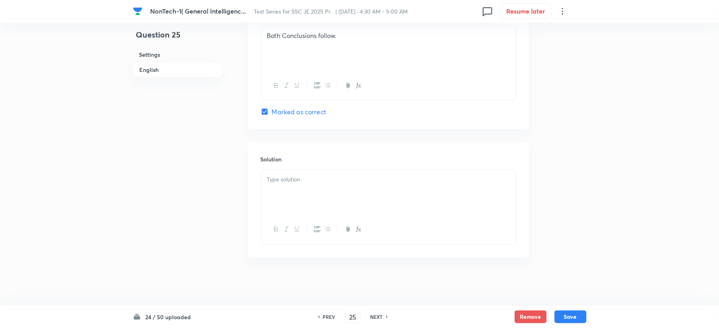
drag, startPoint x: 275, startPoint y: 165, endPoint x: 275, endPoint y: 178, distance: 12.8
click at [275, 176] on div "Solution" at bounding box center [388, 199] width 281 height 115
drag, startPoint x: 275, startPoint y: 179, endPoint x: 276, endPoint y: 187, distance: 7.7
click at [275, 186] on div at bounding box center [388, 192] width 255 height 45
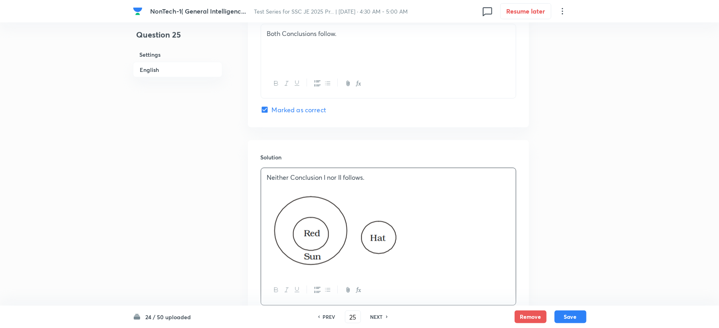
click at [569, 319] on button "Save" at bounding box center [571, 316] width 32 height 13
type input "26"
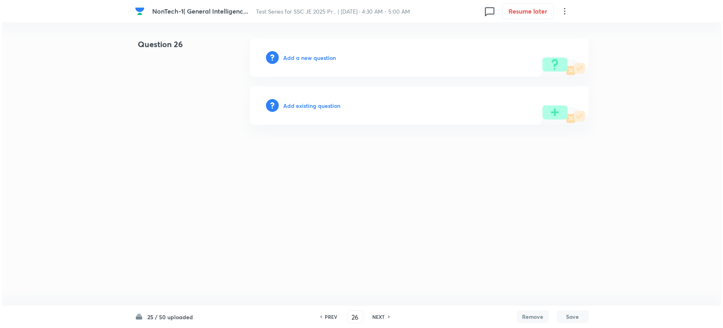
scroll to position [0, 0]
drag, startPoint x: 297, startPoint y: 63, endPoint x: 299, endPoint y: 57, distance: 6.5
click at [298, 63] on div "Add a new question" at bounding box center [419, 57] width 339 height 38
click at [299, 57] on h6 "Add a new question" at bounding box center [309, 57] width 53 height 8
click at [299, 57] on h6 "Choose a question type" at bounding box center [313, 57] width 61 height 8
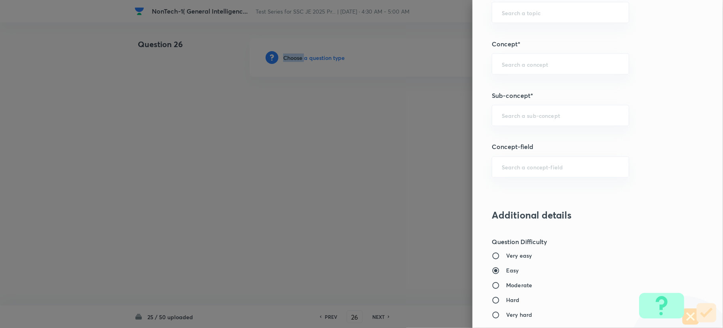
scroll to position [426, 0]
click at [531, 117] on input "text" at bounding box center [559, 115] width 117 height 8
paste input "Word Analogy"
click at [514, 136] on li "Word Analogy" at bounding box center [552, 139] width 136 height 14
type input "Word Analogy"
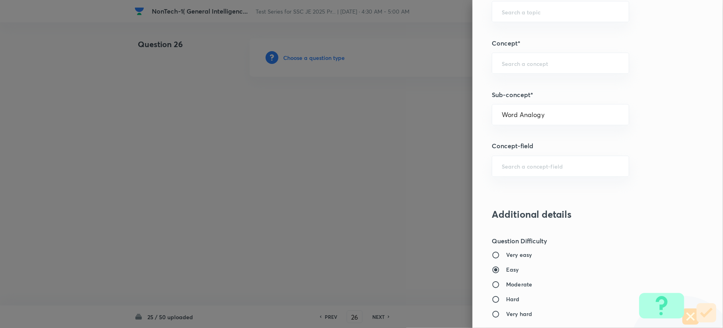
type input "General Intelligence"
type input "Verbal Reasoning"
type input "Analogy"
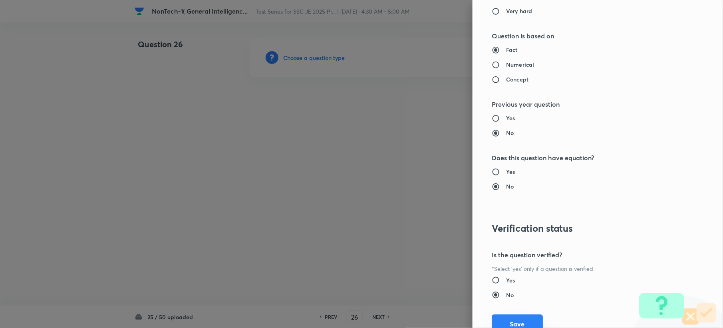
scroll to position [762, 0]
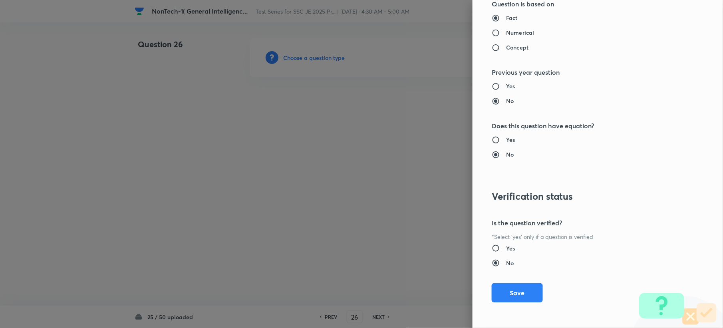
drag, startPoint x: 499, startPoint y: 289, endPoint x: 328, endPoint y: 229, distance: 181.3
click at [497, 291] on button "Save" at bounding box center [516, 292] width 51 height 19
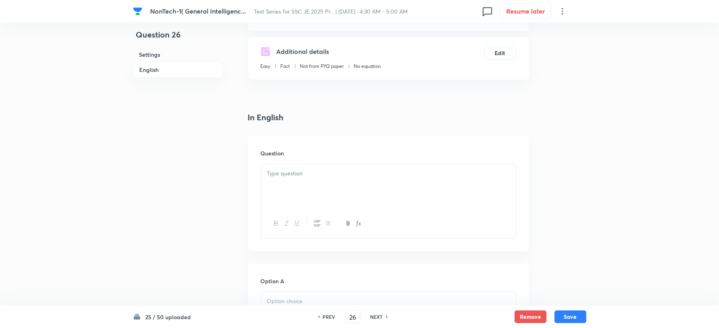
scroll to position [266, 0]
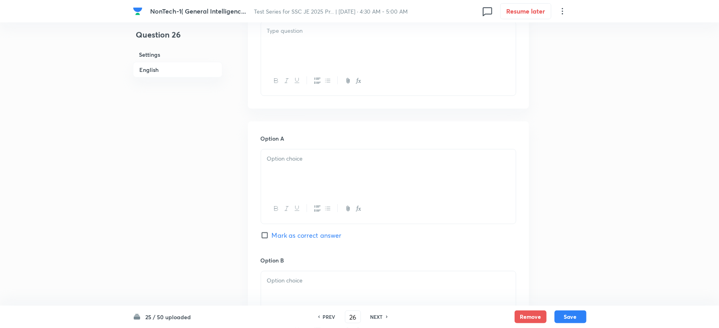
click at [302, 58] on div at bounding box center [388, 44] width 255 height 45
click at [279, 166] on div at bounding box center [388, 171] width 255 height 45
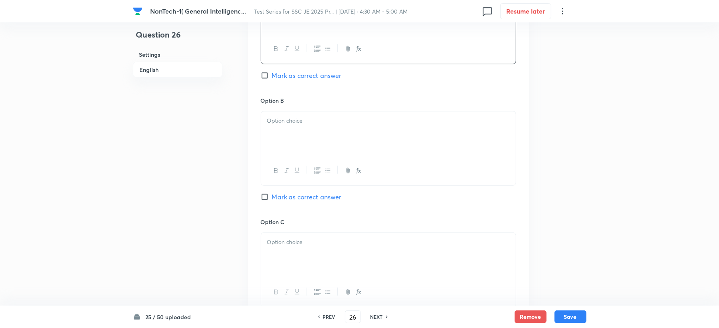
click at [284, 117] on p at bounding box center [388, 120] width 243 height 9
click at [283, 264] on div at bounding box center [388, 255] width 255 height 45
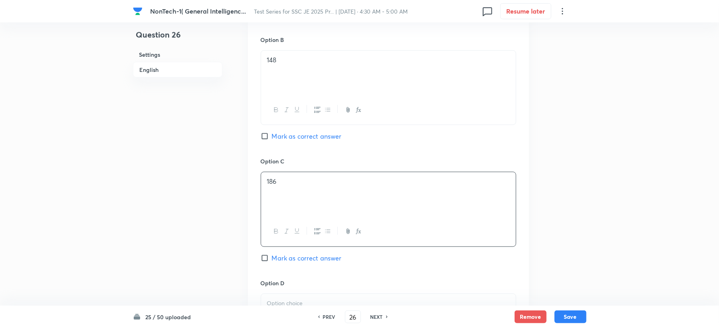
scroll to position [585, 0]
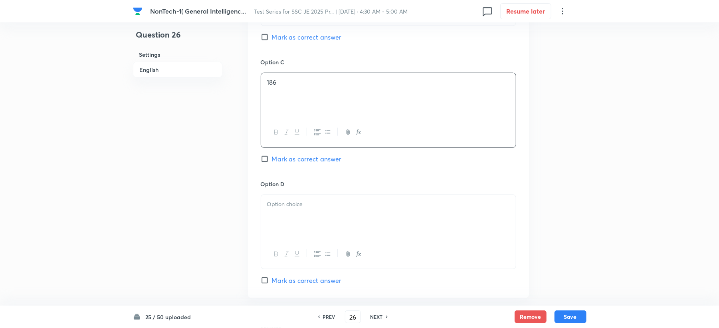
click at [286, 224] on div at bounding box center [388, 217] width 255 height 45
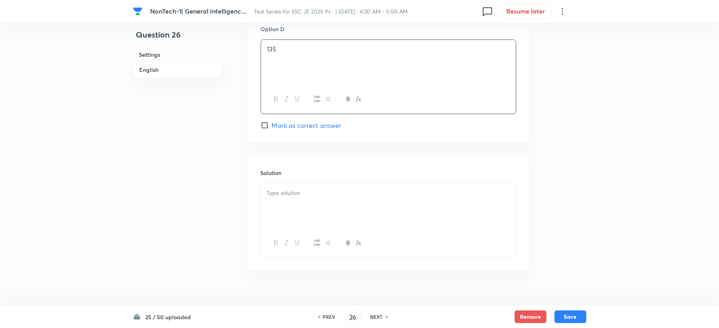
scroll to position [745, 0]
click at [291, 122] on span "Mark as correct answer" at bounding box center [307, 121] width 70 height 10
click at [272, 122] on input "Mark as correct answer" at bounding box center [266, 121] width 11 height 8
checkbox input "true"
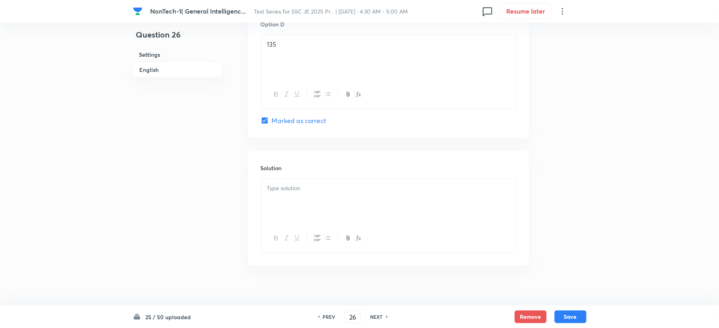
click at [267, 203] on div at bounding box center [388, 201] width 255 height 45
click at [572, 317] on button "Save" at bounding box center [571, 315] width 32 height 13
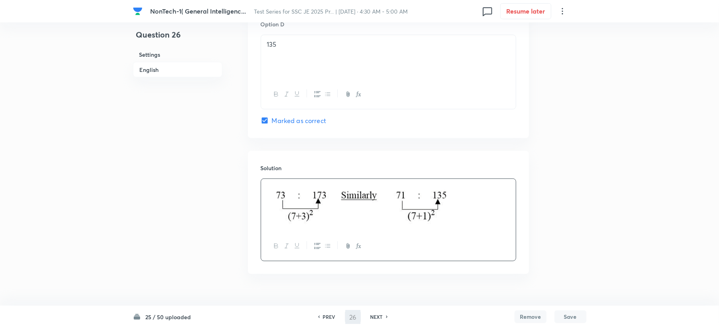
type input "27"
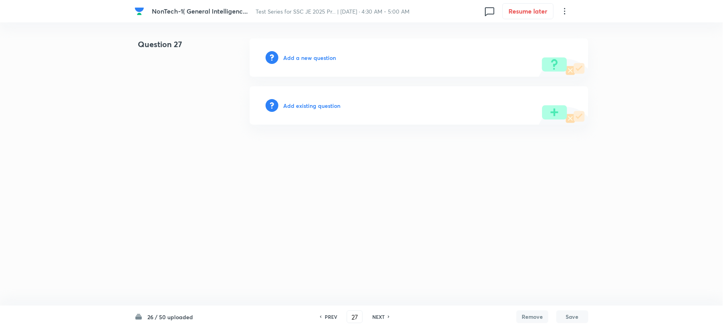
click at [303, 50] on div "Add a new question" at bounding box center [419, 57] width 339 height 38
click at [302, 59] on h6 "Add a new question" at bounding box center [309, 57] width 53 height 8
click at [302, 59] on h6 "Choose a question type" at bounding box center [313, 57] width 61 height 8
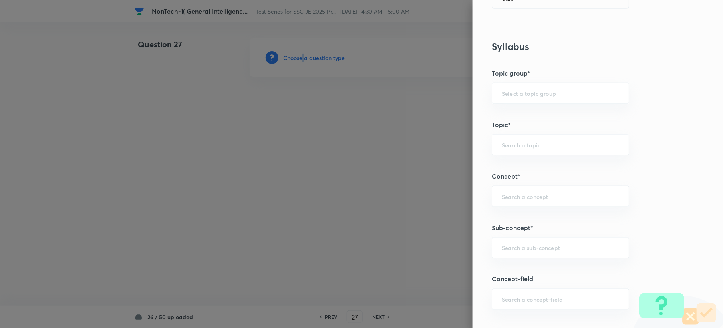
scroll to position [426, 0]
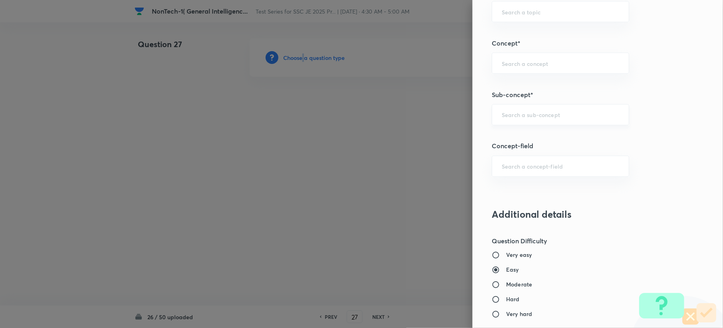
click at [510, 121] on div "​" at bounding box center [559, 114] width 137 height 21
paste input "Word Analogy"
click at [497, 141] on li "Word Analogy" at bounding box center [552, 139] width 136 height 14
type input "Word Analogy"
type input "General Intelligence"
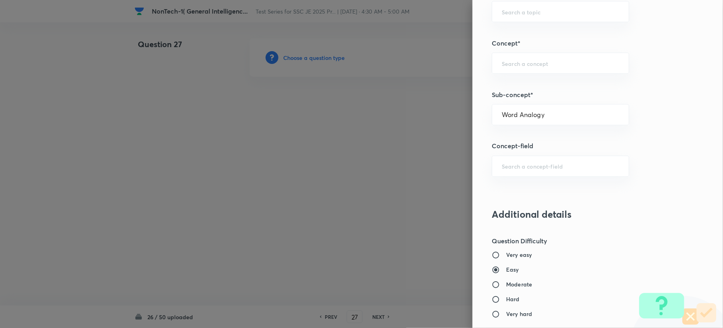
type input "Verbal Reasoning"
type input "Analogy"
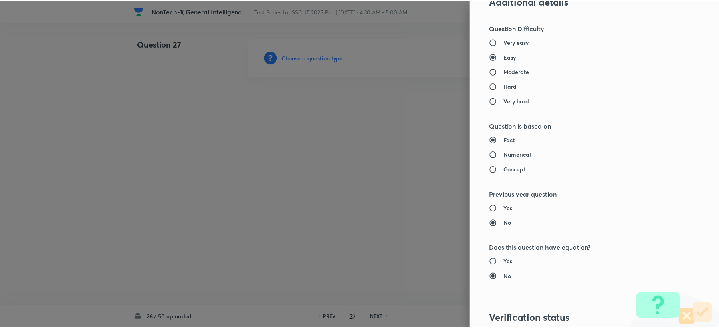
scroll to position [762, 0]
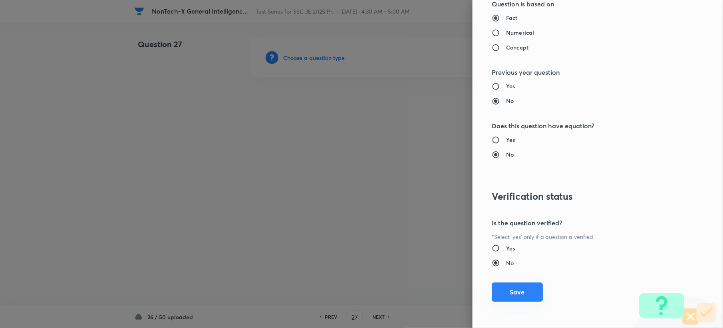
drag, startPoint x: 493, startPoint y: 287, endPoint x: 268, endPoint y: 226, distance: 232.7
click at [492, 287] on button "Save" at bounding box center [516, 292] width 51 height 19
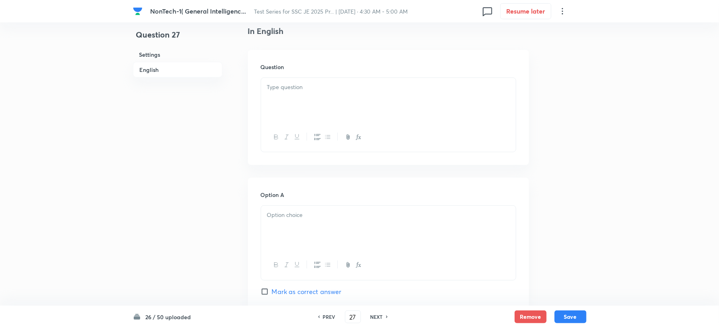
scroll to position [213, 0]
click at [283, 101] on div at bounding box center [388, 97] width 255 height 45
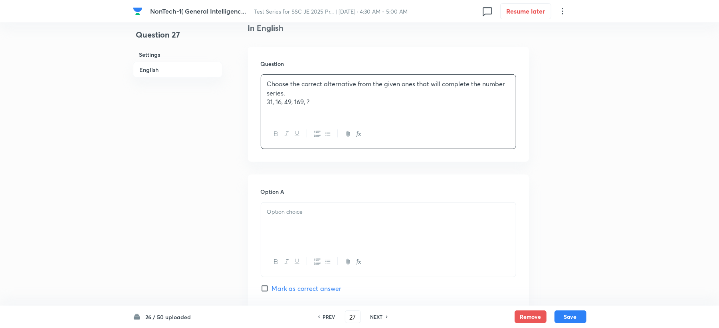
scroll to position [319, 0]
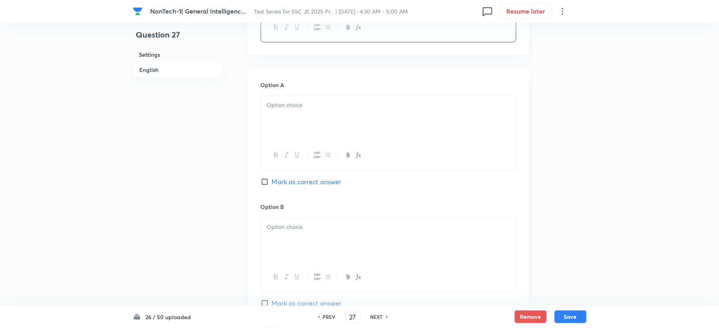
click at [293, 138] on div at bounding box center [388, 118] width 255 height 45
drag, startPoint x: 291, startPoint y: 227, endPoint x: 270, endPoint y: 228, distance: 21.2
click at [291, 228] on p at bounding box center [388, 226] width 243 height 9
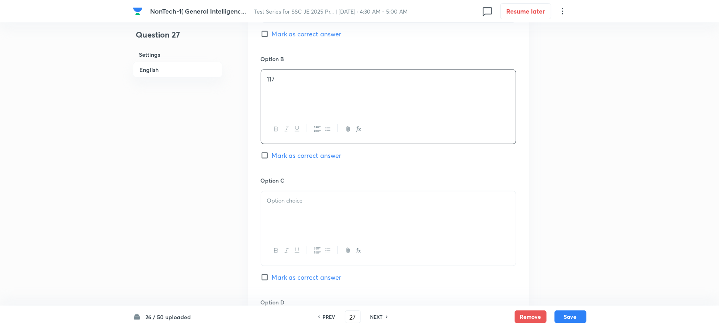
scroll to position [479, 0]
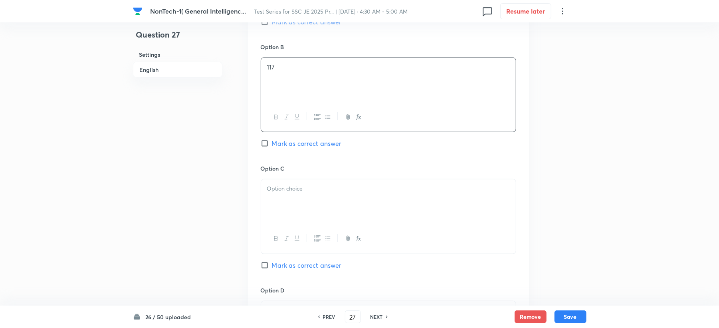
click at [284, 184] on div at bounding box center [388, 201] width 255 height 45
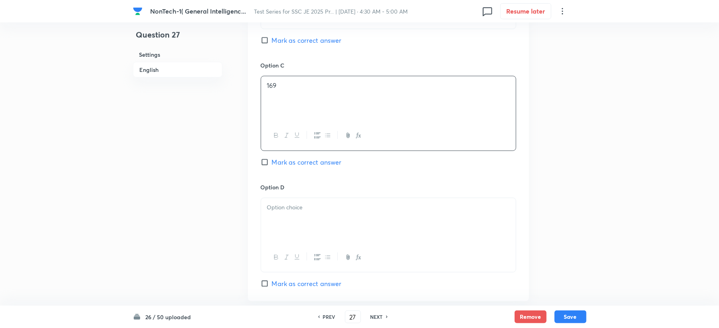
scroll to position [585, 0]
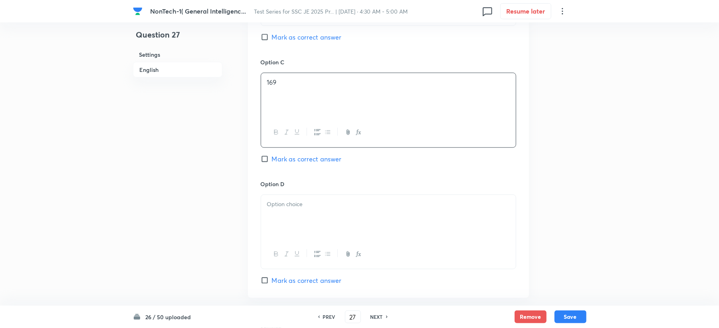
click at [278, 200] on div at bounding box center [388, 217] width 255 height 45
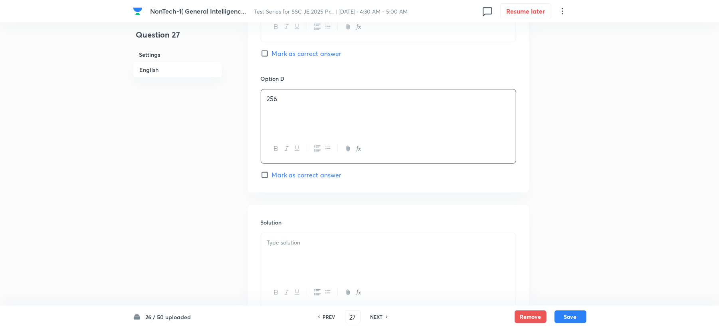
scroll to position [692, 0]
click at [291, 178] on span "Mark as correct answer" at bounding box center [307, 174] width 70 height 10
click at [272, 178] on input "Mark as correct answer" at bounding box center [266, 174] width 11 height 8
checkbox input "true"
click at [279, 262] on div at bounding box center [388, 254] width 255 height 45
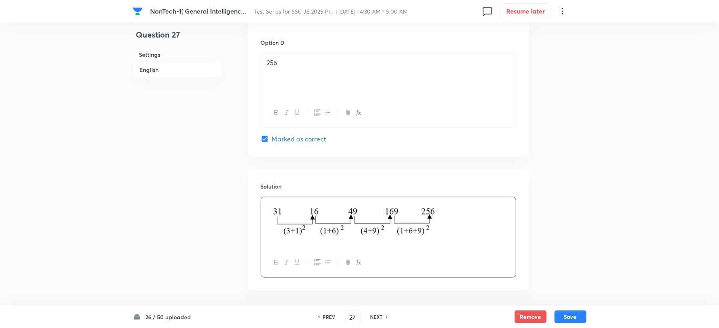
scroll to position [762, 0]
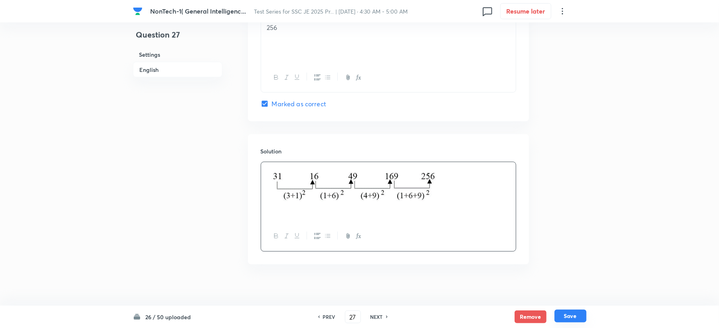
click at [565, 315] on button "Save" at bounding box center [571, 315] width 32 height 13
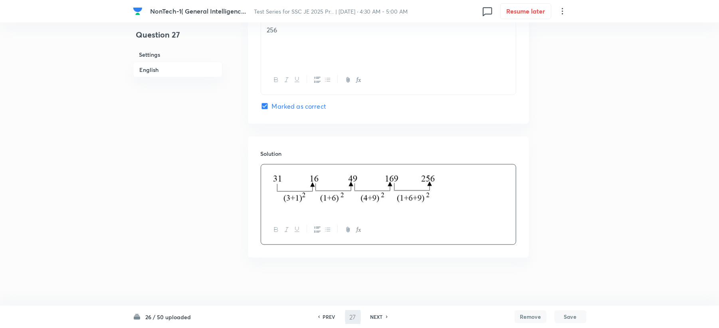
type input "28"
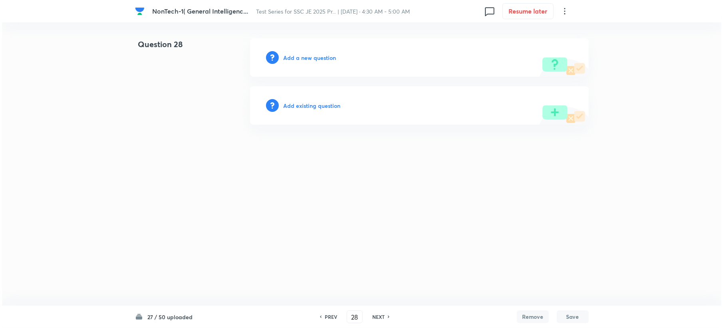
scroll to position [0, 0]
click at [305, 61] on h6 "Add a new question" at bounding box center [309, 57] width 53 height 8
click at [309, 57] on h6 "Choose a question type" at bounding box center [313, 57] width 61 height 8
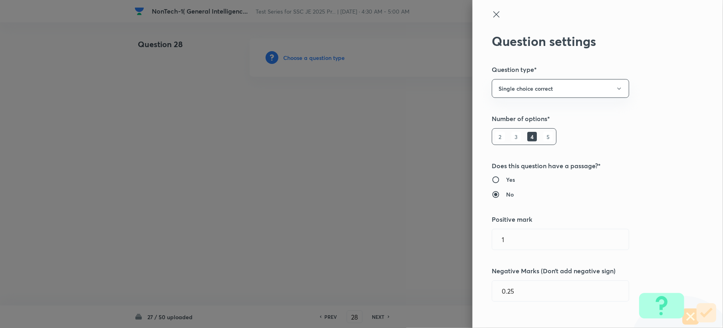
click at [309, 57] on div at bounding box center [361, 164] width 723 height 328
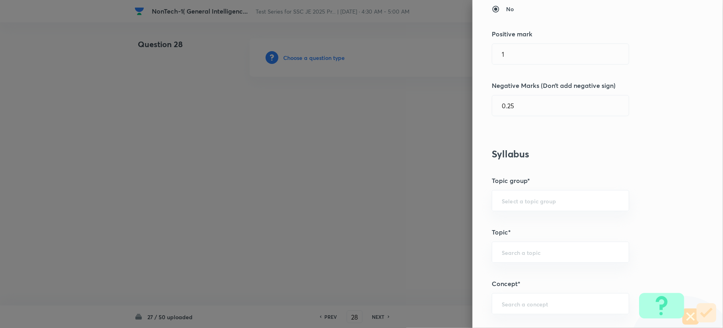
scroll to position [319, 0]
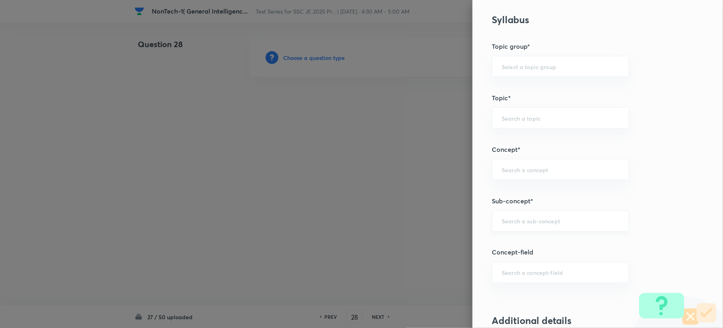
click at [492, 220] on div "​" at bounding box center [559, 220] width 137 height 21
paste input "Word Analogy"
click at [498, 244] on li "Word Analogy" at bounding box center [552, 245] width 136 height 14
type input "Word Analogy"
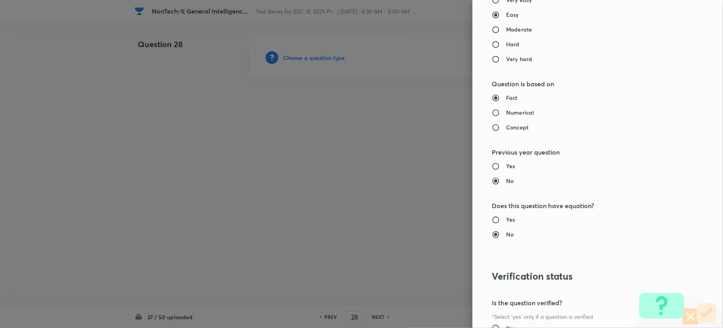
scroll to position [762, 0]
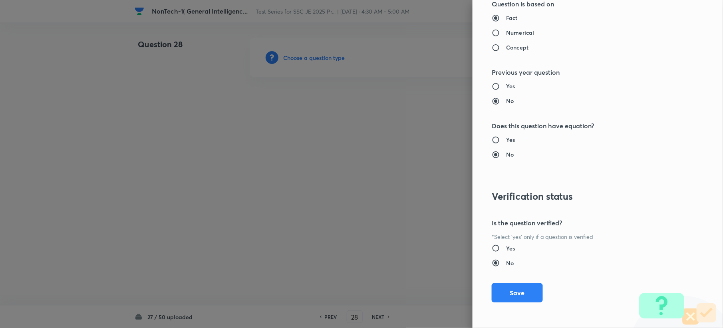
drag, startPoint x: 493, startPoint y: 290, endPoint x: 264, endPoint y: 246, distance: 233.3
click at [494, 290] on button "Save" at bounding box center [516, 292] width 51 height 19
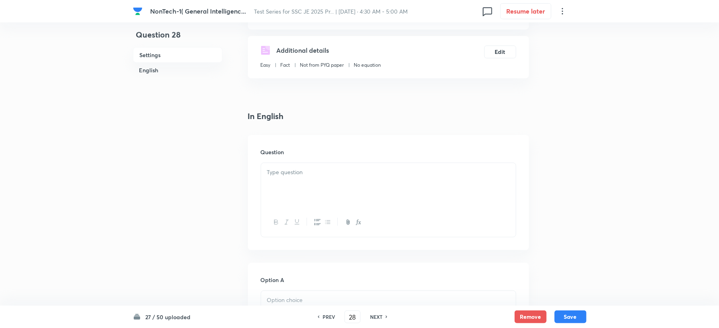
scroll to position [213, 0]
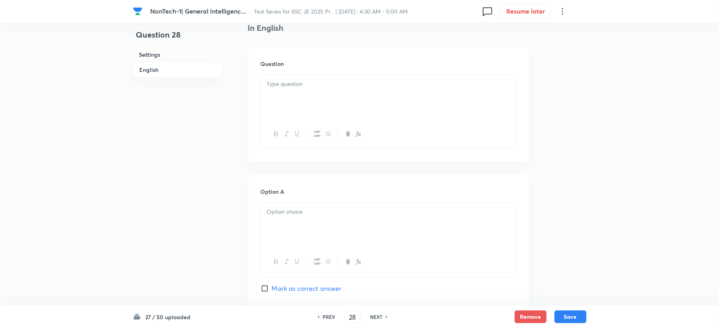
click at [286, 112] on div at bounding box center [388, 97] width 255 height 45
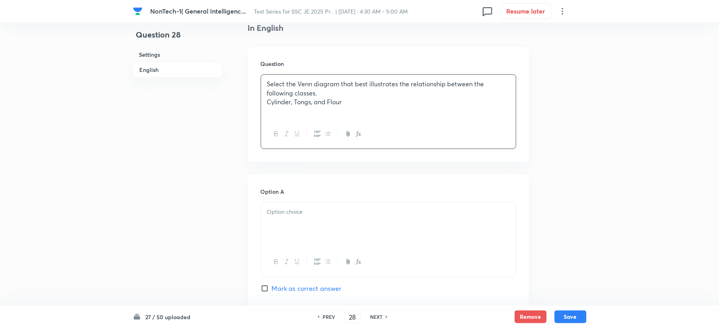
click at [278, 221] on div at bounding box center [388, 224] width 255 height 45
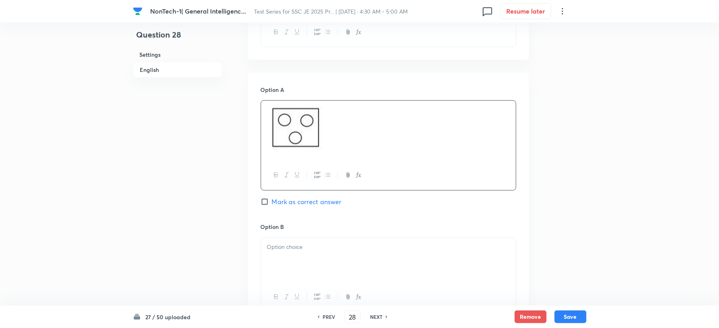
scroll to position [319, 0]
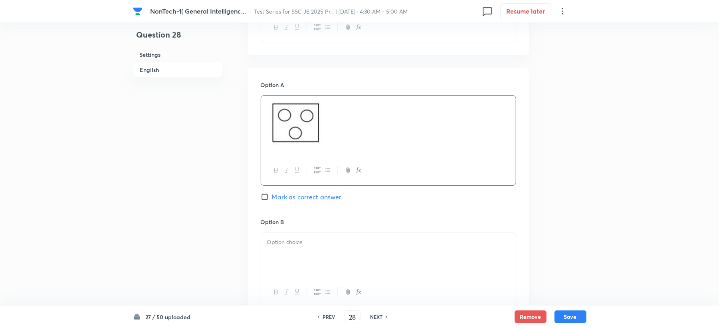
click at [288, 218] on div "Option B Mark as correct answer" at bounding box center [389, 278] width 256 height 121
click at [282, 235] on div at bounding box center [388, 255] width 255 height 45
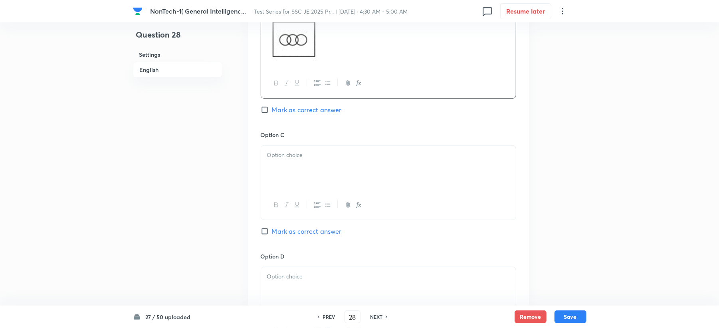
scroll to position [547, 0]
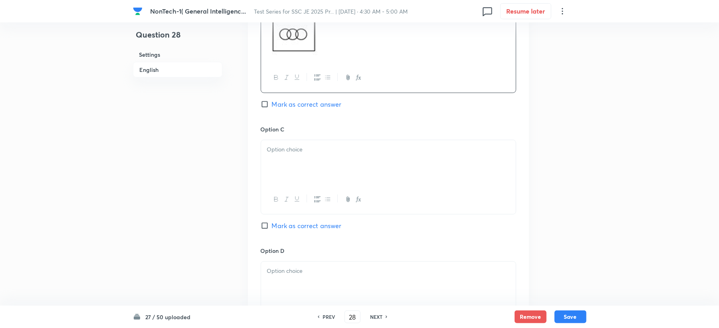
click at [290, 174] on div at bounding box center [388, 162] width 255 height 45
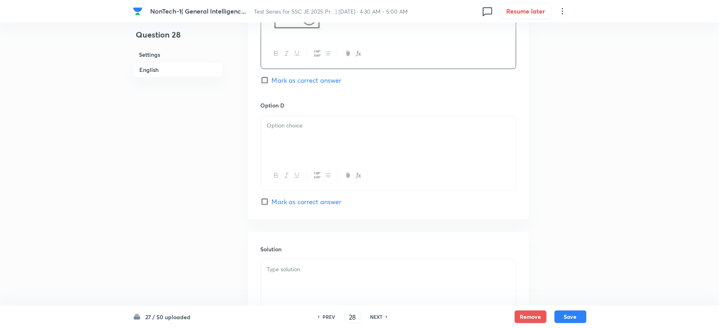
scroll to position [707, 0]
click at [275, 149] on div at bounding box center [388, 137] width 255 height 45
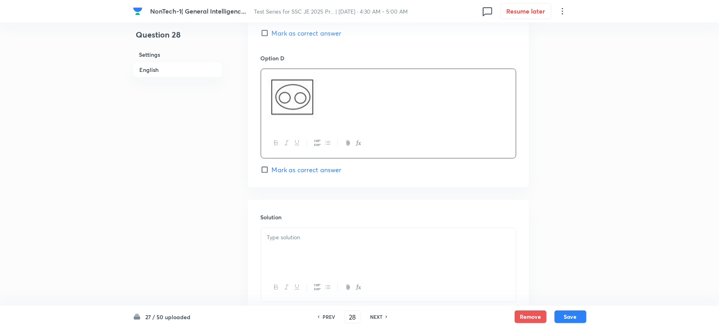
scroll to position [797, 0]
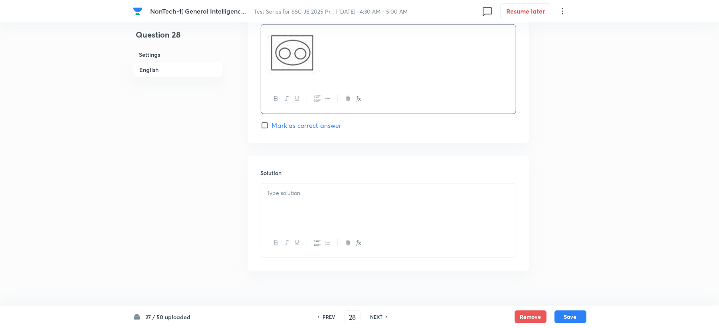
click at [293, 188] on p at bounding box center [388, 192] width 243 height 9
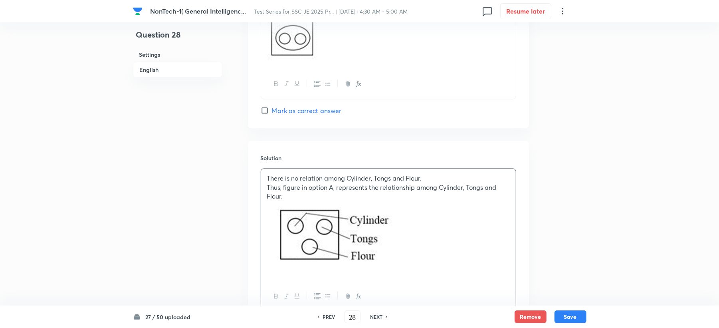
scroll to position [866, 0]
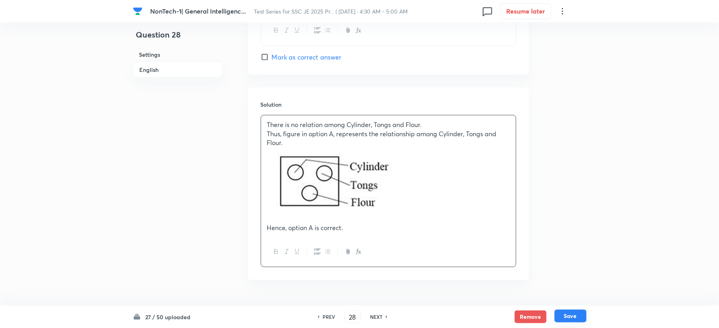
click at [575, 314] on button "Save" at bounding box center [571, 315] width 32 height 13
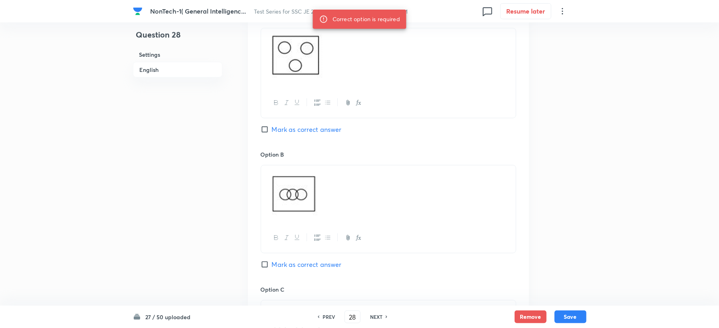
scroll to position [386, 0]
click at [272, 132] on span "Mark as correct answer" at bounding box center [307, 130] width 70 height 10
click at [272, 132] on input "Mark as correct answer" at bounding box center [266, 130] width 11 height 8
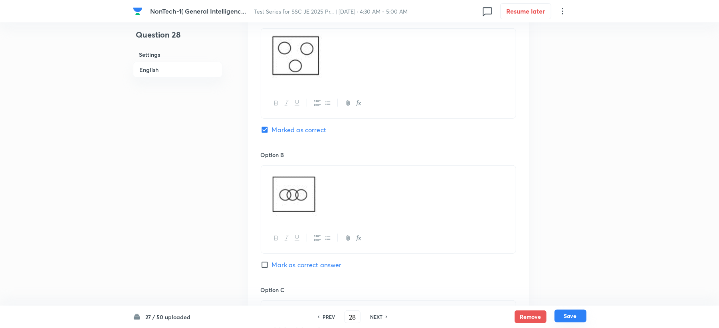
click at [573, 314] on button "Save" at bounding box center [571, 315] width 32 height 13
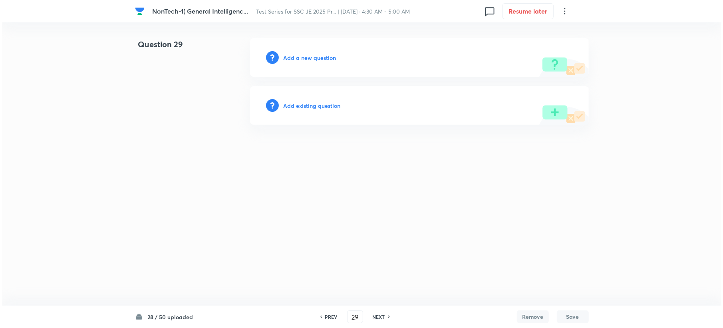
scroll to position [0, 0]
click at [287, 55] on h6 "Add a new question" at bounding box center [309, 57] width 53 height 8
click at [287, 55] on h6 "Choose a question type" at bounding box center [313, 57] width 61 height 8
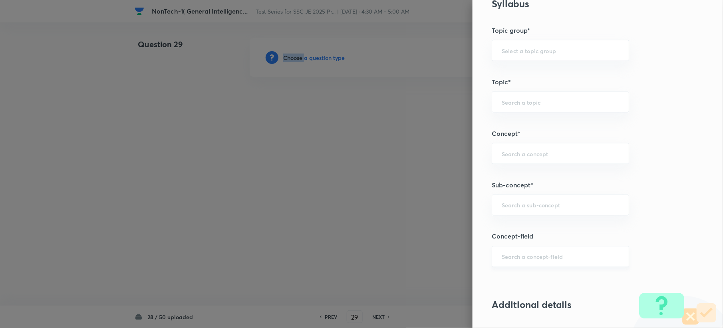
scroll to position [426, 0]
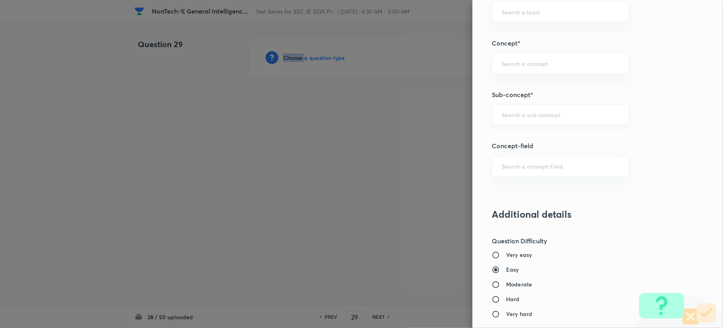
click at [521, 107] on div "​" at bounding box center [559, 114] width 137 height 21
click at [519, 115] on input "text" at bounding box center [559, 115] width 117 height 8
paste input "Word Analogy"
click at [516, 136] on li "Word Analogy" at bounding box center [552, 139] width 136 height 14
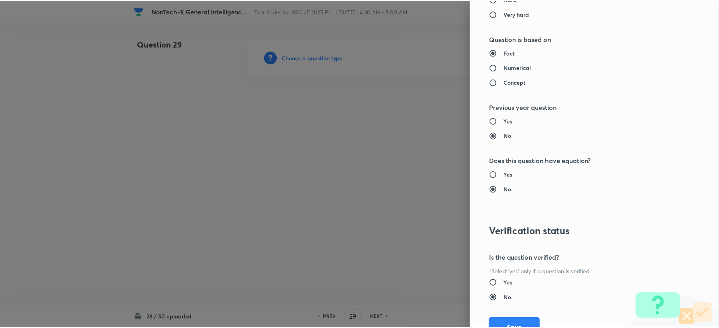
scroll to position [762, 0]
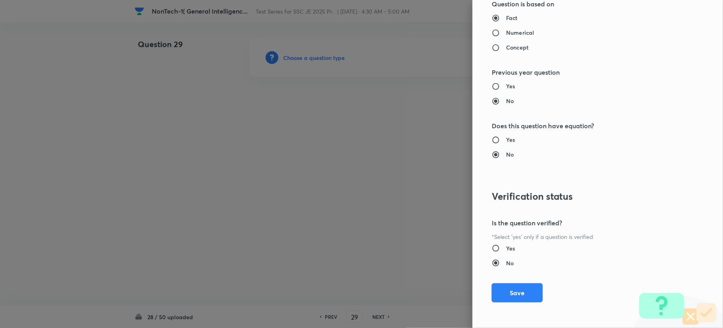
drag, startPoint x: 517, startPoint y: 291, endPoint x: 428, endPoint y: 287, distance: 89.2
click at [517, 292] on button "Save" at bounding box center [516, 292] width 51 height 19
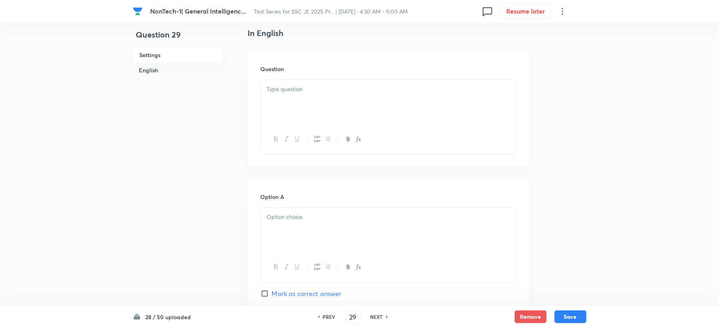
scroll to position [213, 0]
click at [297, 110] on div at bounding box center [388, 97] width 255 height 45
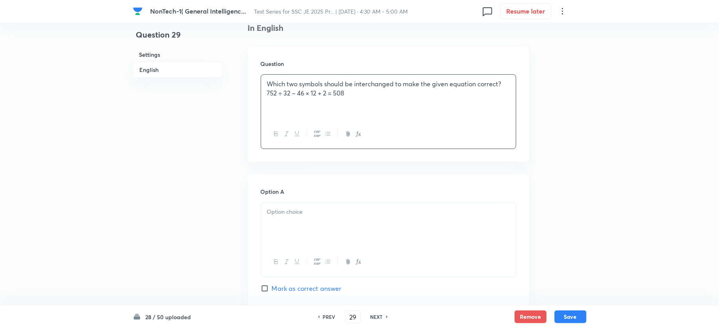
scroll to position [319, 0]
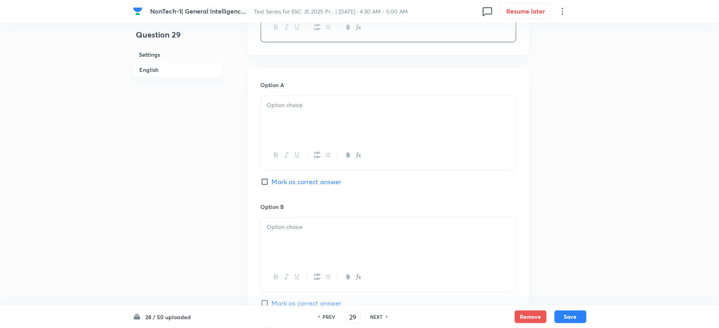
click at [281, 120] on div at bounding box center [388, 118] width 255 height 45
click at [269, 103] on p ")+ and ×" at bounding box center [388, 105] width 243 height 9
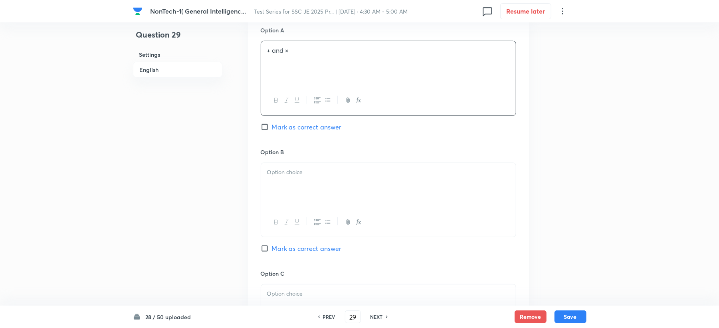
scroll to position [426, 0]
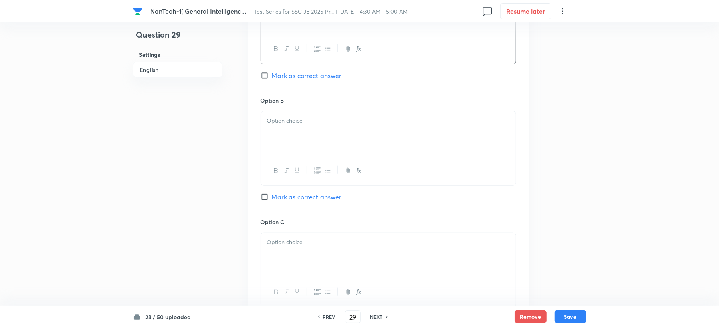
click at [270, 118] on p at bounding box center [388, 120] width 243 height 9
click at [269, 121] on p ")÷ and –" at bounding box center [388, 120] width 243 height 9
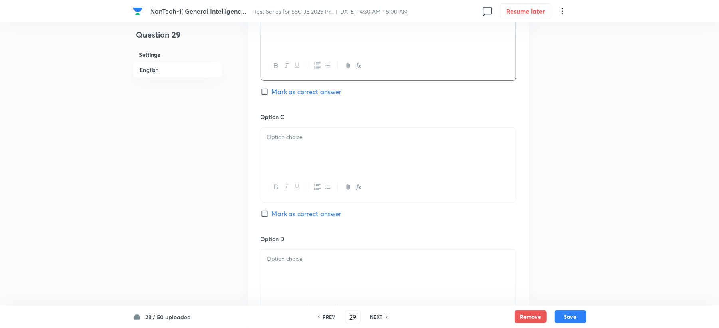
scroll to position [532, 0]
click at [273, 140] on p at bounding box center [388, 135] width 243 height 9
click at [269, 136] on p ")× and ÷" at bounding box center [388, 135] width 243 height 9
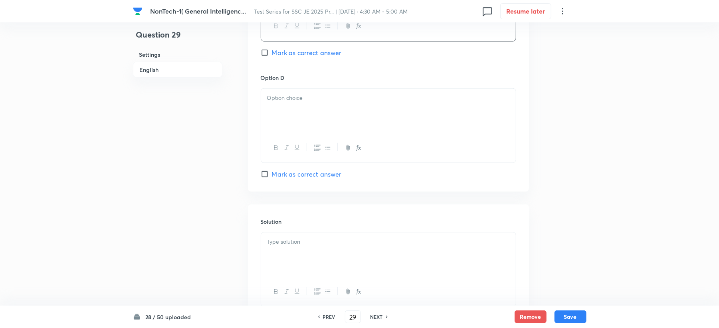
scroll to position [692, 0]
click at [283, 128] on div at bounding box center [388, 110] width 255 height 45
click at [267, 101] on p ")÷ and +" at bounding box center [388, 97] width 243 height 9
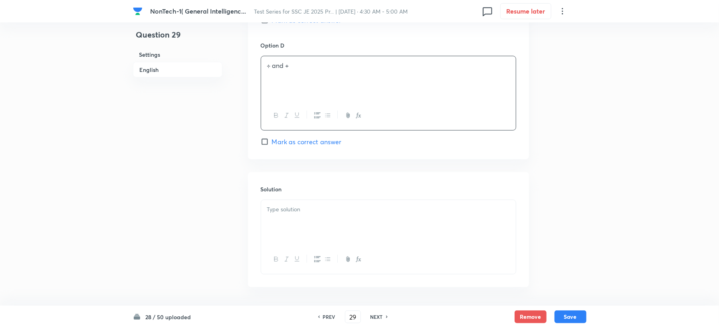
scroll to position [756, 0]
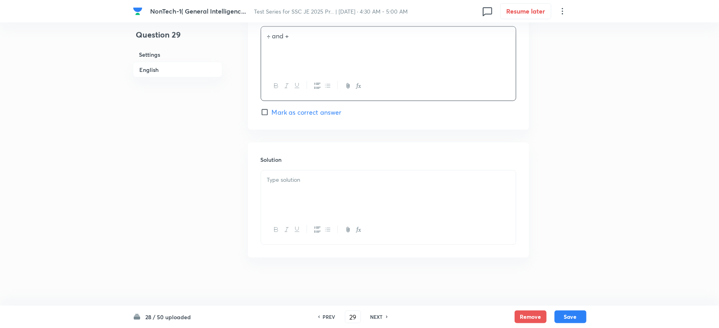
drag, startPoint x: 282, startPoint y: 157, endPoint x: 282, endPoint y: 171, distance: 14.0
click at [282, 171] on div "Solution" at bounding box center [388, 200] width 281 height 115
click at [279, 196] on div at bounding box center [388, 192] width 255 height 45
click at [289, 202] on div at bounding box center [388, 192] width 255 height 45
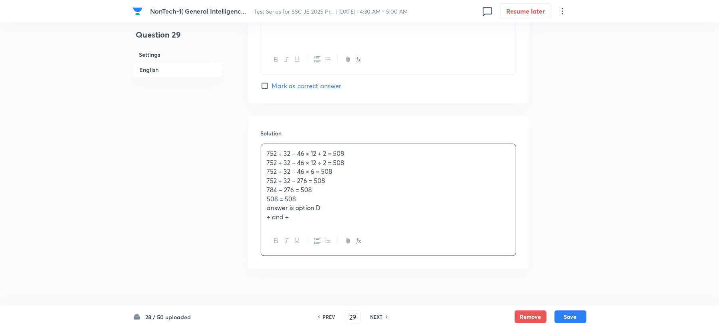
scroll to position [793, 0]
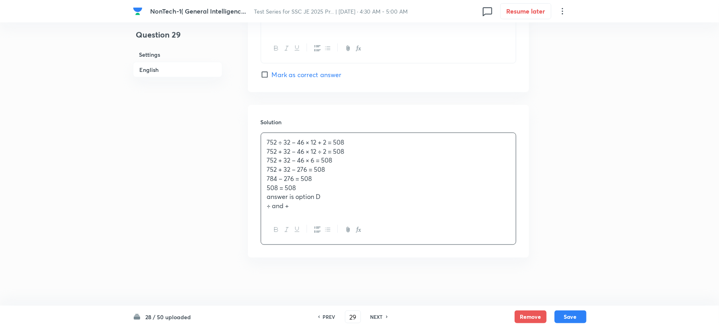
click at [293, 74] on span "Mark as correct answer" at bounding box center [307, 75] width 70 height 10
click at [272, 74] on input "Mark as correct answer" at bounding box center [266, 75] width 11 height 8
click at [574, 321] on button "Save" at bounding box center [571, 315] width 32 height 13
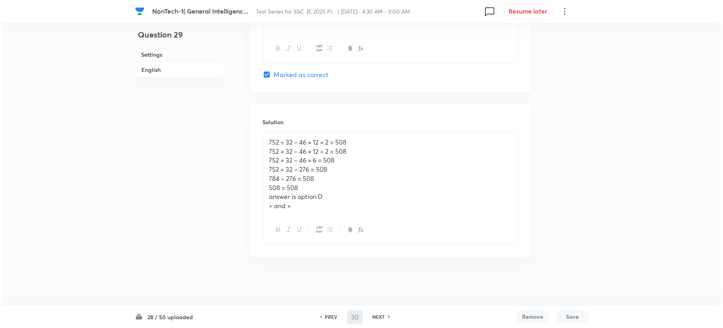
scroll to position [0, 0]
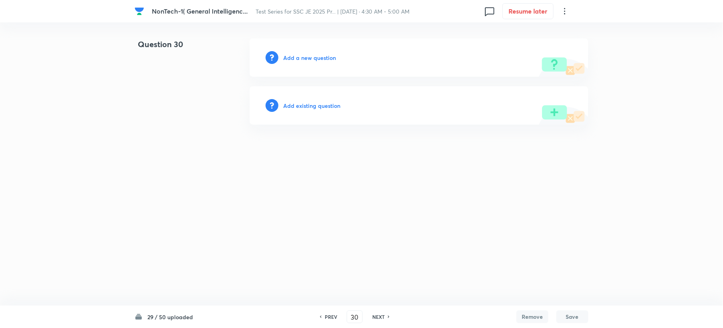
click at [308, 57] on h6 "Add a new question" at bounding box center [309, 57] width 53 height 8
click at [308, 57] on h6 "Choose a question type" at bounding box center [313, 57] width 61 height 8
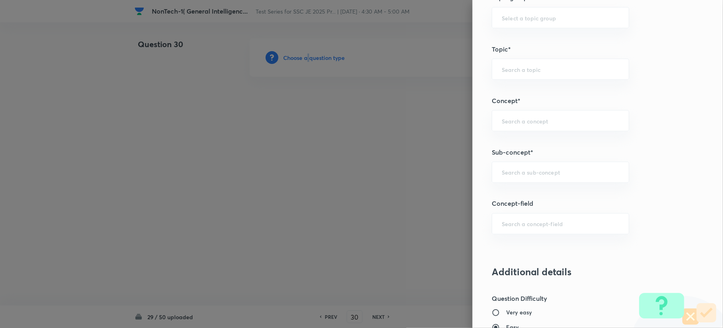
scroll to position [373, 0]
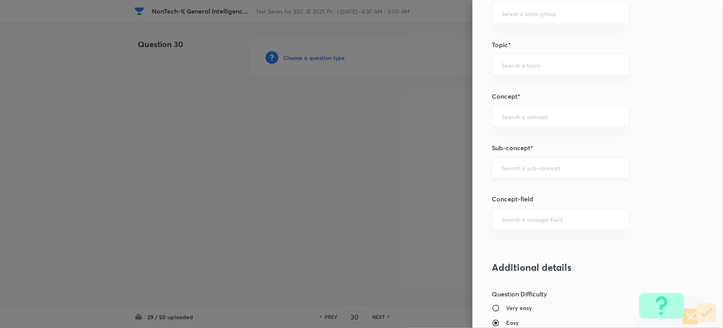
click at [496, 164] on div "Question settings Question type* Single choice correct Number of options* 2 3 4…" at bounding box center [597, 164] width 250 height 328
click at [501, 169] on input "text" at bounding box center [559, 168] width 117 height 8
paste input "Word Analogy"
click at [503, 192] on li "Word Analogy" at bounding box center [552, 192] width 136 height 14
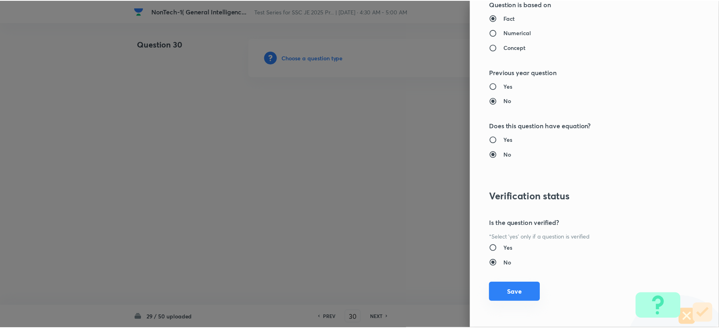
scroll to position [762, 0]
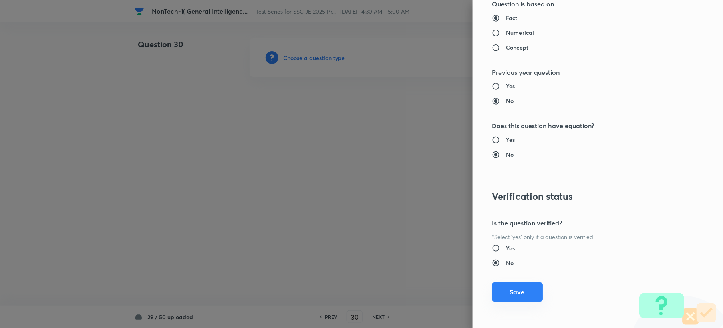
click at [504, 295] on button "Save" at bounding box center [516, 291] width 51 height 19
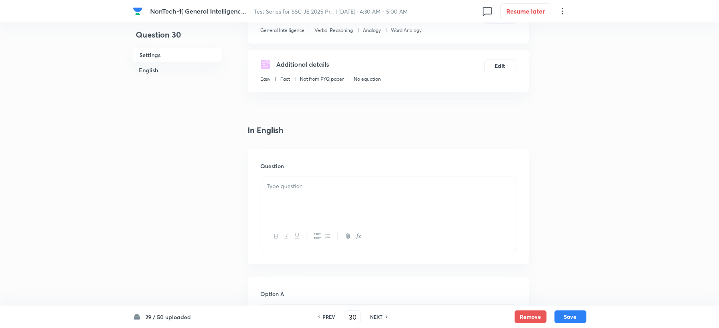
scroll to position [213, 0]
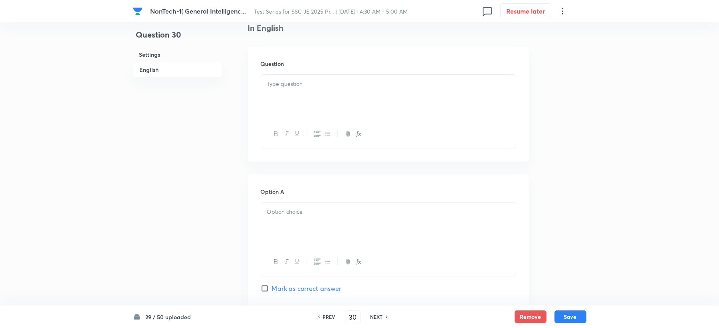
click at [284, 104] on div at bounding box center [388, 97] width 255 height 45
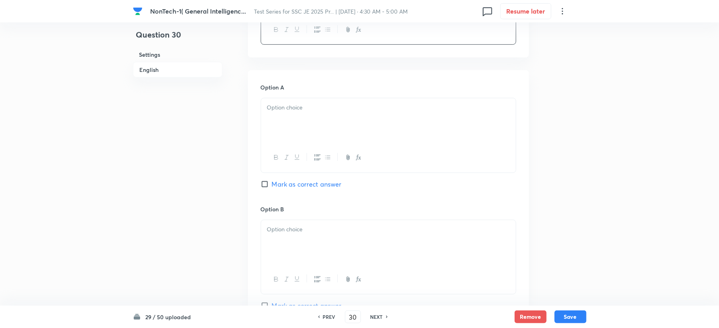
scroll to position [319, 0]
click at [273, 122] on div at bounding box center [388, 118] width 255 height 45
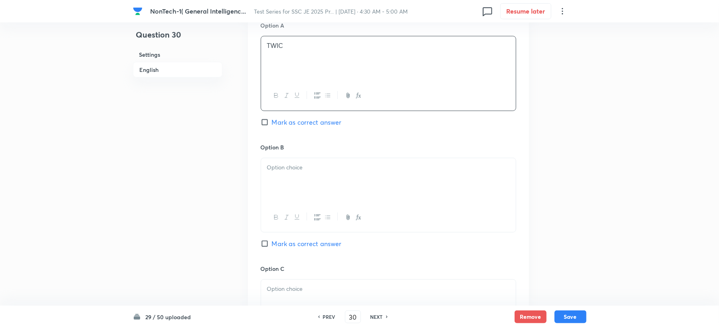
scroll to position [426, 0]
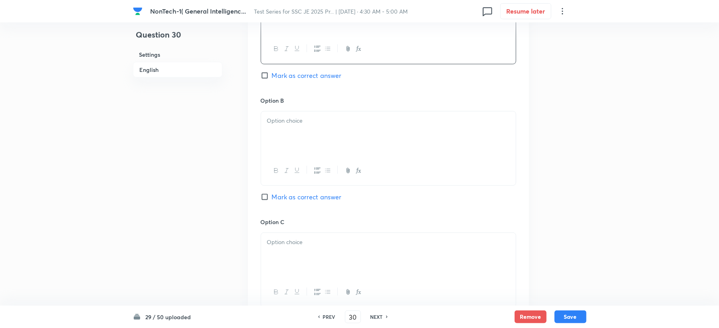
click at [277, 139] on div at bounding box center [388, 133] width 255 height 45
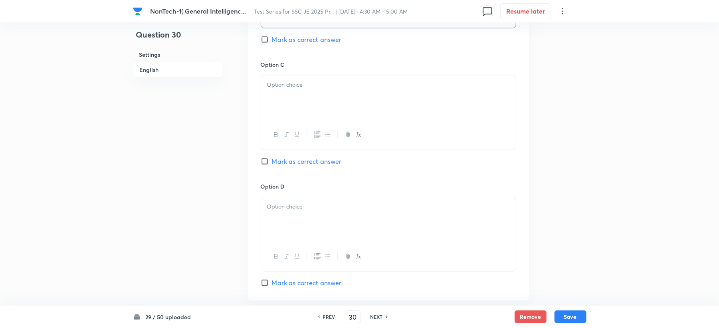
scroll to position [585, 0]
drag, startPoint x: 289, startPoint y: 85, endPoint x: 259, endPoint y: 122, distance: 47.6
click at [289, 85] on p at bounding box center [388, 82] width 243 height 9
click at [272, 222] on div at bounding box center [388, 217] width 255 height 45
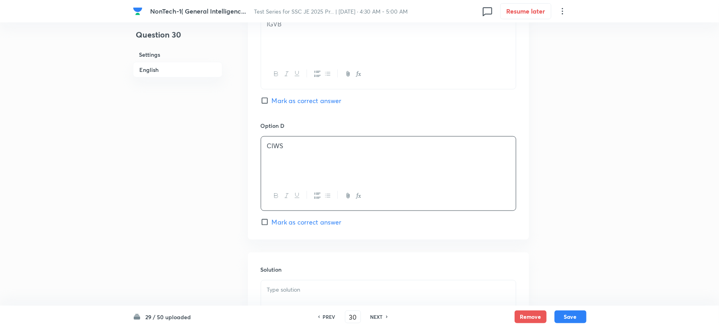
scroll to position [745, 0]
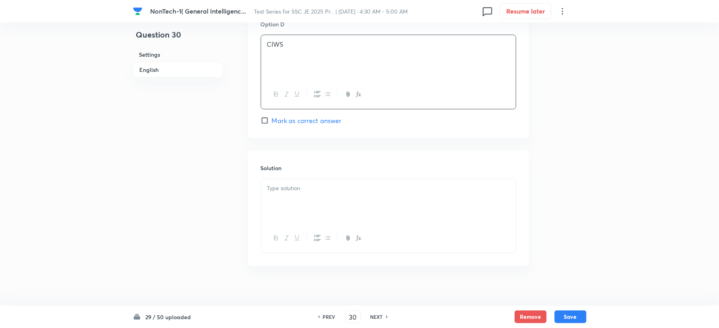
click at [273, 208] on div at bounding box center [388, 201] width 255 height 45
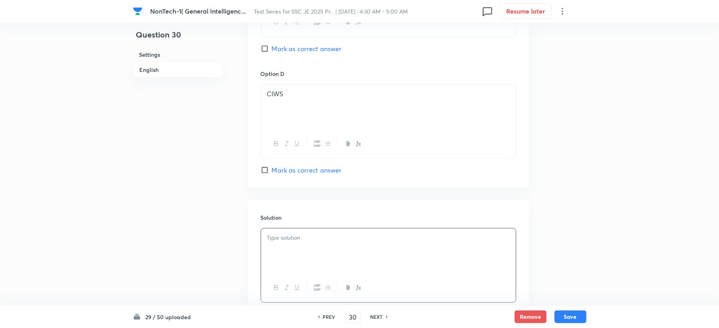
scroll to position [585, 0]
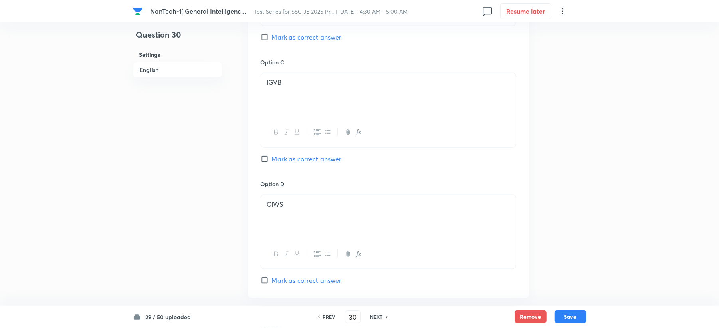
drag, startPoint x: 299, startPoint y: 46, endPoint x: 302, endPoint y: 38, distance: 8.6
click at [303, 33] on span "Mark as correct answer" at bounding box center [307, 37] width 70 height 10
click at [272, 33] on input "Mark as correct answer" at bounding box center [266, 37] width 11 height 8
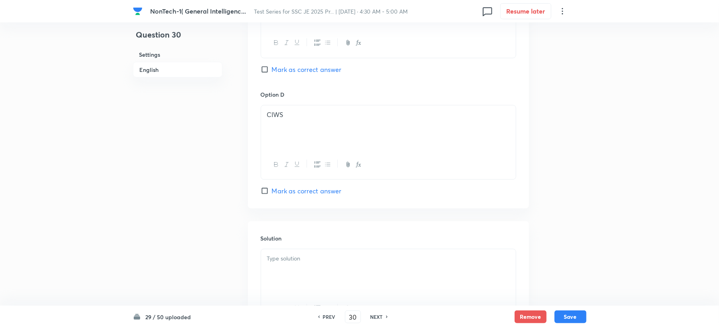
scroll to position [756, 0]
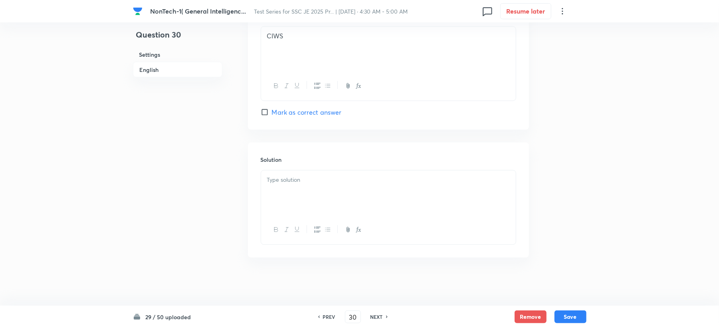
click at [293, 195] on div at bounding box center [388, 192] width 255 height 45
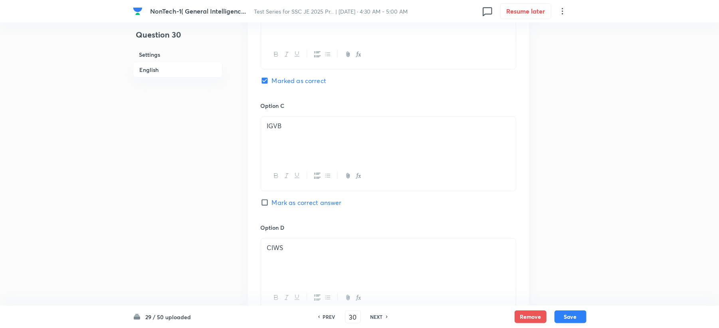
scroll to position [383, 0]
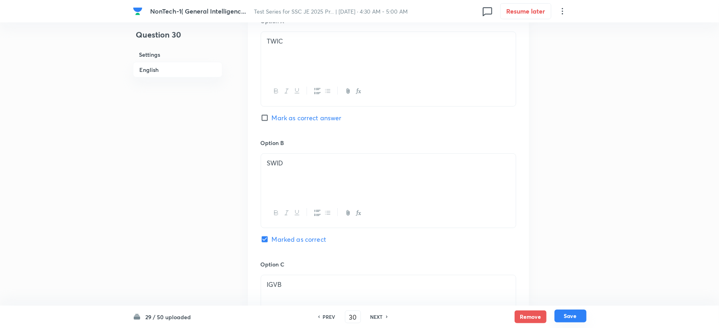
click at [577, 318] on button "Save" at bounding box center [571, 315] width 32 height 13
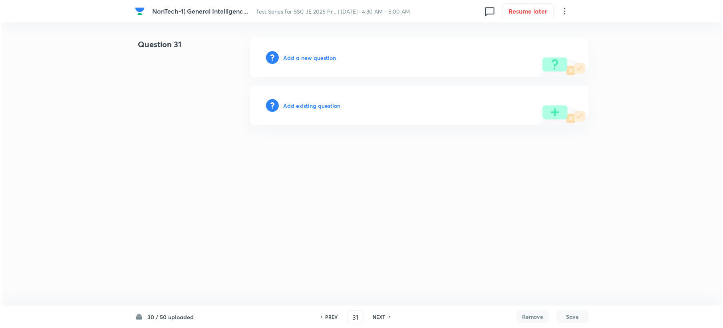
scroll to position [0, 0]
click at [291, 57] on h6 "Add a new question" at bounding box center [309, 57] width 53 height 8
click at [291, 57] on h6 "Choose a question type" at bounding box center [313, 57] width 61 height 8
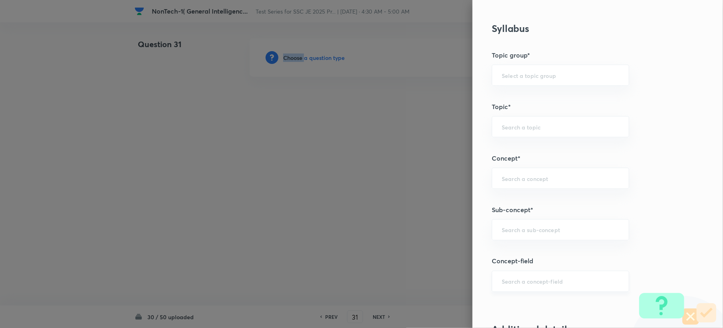
scroll to position [373, 0]
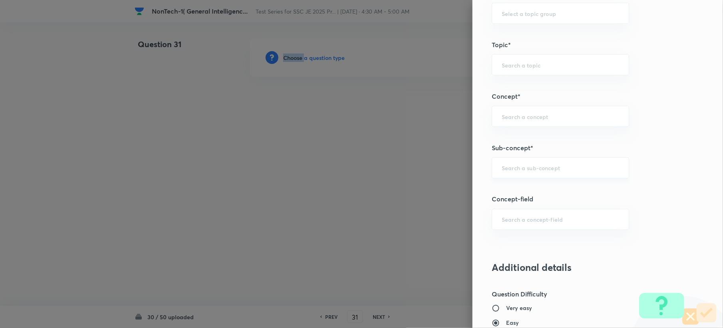
click at [513, 161] on div "​" at bounding box center [559, 167] width 137 height 21
paste input "Word Analogy"
click at [515, 190] on li "Word Analogy" at bounding box center [552, 192] width 136 height 14
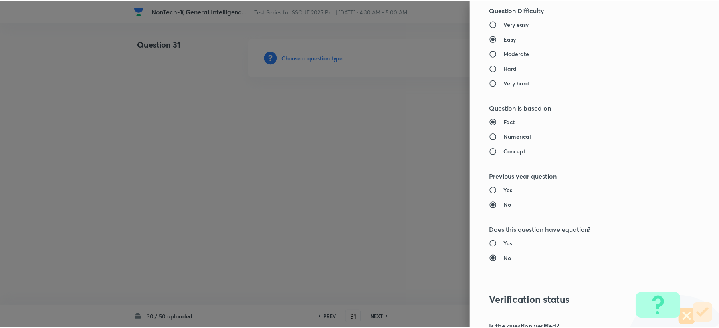
scroll to position [745, 0]
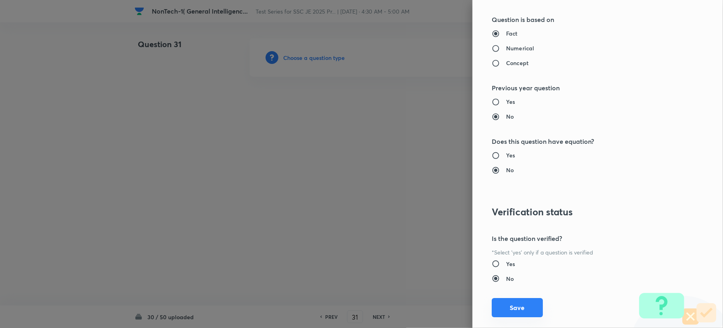
click at [510, 305] on button "Save" at bounding box center [516, 307] width 51 height 19
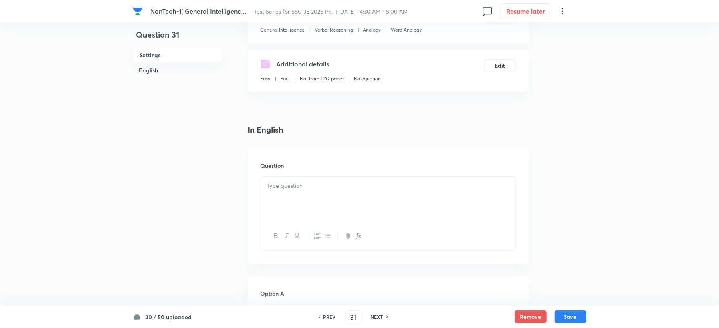
scroll to position [213, 0]
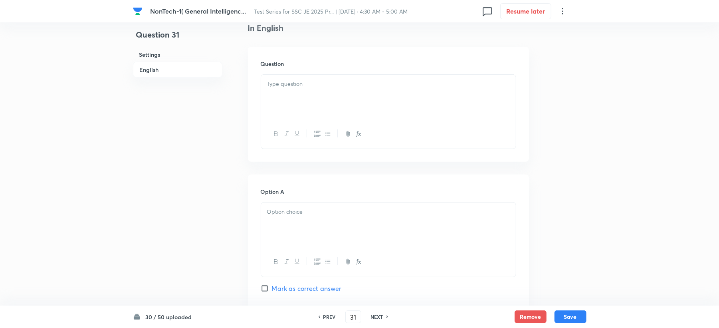
click at [281, 101] on div at bounding box center [388, 97] width 255 height 45
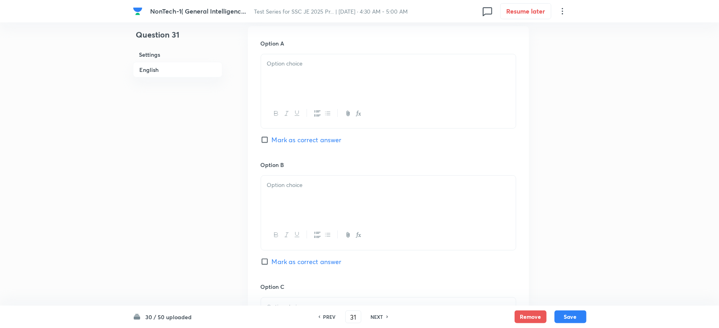
scroll to position [373, 0]
click at [278, 94] on div at bounding box center [388, 75] width 255 height 45
click at [275, 222] on div at bounding box center [388, 233] width 255 height 29
click at [269, 205] on div at bounding box center [388, 196] width 255 height 45
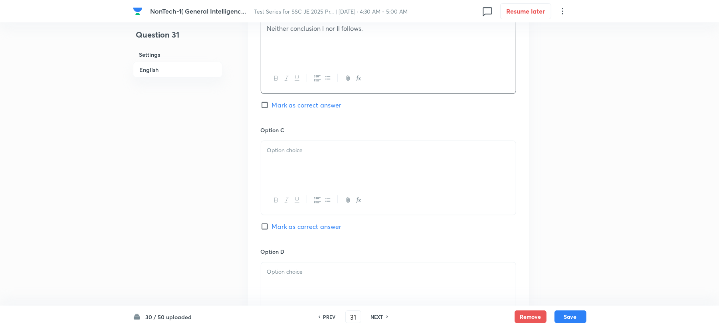
scroll to position [532, 0]
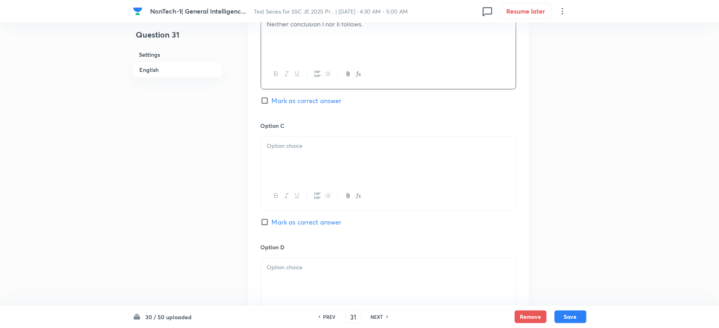
click at [282, 164] on div at bounding box center [388, 159] width 255 height 45
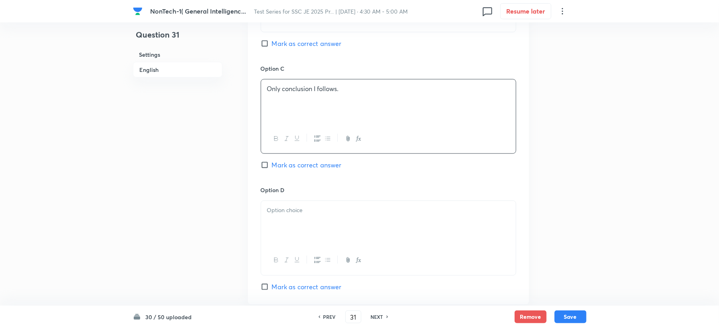
scroll to position [692, 0]
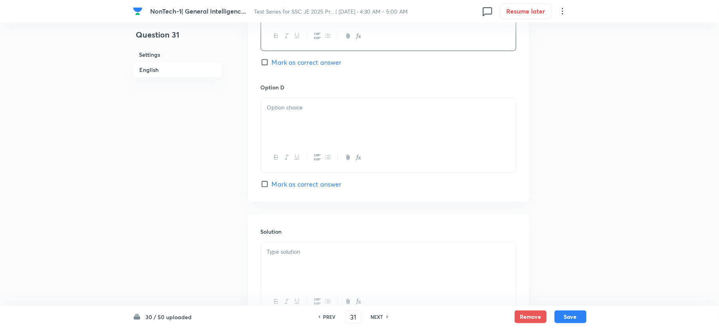
click at [284, 138] on div at bounding box center [388, 120] width 255 height 45
click at [288, 67] on span "Mark as correct answer" at bounding box center [307, 62] width 70 height 10
click at [272, 66] on input "Mark as correct answer" at bounding box center [266, 62] width 11 height 8
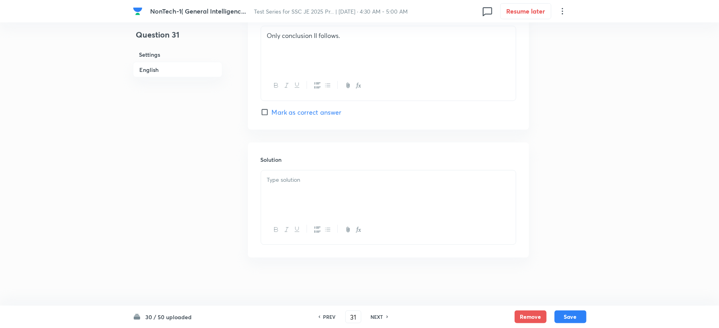
scroll to position [766, 0]
click at [288, 203] on div at bounding box center [388, 192] width 255 height 45
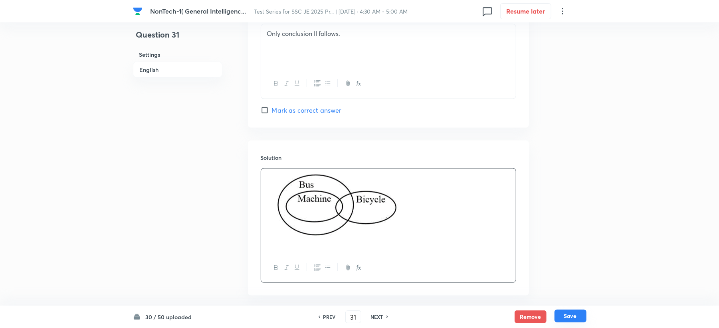
click at [564, 319] on button "Save" at bounding box center [571, 315] width 32 height 13
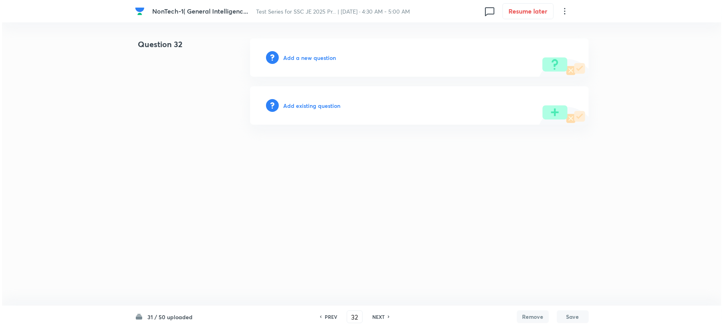
scroll to position [0, 0]
click at [299, 58] on h6 "Add a new question" at bounding box center [309, 57] width 53 height 8
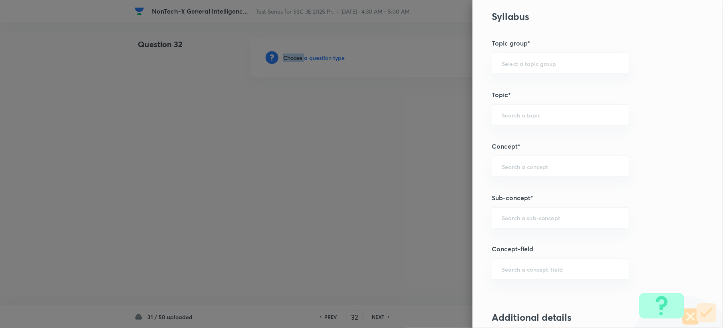
scroll to position [426, 0]
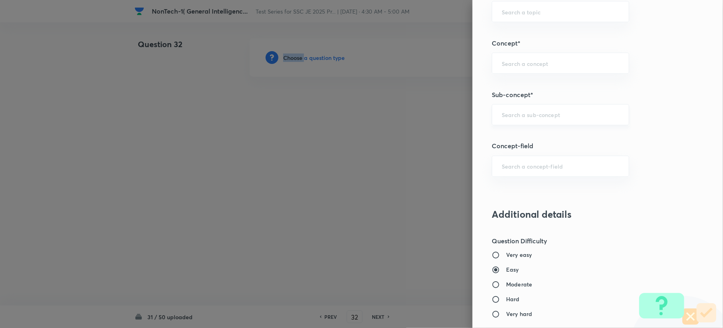
click at [501, 122] on div "​" at bounding box center [559, 114] width 137 height 21
paste input "Word Analogy"
click at [505, 135] on li "Word Analogy" at bounding box center [552, 139] width 136 height 14
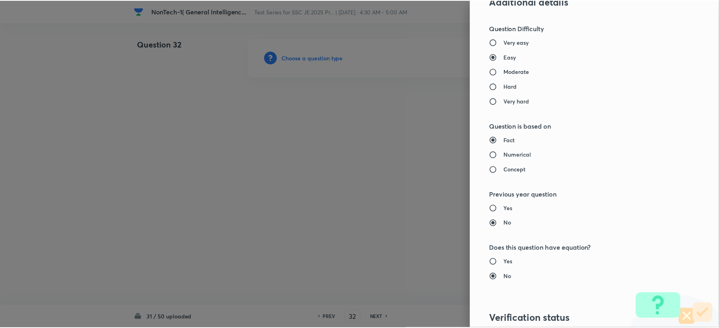
scroll to position [745, 0]
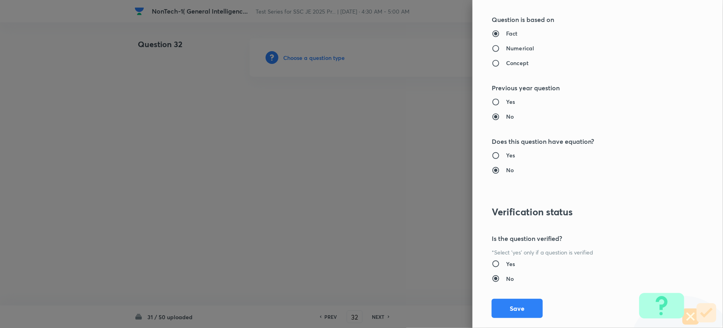
drag, startPoint x: 503, startPoint y: 307, endPoint x: 309, endPoint y: 227, distance: 210.2
click at [503, 307] on button "Save" at bounding box center [516, 308] width 51 height 19
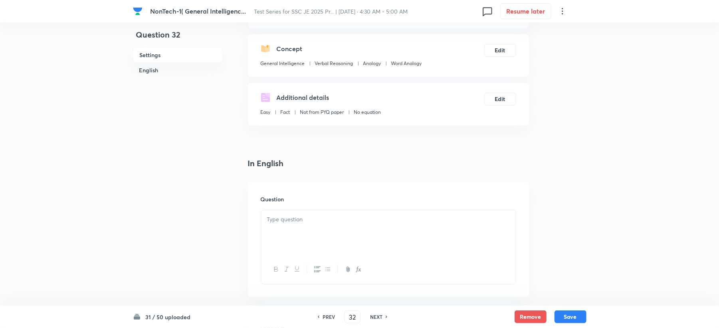
scroll to position [160, 0]
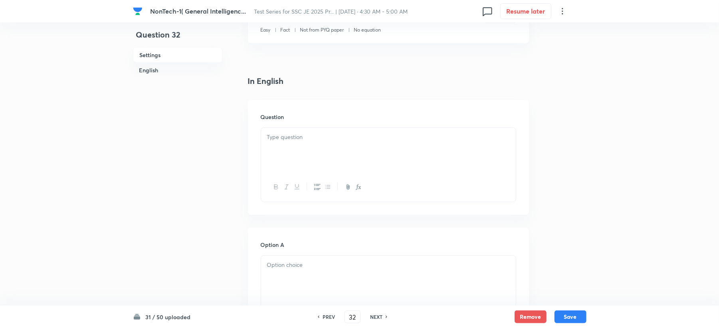
click at [294, 166] on div at bounding box center [388, 150] width 255 height 45
click at [297, 131] on div at bounding box center [388, 150] width 255 height 45
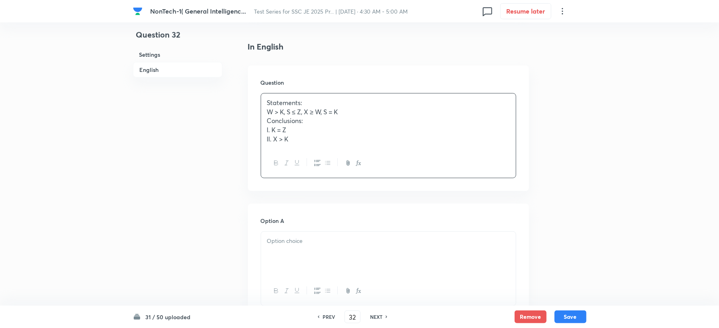
scroll to position [213, 0]
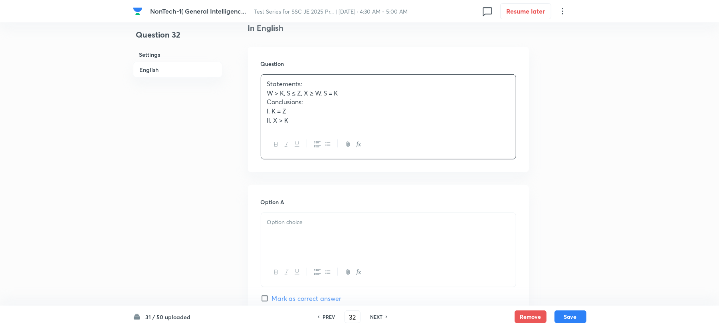
click at [273, 231] on div at bounding box center [388, 235] width 255 height 45
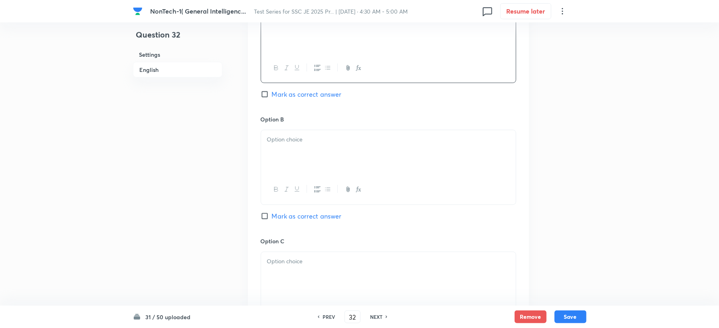
scroll to position [426, 0]
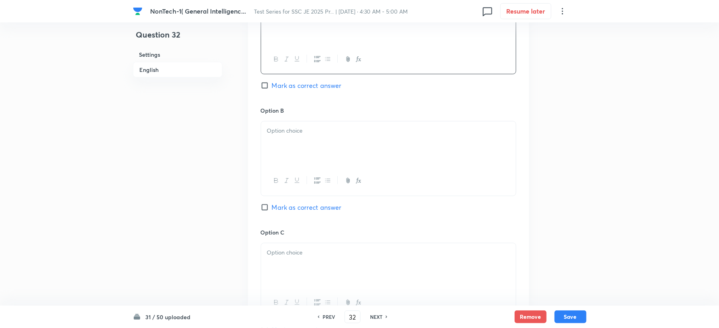
click at [288, 151] on div at bounding box center [388, 143] width 255 height 45
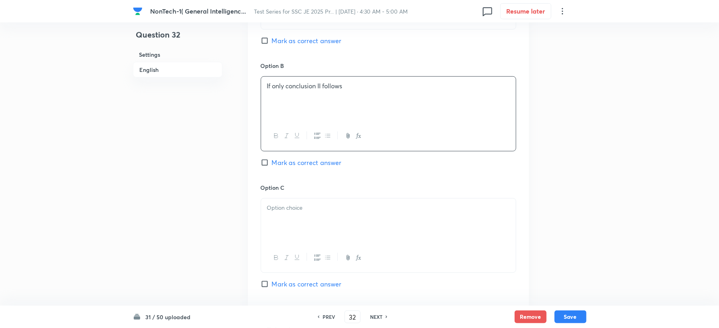
scroll to position [532, 0]
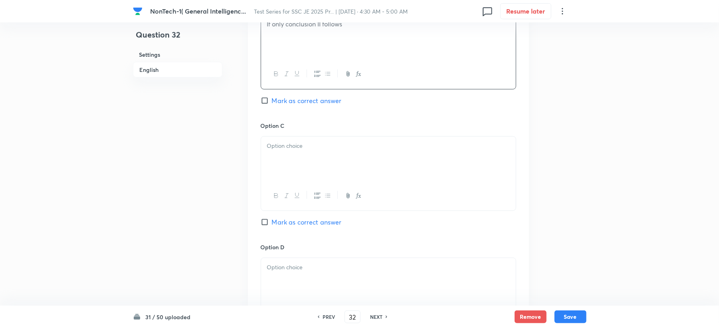
click at [283, 138] on div at bounding box center [388, 159] width 255 height 45
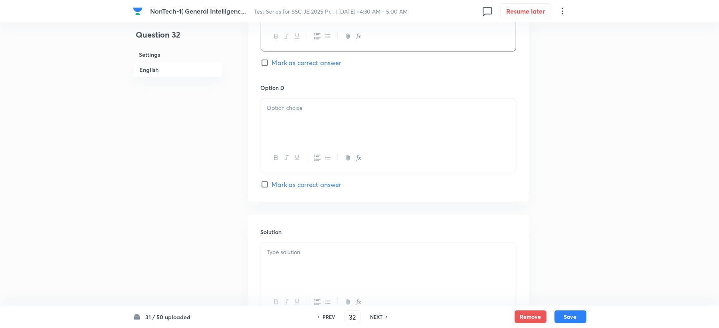
scroll to position [692, 0]
drag, startPoint x: 273, startPoint y: 143, endPoint x: 261, endPoint y: 172, distance: 31.8
click at [273, 143] on div at bounding box center [388, 120] width 255 height 45
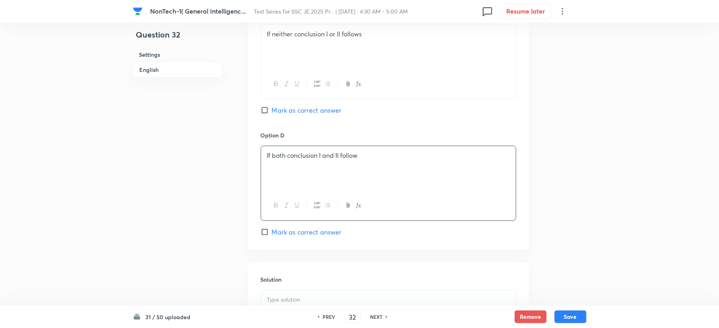
scroll to position [585, 0]
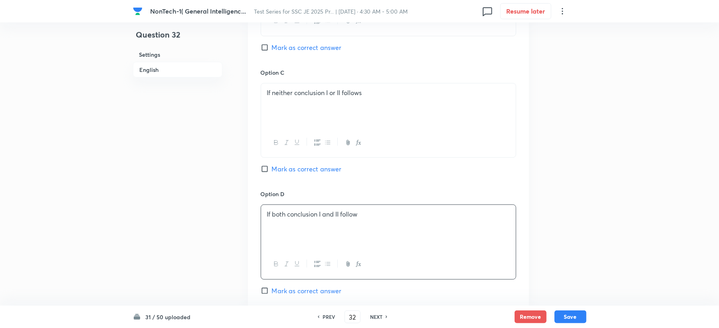
click at [294, 49] on span "Mark as correct answer" at bounding box center [307, 48] width 70 height 10
click at [272, 49] on input "Mark as correct answer" at bounding box center [266, 48] width 11 height 8
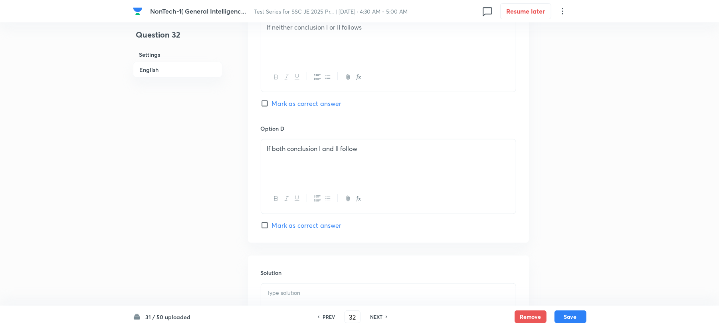
scroll to position [745, 0]
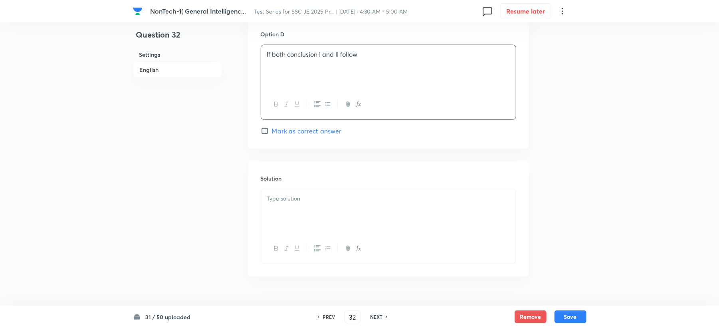
click at [296, 208] on div at bounding box center [388, 211] width 255 height 45
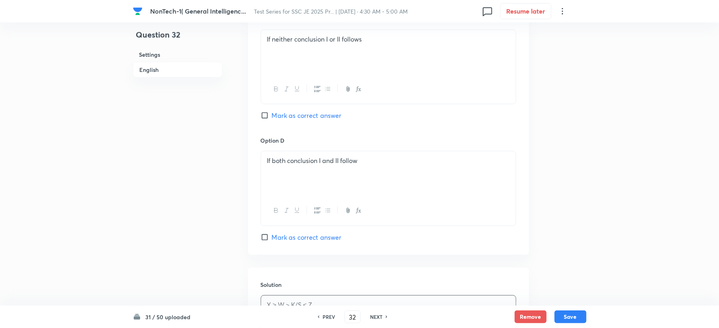
click at [302, 120] on span "Mark as correct answer" at bounding box center [307, 116] width 70 height 10
click at [272, 119] on input "Mark as correct answer" at bounding box center [266, 115] width 11 height 8
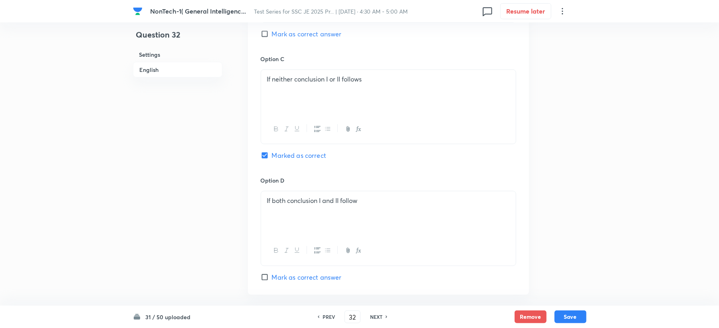
scroll to position [479, 0]
click at [295, 155] on span "Mark as correct answer" at bounding box center [307, 154] width 70 height 10
click at [272, 155] on input "Mark as correct answer" at bounding box center [266, 154] width 11 height 8
click at [573, 319] on button "Save" at bounding box center [571, 315] width 32 height 13
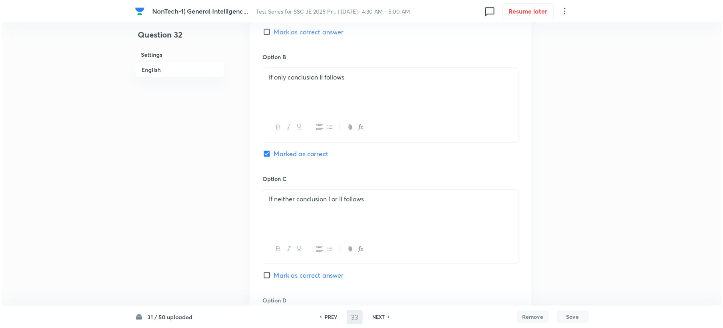
scroll to position [0, 0]
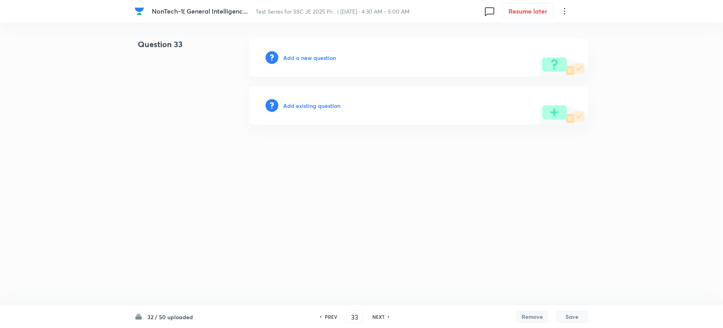
click at [168, 163] on html "NonTech-1( General Intelligenc... Test Series for SSC JE 2025 Pr... | Sep 7, 20…" at bounding box center [361, 81] width 723 height 163
click at [284, 53] on h6 "Add a new question" at bounding box center [309, 57] width 53 height 8
click at [284, 53] on h6 "Choose a question type" at bounding box center [313, 57] width 61 height 8
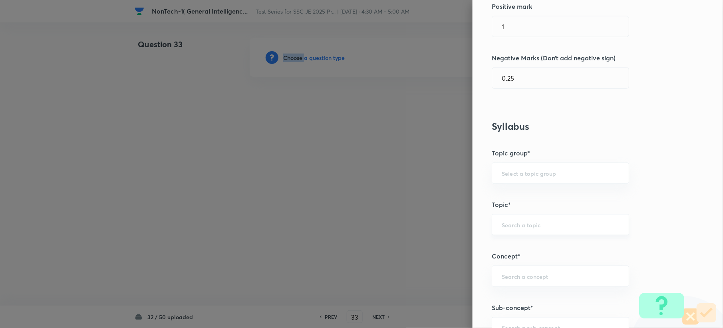
scroll to position [319, 0]
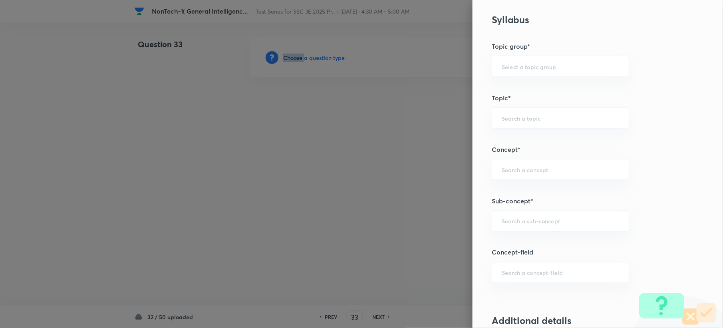
drag, startPoint x: 492, startPoint y: 167, endPoint x: 492, endPoint y: 184, distance: 16.8
click at [492, 168] on div "​" at bounding box center [559, 169] width 137 height 21
click at [494, 214] on div "​" at bounding box center [559, 220] width 137 height 21
paste input "Word Analogy"
click at [500, 242] on li "Word Analogy" at bounding box center [552, 245] width 136 height 14
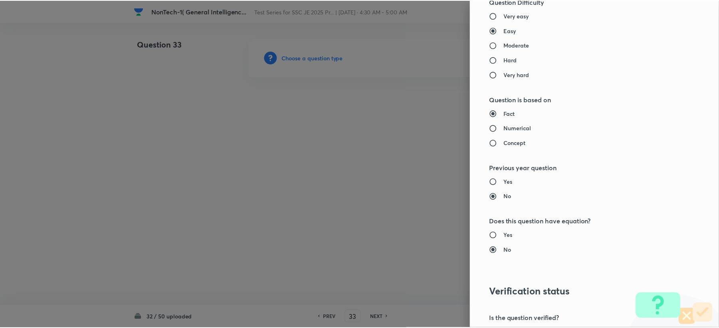
scroll to position [762, 0]
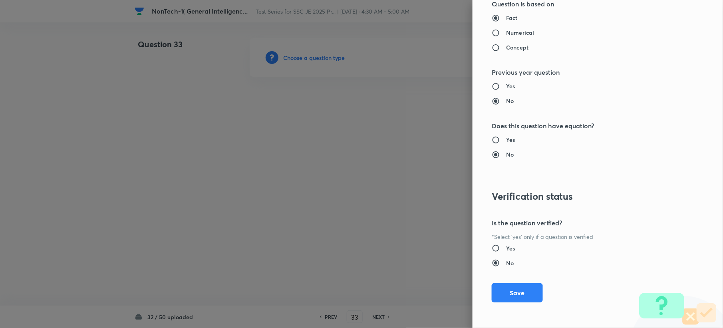
drag, startPoint x: 497, startPoint y: 293, endPoint x: 248, endPoint y: 228, distance: 257.6
click at [493, 294] on button "Save" at bounding box center [516, 292] width 51 height 19
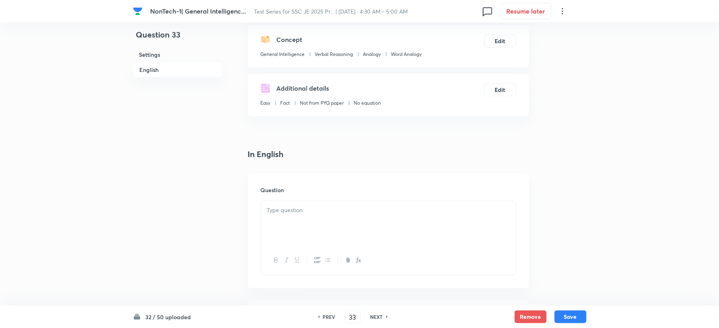
scroll to position [213, 0]
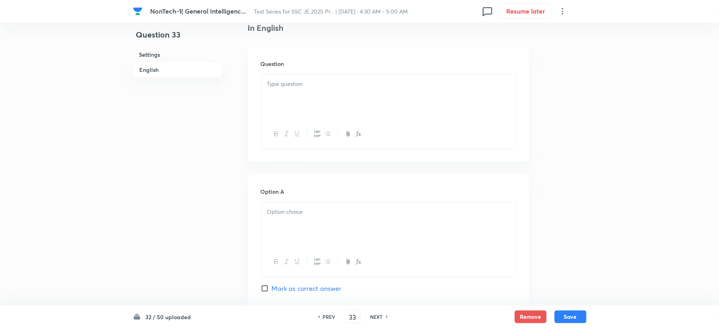
click at [299, 109] on div at bounding box center [388, 97] width 255 height 45
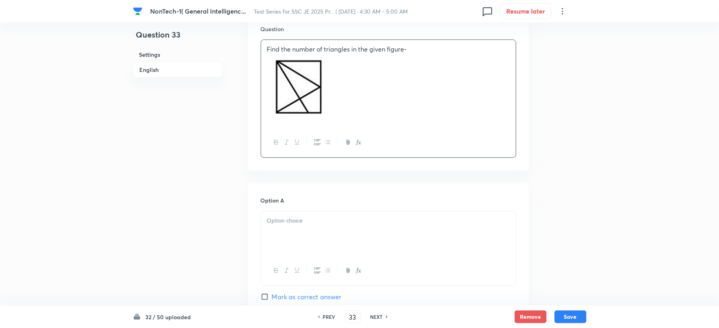
scroll to position [266, 0]
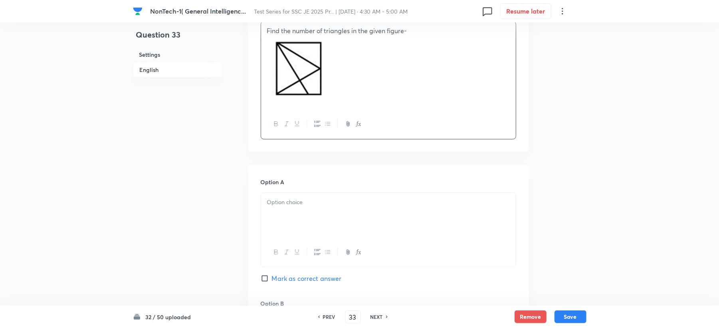
drag, startPoint x: 280, startPoint y: 190, endPoint x: 279, endPoint y: 216, distance: 26.0
click at [280, 197] on div "Option A Mark as correct answer" at bounding box center [389, 238] width 256 height 121
click at [279, 216] on div at bounding box center [388, 215] width 255 height 45
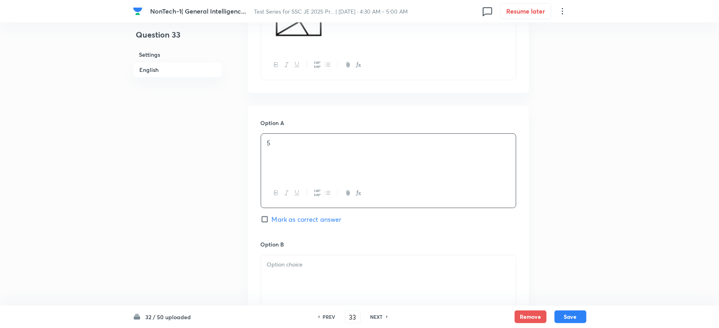
scroll to position [479, 0]
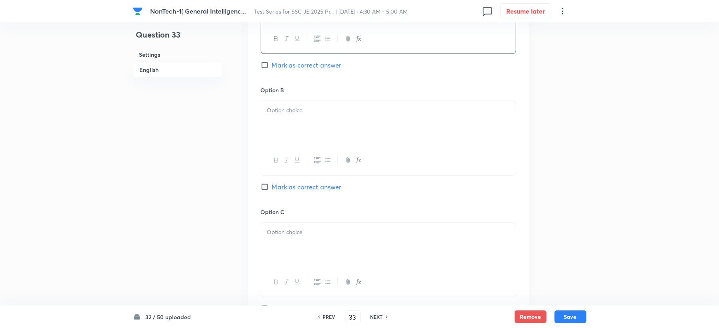
click at [290, 114] on p at bounding box center [388, 110] width 243 height 9
click at [275, 264] on div at bounding box center [388, 245] width 255 height 45
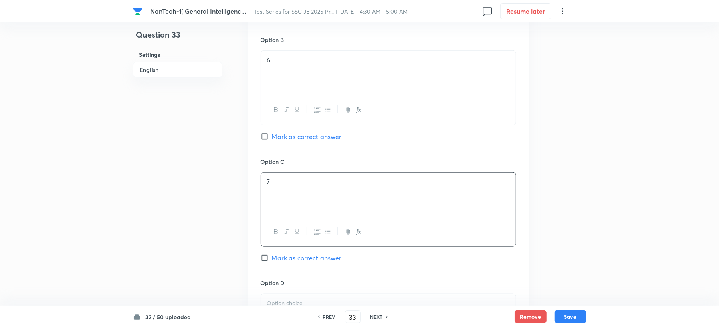
scroll to position [585, 0]
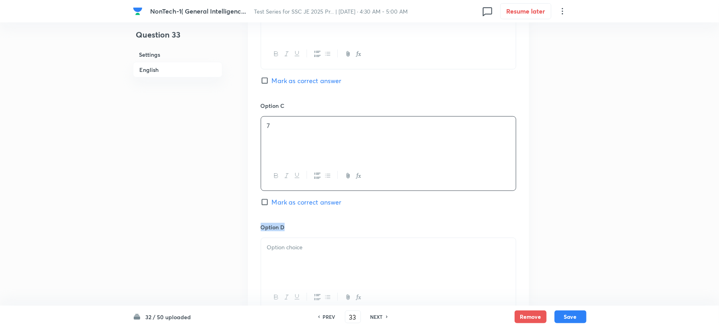
drag, startPoint x: 283, startPoint y: 218, endPoint x: 273, endPoint y: 245, distance: 28.9
click at [273, 244] on div "Option A 5 Mark as correct answer Option B 6 Mark as correct answer Option C 7 …" at bounding box center [388, 93] width 281 height 496
click at [272, 251] on p at bounding box center [388, 247] width 243 height 9
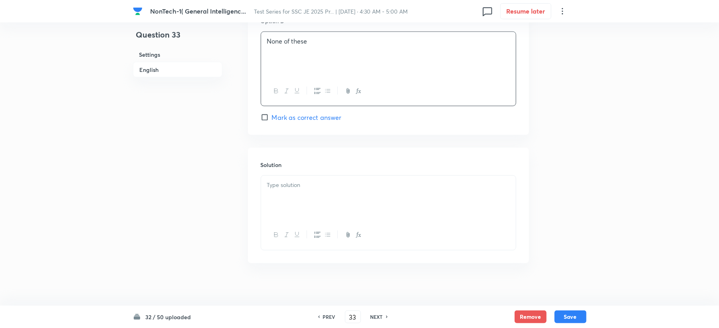
scroll to position [799, 0]
click at [280, 200] on div at bounding box center [388, 192] width 255 height 45
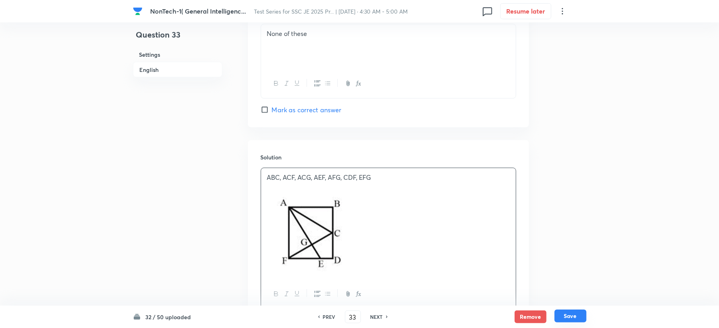
click at [562, 317] on button "Save" at bounding box center [571, 315] width 32 height 13
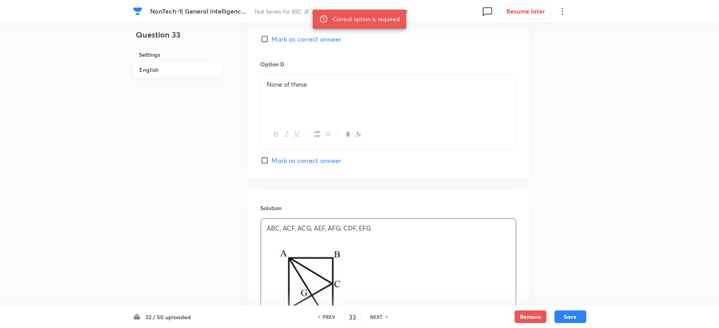
scroll to position [692, 0]
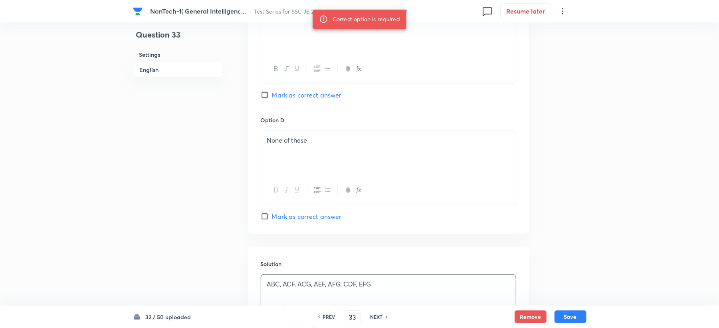
click at [297, 98] on span "Mark as correct answer" at bounding box center [307, 95] width 70 height 10
click at [272, 98] on input "Mark as correct answer" at bounding box center [266, 95] width 11 height 8
click at [566, 315] on button "Save" at bounding box center [571, 315] width 32 height 13
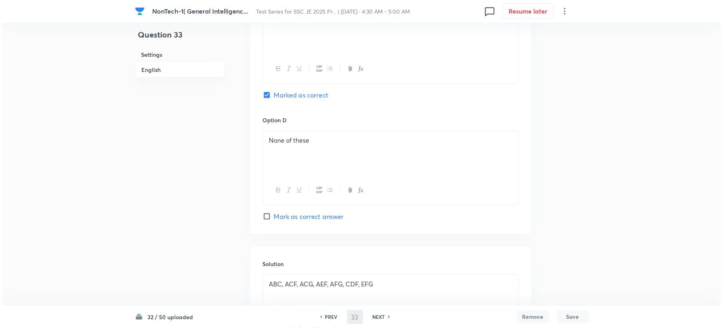
scroll to position [0, 0]
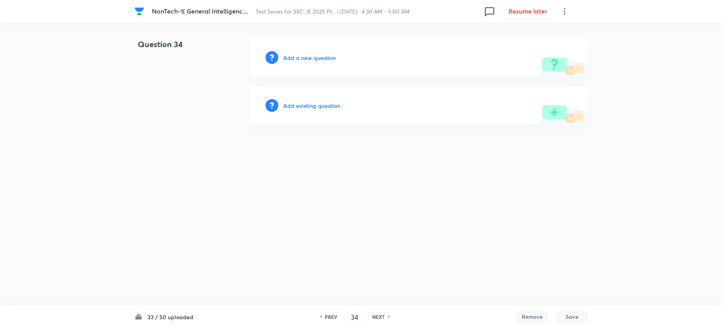
click at [319, 58] on h6 "Add a new question" at bounding box center [309, 57] width 53 height 8
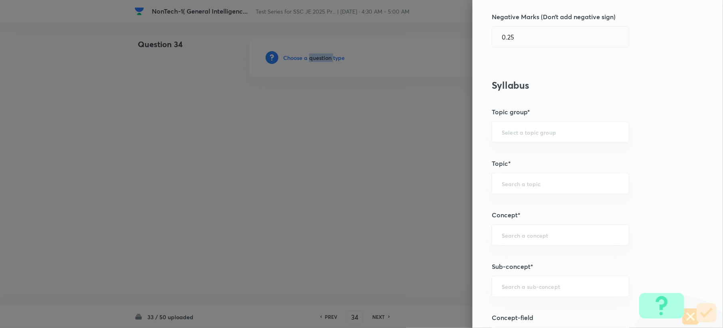
scroll to position [319, 0]
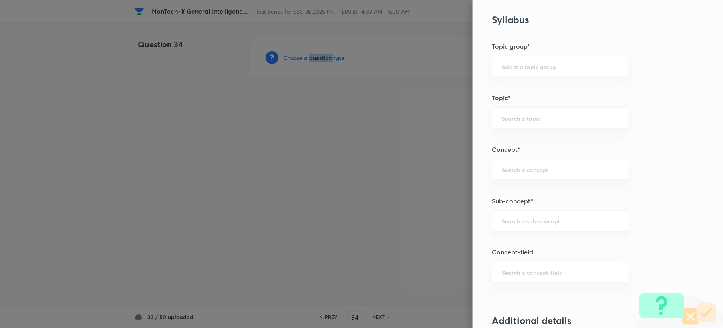
click at [495, 216] on div "​" at bounding box center [559, 220] width 137 height 21
paste input "Word Analogy"
click at [509, 224] on input "text" at bounding box center [559, 221] width 117 height 8
click at [499, 245] on li "Word Analogy" at bounding box center [552, 245] width 136 height 14
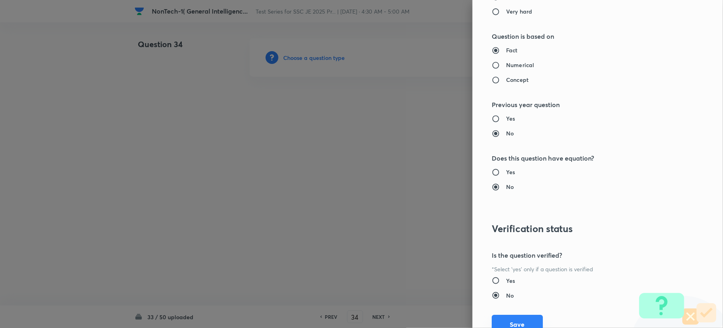
scroll to position [762, 0]
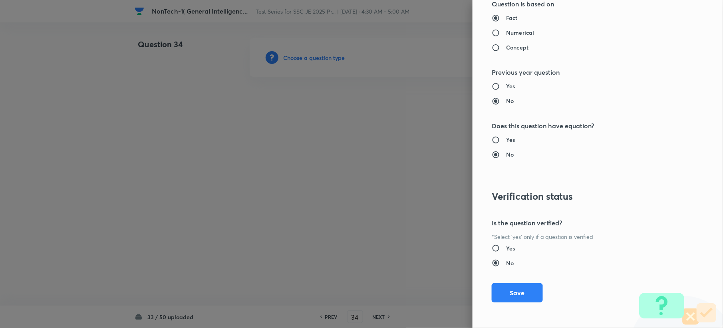
drag, startPoint x: 494, startPoint y: 297, endPoint x: 339, endPoint y: 254, distance: 161.2
click at [494, 297] on button "Save" at bounding box center [516, 292] width 51 height 19
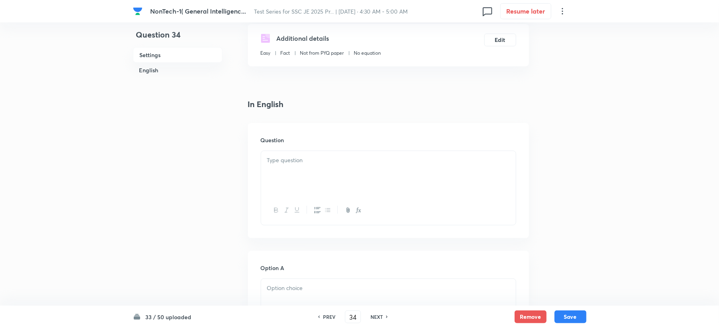
scroll to position [160, 0]
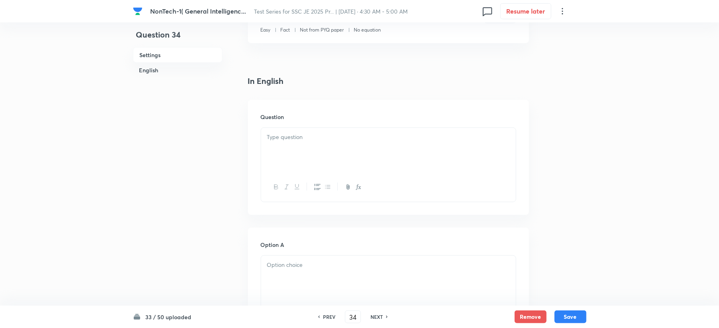
click at [307, 146] on div at bounding box center [388, 150] width 255 height 45
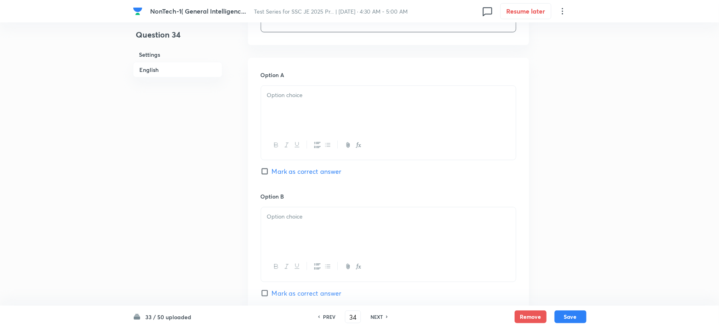
scroll to position [373, 0]
click at [293, 119] on div at bounding box center [388, 107] width 255 height 45
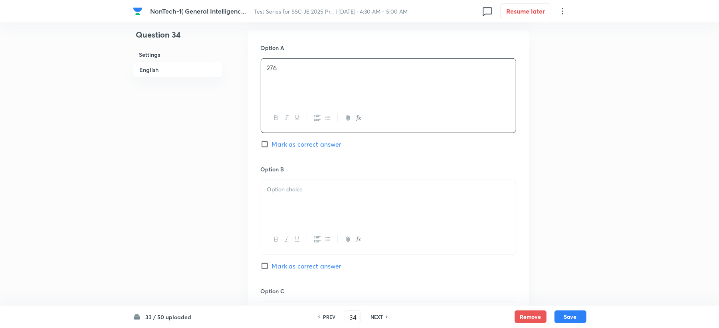
scroll to position [426, 0]
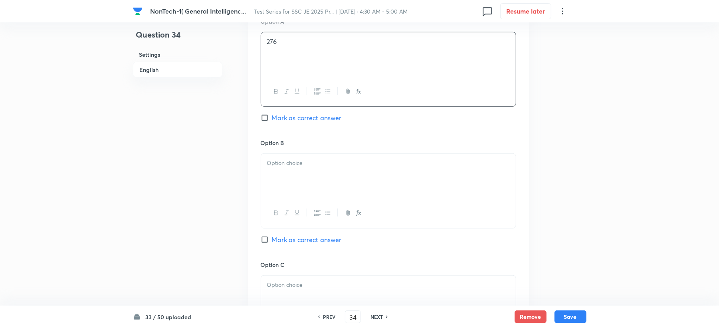
drag, startPoint x: 289, startPoint y: 162, endPoint x: 279, endPoint y: 177, distance: 18.5
click at [279, 177] on div at bounding box center [388, 176] width 255 height 45
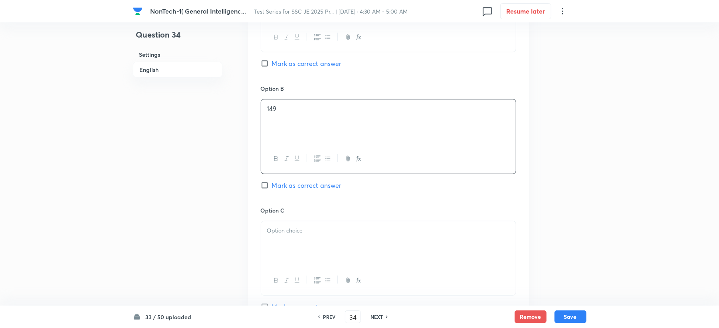
scroll to position [532, 0]
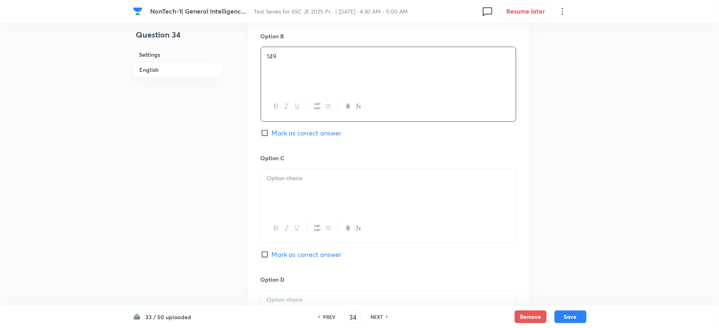
click at [271, 186] on div at bounding box center [388, 191] width 255 height 45
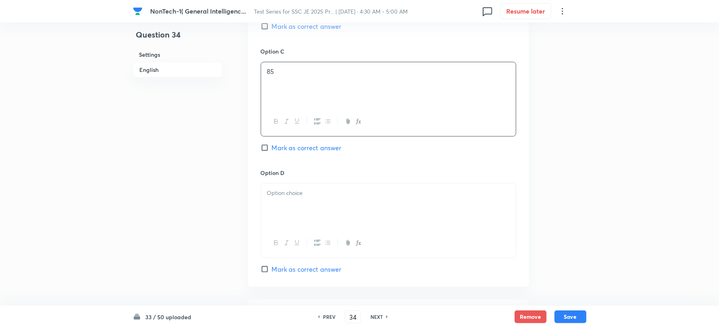
click at [272, 208] on div at bounding box center [388, 206] width 255 height 45
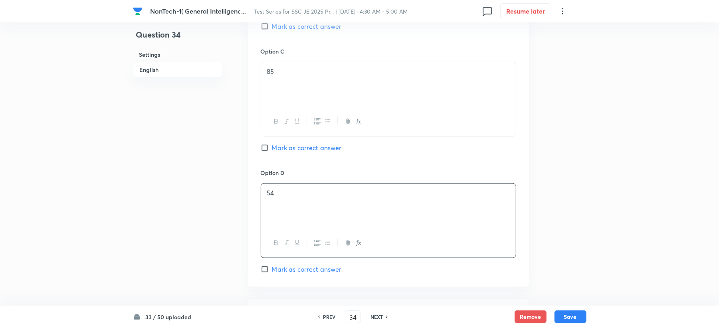
scroll to position [798, 0]
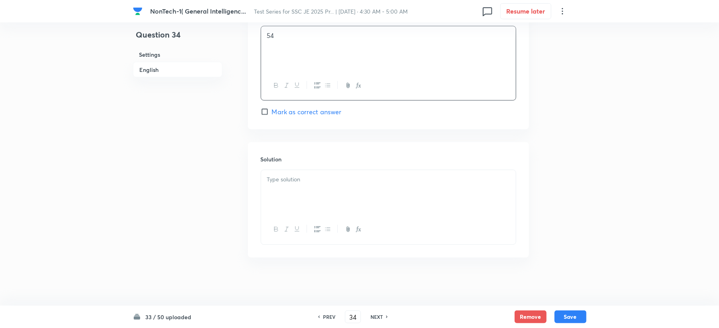
click at [279, 194] on div at bounding box center [388, 192] width 255 height 45
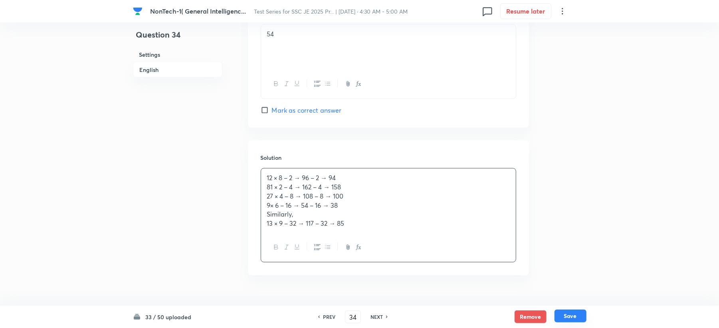
click at [578, 313] on button "Save" at bounding box center [571, 315] width 32 height 13
click at [564, 313] on button "Save" at bounding box center [571, 315] width 32 height 13
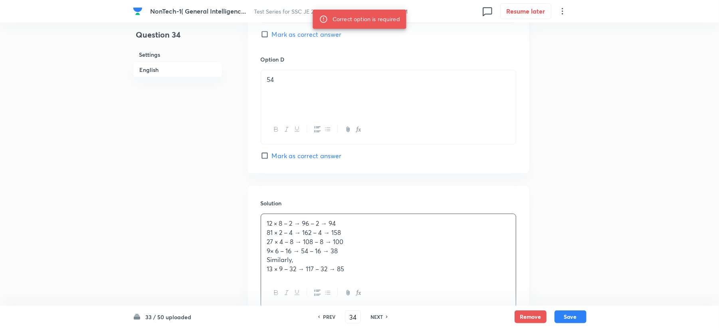
scroll to position [692, 0]
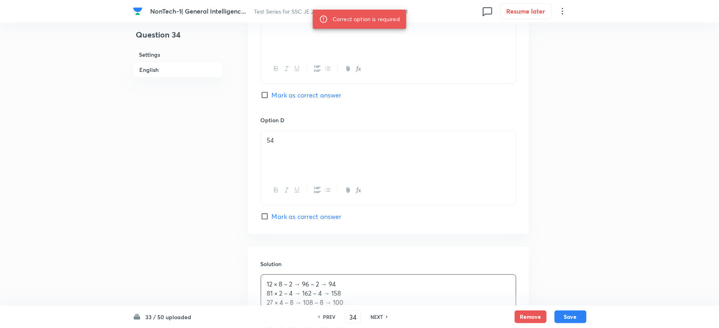
click at [284, 101] on div "Option C 85 Mark as correct answer" at bounding box center [389, 54] width 256 height 121
click at [317, 90] on div "Option C 85 Mark as correct answer" at bounding box center [389, 54] width 256 height 121
click at [318, 96] on span "Mark as correct answer" at bounding box center [307, 95] width 70 height 10
click at [272, 96] on input "Mark as correct answer" at bounding box center [266, 95] width 11 height 8
click at [569, 317] on button "Save" at bounding box center [571, 315] width 32 height 13
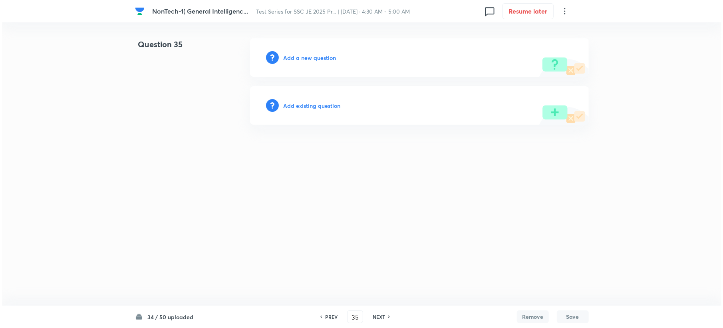
scroll to position [0, 0]
click at [302, 55] on h6 "Add a new question" at bounding box center [309, 57] width 53 height 8
click at [302, 55] on h6 "Choose a question type" at bounding box center [313, 57] width 61 height 8
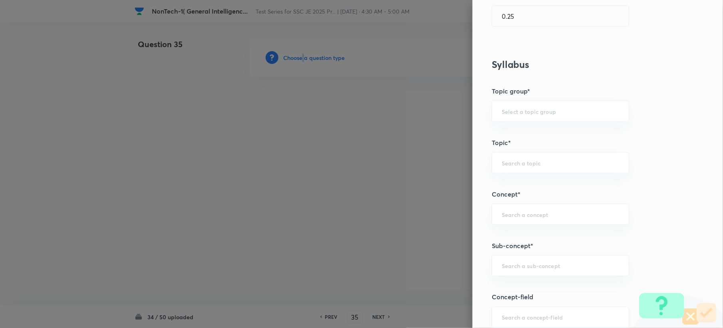
scroll to position [373, 0]
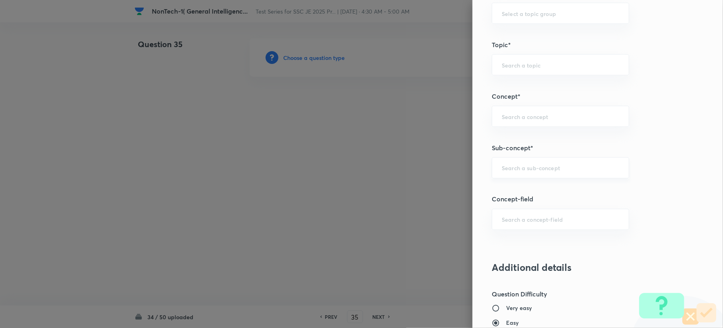
click at [505, 166] on input "text" at bounding box center [559, 168] width 117 height 8
paste input "Word Analogy"
click at [499, 195] on li "Word Analogy" at bounding box center [552, 192] width 136 height 14
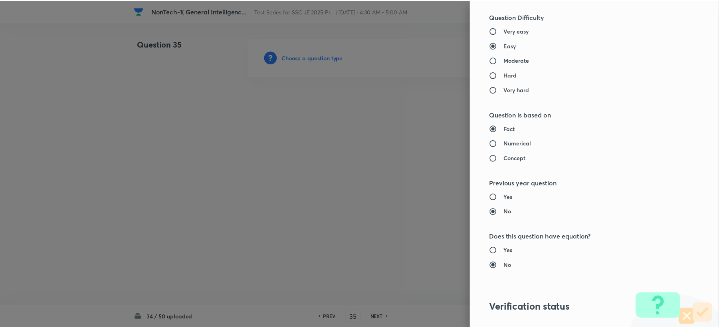
scroll to position [762, 0]
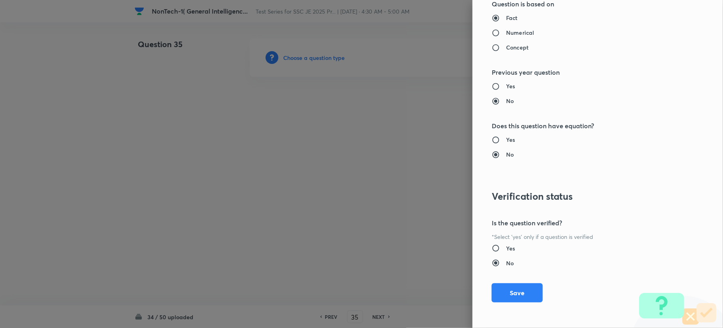
drag, startPoint x: 507, startPoint y: 300, endPoint x: 317, endPoint y: 222, distance: 205.4
click at [505, 296] on button "Save" at bounding box center [516, 292] width 51 height 19
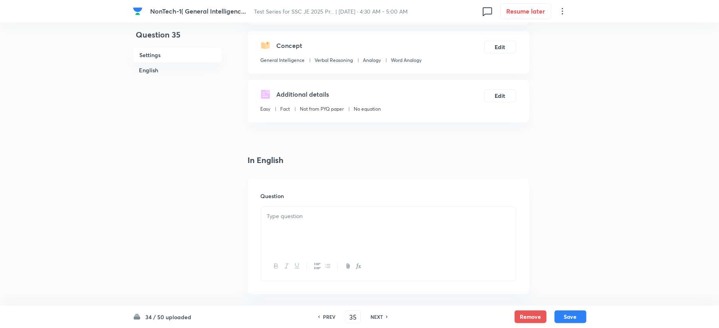
scroll to position [213, 0]
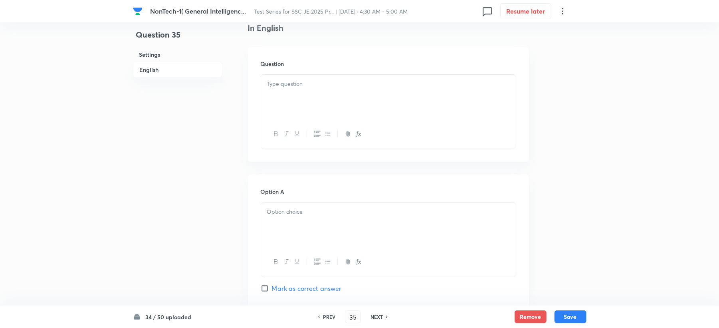
click at [286, 106] on div at bounding box center [388, 97] width 255 height 45
click at [286, 232] on div at bounding box center [388, 224] width 255 height 45
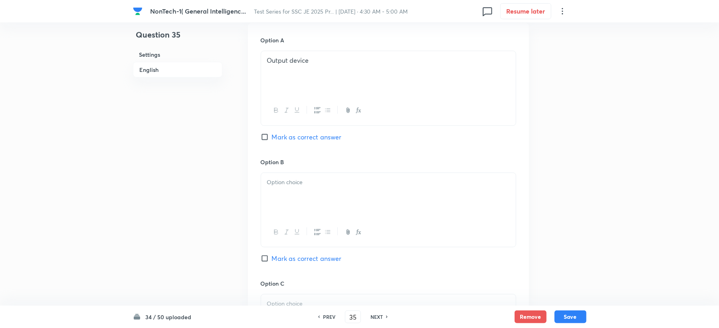
scroll to position [426, 0]
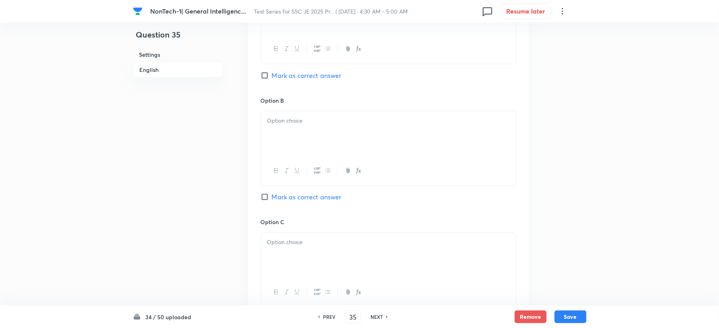
click at [284, 141] on div at bounding box center [388, 133] width 255 height 45
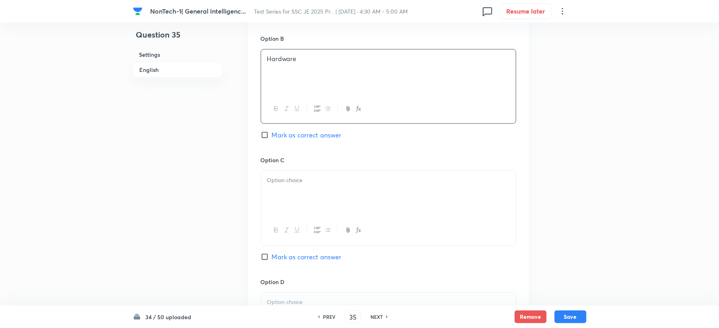
scroll to position [585, 0]
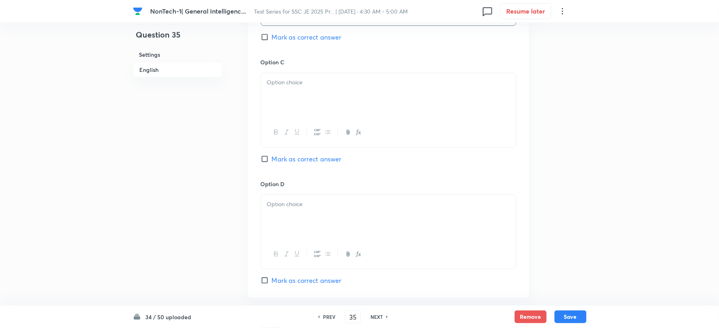
click at [276, 127] on div at bounding box center [388, 132] width 255 height 29
click at [279, 93] on div at bounding box center [388, 95] width 255 height 45
click at [269, 85] on p ")Software" at bounding box center [388, 82] width 243 height 9
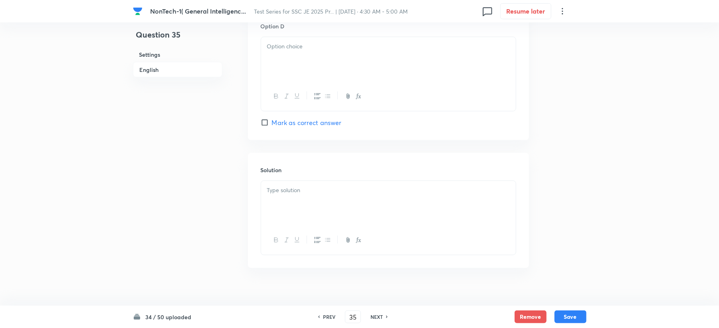
scroll to position [756, 0]
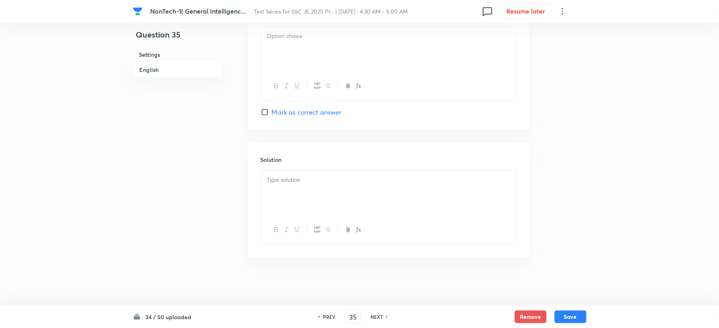
click at [280, 61] on div at bounding box center [388, 49] width 255 height 45
click at [281, 210] on div at bounding box center [388, 192] width 255 height 45
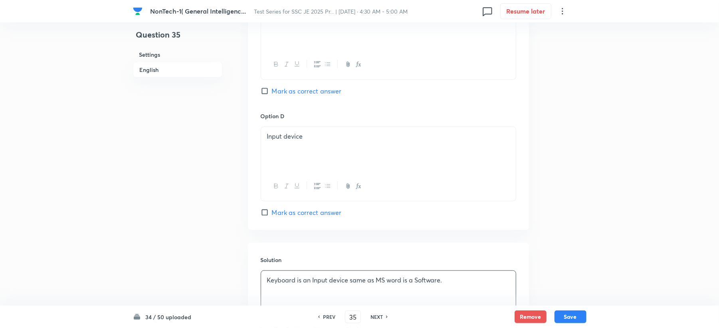
scroll to position [649, 0]
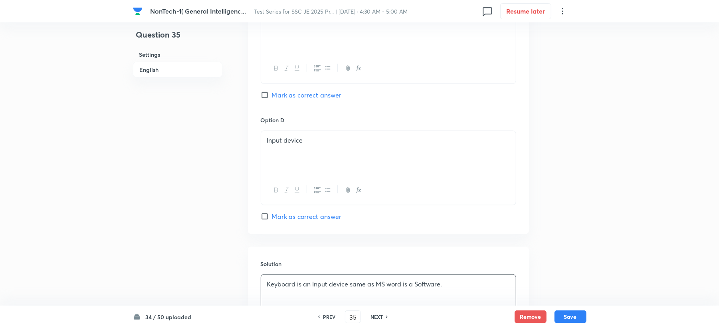
click at [296, 96] on span "Mark as correct answer" at bounding box center [307, 95] width 70 height 10
click at [272, 96] on input "Mark as correct answer" at bounding box center [266, 95] width 11 height 8
click at [577, 324] on div "34 / 50 uploaded PREV 35 ​ NEXT Remove Save" at bounding box center [360, 316] width 454 height 22
click at [577, 320] on button "Save" at bounding box center [571, 315] width 32 height 13
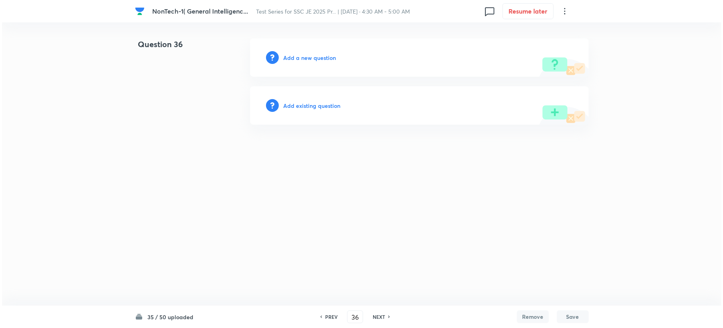
scroll to position [0, 0]
click at [314, 58] on h6 "Add a new question" at bounding box center [309, 57] width 53 height 8
click at [314, 58] on h6 "Choose a question type" at bounding box center [313, 57] width 61 height 8
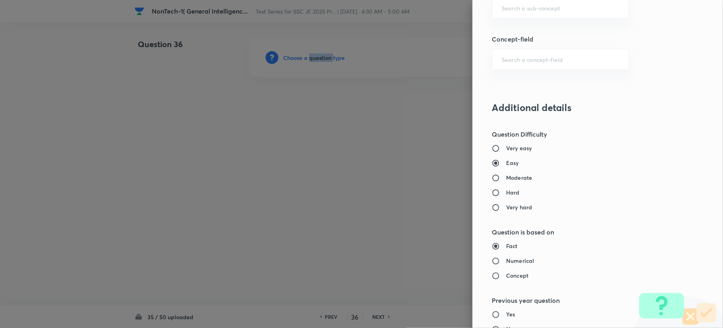
scroll to position [426, 0]
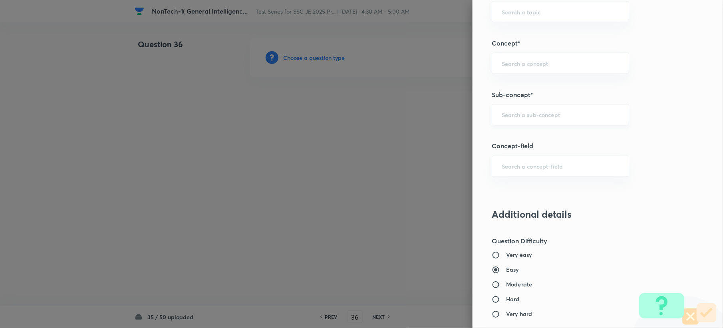
click at [501, 115] on input "text" at bounding box center [559, 115] width 117 height 8
paste input "Word Analogy"
click at [502, 137] on li "Word Analogy" at bounding box center [552, 139] width 136 height 14
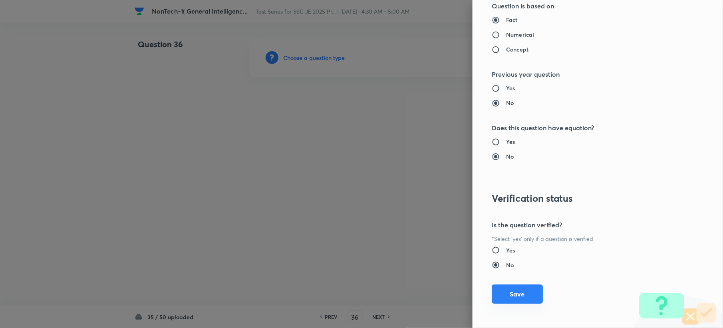
scroll to position [762, 0]
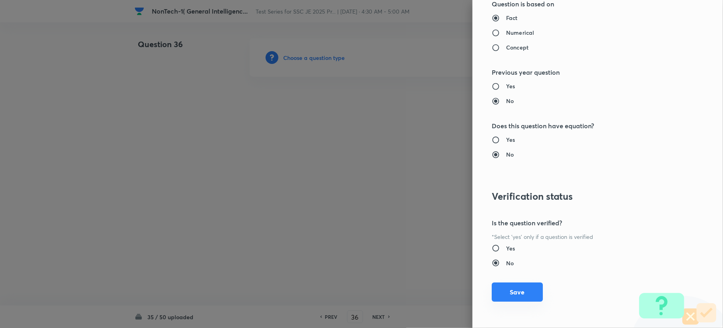
click at [505, 291] on button "Save" at bounding box center [516, 291] width 51 height 19
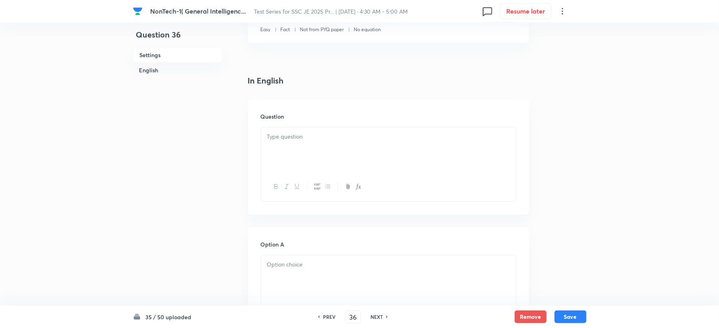
scroll to position [160, 0]
drag, startPoint x: 291, startPoint y: 151, endPoint x: 282, endPoint y: 159, distance: 11.9
click at [290, 151] on div at bounding box center [388, 150] width 255 height 45
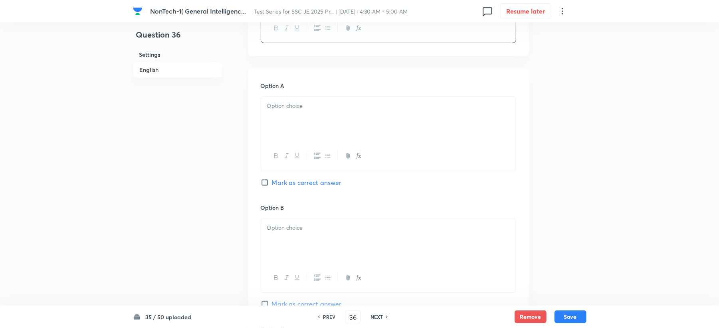
scroll to position [319, 0]
click at [279, 121] on div at bounding box center [388, 118] width 255 height 45
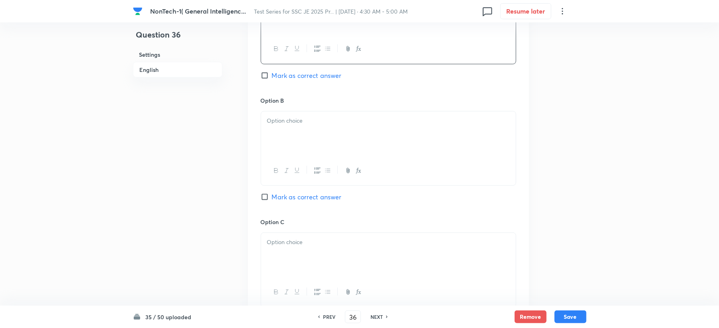
drag, startPoint x: 281, startPoint y: 125, endPoint x: 235, endPoint y: 178, distance: 69.6
click at [279, 125] on p at bounding box center [388, 120] width 243 height 9
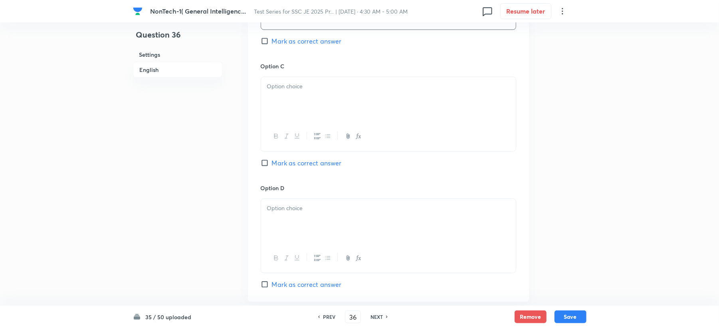
scroll to position [585, 0]
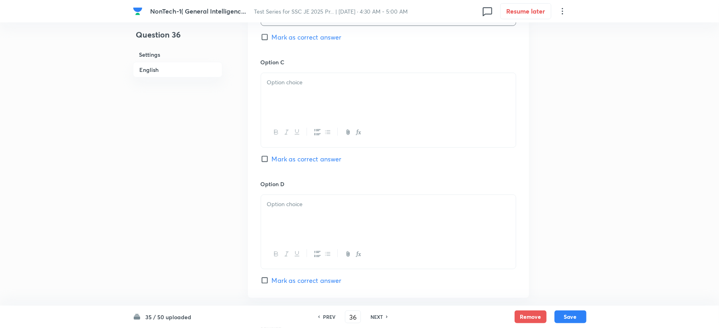
click at [283, 120] on div at bounding box center [388, 132] width 255 height 29
click at [293, 101] on div at bounding box center [388, 95] width 255 height 45
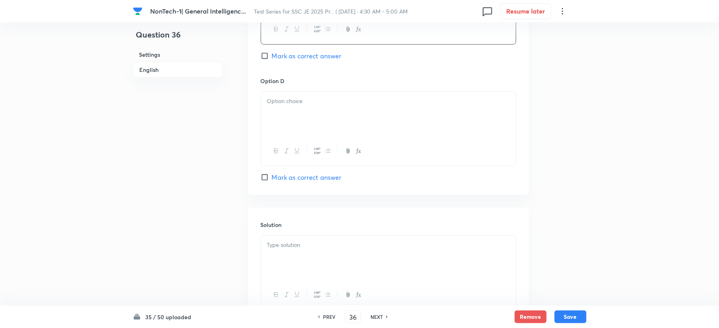
scroll to position [692, 0]
click at [275, 129] on div at bounding box center [388, 110] width 255 height 45
click at [287, 53] on span "Mark as correct answer" at bounding box center [307, 53] width 70 height 10
click at [272, 53] on input "Mark as correct answer" at bounding box center [266, 52] width 11 height 8
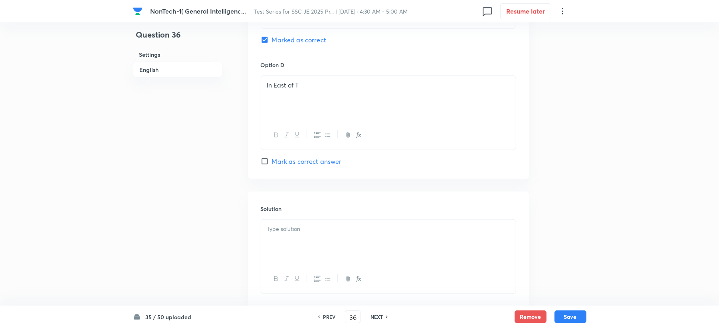
scroll to position [756, 0]
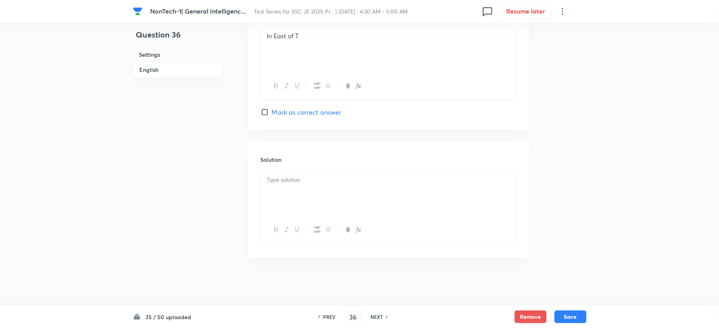
drag, startPoint x: 278, startPoint y: 176, endPoint x: 253, endPoint y: 179, distance: 25.3
click at [278, 182] on p at bounding box center [388, 179] width 243 height 9
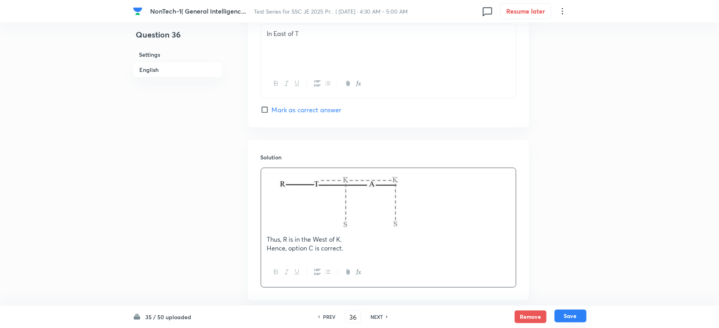
click at [563, 313] on button "Save" at bounding box center [571, 315] width 32 height 13
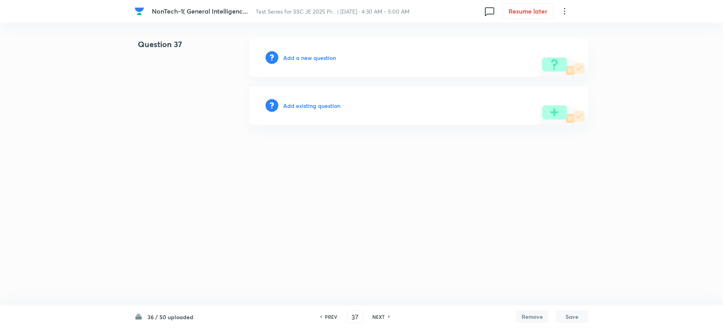
click at [301, 57] on h6 "Add a new question" at bounding box center [309, 57] width 53 height 8
click at [301, 57] on h6 "Choose a question type" at bounding box center [313, 57] width 61 height 8
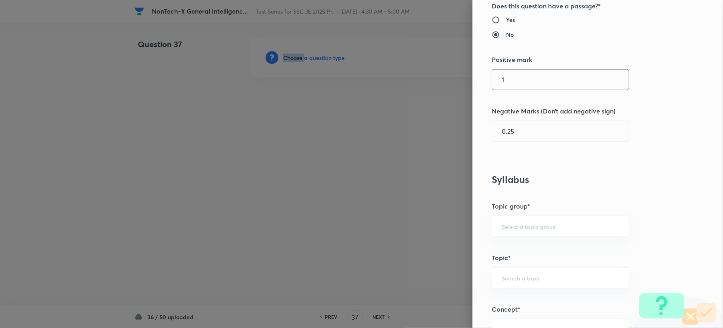
scroll to position [319, 0]
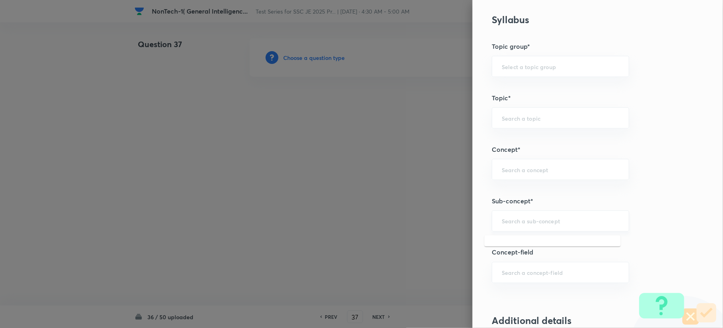
click at [513, 223] on input "text" at bounding box center [559, 221] width 117 height 8
paste input "Word Analogy"
click at [513, 240] on li "Word Analogy" at bounding box center [552, 245] width 136 height 14
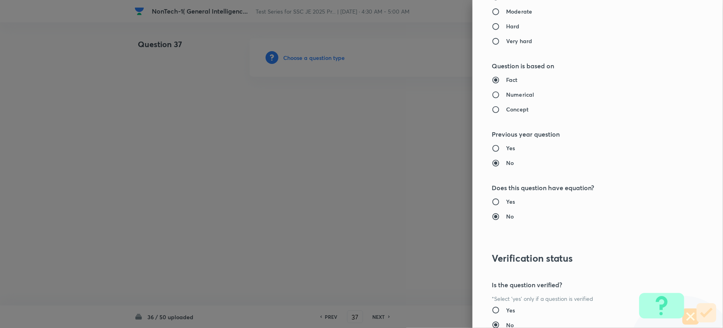
scroll to position [762, 0]
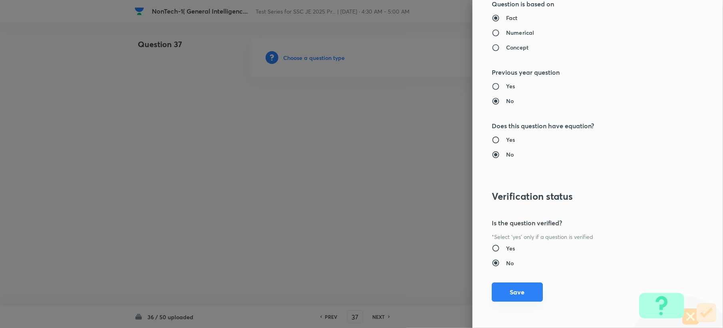
click at [501, 287] on button "Save" at bounding box center [516, 291] width 51 height 19
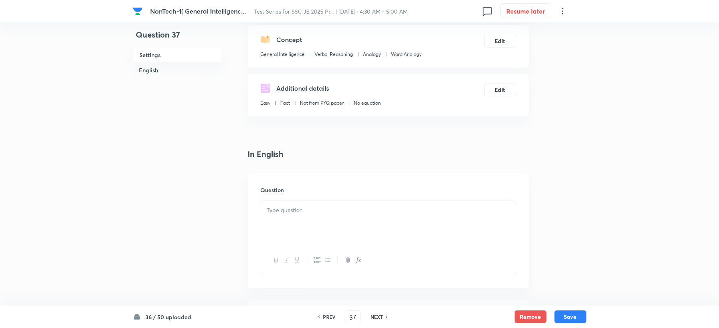
scroll to position [160, 0]
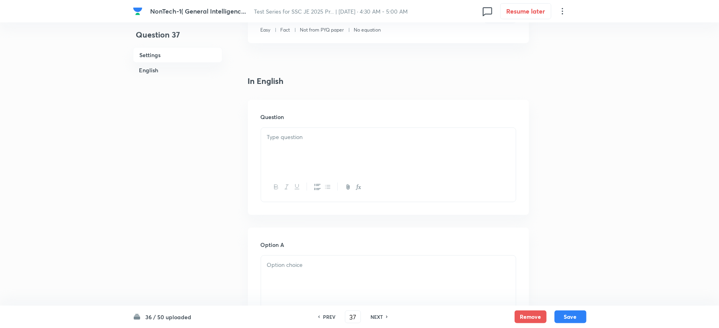
click at [282, 147] on div at bounding box center [388, 150] width 255 height 45
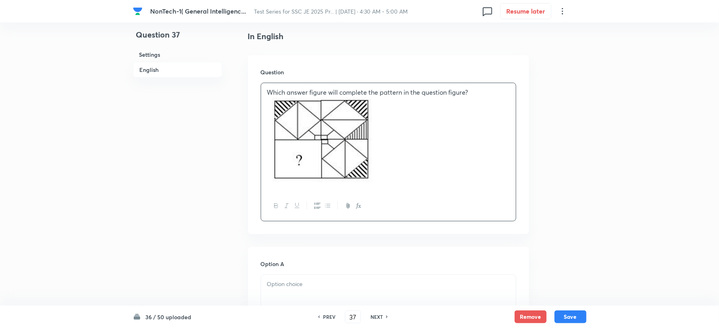
scroll to position [266, 0]
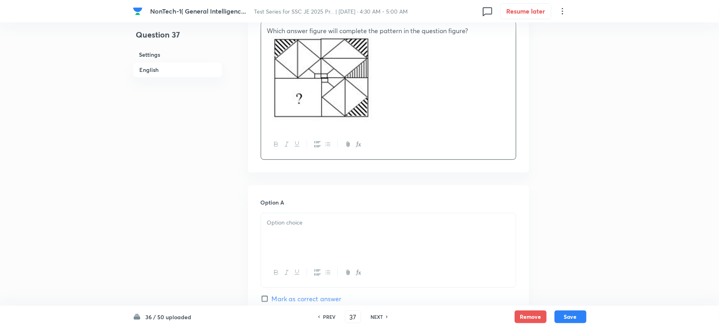
click at [281, 236] on div at bounding box center [388, 235] width 255 height 45
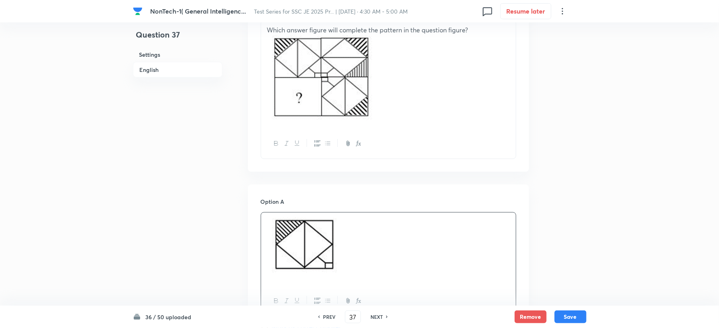
scroll to position [426, 0]
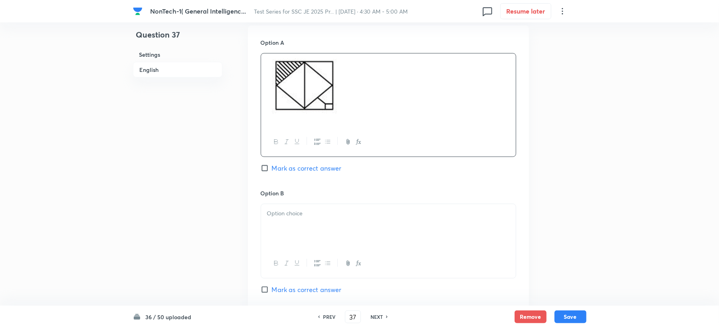
click at [293, 218] on div at bounding box center [388, 226] width 255 height 45
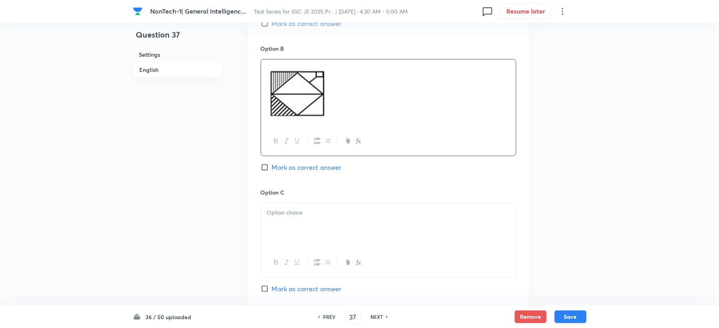
scroll to position [585, 0]
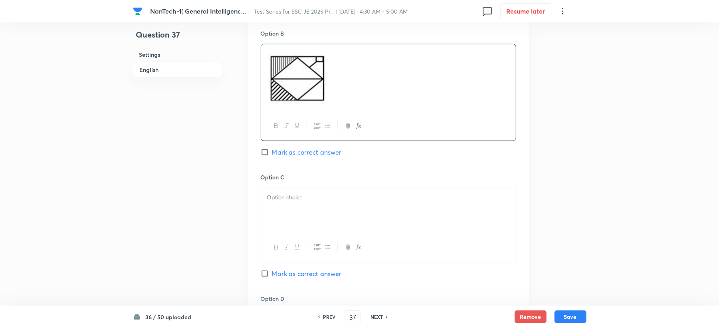
click at [296, 194] on p at bounding box center [388, 197] width 243 height 9
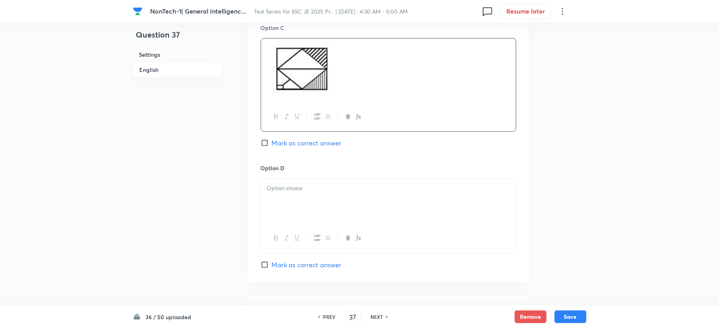
scroll to position [799, 0]
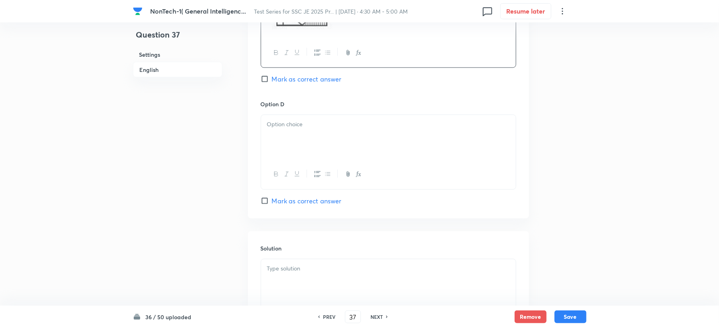
click at [287, 144] on div at bounding box center [388, 137] width 255 height 45
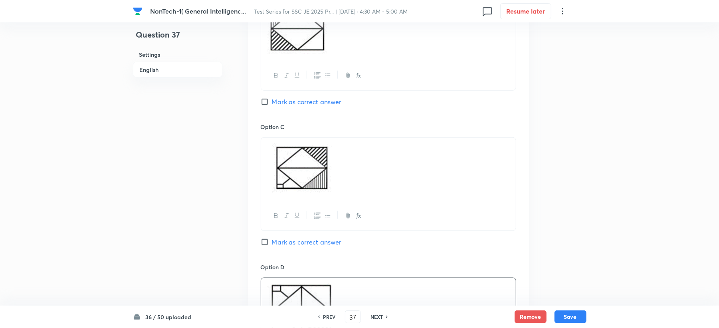
scroll to position [594, 0]
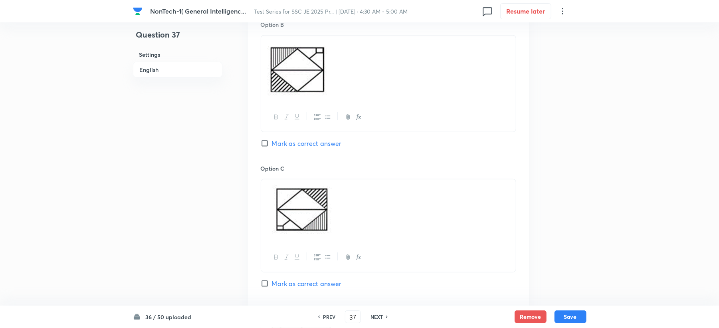
click at [274, 148] on span "Mark as correct answer" at bounding box center [307, 144] width 70 height 10
click at [272, 147] on input "Mark as correct answer" at bounding box center [266, 143] width 11 height 8
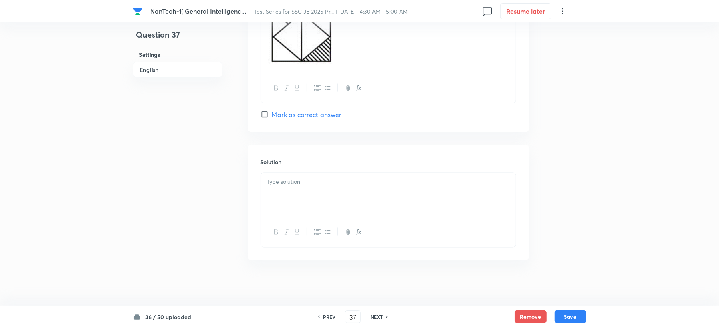
scroll to position [913, 0]
click at [298, 198] on div at bounding box center [388, 192] width 255 height 45
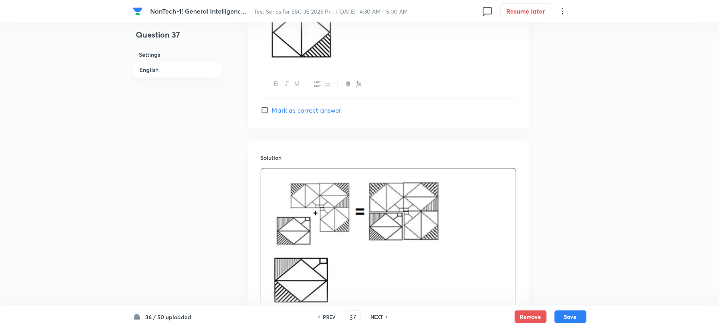
scroll to position [967, 0]
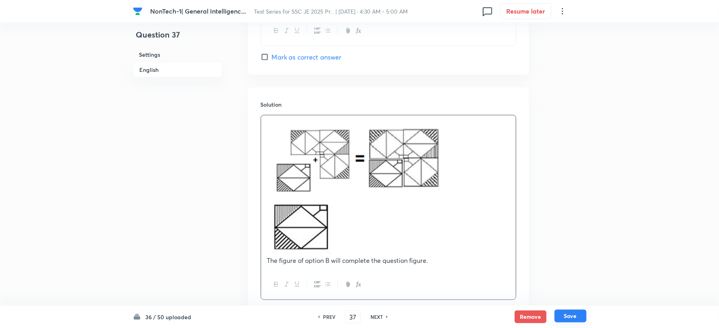
click at [578, 315] on button "Save" at bounding box center [571, 315] width 32 height 13
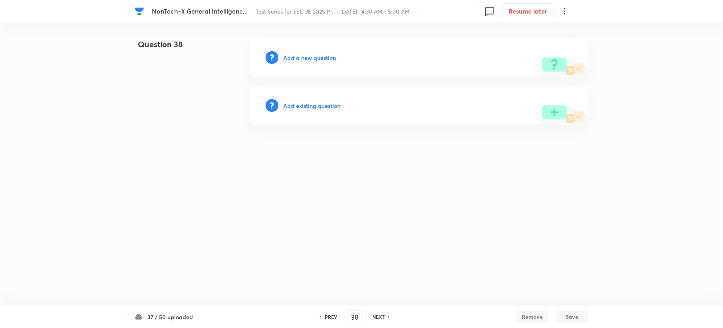
click at [294, 59] on h6 "Add a new question" at bounding box center [309, 57] width 53 height 8
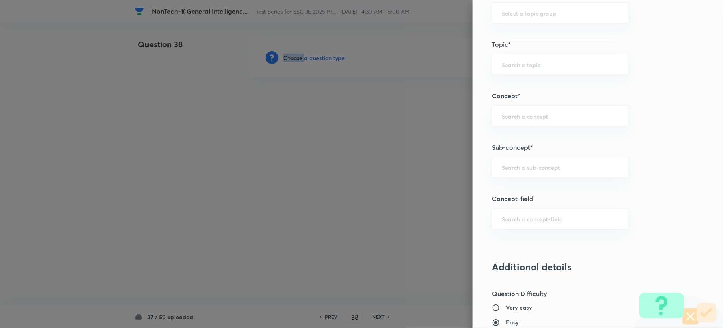
scroll to position [426, 0]
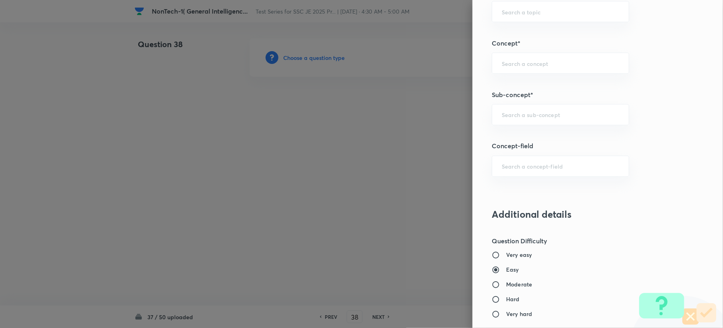
drag, startPoint x: 501, startPoint y: 95, endPoint x: 488, endPoint y: 132, distance: 38.9
click at [497, 106] on div "Question settings Question type* Single choice correct Number of options* 2 3 4…" at bounding box center [597, 164] width 250 height 328
click at [488, 132] on div "Question settings Question type* Single choice correct Number of options* 2 3 4…" at bounding box center [597, 164] width 250 height 328
click at [491, 123] on div "​" at bounding box center [559, 114] width 137 height 21
paste input "Word Analogy"
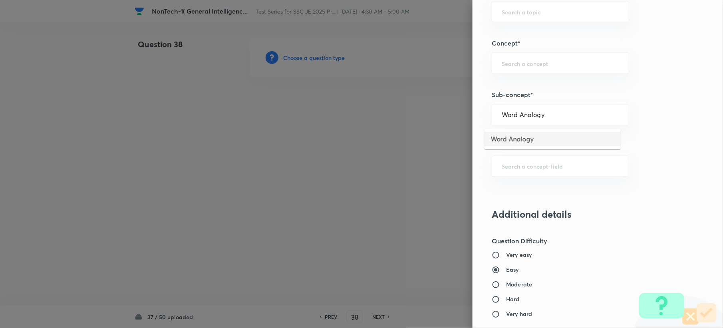
click at [505, 138] on li "Word Analogy" at bounding box center [552, 139] width 136 height 14
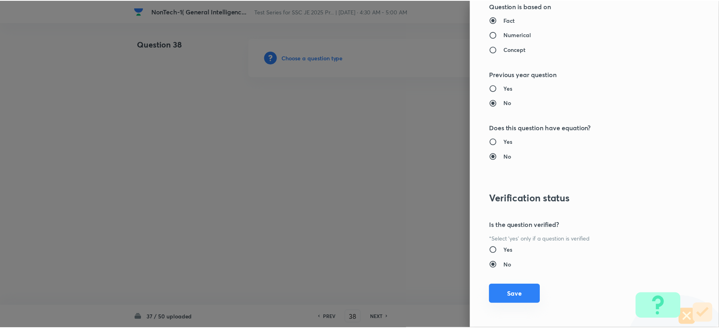
scroll to position [762, 0]
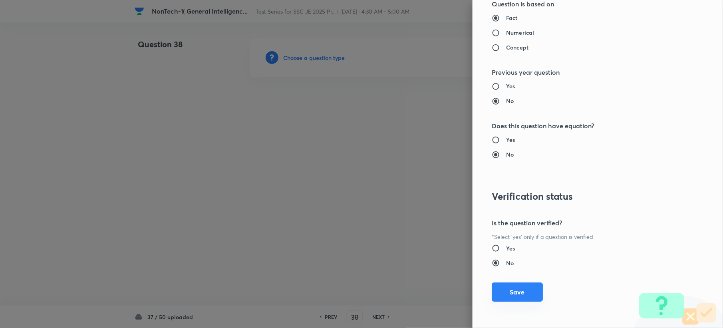
drag, startPoint x: 500, startPoint y: 291, endPoint x: 363, endPoint y: 258, distance: 141.3
click at [499, 289] on button "Save" at bounding box center [516, 292] width 51 height 19
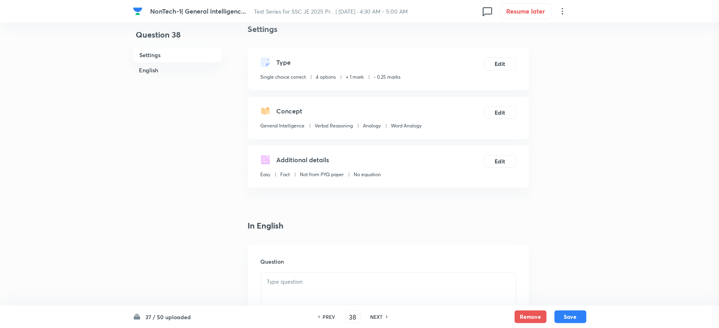
scroll to position [213, 0]
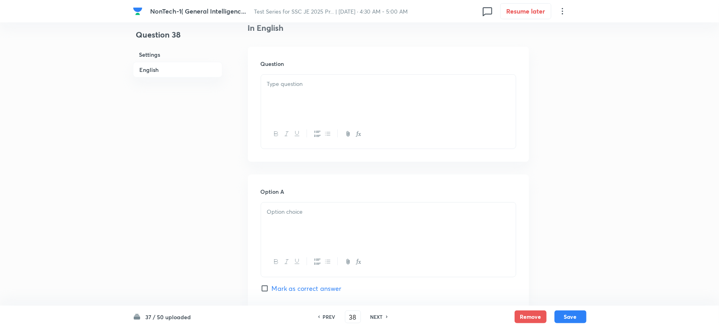
drag, startPoint x: 296, startPoint y: 101, endPoint x: 287, endPoint y: 104, distance: 9.2
click at [296, 101] on div at bounding box center [388, 97] width 255 height 45
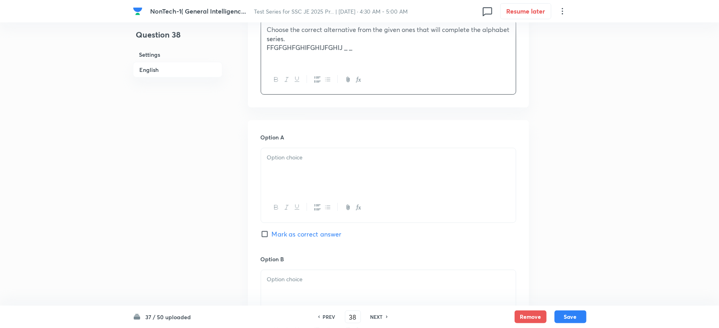
scroll to position [319, 0]
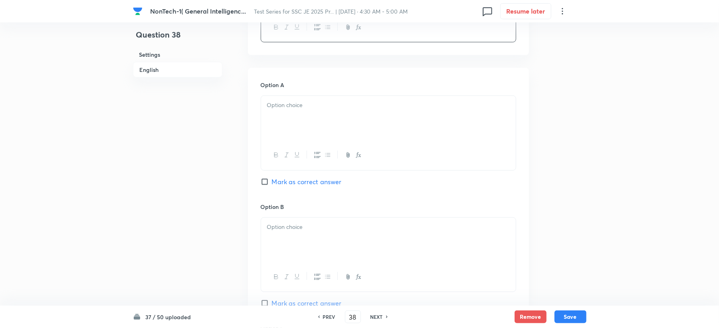
click at [275, 114] on div at bounding box center [388, 118] width 255 height 45
drag, startPoint x: 275, startPoint y: 221, endPoint x: 274, endPoint y: 229, distance: 8.5
click at [275, 229] on div at bounding box center [388, 240] width 255 height 45
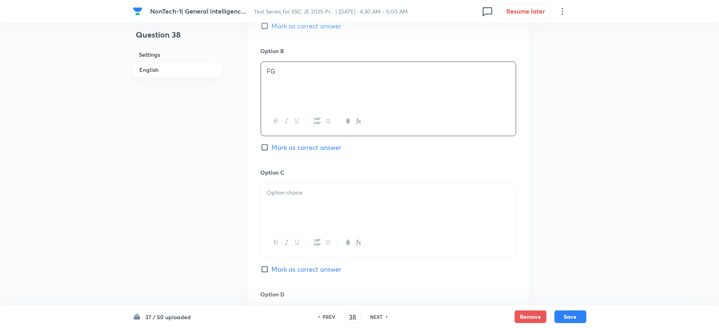
scroll to position [479, 0]
click at [277, 205] on div at bounding box center [388, 201] width 255 height 45
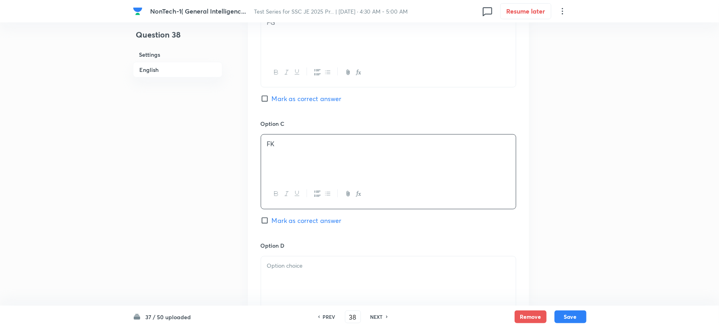
scroll to position [585, 0]
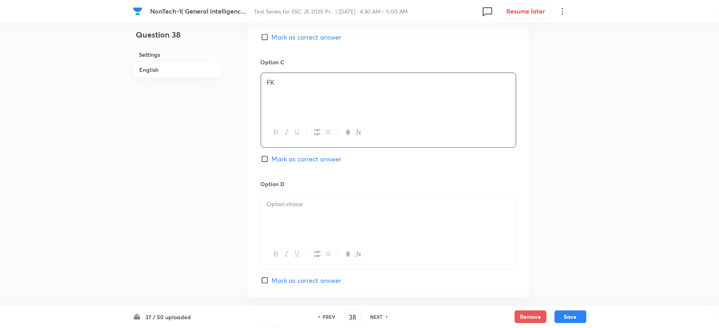
click at [268, 202] on div "Option D Mark as correct answer" at bounding box center [389, 232] width 256 height 105
click at [283, 203] on p at bounding box center [388, 204] width 243 height 9
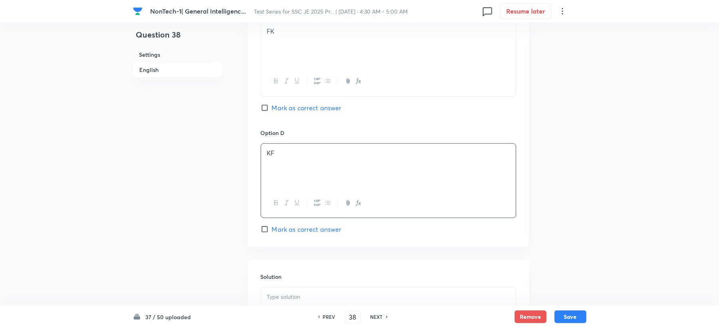
scroll to position [745, 0]
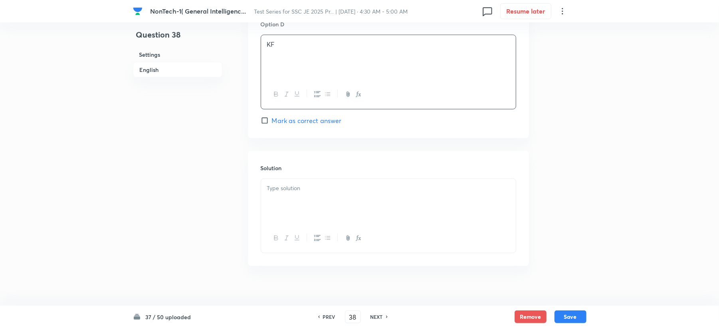
click at [289, 124] on span "Mark as correct answer" at bounding box center [307, 121] width 70 height 10
click at [272, 124] on input "Mark as correct answer" at bounding box center [266, 121] width 11 height 8
click at [280, 224] on div at bounding box center [388, 201] width 255 height 45
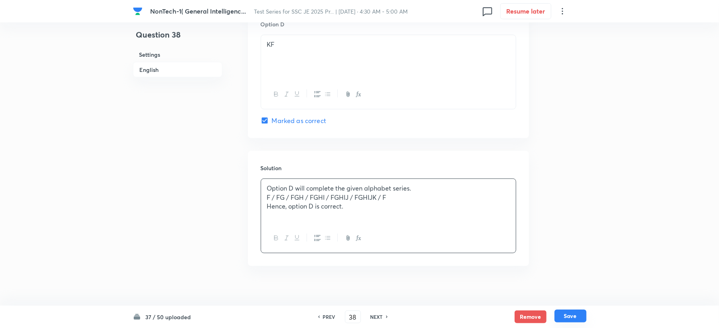
click at [581, 315] on button "Save" at bounding box center [571, 315] width 32 height 13
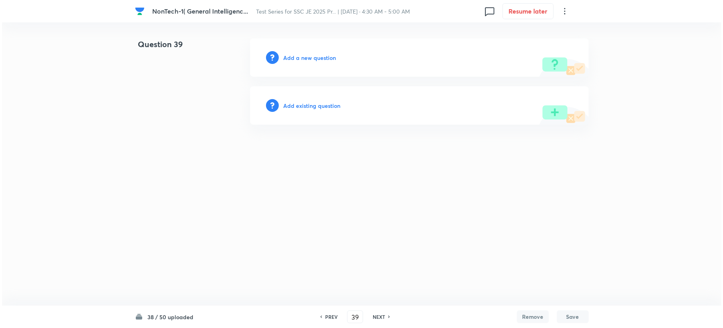
scroll to position [0, 0]
click at [296, 57] on h6 "Add a new question" at bounding box center [309, 57] width 53 height 8
click at [296, 57] on h6 "Choose a question type" at bounding box center [313, 57] width 61 height 8
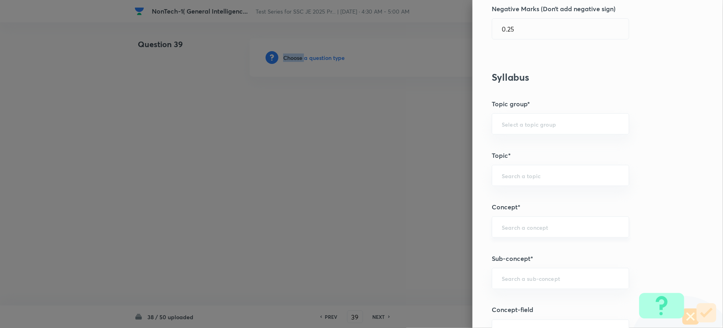
scroll to position [266, 0]
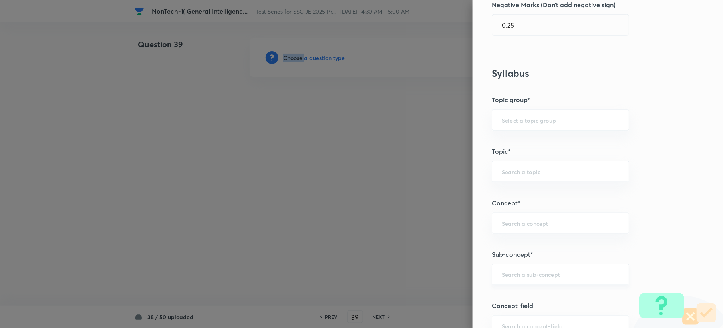
click at [494, 285] on div "​" at bounding box center [559, 274] width 137 height 21
paste input "Word Analogy"
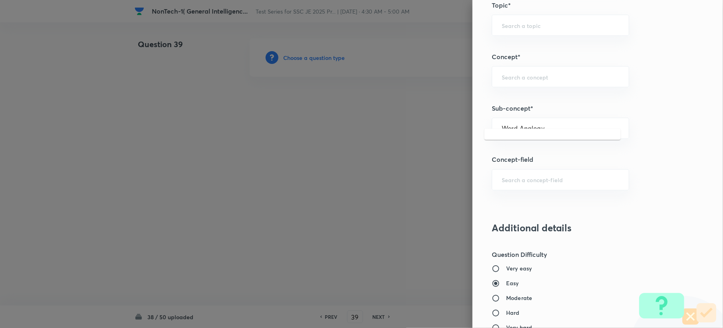
scroll to position [426, 0]
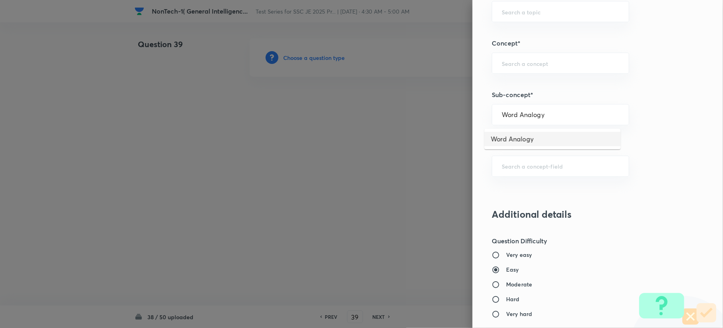
click at [500, 136] on li "Word Analogy" at bounding box center [552, 139] width 136 height 14
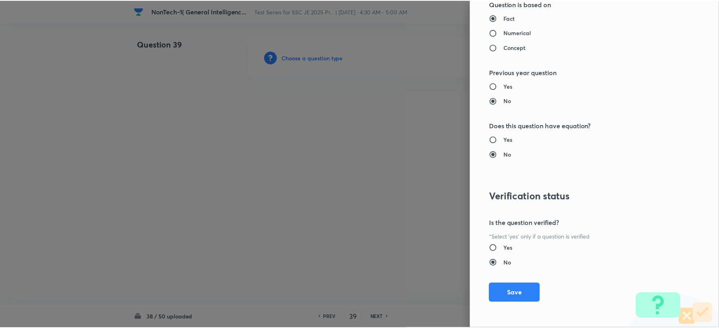
scroll to position [762, 0]
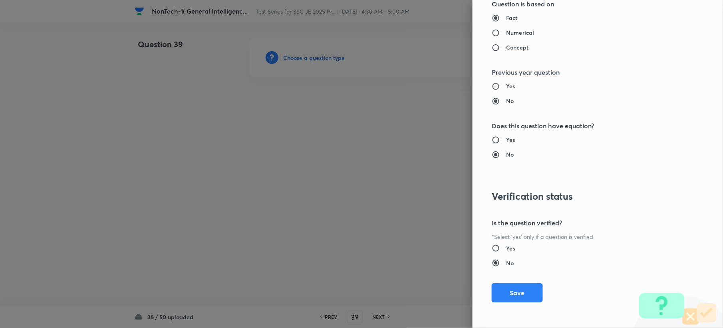
click at [503, 280] on div "Question settings Question type* Single choice correct Number of options* 2 3 4…" at bounding box center [597, 164] width 250 height 328
drag, startPoint x: 510, startPoint y: 311, endPoint x: 509, endPoint y: 291, distance: 20.8
click at [509, 303] on div "Question settings Question type* Single choice correct Number of options* 2 3 4…" at bounding box center [597, 164] width 250 height 328
click at [509, 288] on button "Save" at bounding box center [516, 292] width 51 height 19
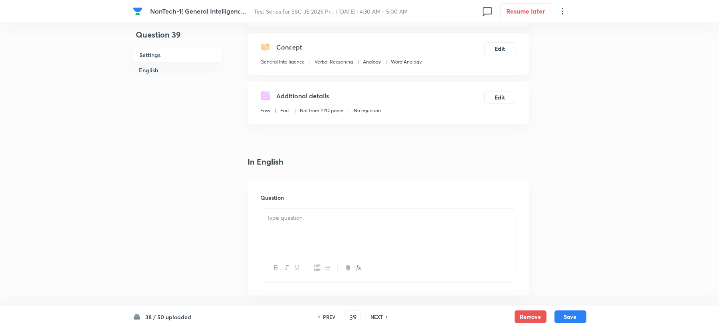
scroll to position [213, 0]
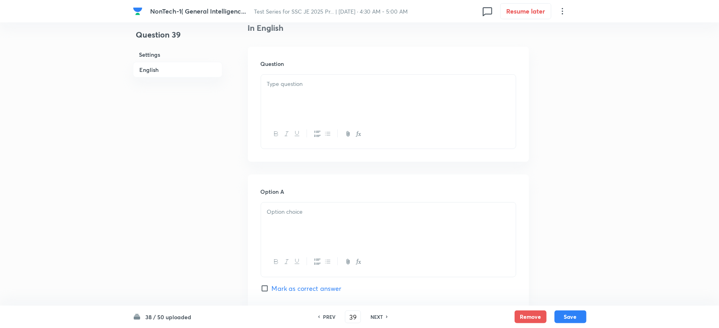
click at [275, 101] on div at bounding box center [388, 97] width 255 height 45
click at [281, 235] on div at bounding box center [388, 224] width 255 height 45
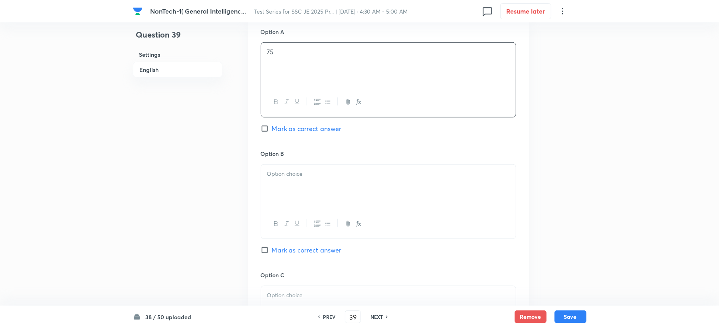
click at [291, 184] on div at bounding box center [388, 186] width 255 height 45
click at [271, 174] on p ")98" at bounding box center [388, 173] width 243 height 9
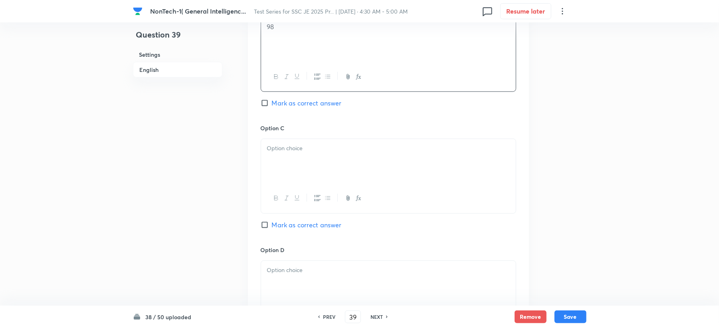
scroll to position [532, 0]
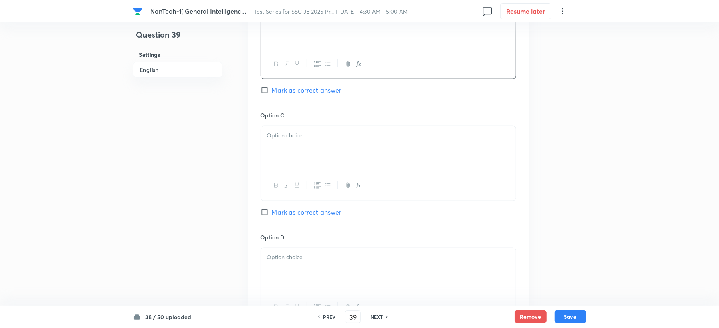
click at [281, 164] on div at bounding box center [388, 148] width 255 height 45
click at [272, 274] on div at bounding box center [388, 270] width 255 height 45
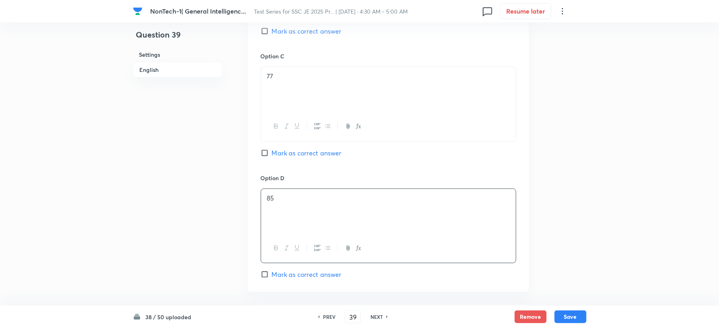
scroll to position [745, 0]
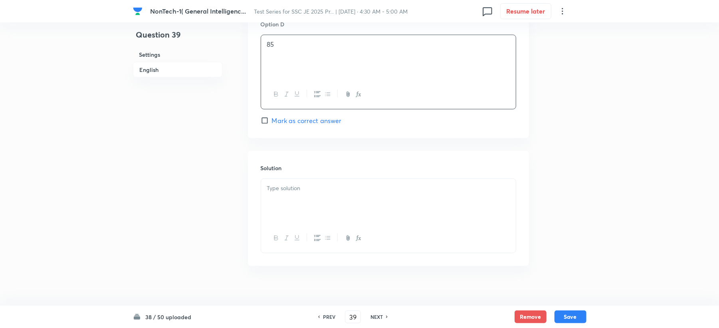
click at [285, 212] on div at bounding box center [388, 201] width 255 height 45
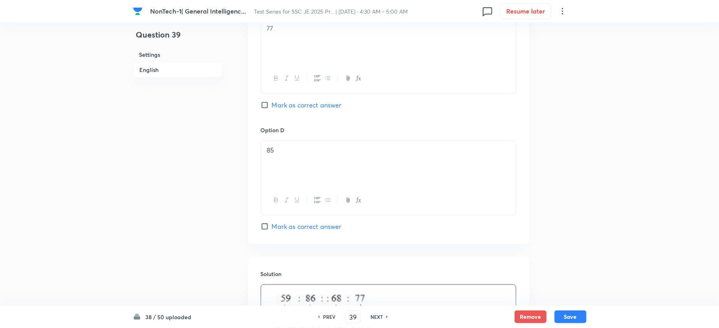
scroll to position [639, 0]
click at [309, 108] on span "Mark as correct answer" at bounding box center [307, 106] width 70 height 10
click at [272, 108] on input "Mark as correct answer" at bounding box center [266, 105] width 11 height 8
click at [574, 320] on button "Save" at bounding box center [571, 315] width 32 height 13
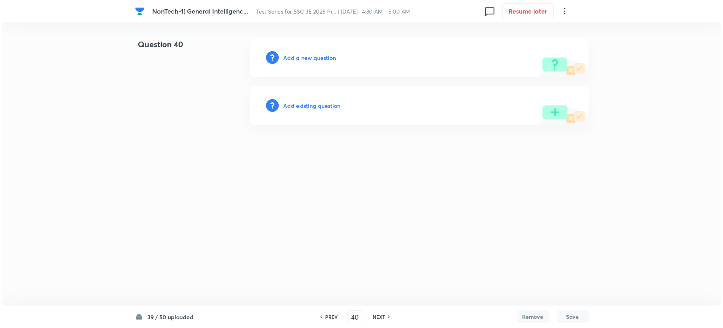
scroll to position [0, 0]
click at [288, 57] on h6 "Add a new question" at bounding box center [309, 57] width 53 height 8
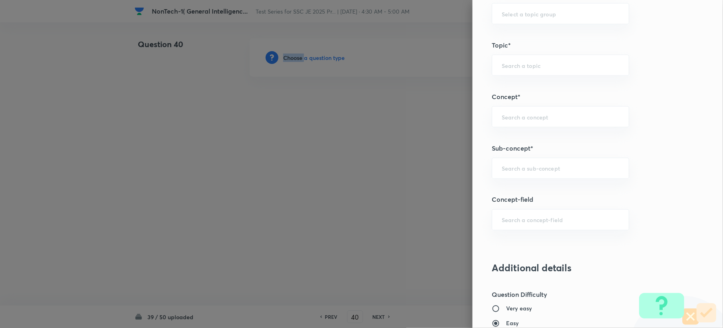
scroll to position [373, 0]
click at [502, 168] on input "text" at bounding box center [559, 168] width 117 height 8
paste input "Word Analogy"
click at [499, 192] on li "Word Analogy" at bounding box center [552, 192] width 136 height 14
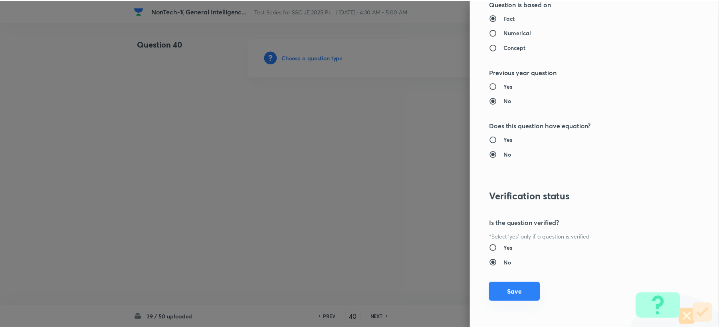
scroll to position [762, 0]
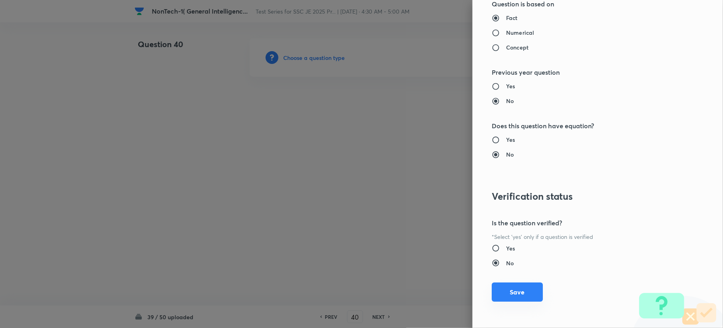
drag, startPoint x: 500, startPoint y: 301, endPoint x: 392, endPoint y: 259, distance: 116.4
click at [500, 299] on button "Save" at bounding box center [516, 292] width 51 height 19
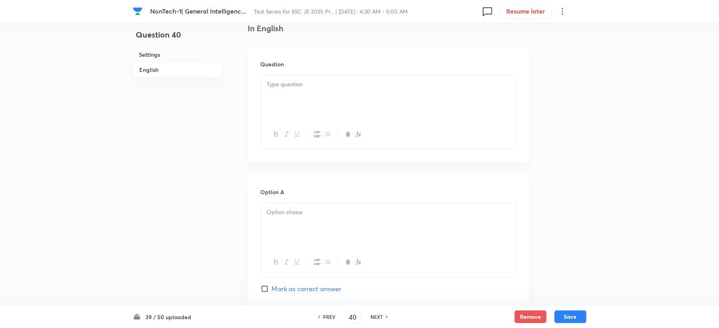
scroll to position [213, 0]
click at [283, 117] on div at bounding box center [388, 97] width 255 height 45
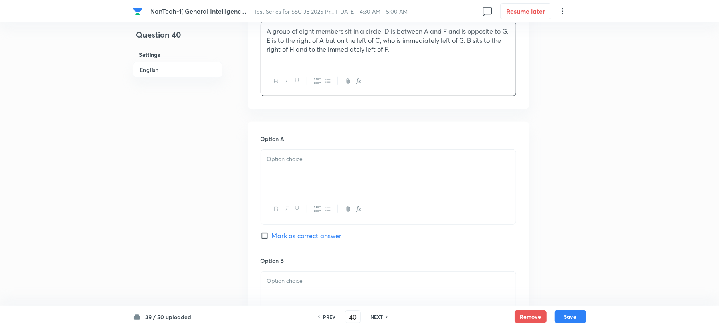
scroll to position [266, 0]
click at [267, 170] on div at bounding box center [388, 171] width 255 height 45
click at [406, 47] on p "A group of eight members sit in a circle. D is between A and F and is opposite …" at bounding box center [388, 39] width 243 height 27
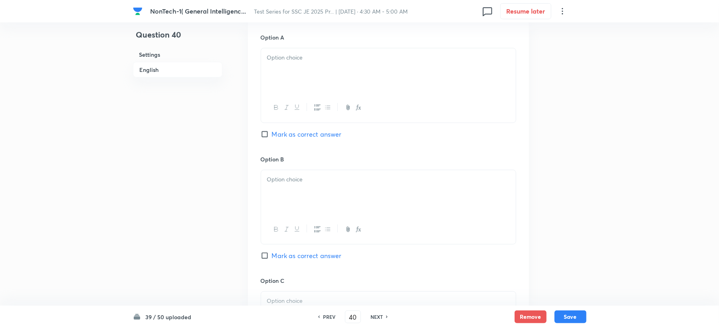
scroll to position [373, 0]
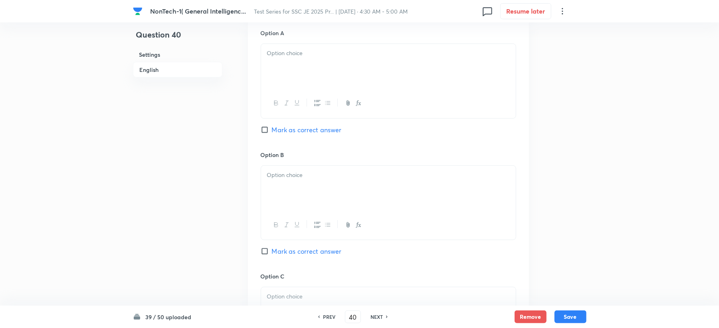
click at [285, 72] on div at bounding box center [388, 66] width 255 height 45
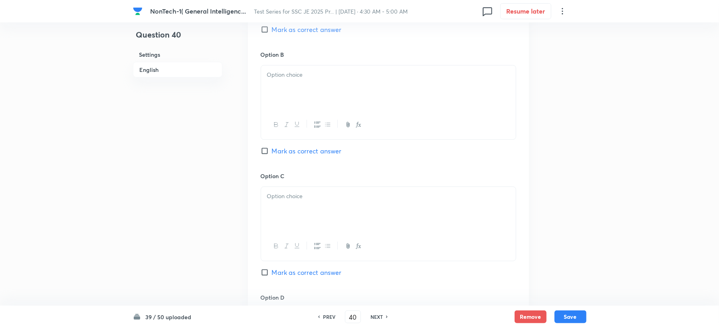
scroll to position [479, 0]
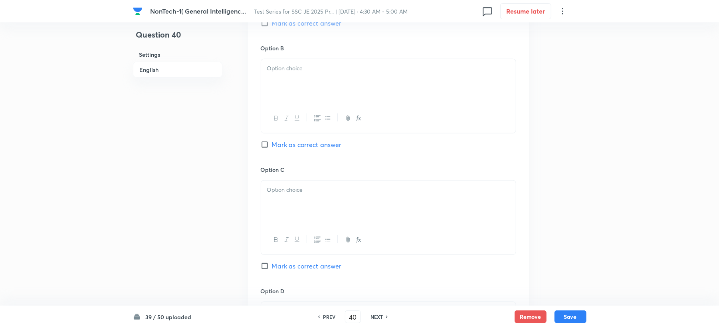
click at [280, 90] on div at bounding box center [388, 81] width 255 height 45
click at [264, 210] on div at bounding box center [388, 202] width 255 height 45
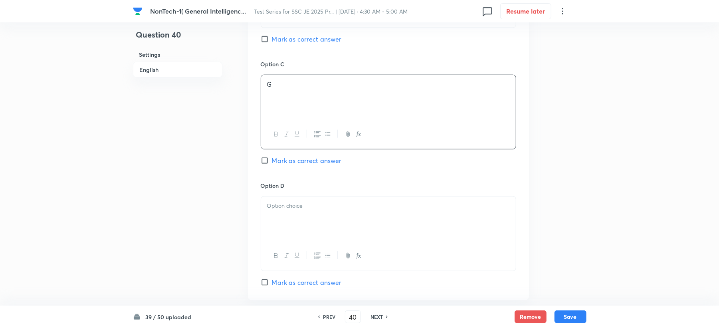
scroll to position [585, 0]
click at [275, 210] on p at bounding box center [388, 204] width 243 height 9
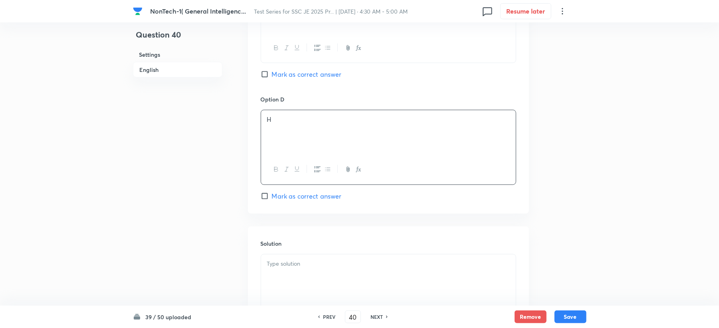
scroll to position [692, 0]
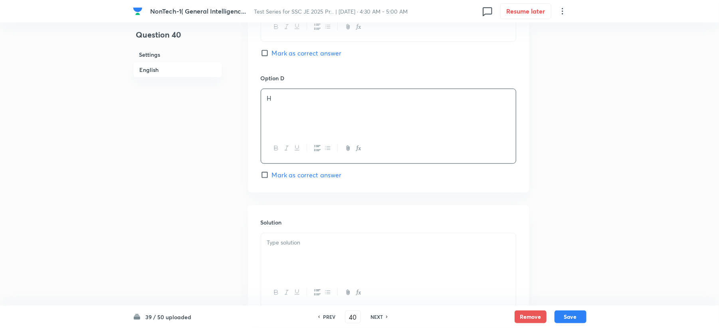
click at [277, 180] on span "Mark as correct answer" at bounding box center [307, 175] width 70 height 10
click at [272, 179] on input "Mark as correct answer" at bounding box center [266, 175] width 11 height 8
drag, startPoint x: 274, startPoint y: 256, endPoint x: 181, endPoint y: 219, distance: 99.6
click at [271, 256] on div at bounding box center [388, 255] width 255 height 45
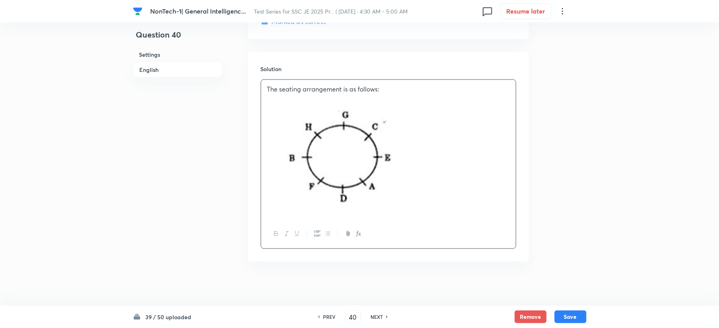
scroll to position [852, 0]
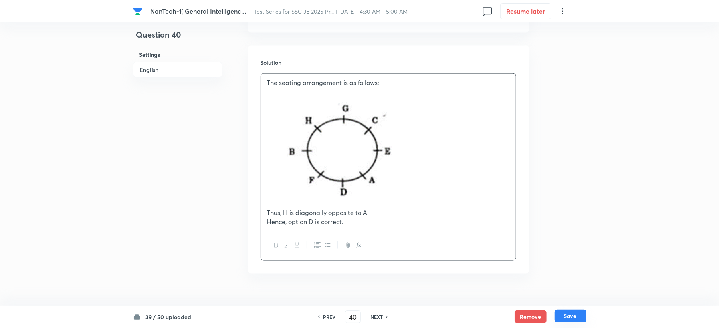
click at [572, 317] on button "Save" at bounding box center [571, 315] width 32 height 13
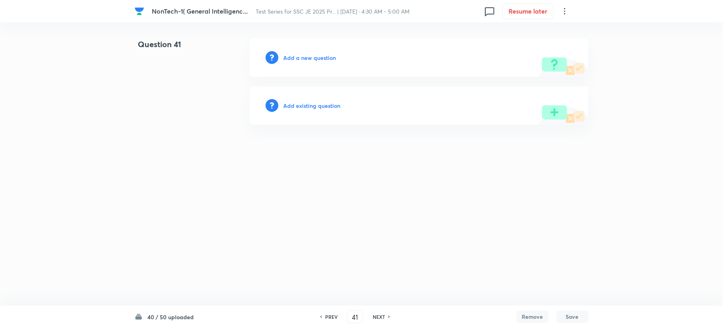
click at [300, 57] on h6 "Add a new question" at bounding box center [309, 57] width 53 height 8
click at [300, 57] on h6 "Choose a question type" at bounding box center [313, 57] width 61 height 8
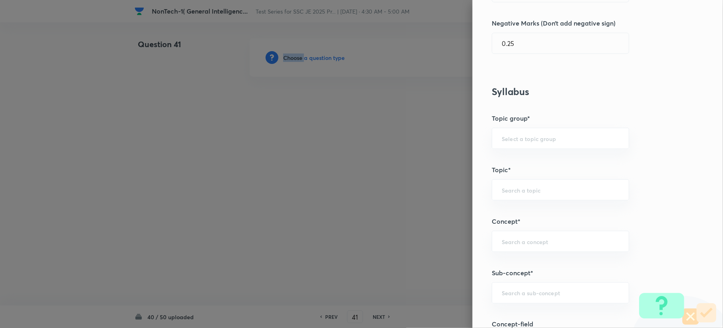
scroll to position [319, 0]
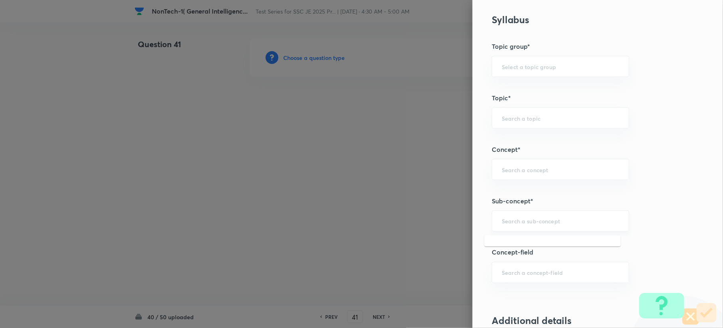
click at [501, 221] on input "text" at bounding box center [559, 221] width 117 height 8
paste input "Word Analogy"
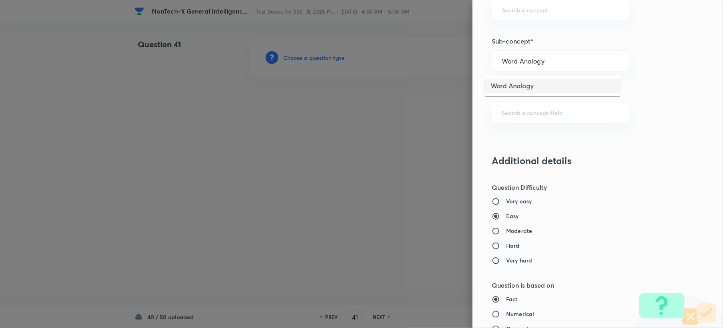
click at [504, 85] on li "Word Analogy" at bounding box center [552, 86] width 136 height 14
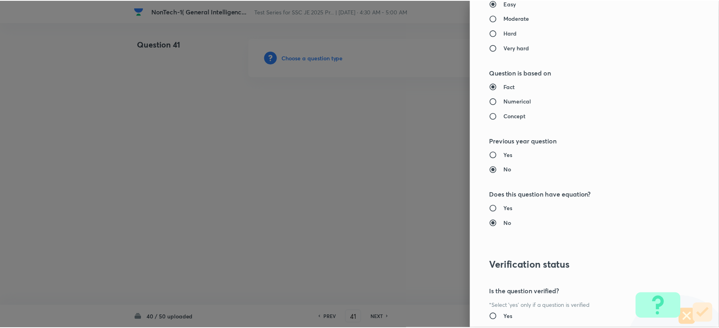
scroll to position [762, 0]
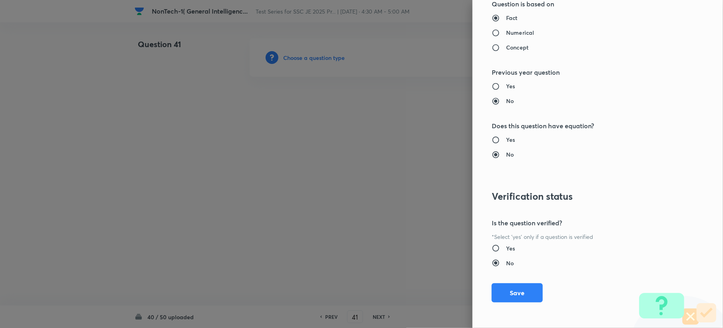
click at [519, 281] on div "Question settings Question type* Single choice correct Number of options* 2 3 4…" at bounding box center [597, 164] width 250 height 328
click at [495, 290] on button "Save" at bounding box center [516, 291] width 51 height 19
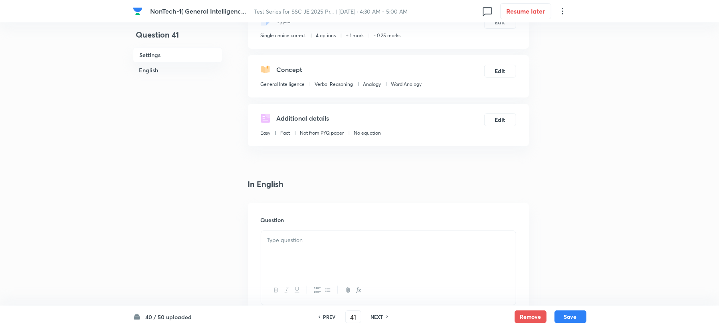
scroll to position [160, 0]
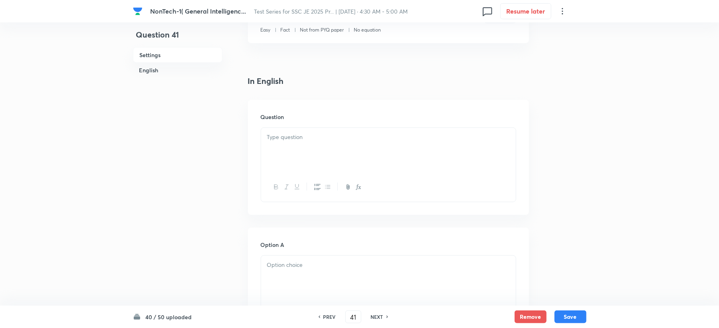
click at [292, 137] on p at bounding box center [388, 137] width 243 height 9
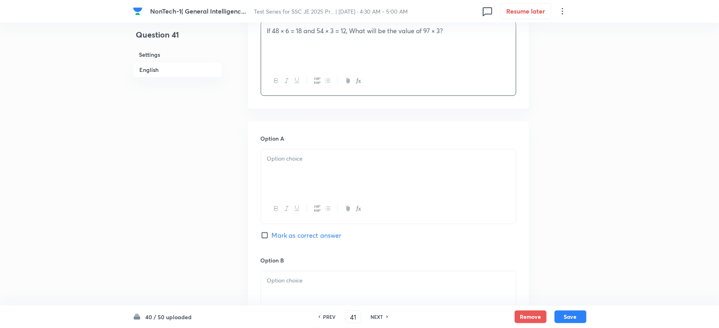
drag, startPoint x: 270, startPoint y: 147, endPoint x: 248, endPoint y: 165, distance: 27.8
click at [267, 148] on div "Option A Mark as correct answer" at bounding box center [389, 194] width 256 height 121
click at [279, 166] on div at bounding box center [388, 171] width 255 height 45
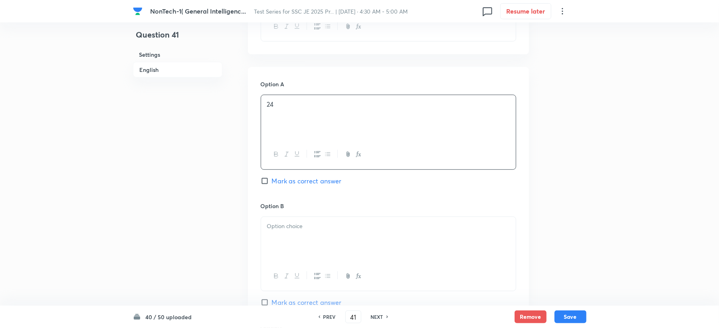
scroll to position [373, 0]
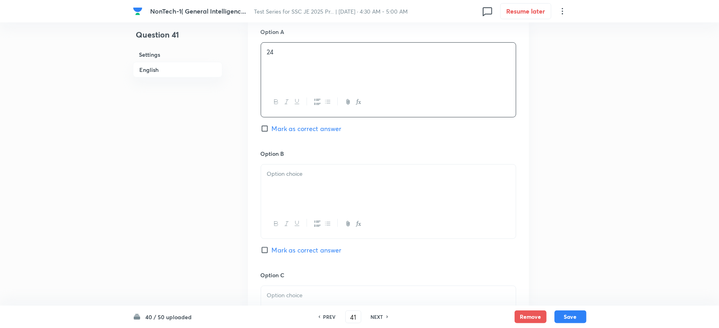
click at [280, 167] on div at bounding box center [388, 186] width 255 height 45
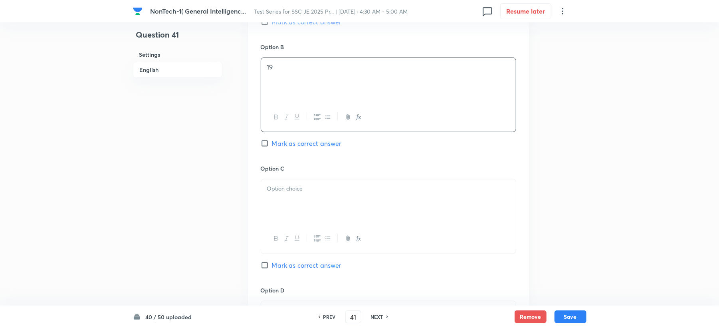
click at [288, 195] on div at bounding box center [388, 201] width 255 height 45
click at [293, 146] on span "Mark as correct answer" at bounding box center [307, 144] width 70 height 10
click at [272, 146] on input "Mark as correct answer" at bounding box center [266, 143] width 11 height 8
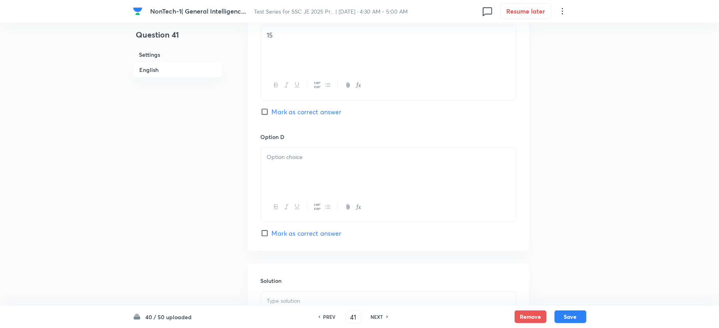
scroll to position [639, 0]
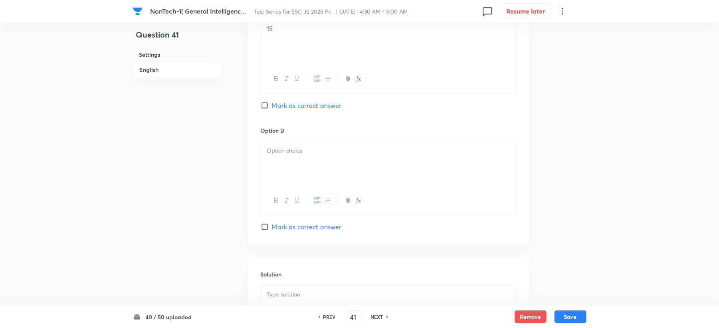
click at [273, 173] on div at bounding box center [388, 163] width 255 height 45
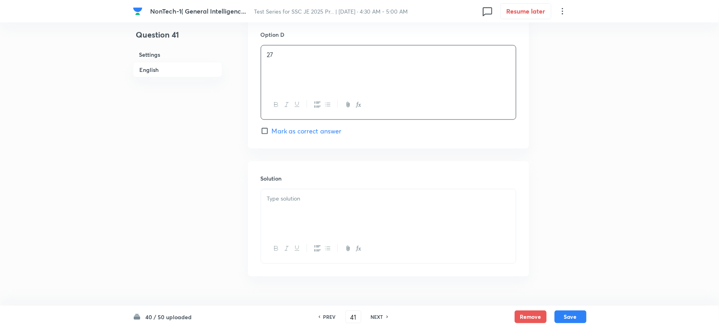
scroll to position [756, 0]
drag, startPoint x: 287, startPoint y: 194, endPoint x: 162, endPoint y: 212, distance: 126.3
click at [277, 194] on div at bounding box center [388, 192] width 255 height 45
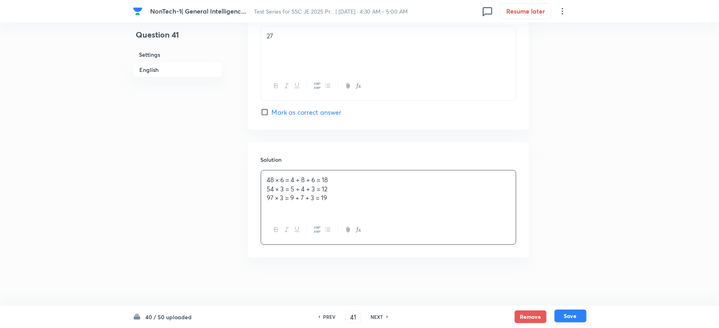
click at [568, 317] on button "Save" at bounding box center [571, 315] width 32 height 13
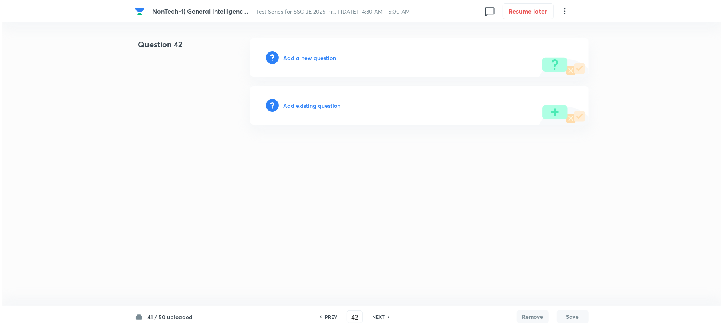
scroll to position [0, 0]
click at [301, 60] on h6 "Add a new question" at bounding box center [309, 57] width 53 height 8
click at [300, 60] on h6 "Choose a question type" at bounding box center [313, 57] width 61 height 8
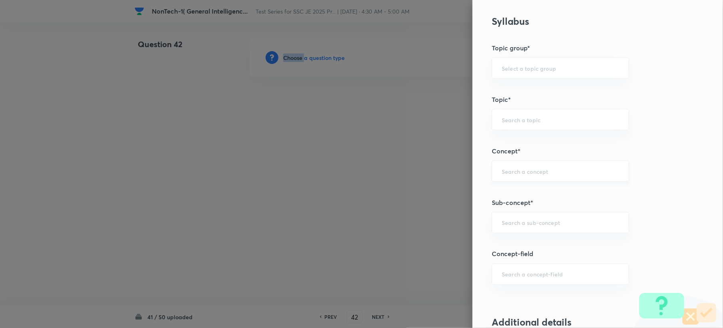
scroll to position [319, 0]
click at [498, 180] on div "​" at bounding box center [559, 169] width 137 height 21
click at [497, 230] on div "​" at bounding box center [559, 220] width 137 height 21
paste input "Word Analogy"
click at [504, 245] on li "Word Analogy" at bounding box center [552, 245] width 136 height 14
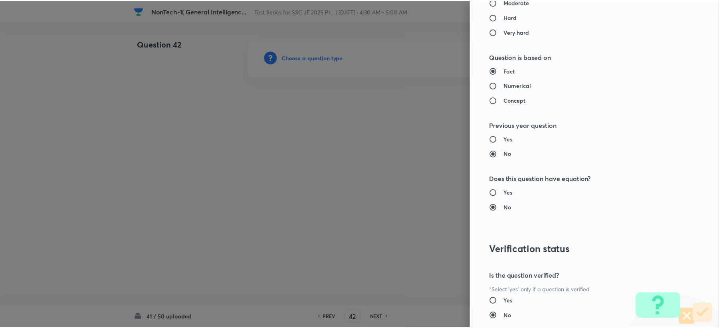
scroll to position [762, 0]
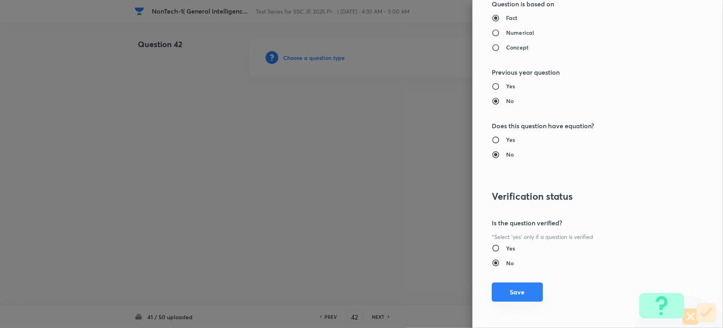
click at [502, 289] on button "Save" at bounding box center [516, 291] width 51 height 19
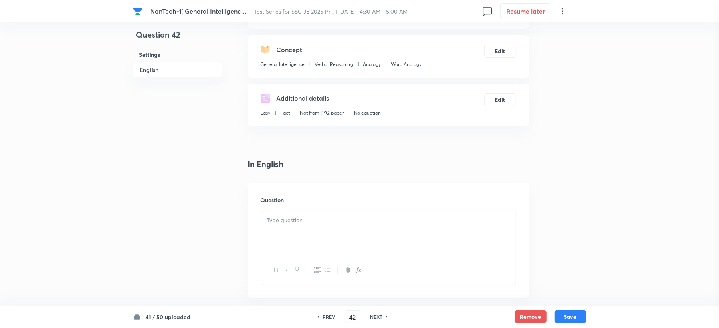
scroll to position [160, 0]
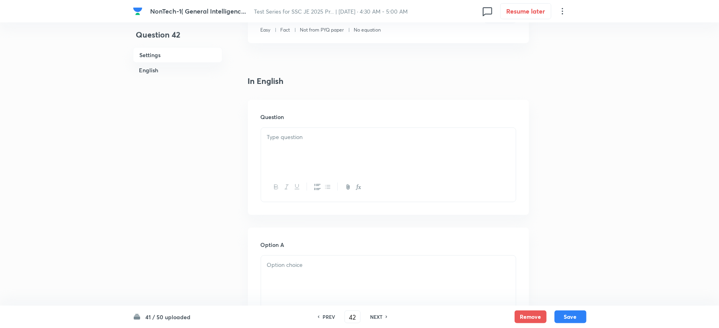
click at [286, 127] on div "Question" at bounding box center [388, 157] width 281 height 115
click at [308, 137] on p at bounding box center [388, 137] width 243 height 9
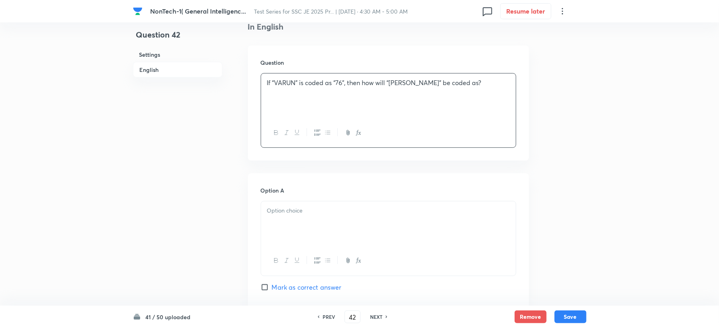
scroll to position [266, 0]
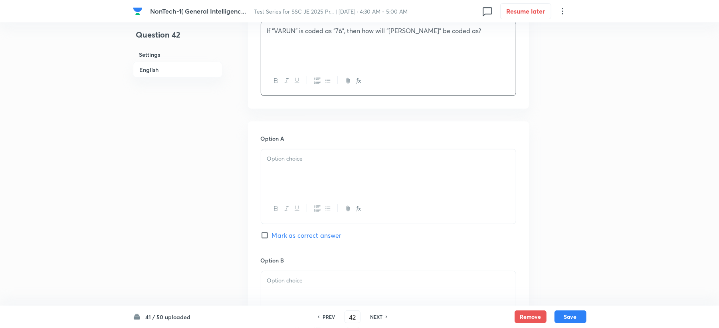
drag, startPoint x: 294, startPoint y: 139, endPoint x: 287, endPoint y: 157, distance: 18.6
click at [287, 156] on div "Option A Mark as correct answer" at bounding box center [389, 194] width 256 height 121
click at [335, 173] on div at bounding box center [388, 171] width 255 height 45
drag, startPoint x: 329, startPoint y: 154, endPoint x: 323, endPoint y: 157, distance: 7.3
click at [327, 155] on p at bounding box center [388, 158] width 243 height 9
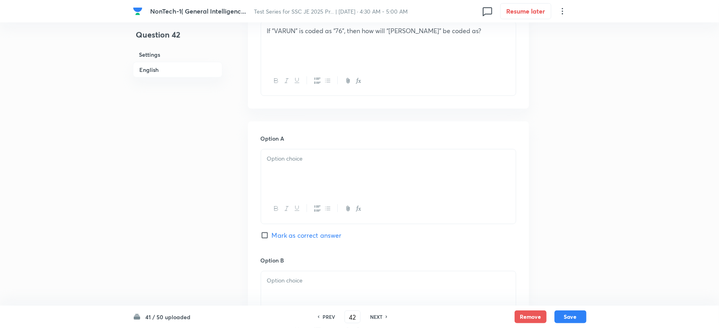
click at [302, 164] on div at bounding box center [388, 171] width 255 height 45
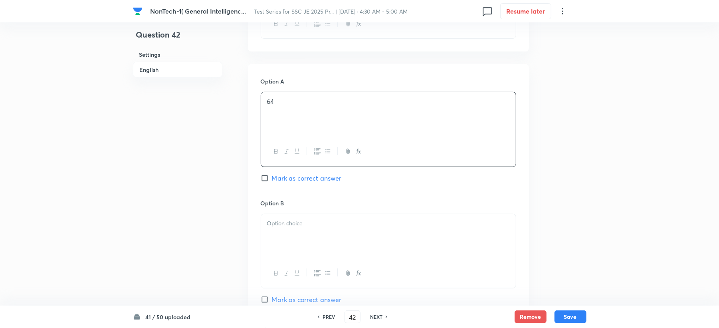
scroll to position [426, 0]
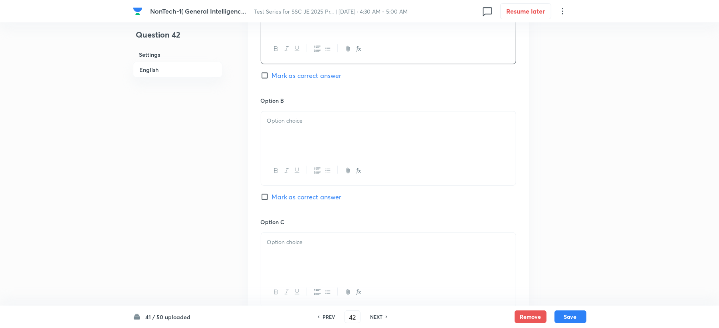
drag, startPoint x: 293, startPoint y: 145, endPoint x: 236, endPoint y: 165, distance: 60.9
click at [293, 145] on div at bounding box center [388, 133] width 255 height 45
click at [278, 254] on div at bounding box center [388, 255] width 255 height 45
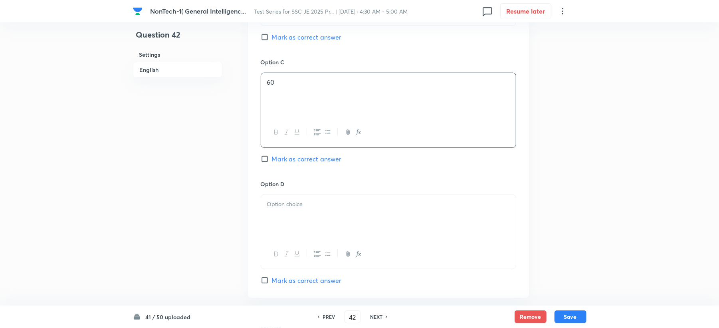
drag, startPoint x: 287, startPoint y: 211, endPoint x: 258, endPoint y: 220, distance: 30.9
click at [286, 211] on div at bounding box center [388, 217] width 255 height 45
click at [299, 157] on span "Mark as correct answer" at bounding box center [307, 159] width 70 height 10
click at [272, 157] on input "Mark as correct answer" at bounding box center [266, 159] width 11 height 8
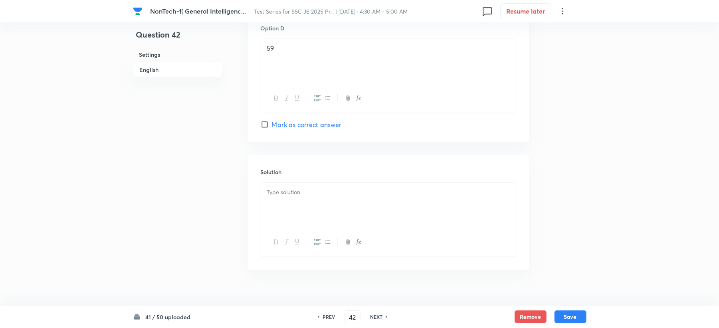
scroll to position [745, 0]
drag, startPoint x: 285, startPoint y: 196, endPoint x: 205, endPoint y: 205, distance: 80.0
click at [284, 197] on div at bounding box center [388, 201] width 255 height 45
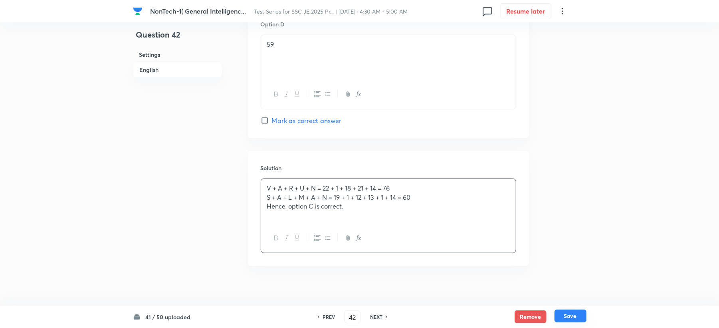
click at [575, 316] on button "Save" at bounding box center [571, 315] width 32 height 13
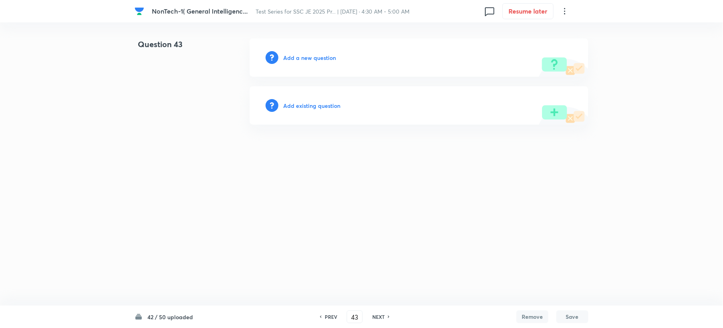
click at [289, 53] on h6 "Add a new question" at bounding box center [309, 57] width 53 height 8
click at [289, 53] on h6 "Choose a question type" at bounding box center [313, 57] width 61 height 8
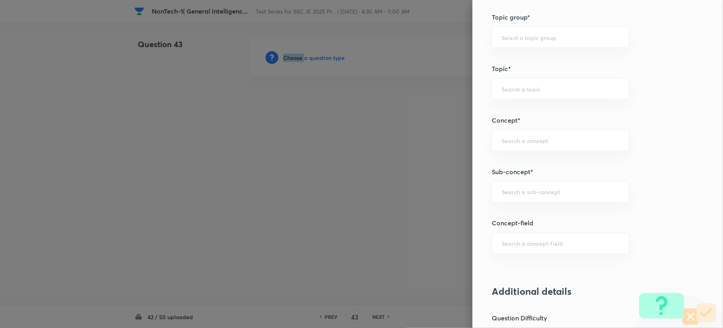
scroll to position [426, 0]
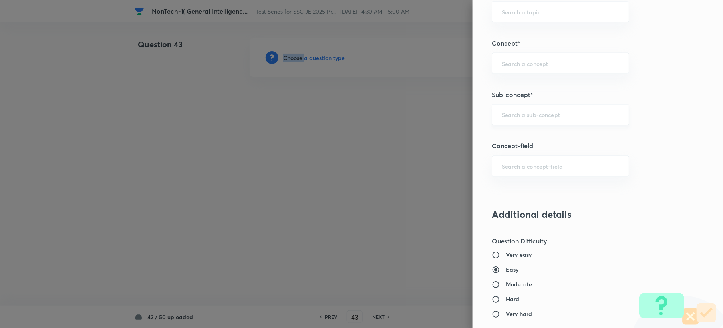
click at [516, 122] on div "​" at bounding box center [559, 114] width 137 height 21
paste input "Word Analogy"
click at [508, 143] on li "Word Analogy" at bounding box center [552, 139] width 136 height 14
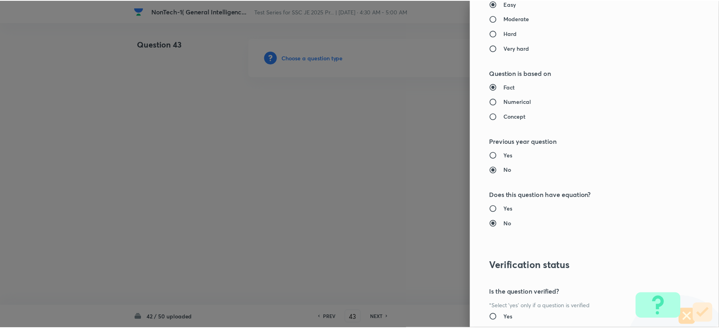
scroll to position [762, 0]
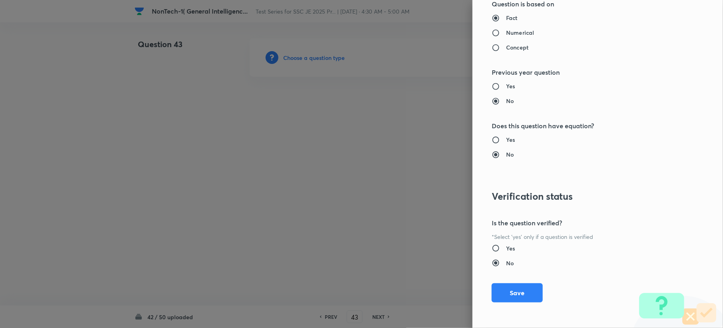
click at [497, 289] on button "Save" at bounding box center [516, 292] width 51 height 19
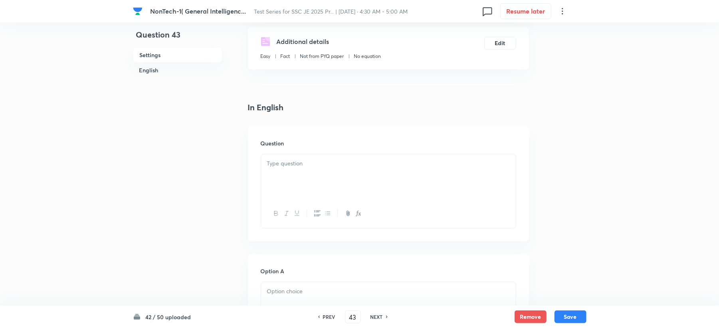
scroll to position [213, 0]
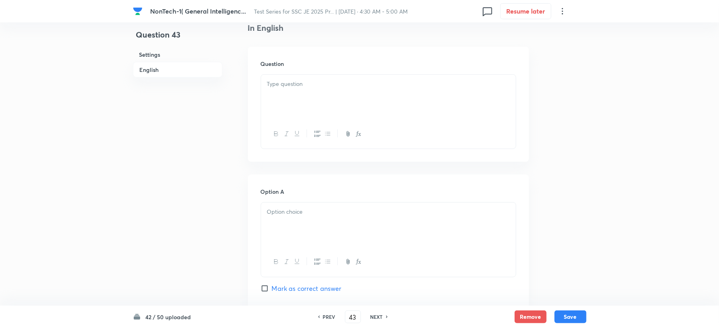
click at [285, 91] on div at bounding box center [388, 97] width 255 height 45
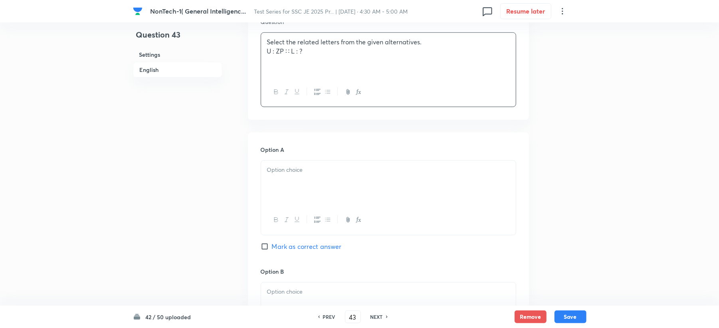
scroll to position [319, 0]
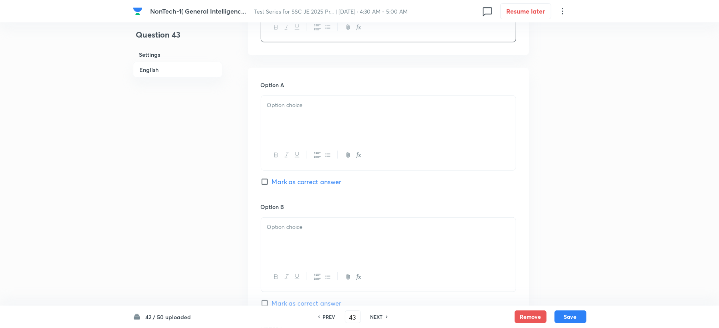
click at [275, 118] on div at bounding box center [388, 118] width 255 height 45
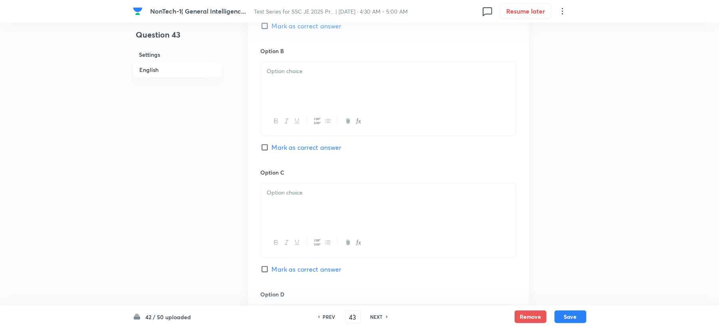
scroll to position [479, 0]
drag, startPoint x: 286, startPoint y: 116, endPoint x: 281, endPoint y: 113, distance: 5.4
click at [285, 115] on icon "button" at bounding box center [286, 117] width 6 height 6
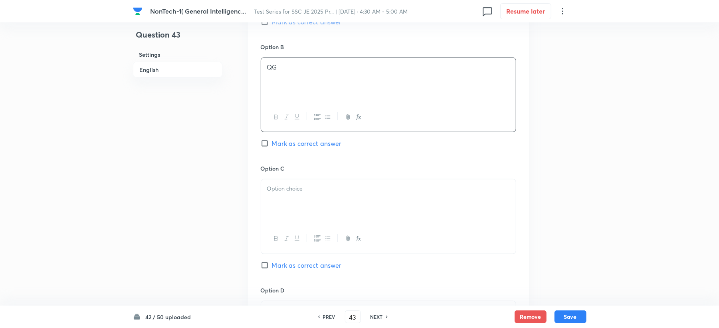
click at [275, 198] on div at bounding box center [388, 201] width 255 height 45
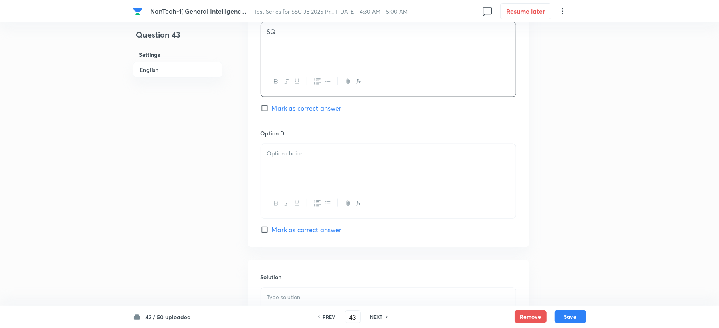
scroll to position [639, 0]
click at [293, 168] on div at bounding box center [388, 163] width 255 height 45
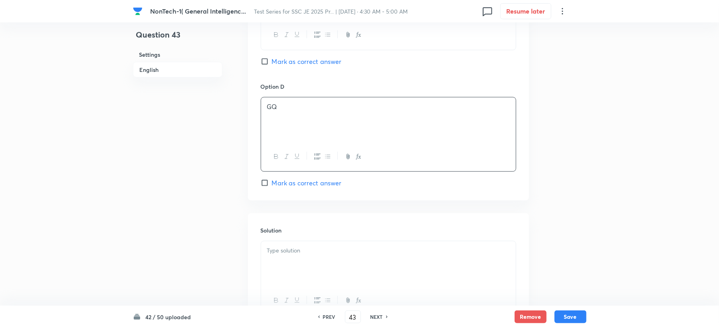
scroll to position [756, 0]
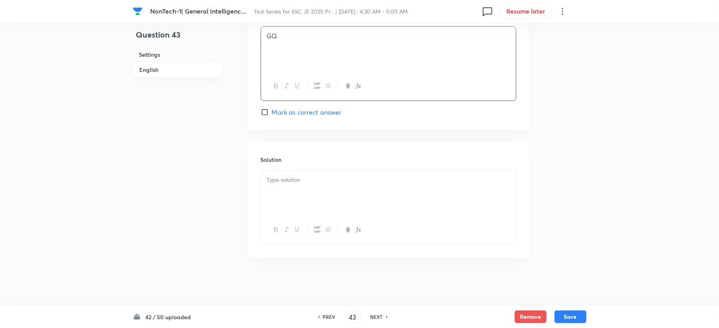
drag, startPoint x: 275, startPoint y: 171, endPoint x: 262, endPoint y: 180, distance: 16.3
click at [275, 174] on div at bounding box center [388, 192] width 255 height 45
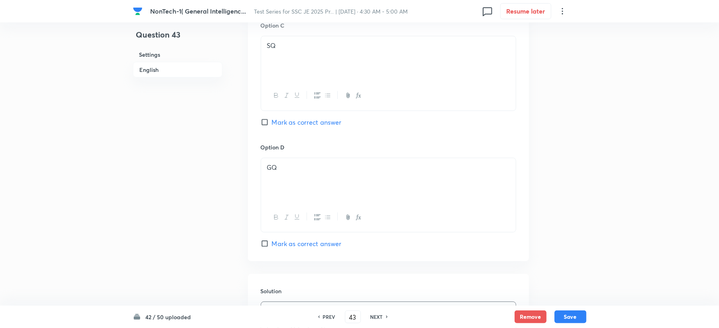
scroll to position [596, 0]
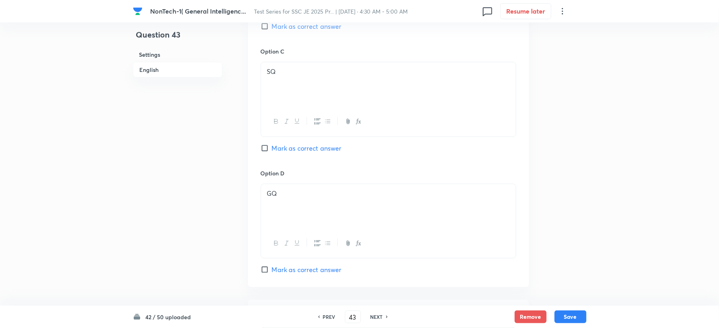
click at [299, 29] on span "Mark as correct answer" at bounding box center [307, 27] width 70 height 10
click at [272, 29] on input "Mark as correct answer" at bounding box center [266, 26] width 11 height 8
click at [578, 314] on button "Save" at bounding box center [571, 315] width 32 height 13
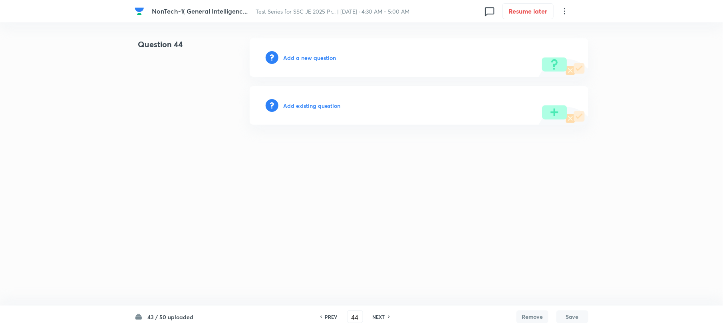
click at [299, 53] on div "Add a new question" at bounding box center [419, 57] width 339 height 38
click at [324, 56] on h6 "Add a new question" at bounding box center [309, 57] width 53 height 8
click at [324, 56] on h6 "Choose a question type" at bounding box center [313, 57] width 61 height 8
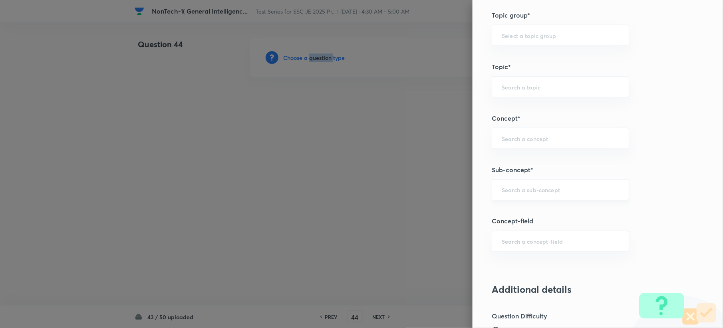
scroll to position [373, 0]
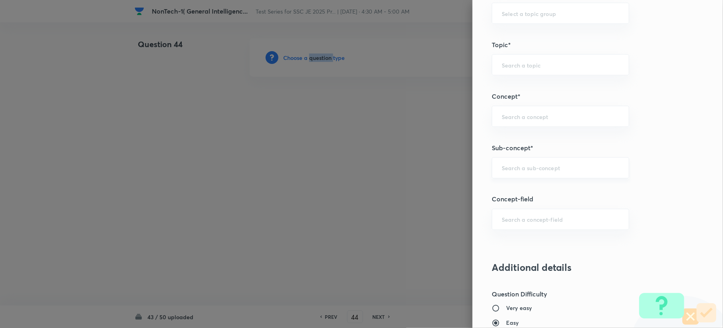
click at [540, 174] on div "​" at bounding box center [559, 167] width 137 height 21
paste input "Word Analogy"
click at [529, 189] on li "Word Analogy" at bounding box center [552, 192] width 136 height 14
type input "Word Analogy"
type input "General Intelligence"
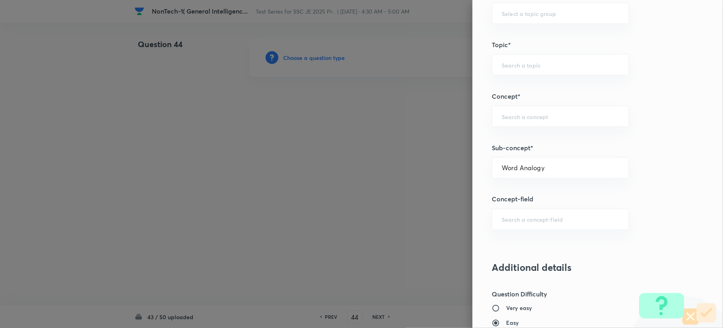
type input "Verbal Reasoning"
type input "Analogy"
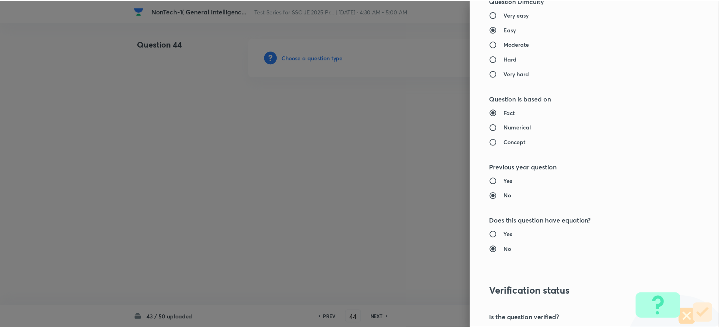
scroll to position [762, 0]
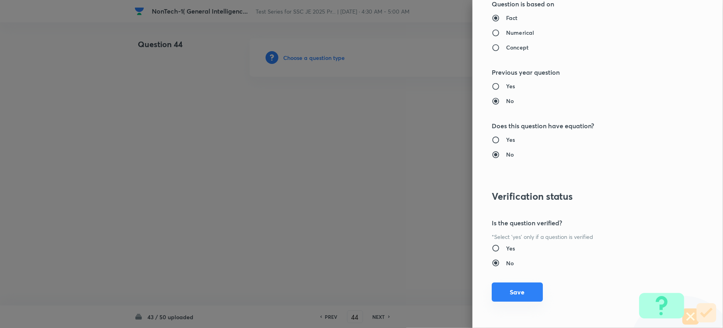
click at [497, 299] on button "Save" at bounding box center [516, 291] width 51 height 19
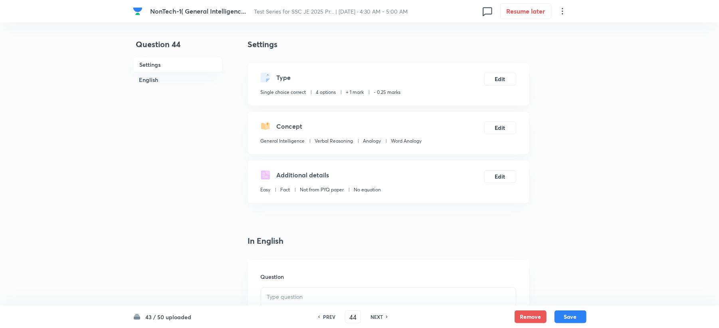
scroll to position [106, 0]
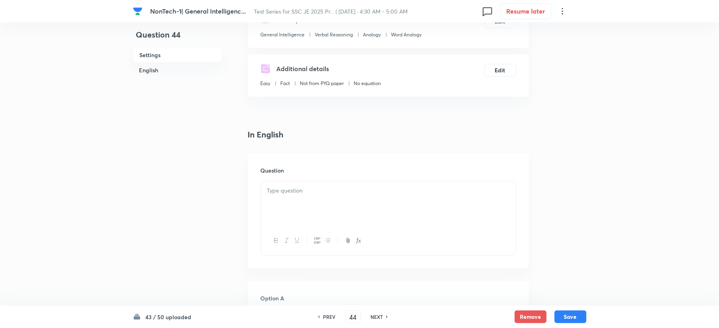
click at [325, 208] on div at bounding box center [388, 203] width 255 height 45
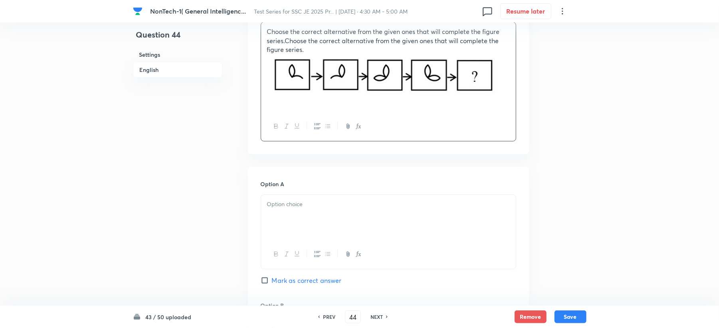
scroll to position [266, 0]
click at [279, 211] on div at bounding box center [388, 216] width 255 height 45
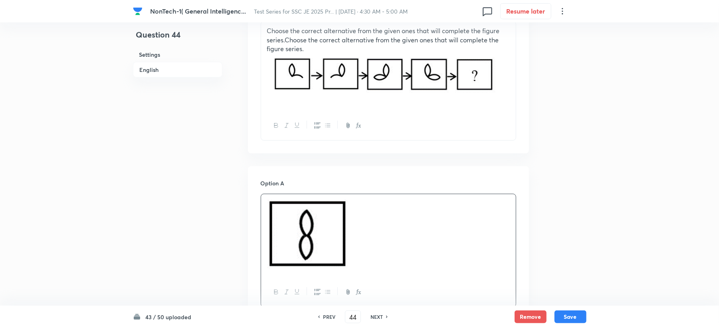
scroll to position [426, 0]
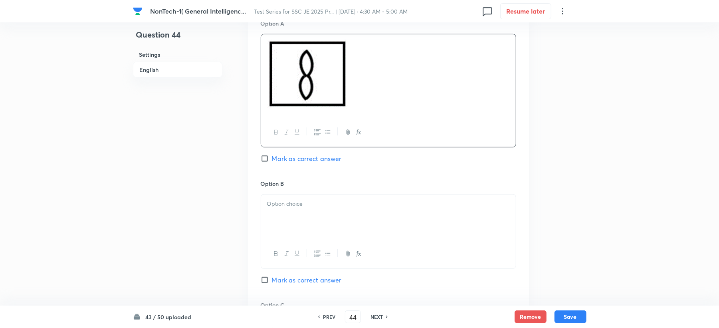
click at [297, 233] on div at bounding box center [388, 216] width 255 height 45
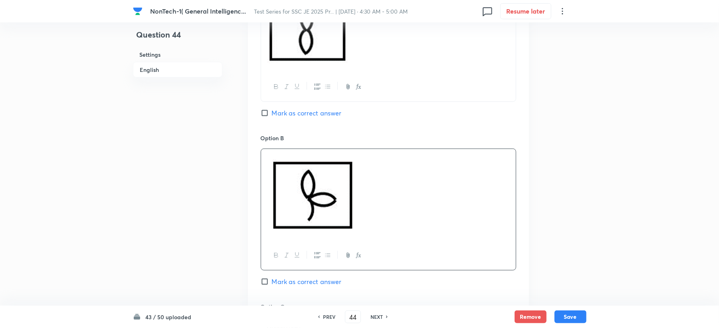
scroll to position [532, 0]
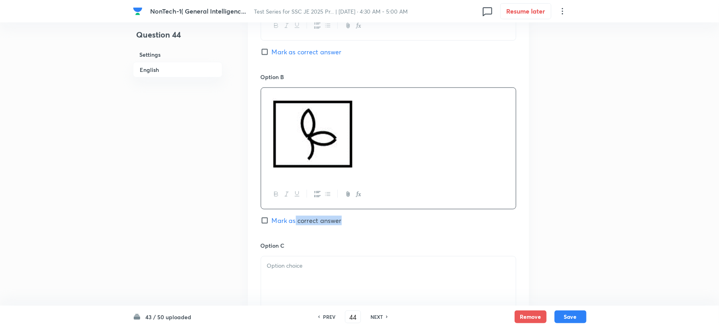
click at [294, 232] on div "Option B Mark as correct answer" at bounding box center [389, 157] width 256 height 168
click at [293, 286] on div at bounding box center [388, 278] width 255 height 45
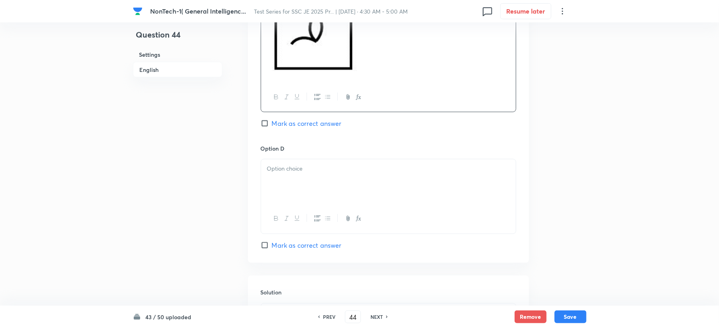
scroll to position [799, 0]
click at [295, 182] on div at bounding box center [388, 180] width 255 height 45
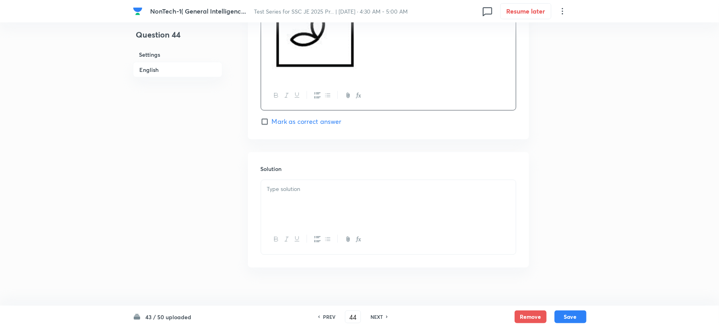
scroll to position [978, 0]
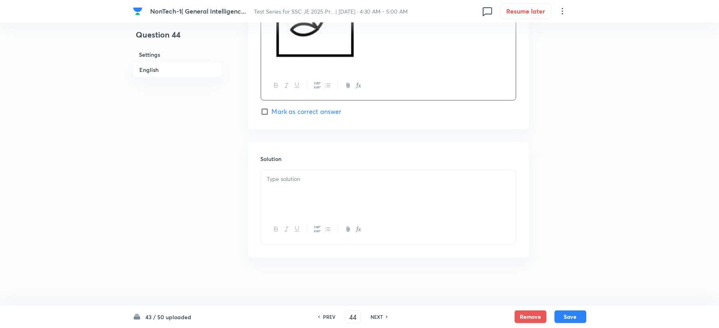
click at [289, 198] on div at bounding box center [388, 192] width 255 height 45
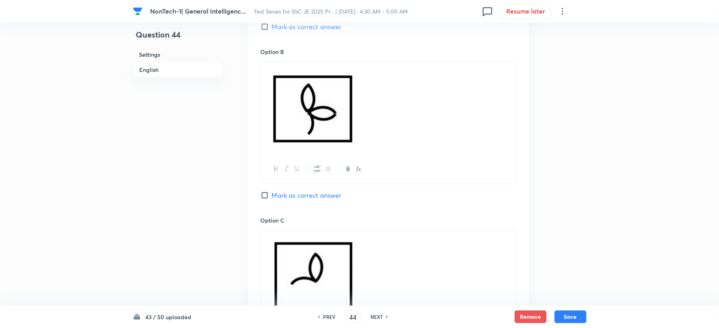
scroll to position [553, 0]
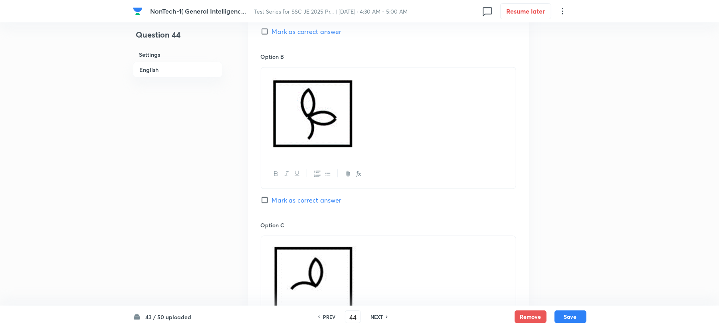
drag, startPoint x: 279, startPoint y: 191, endPoint x: 279, endPoint y: 201, distance: 10.4
click at [279, 192] on div "Option B Mark as correct answer" at bounding box center [389, 136] width 256 height 168
click at [279, 202] on span "Mark as correct answer" at bounding box center [307, 200] width 70 height 10
click at [272, 202] on input "Mark as correct answer" at bounding box center [266, 200] width 11 height 8
checkbox input "true"
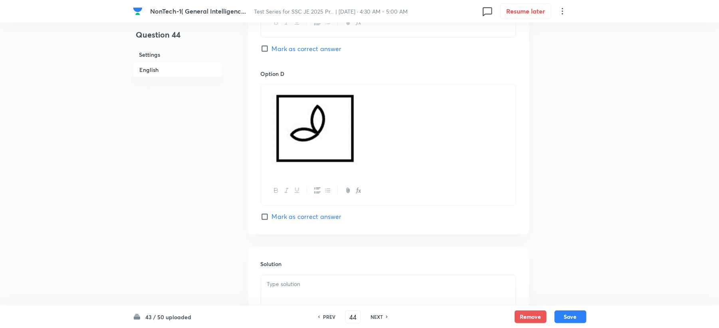
scroll to position [978, 0]
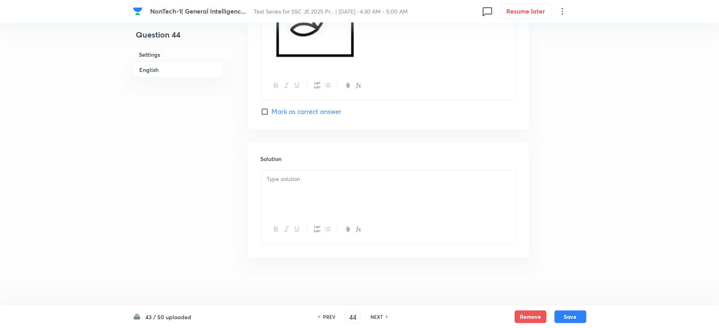
drag, startPoint x: 277, startPoint y: 230, endPoint x: 279, endPoint y: 222, distance: 8.5
click at [279, 228] on icon "button" at bounding box center [276, 229] width 6 height 6
click at [277, 190] on div "﻿" at bounding box center [388, 192] width 255 height 45
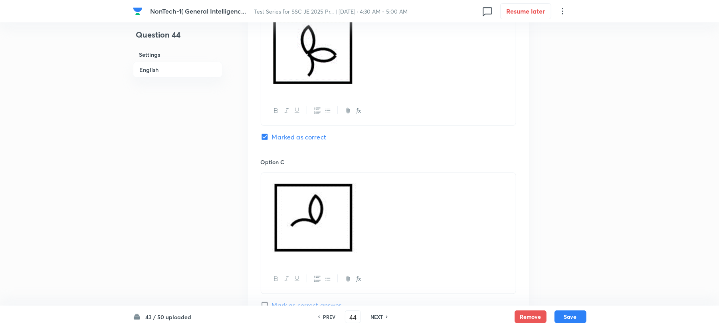
scroll to position [606, 0]
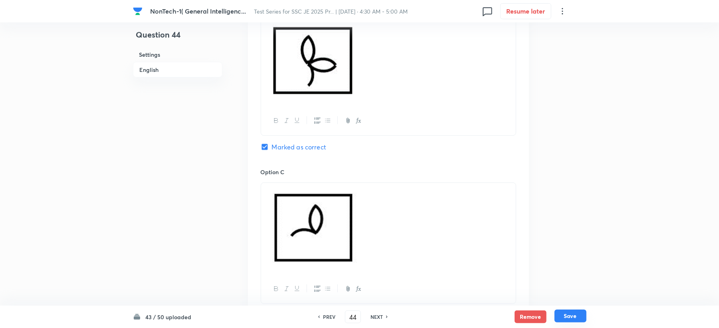
click at [578, 317] on button "Save" at bounding box center [571, 315] width 32 height 13
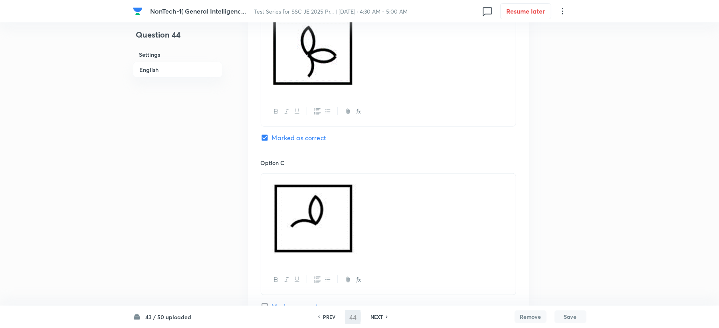
type input "45"
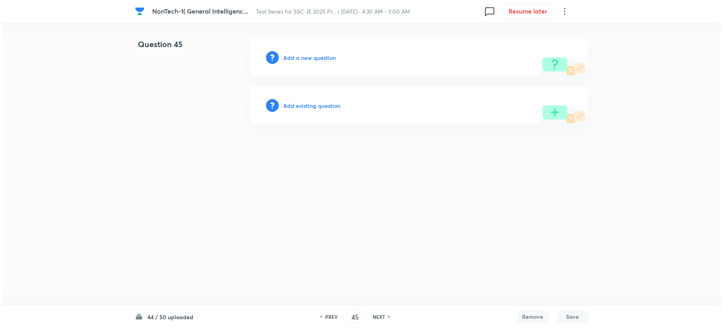
scroll to position [0, 0]
click at [316, 59] on h6 "Add a new question" at bounding box center [309, 57] width 53 height 8
click at [316, 59] on h6 "Choose a question type" at bounding box center [313, 57] width 61 height 8
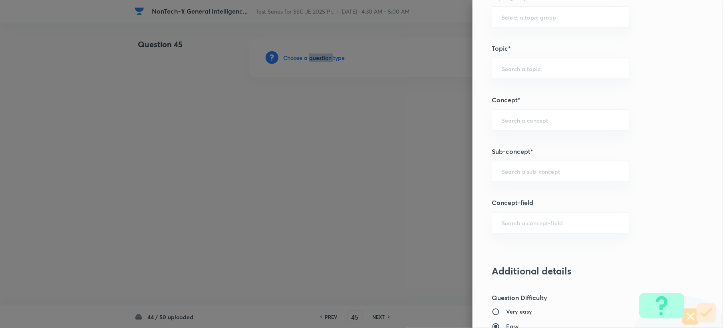
scroll to position [479, 0]
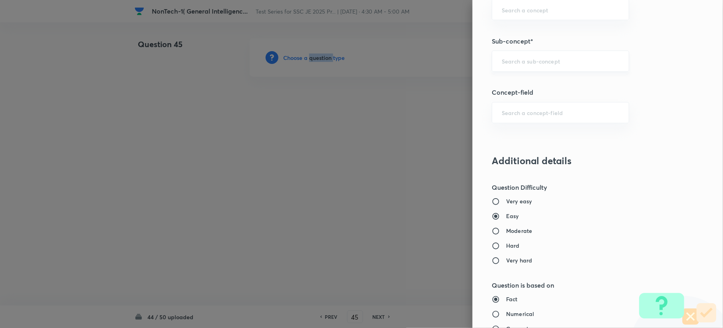
click at [533, 69] on div "​" at bounding box center [559, 61] width 137 height 21
paste input "Word Analogy"
click at [505, 85] on li "Word Analogy" at bounding box center [552, 86] width 136 height 14
type input "Word Analogy"
type input "General Intelligence"
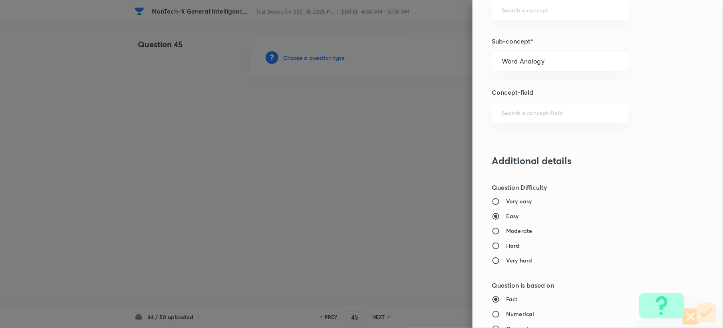
type input "Verbal Reasoning"
type input "Analogy"
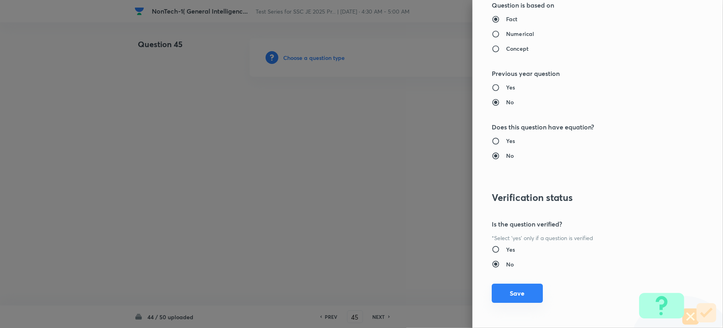
scroll to position [762, 0]
click at [510, 290] on button "Save" at bounding box center [516, 291] width 51 height 19
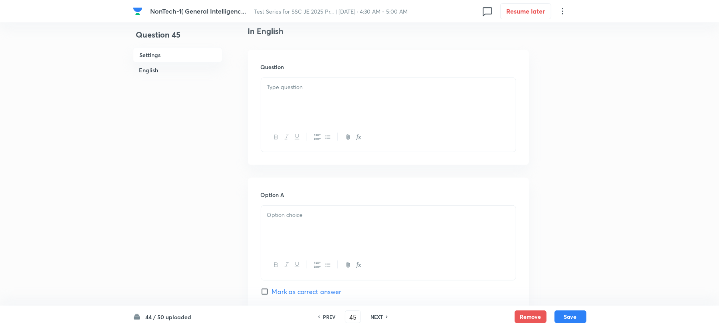
scroll to position [213, 0]
click at [296, 95] on div at bounding box center [388, 97] width 255 height 45
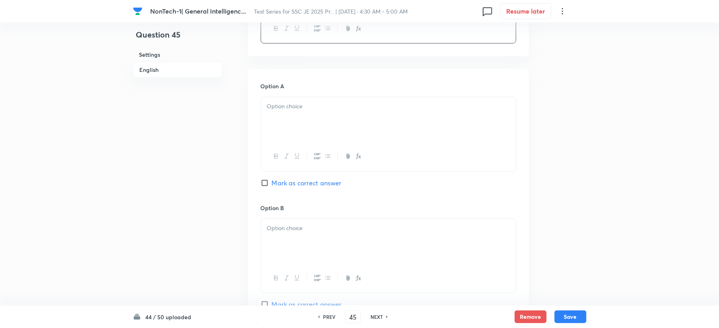
scroll to position [319, 0]
drag, startPoint x: 281, startPoint y: 116, endPoint x: 248, endPoint y: 129, distance: 36.2
click at [280, 117] on div at bounding box center [388, 118] width 255 height 45
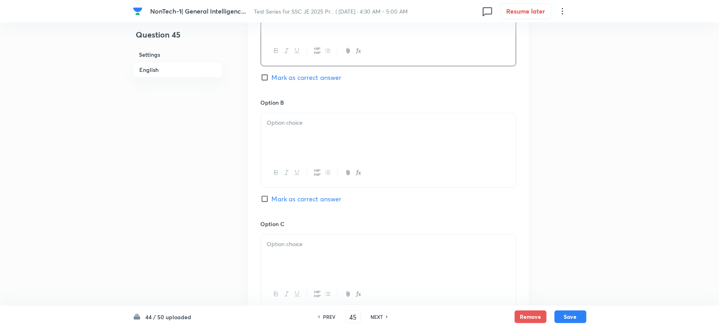
scroll to position [426, 0]
drag, startPoint x: 281, startPoint y: 128, endPoint x: 277, endPoint y: 128, distance: 4.4
click at [281, 128] on div at bounding box center [388, 133] width 255 height 45
drag, startPoint x: 271, startPoint y: 120, endPoint x: 267, endPoint y: 141, distance: 20.7
click at [267, 122] on p ")Save" at bounding box center [388, 120] width 243 height 9
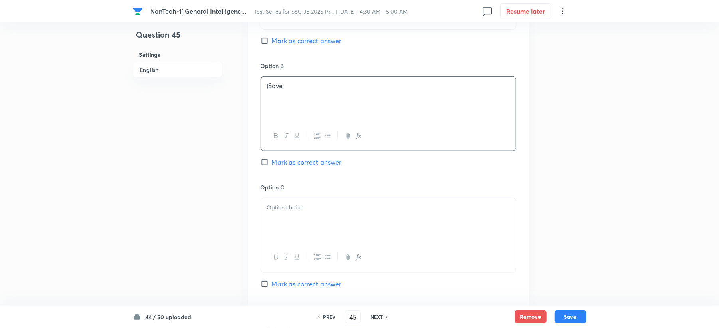
scroll to position [479, 0]
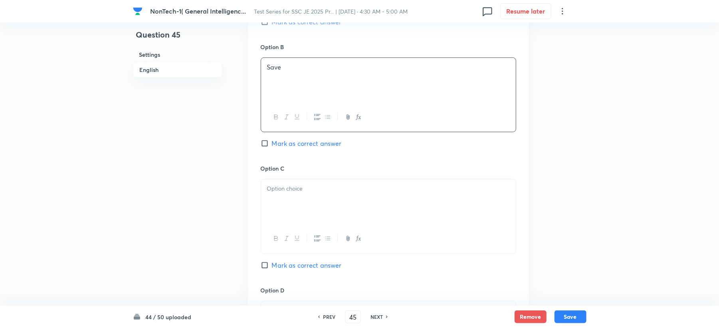
click at [281, 201] on div at bounding box center [388, 201] width 255 height 45
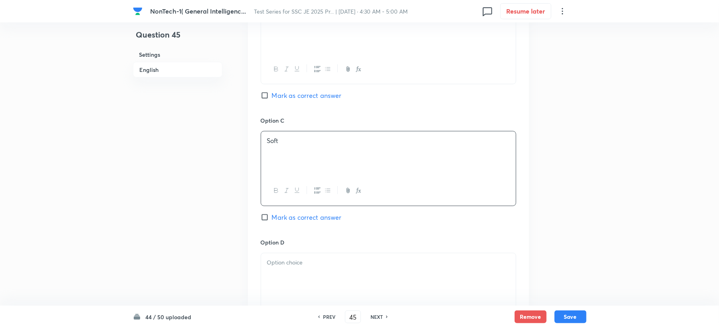
scroll to position [585, 0]
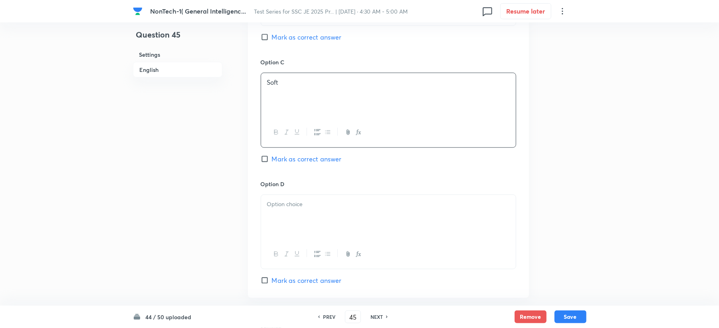
drag, startPoint x: 282, startPoint y: 208, endPoint x: 231, endPoint y: 214, distance: 51.6
click at [282, 208] on p at bounding box center [388, 204] width 243 height 9
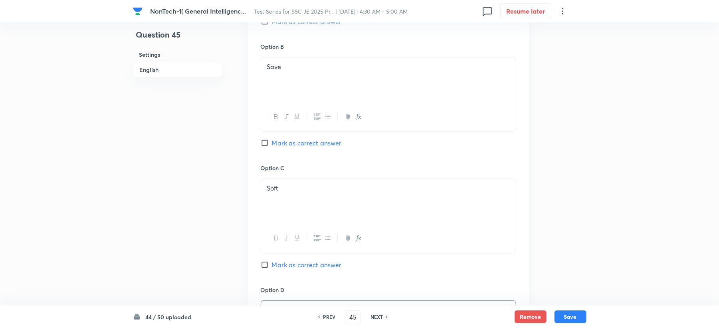
scroll to position [479, 0]
click at [285, 137] on div "Option B Save Mark as correct answer" at bounding box center [389, 103] width 256 height 121
click at [283, 151] on div "Option B Save Mark as correct answer" at bounding box center [389, 103] width 256 height 121
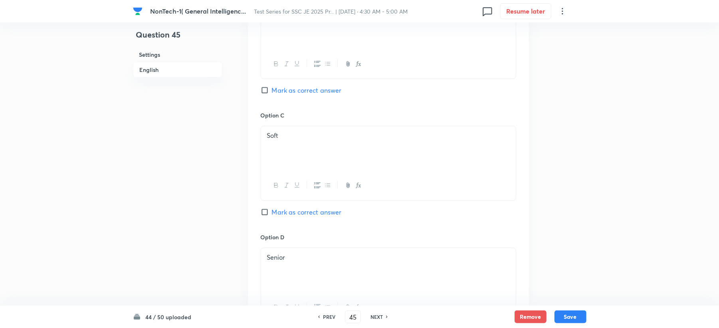
click at [289, 88] on span "Mark as correct answer" at bounding box center [307, 90] width 70 height 10
click at [272, 88] on input "Mark as correct answer" at bounding box center [266, 90] width 11 height 8
checkbox input "true"
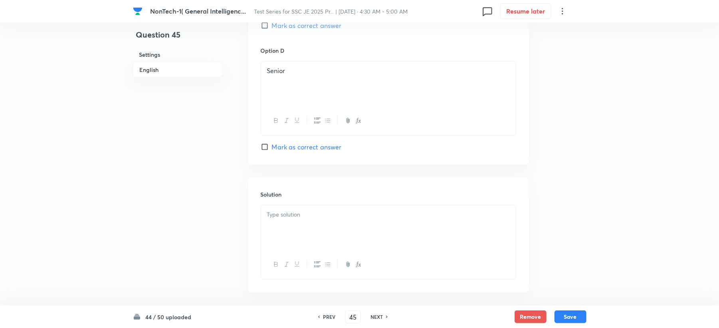
scroll to position [756, 0]
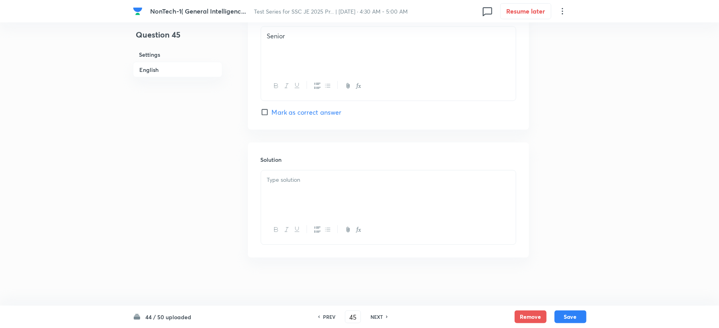
drag, startPoint x: 274, startPoint y: 196, endPoint x: 128, endPoint y: 166, distance: 149.2
click at [264, 197] on div at bounding box center [388, 192] width 255 height 45
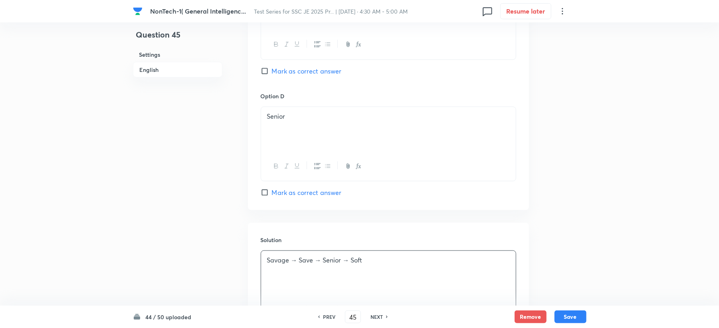
scroll to position [596, 0]
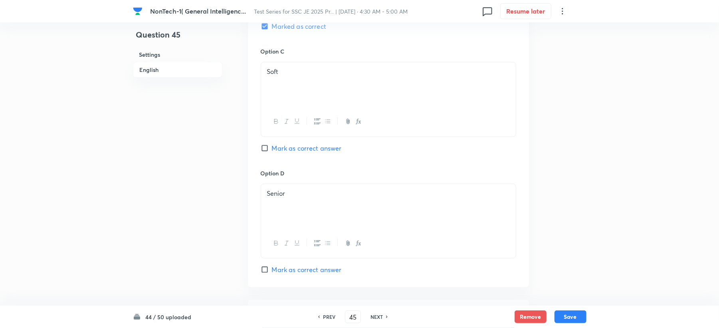
click at [551, 312] on div "Remove Save" at bounding box center [551, 316] width 72 height 13
click at [568, 315] on button "Save" at bounding box center [571, 315] width 32 height 13
type input "46"
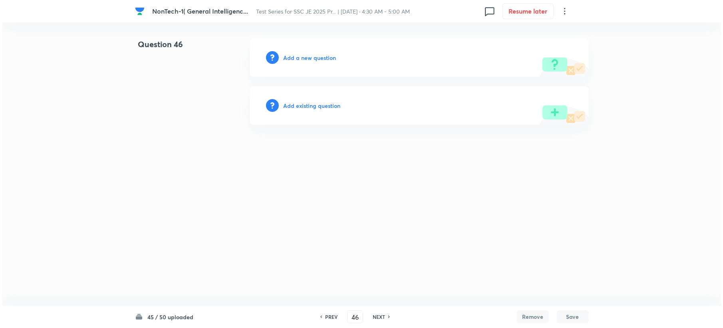
scroll to position [0, 0]
click at [296, 58] on h6 "Add a new question" at bounding box center [309, 57] width 53 height 8
click at [297, 61] on h6 "Choose a question type" at bounding box center [313, 57] width 61 height 8
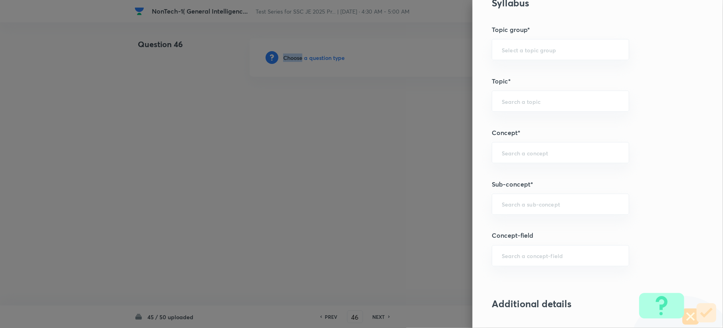
scroll to position [426, 0]
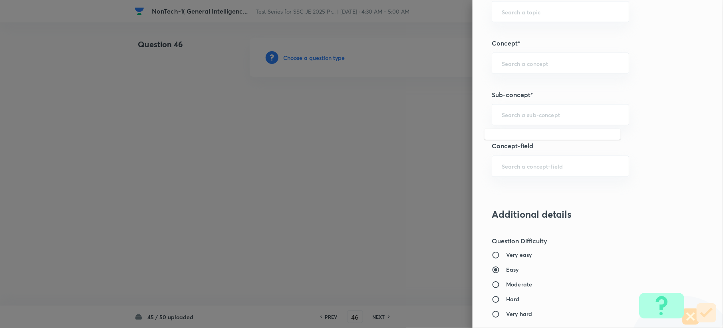
drag, startPoint x: 512, startPoint y: 114, endPoint x: 474, endPoint y: 139, distance: 45.8
click at [511, 114] on input "text" at bounding box center [559, 115] width 117 height 8
paste input "Word Analogy"
click at [529, 144] on li "Word Analogy" at bounding box center [552, 139] width 136 height 14
type input "Word Analogy"
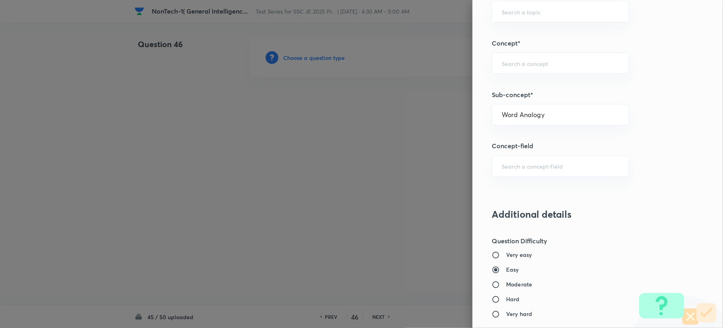
type input "General Intelligence"
type input "Verbal Reasoning"
type input "Analogy"
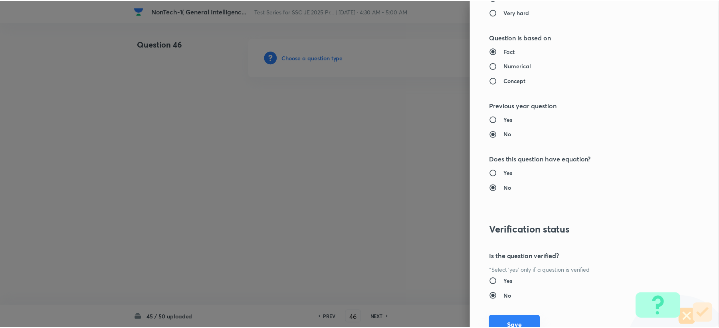
scroll to position [762, 0]
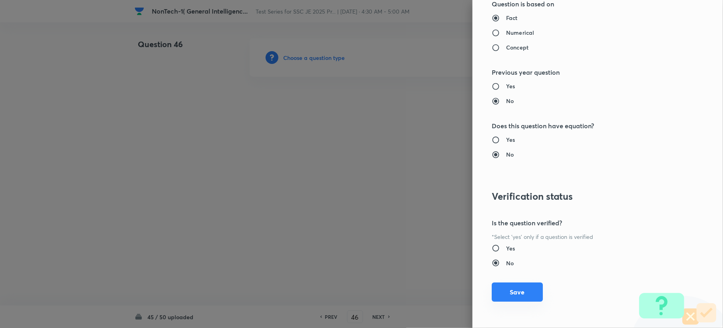
click at [521, 287] on button "Save" at bounding box center [516, 291] width 51 height 19
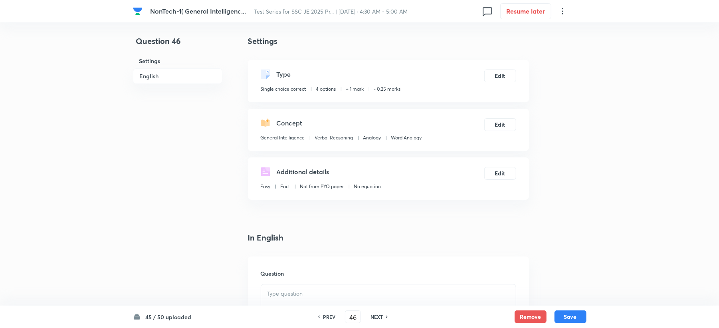
scroll to position [106, 0]
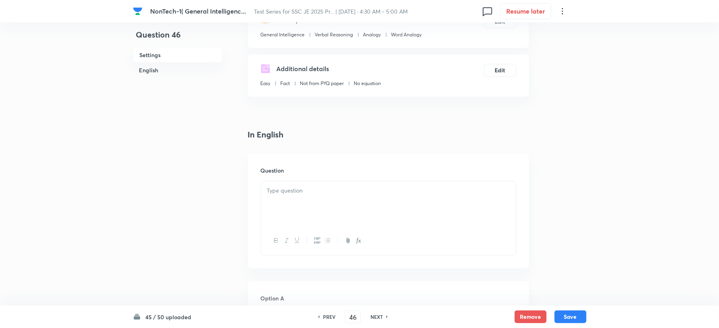
click at [289, 198] on div at bounding box center [388, 203] width 255 height 45
drag, startPoint x: 338, startPoint y: 197, endPoint x: 327, endPoint y: 222, distance: 27.9
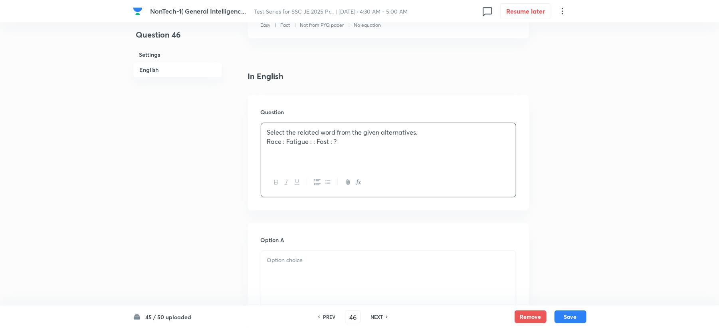
scroll to position [266, 0]
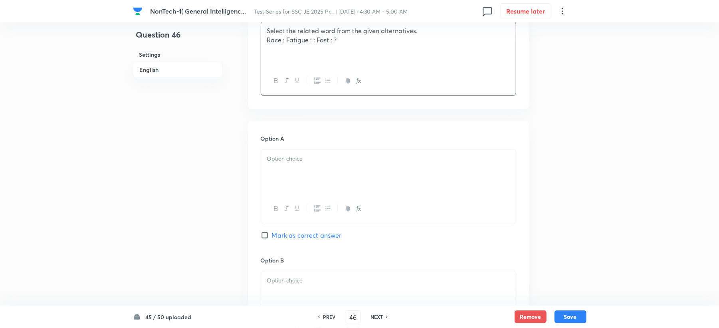
click at [303, 182] on div at bounding box center [388, 171] width 255 height 45
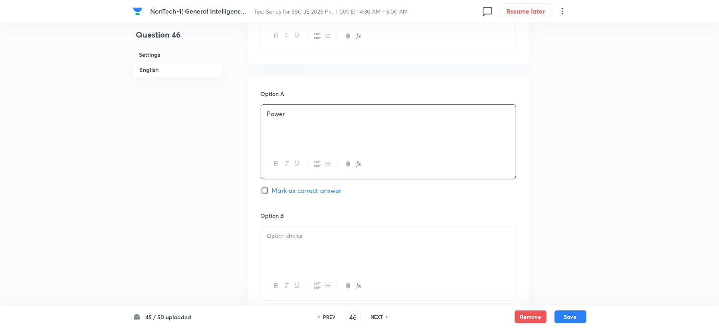
scroll to position [373, 0]
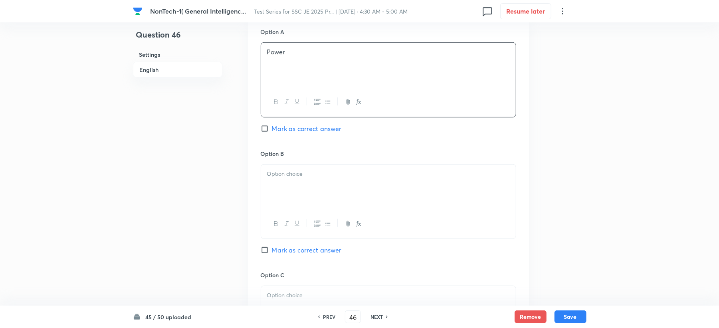
click at [306, 181] on div at bounding box center [388, 186] width 255 height 45
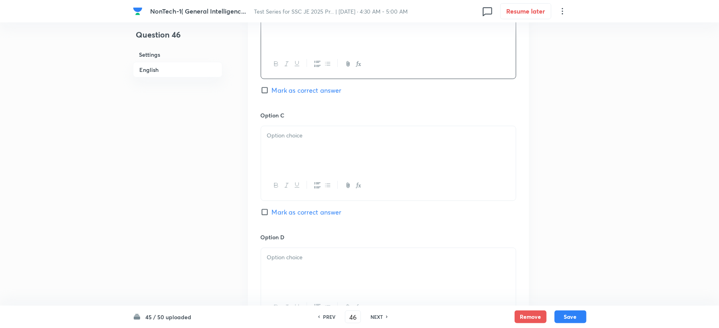
click at [304, 147] on div at bounding box center [388, 148] width 255 height 45
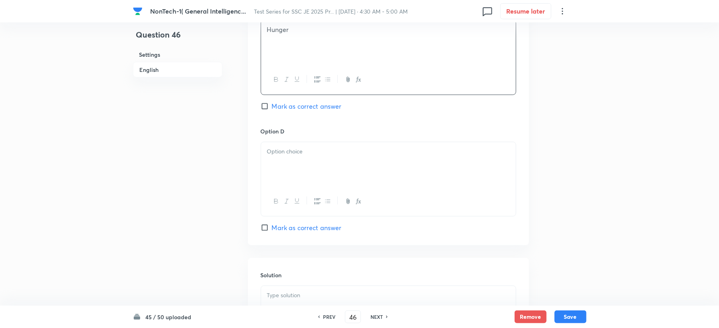
scroll to position [639, 0]
click at [299, 154] on p at bounding box center [388, 150] width 243 height 9
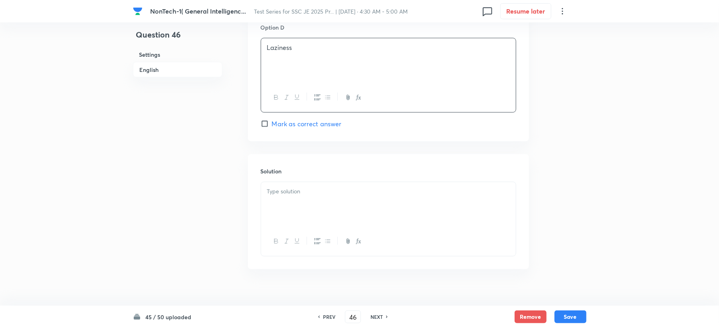
scroll to position [745, 0]
click at [281, 177] on div "Solution" at bounding box center [388, 208] width 281 height 115
click at [283, 197] on div at bounding box center [388, 201] width 255 height 45
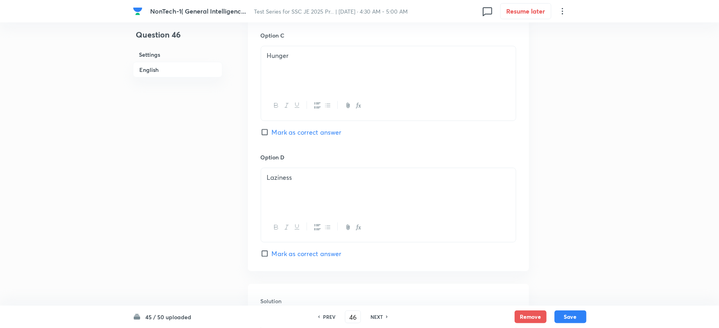
scroll to position [596, 0]
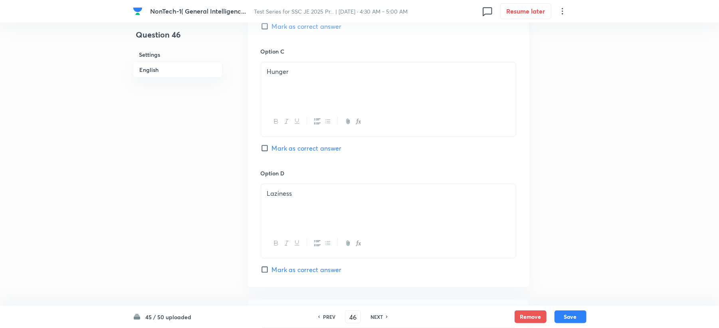
click at [299, 148] on span "Mark as correct answer" at bounding box center [307, 148] width 70 height 10
click at [272, 148] on input "Mark as correct answer" at bounding box center [266, 148] width 11 height 8
checkbox input "true"
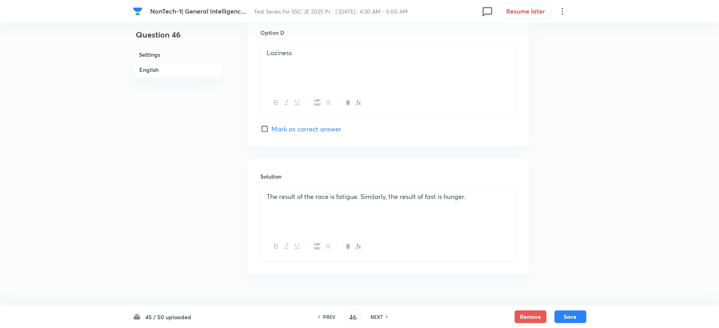
scroll to position [756, 0]
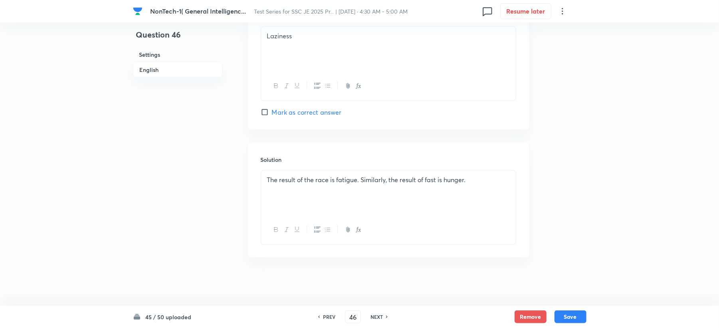
click at [490, 186] on div "The result of the race is fatigue. Similarly, the result of fast is hunger." at bounding box center [388, 192] width 255 height 45
click at [582, 319] on button "Save" at bounding box center [571, 315] width 32 height 13
type input "47"
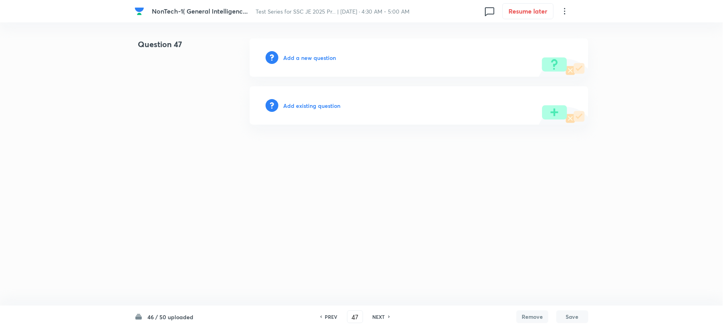
click at [311, 58] on h6 "Add a new question" at bounding box center [309, 57] width 53 height 8
click at [311, 58] on h6 "Choose a question type" at bounding box center [313, 57] width 61 height 8
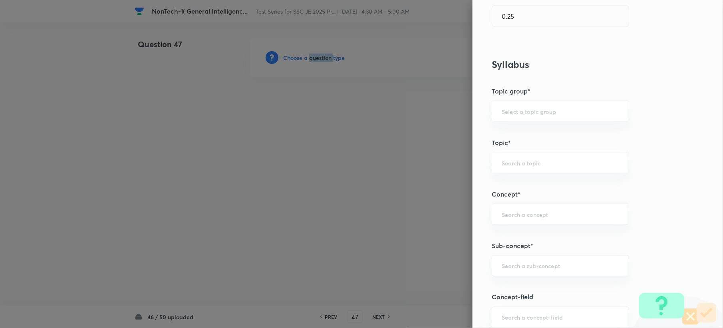
scroll to position [319, 0]
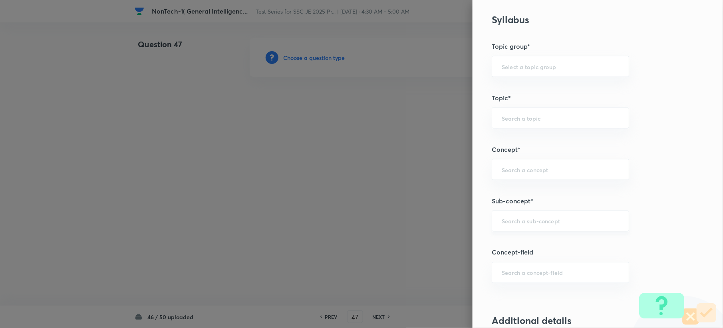
click at [513, 220] on input "text" at bounding box center [559, 221] width 117 height 8
paste input "Word Analogy"
click at [505, 248] on li "Word Analogy" at bounding box center [552, 245] width 136 height 14
type input "Word Analogy"
type input "General Intelligence"
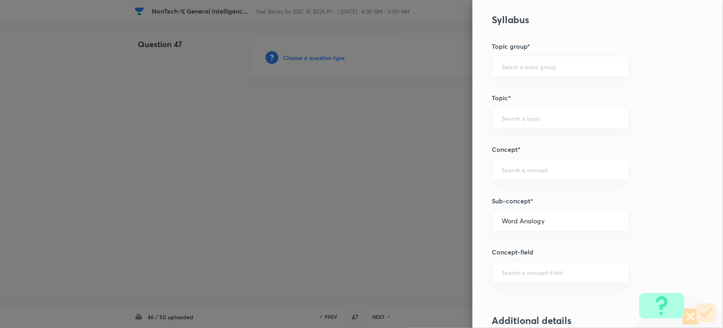
type input "Verbal Reasoning"
type input "Analogy"
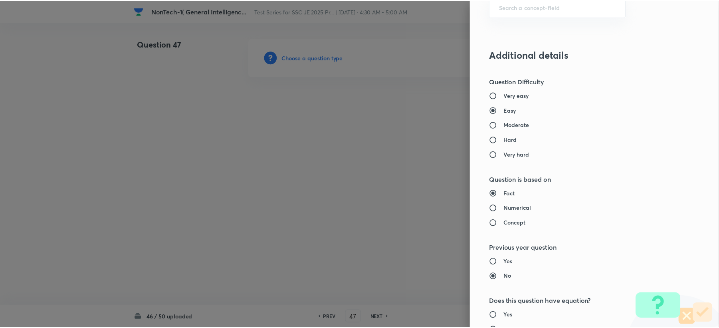
scroll to position [762, 0]
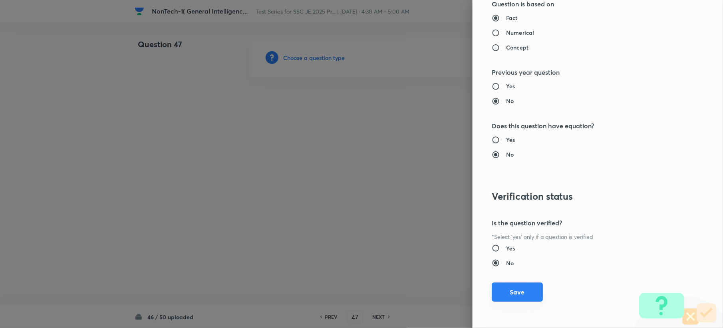
click at [503, 290] on button "Save" at bounding box center [516, 291] width 51 height 19
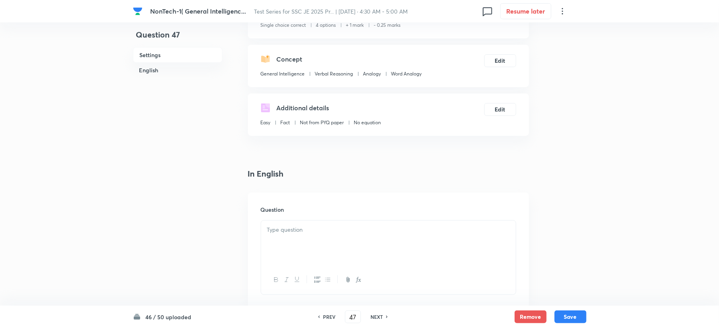
scroll to position [160, 0]
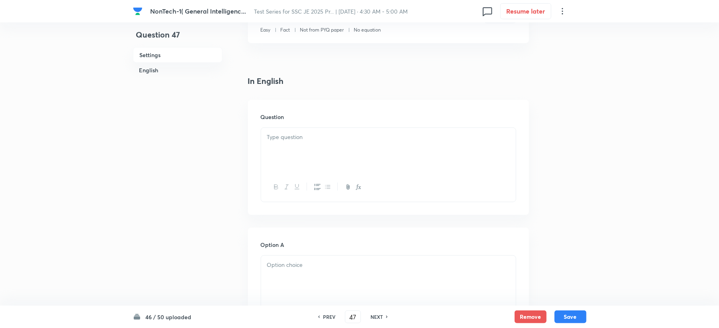
click at [303, 141] on p at bounding box center [388, 137] width 243 height 9
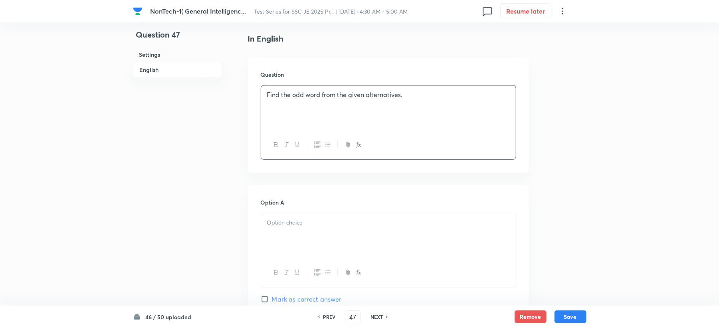
scroll to position [266, 0]
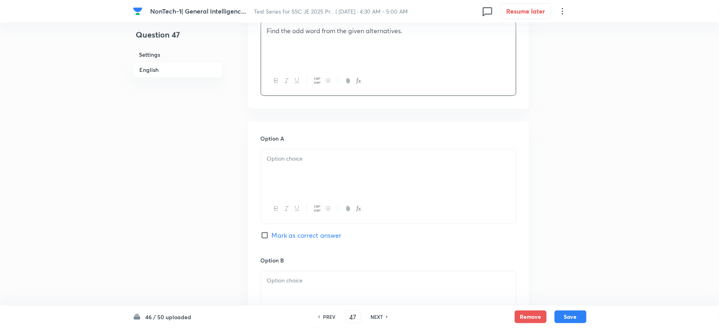
click at [286, 154] on p at bounding box center [388, 158] width 243 height 9
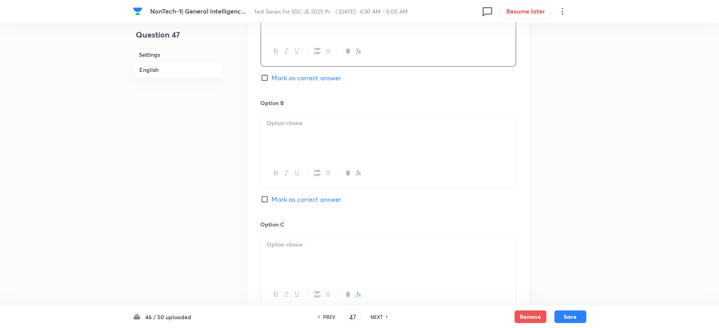
scroll to position [426, 0]
click at [299, 154] on div at bounding box center [389, 148] width 256 height 75
click at [300, 135] on div at bounding box center [388, 133] width 255 height 45
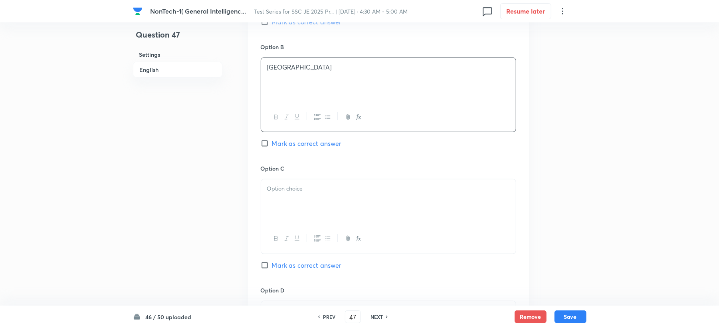
click at [273, 213] on div at bounding box center [388, 201] width 255 height 45
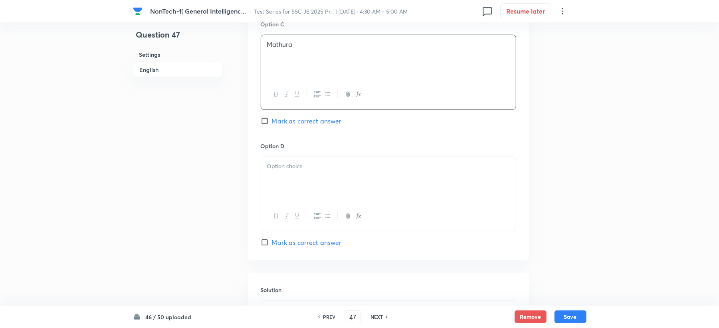
scroll to position [639, 0]
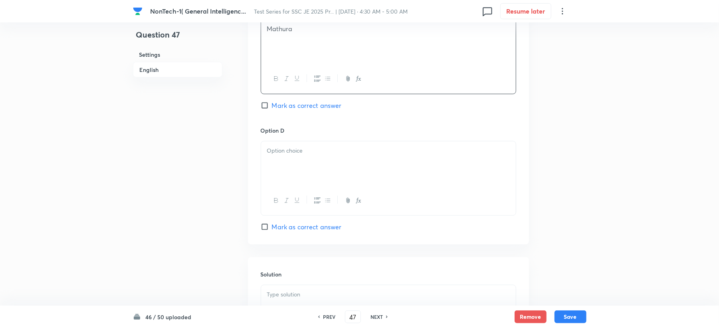
click at [294, 166] on div at bounding box center [388, 163] width 255 height 45
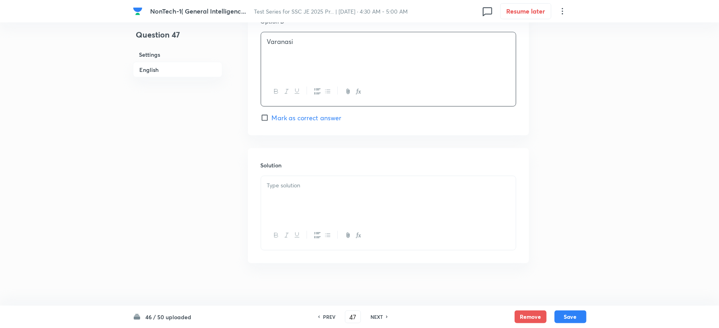
scroll to position [756, 0]
drag, startPoint x: 289, startPoint y: 158, endPoint x: 284, endPoint y: 174, distance: 17.1
click at [286, 166] on div "Solution" at bounding box center [388, 200] width 281 height 115
click at [283, 176] on p at bounding box center [388, 179] width 243 height 9
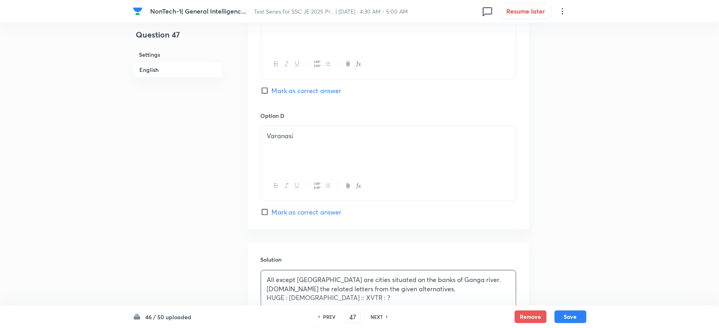
scroll to position [649, 0]
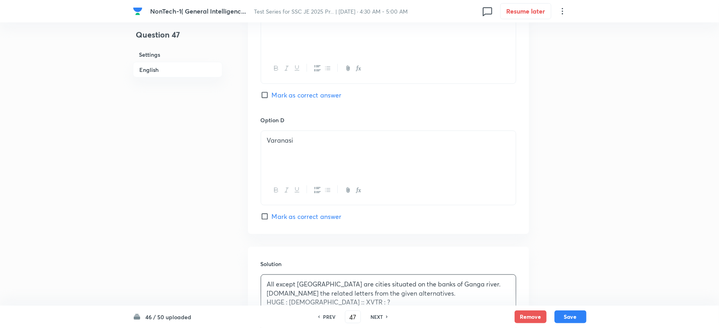
click at [291, 98] on span "Mark as correct answer" at bounding box center [307, 95] width 70 height 10
click at [272, 98] on input "Mark as correct answer" at bounding box center [266, 95] width 11 height 8
checkbox input "true"
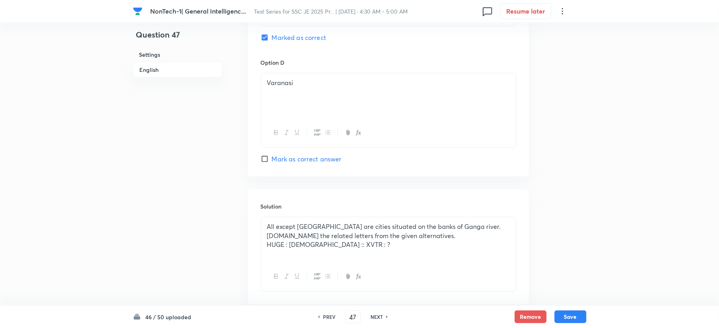
scroll to position [756, 0]
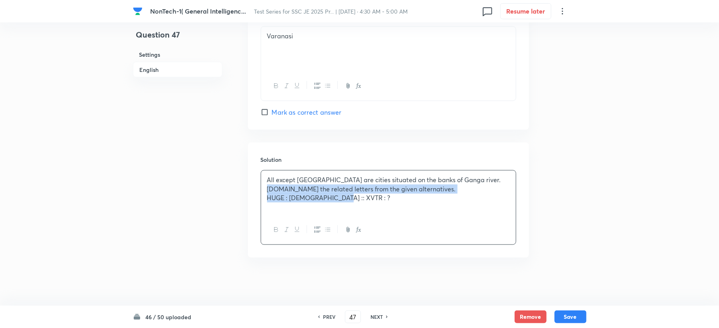
drag, startPoint x: 266, startPoint y: 186, endPoint x: 381, endPoint y: 204, distance: 116.3
click at [381, 204] on div "All except Mathura are cities situated on the banks of Ganga river. 48.Select t…" at bounding box center [388, 192] width 255 height 45
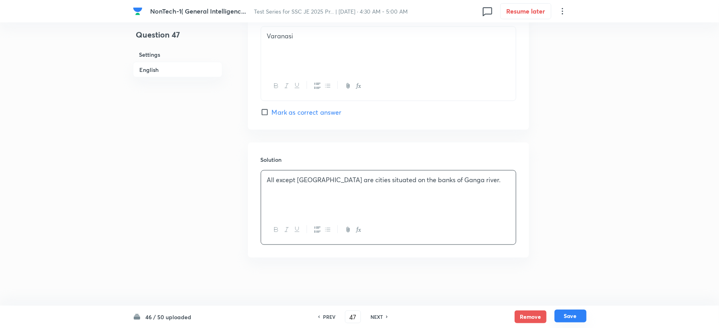
click at [570, 315] on button "Save" at bounding box center [571, 315] width 32 height 13
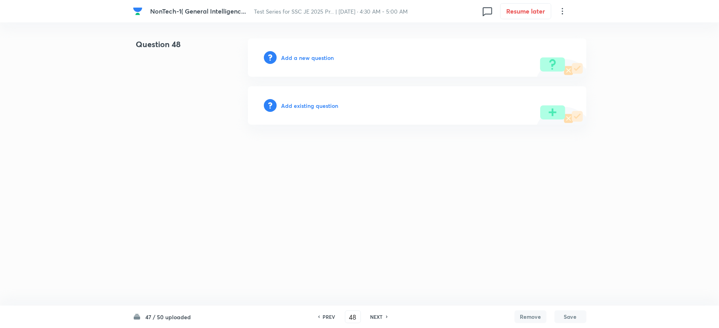
scroll to position [0, 0]
click at [331, 317] on h6 "PREV" at bounding box center [331, 316] width 12 height 7
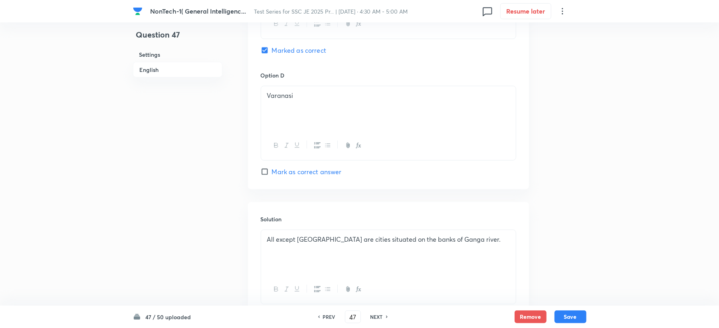
scroll to position [756, 0]
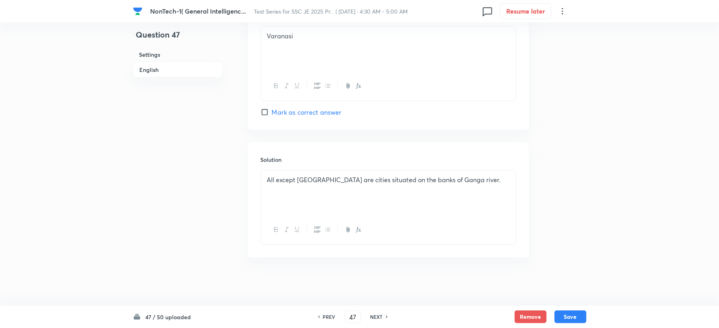
click at [476, 184] on p "All except Mathura are cities situated on the banks of Ganga river." at bounding box center [388, 179] width 243 height 9
click at [478, 179] on p "All except Mathura are cities situated on the banks of Ganga river." at bounding box center [388, 179] width 243 height 9
click at [329, 317] on h6 "PREV" at bounding box center [329, 316] width 12 height 7
type input "46"
checkbox input "true"
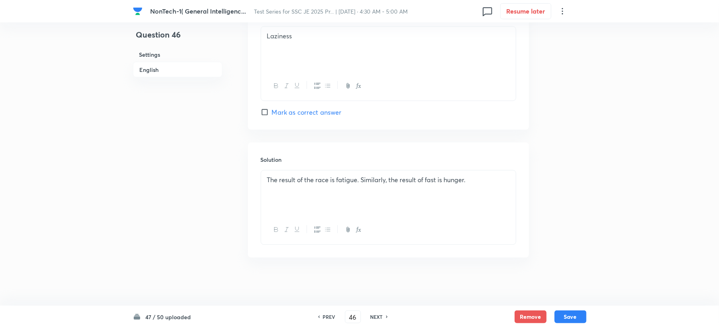
click at [380, 319] on h6 "NEXT" at bounding box center [377, 316] width 12 height 7
type input "47"
checkbox input "true"
click at [380, 319] on h6 "NEXT" at bounding box center [377, 316] width 12 height 7
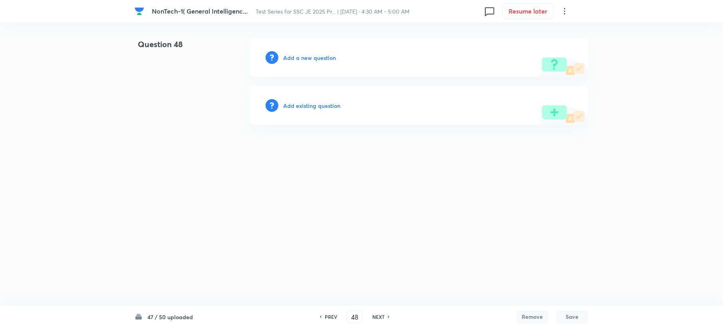
click at [335, 318] on h6 "PREV" at bounding box center [331, 316] width 12 height 7
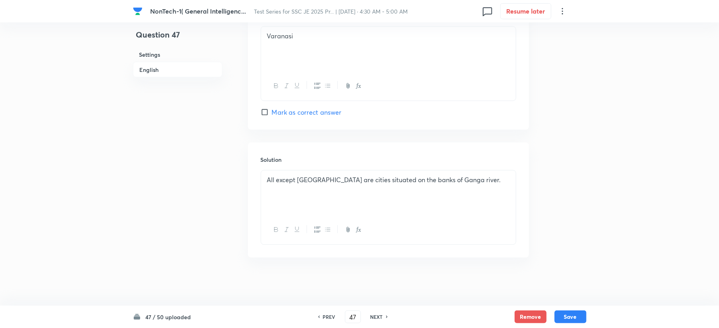
scroll to position [756, 0]
click at [478, 179] on p "All except Mathura are cities situated on the banks of Ganga river." at bounding box center [388, 179] width 243 height 9
click at [484, 184] on div "All except Mathura are cities situated on the banks of Ganga river." at bounding box center [388, 192] width 255 height 45
click at [577, 319] on button "Save" at bounding box center [571, 315] width 32 height 13
type input "48"
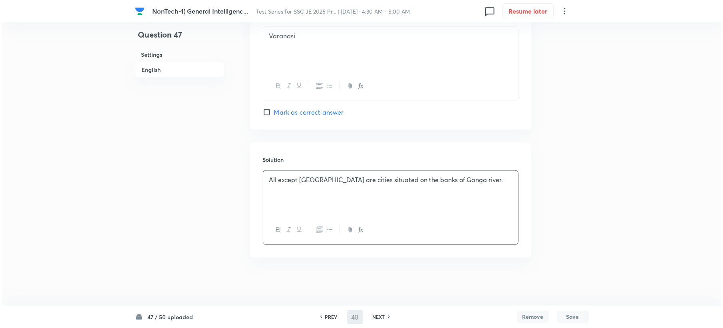
scroll to position [0, 0]
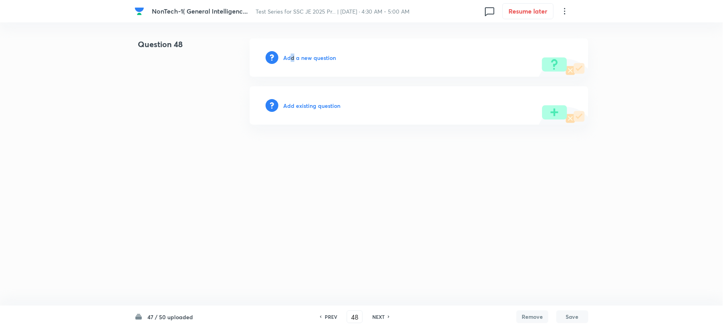
click at [293, 57] on h6 "Add a new question" at bounding box center [309, 57] width 53 height 8
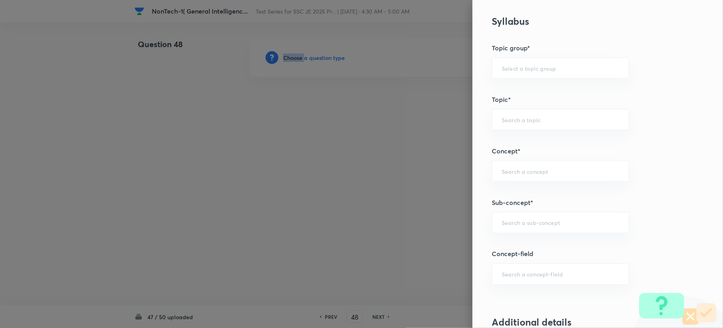
scroll to position [319, 0]
click at [492, 228] on div "​" at bounding box center [559, 220] width 137 height 21
paste input "Word Analogy"
click at [498, 240] on li "Word Analogy" at bounding box center [552, 245] width 136 height 14
type input "Word Analogy"
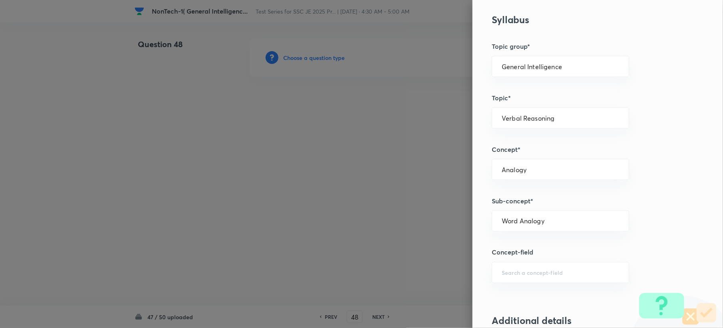
type input "General Intelligence"
type input "Verbal Reasoning"
type input "Analogy"
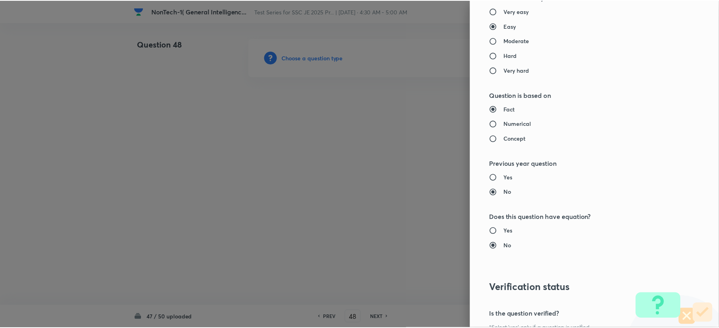
scroll to position [762, 0]
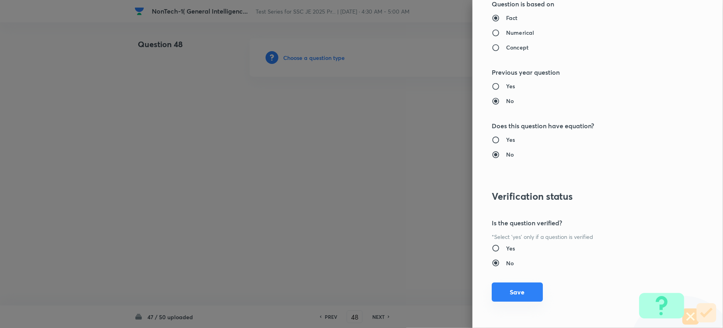
click at [497, 286] on button "Save" at bounding box center [516, 291] width 51 height 19
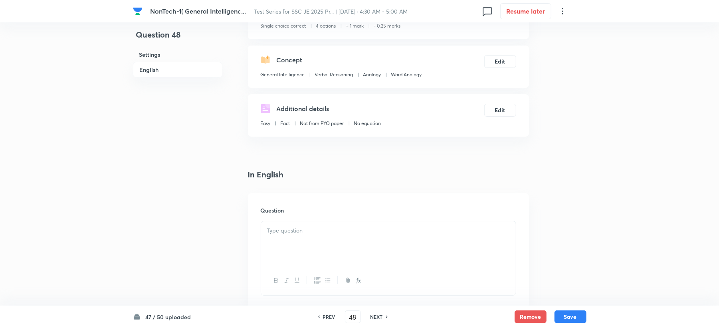
scroll to position [266, 0]
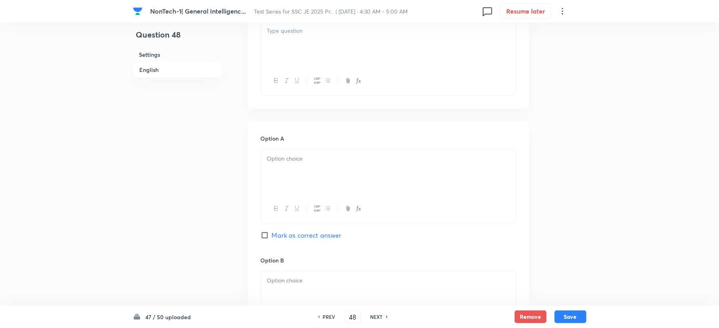
click at [272, 37] on div at bounding box center [388, 44] width 255 height 45
click at [331, 320] on h6 "PREV" at bounding box center [329, 316] width 12 height 7
type input "47"
checkbox input "true"
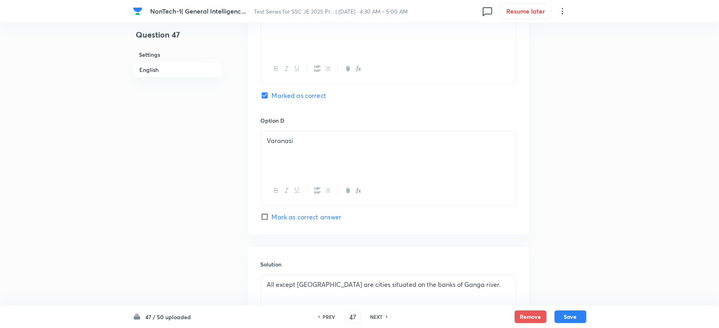
scroll to position [756, 0]
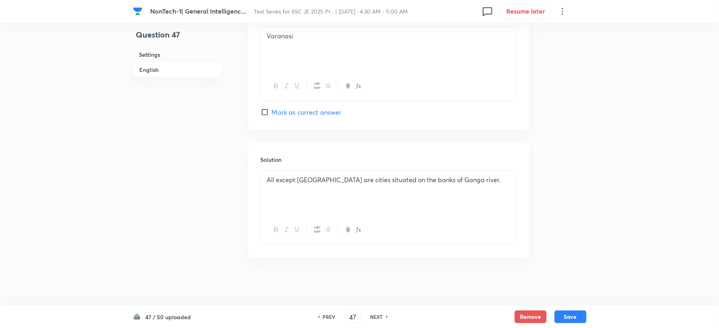
click at [376, 317] on h6 "NEXT" at bounding box center [377, 316] width 12 height 7
type input "48"
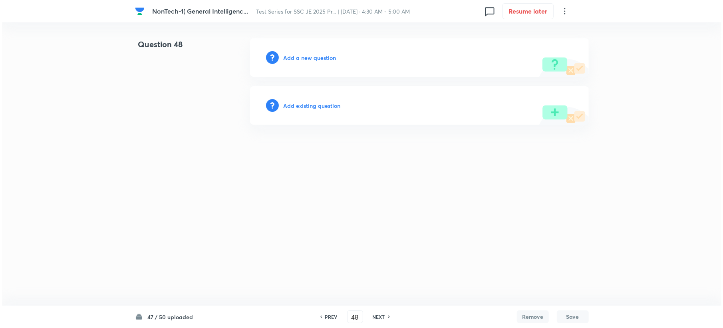
scroll to position [0, 0]
click at [298, 62] on div "Add a new question" at bounding box center [419, 57] width 339 height 38
click at [299, 58] on h6 "Add a new question" at bounding box center [309, 57] width 53 height 8
click at [299, 58] on h6 "Choose a question type" at bounding box center [313, 57] width 61 height 8
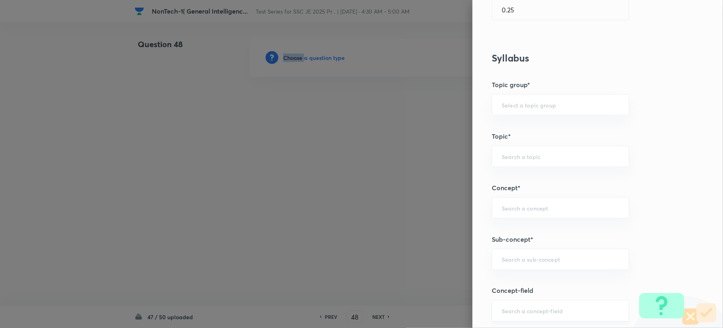
scroll to position [373, 0]
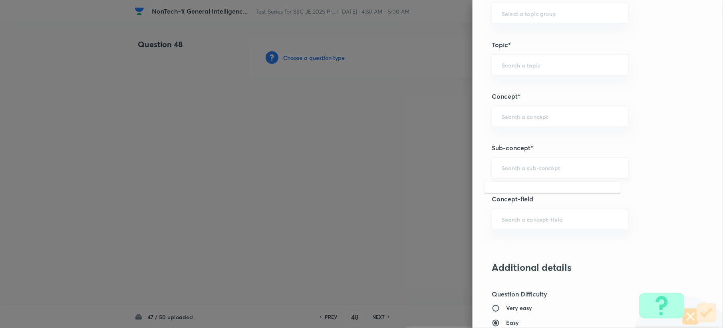
click at [519, 166] on input "text" at bounding box center [559, 168] width 117 height 8
paste input "Word Analogy"
click at [505, 194] on li "Word Analogy" at bounding box center [552, 192] width 136 height 14
type input "Word Analogy"
type input "General Intelligence"
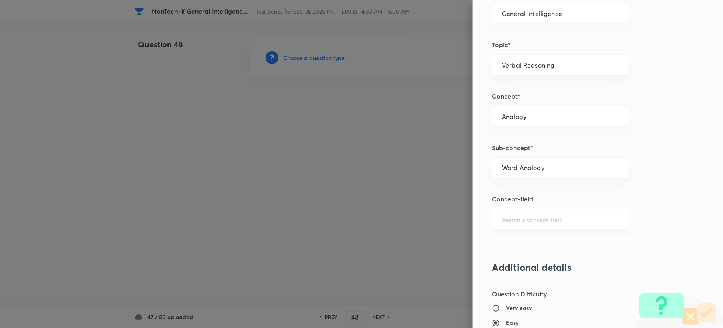
type input "Verbal Reasoning"
type input "Analogy"
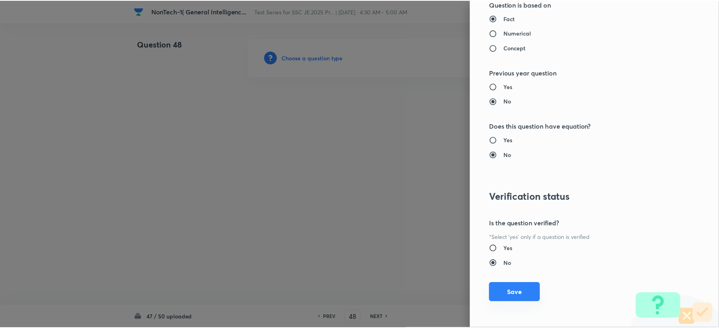
scroll to position [762, 0]
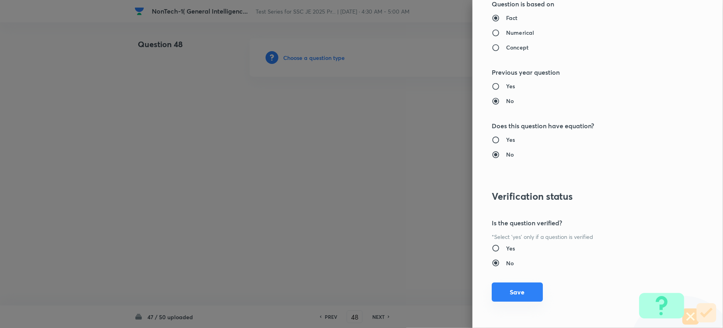
click at [501, 298] on button "Save" at bounding box center [516, 291] width 51 height 19
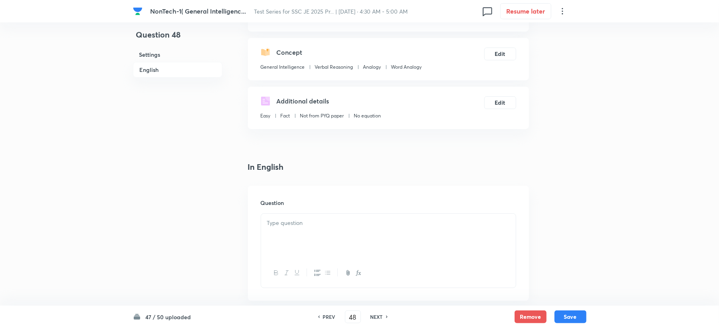
scroll to position [213, 0]
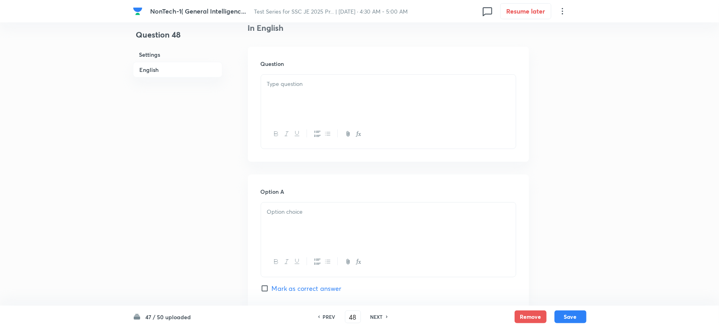
click at [272, 85] on p at bounding box center [388, 83] width 243 height 9
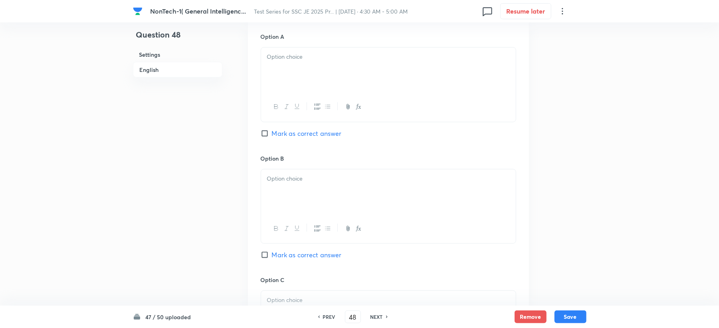
scroll to position [373, 0]
click at [293, 74] on div at bounding box center [388, 65] width 255 height 45
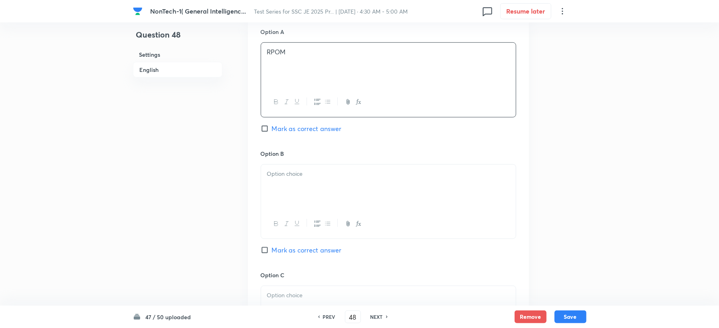
click at [276, 184] on div at bounding box center [388, 186] width 255 height 45
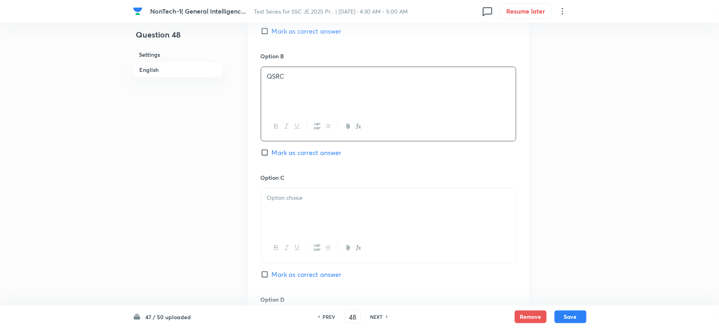
scroll to position [479, 0]
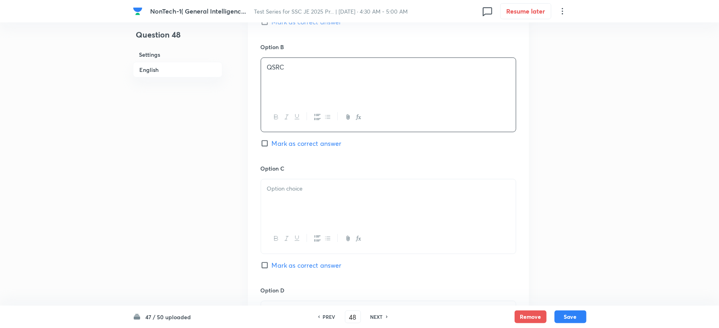
click at [285, 179] on div "Option C Mark as correct answer" at bounding box center [389, 224] width 256 height 121
click at [293, 210] on div at bounding box center [388, 201] width 255 height 45
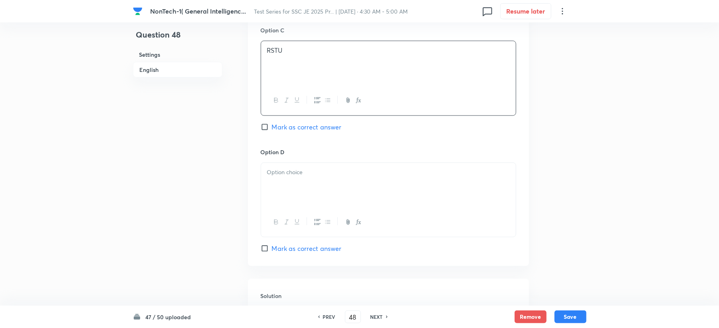
scroll to position [639, 0]
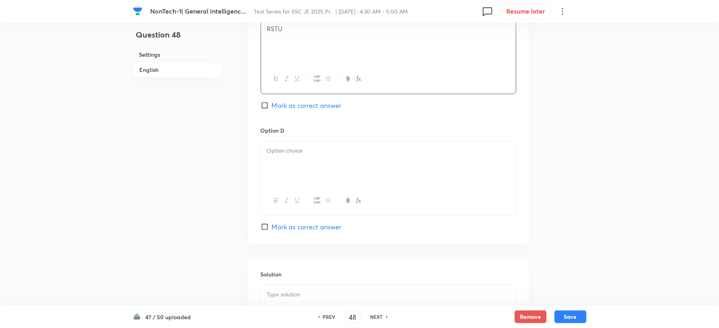
drag, startPoint x: 294, startPoint y: 157, endPoint x: 269, endPoint y: 172, distance: 29.9
click at [291, 159] on div at bounding box center [388, 163] width 255 height 45
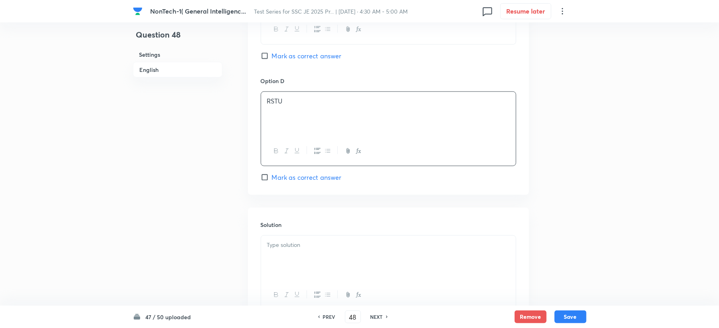
scroll to position [745, 0]
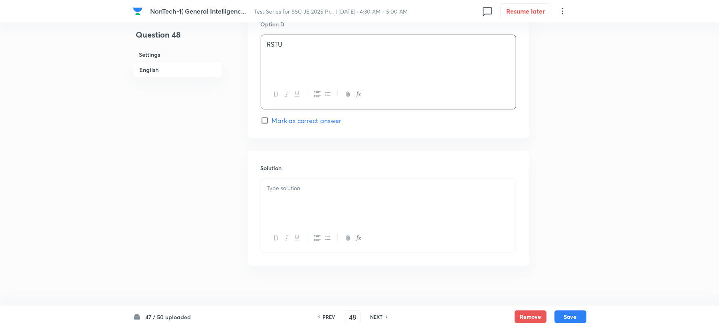
click at [281, 192] on p at bounding box center [388, 188] width 243 height 9
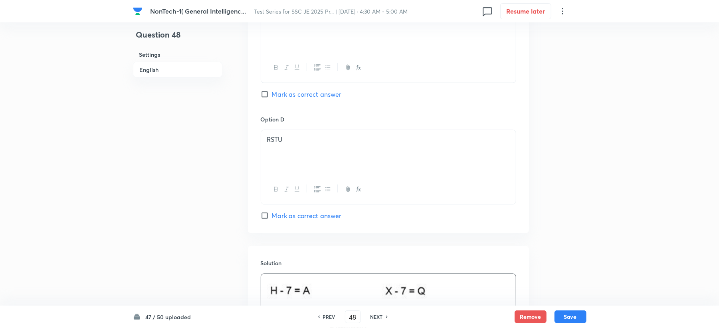
scroll to position [649, 0]
drag, startPoint x: 271, startPoint y: 206, endPoint x: 271, endPoint y: 212, distance: 6.4
click at [271, 206] on div "Option D RSTU Mark as correct answer" at bounding box center [389, 168] width 256 height 105
click at [271, 214] on input "Mark as correct answer" at bounding box center [266, 216] width 11 height 8
checkbox input "true"
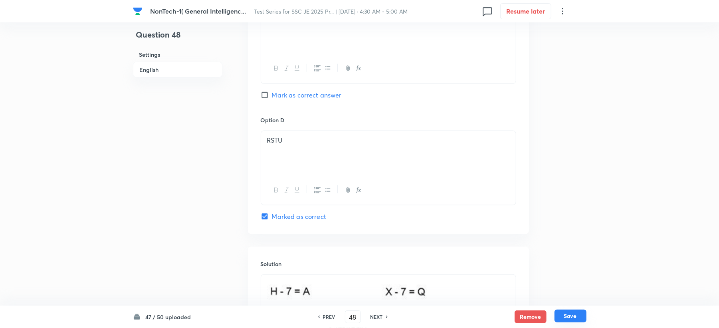
click at [584, 315] on button "Save" at bounding box center [571, 315] width 32 height 13
type input "49"
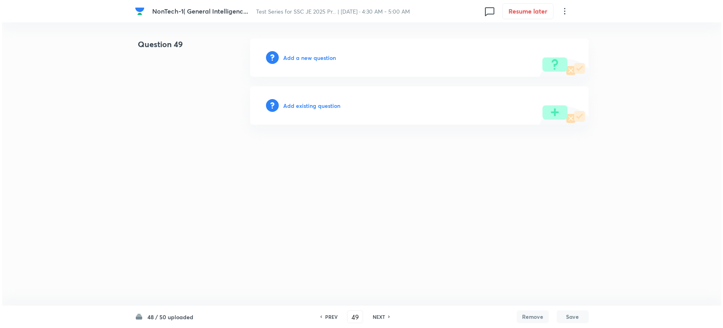
scroll to position [0, 0]
click at [303, 54] on h6 "Add a new question" at bounding box center [309, 57] width 53 height 8
click at [303, 54] on h6 "Choose a question type" at bounding box center [313, 57] width 61 height 8
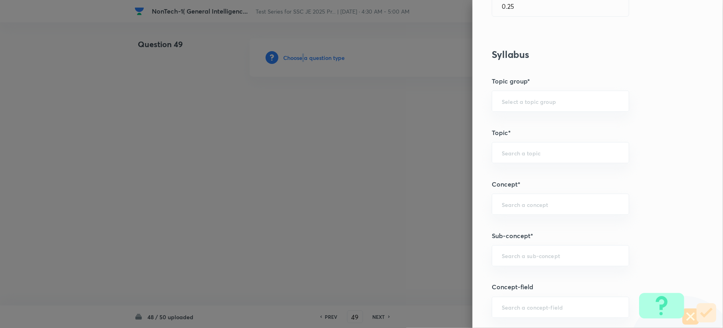
scroll to position [426, 0]
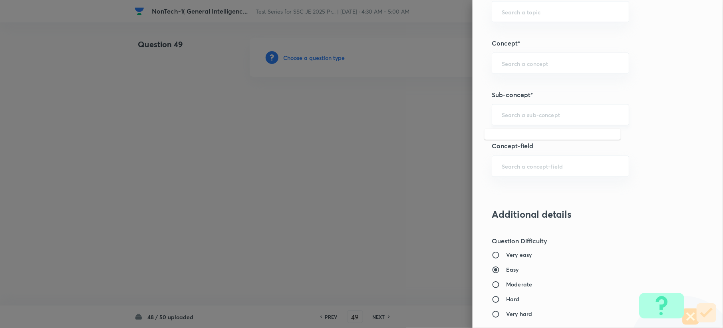
click at [511, 119] on input "text" at bounding box center [559, 115] width 117 height 8
paste input "Word Analogy"
click at [507, 141] on li "Word Analogy" at bounding box center [552, 139] width 136 height 14
type input "Word Analogy"
type input "General Intelligence"
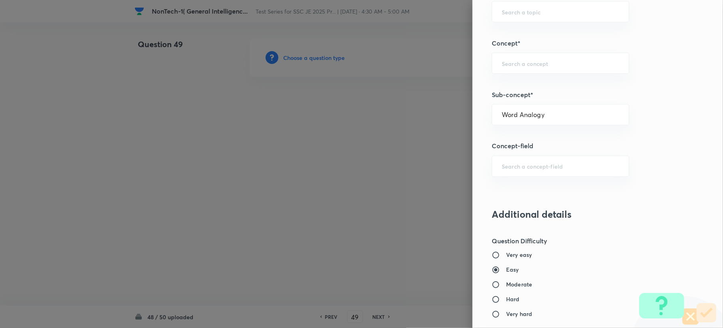
type input "Verbal Reasoning"
type input "Analogy"
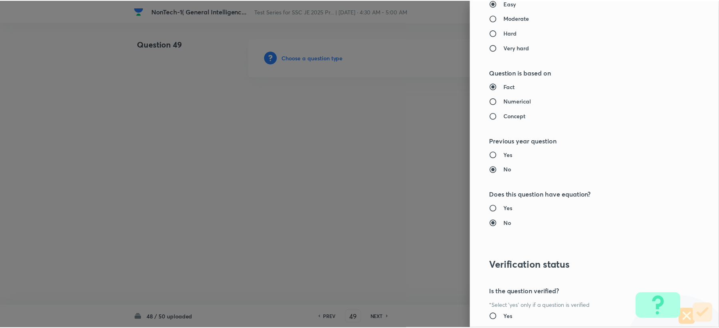
scroll to position [762, 0]
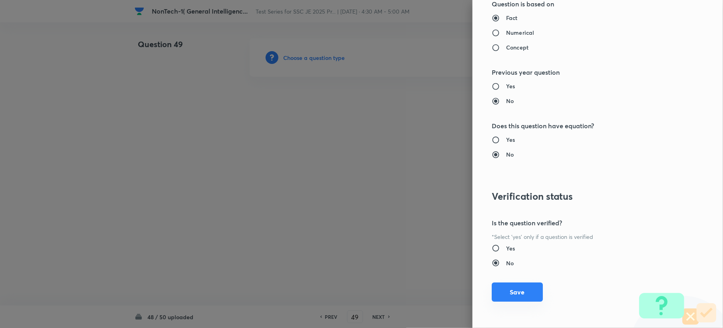
click at [510, 293] on button "Save" at bounding box center [516, 291] width 51 height 19
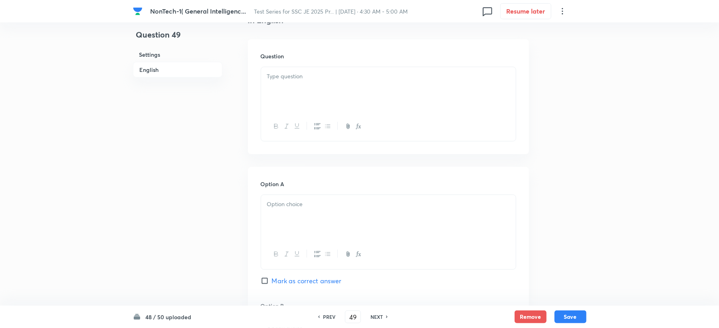
scroll to position [160, 0]
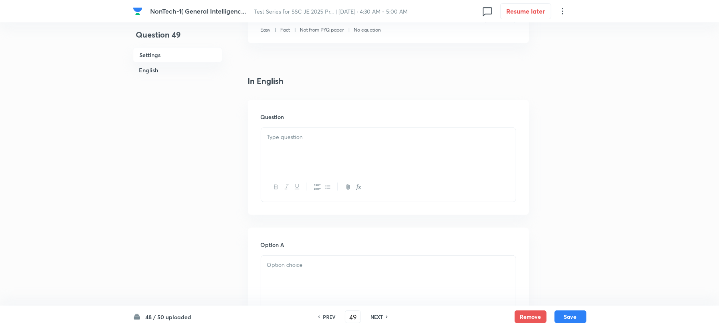
click at [275, 163] on div at bounding box center [388, 150] width 255 height 45
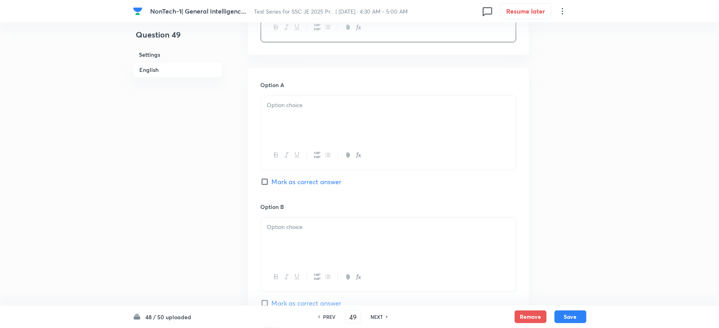
drag, startPoint x: 287, startPoint y: 145, endPoint x: 279, endPoint y: 136, distance: 12.4
click at [287, 141] on div at bounding box center [389, 132] width 256 height 75
click at [290, 240] on div at bounding box center [388, 240] width 255 height 45
click at [286, 119] on div at bounding box center [388, 118] width 255 height 45
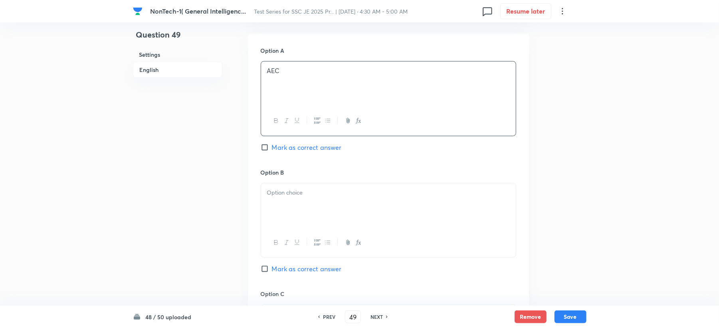
scroll to position [373, 0]
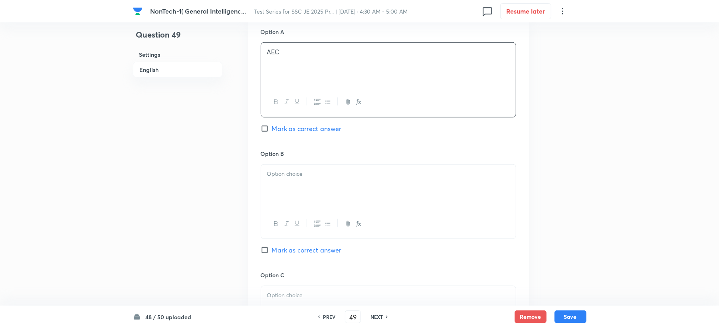
click at [273, 185] on div at bounding box center [388, 186] width 255 height 45
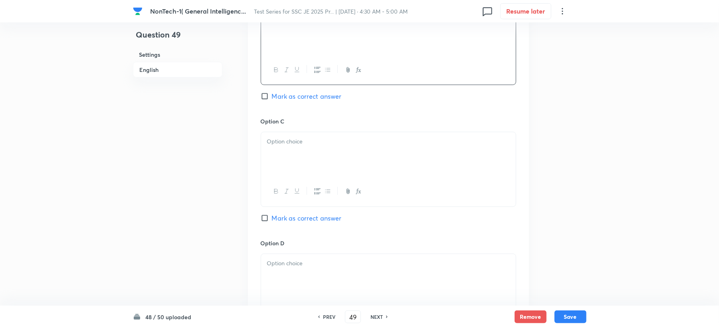
scroll to position [532, 0]
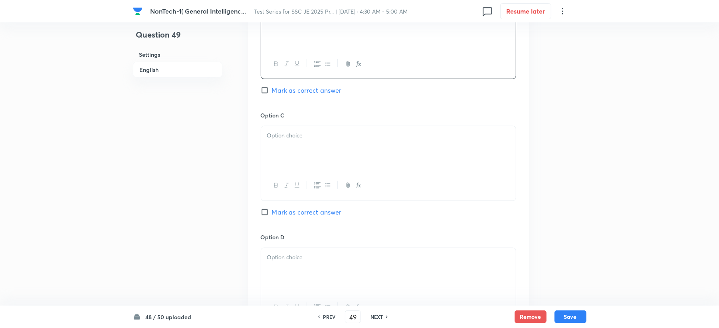
click at [296, 152] on div at bounding box center [388, 148] width 255 height 45
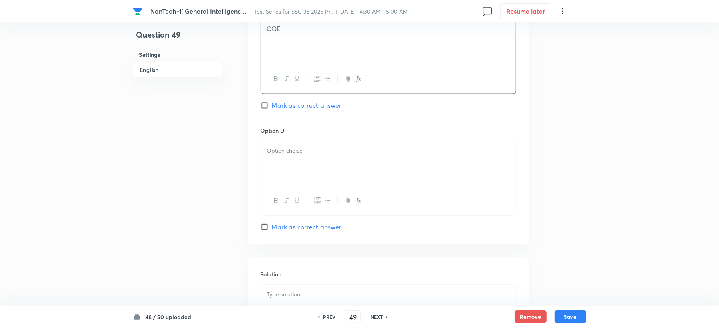
click at [289, 179] on div at bounding box center [388, 163] width 255 height 45
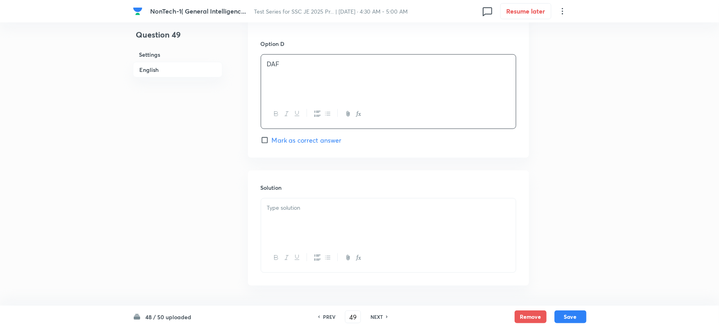
scroll to position [756, 0]
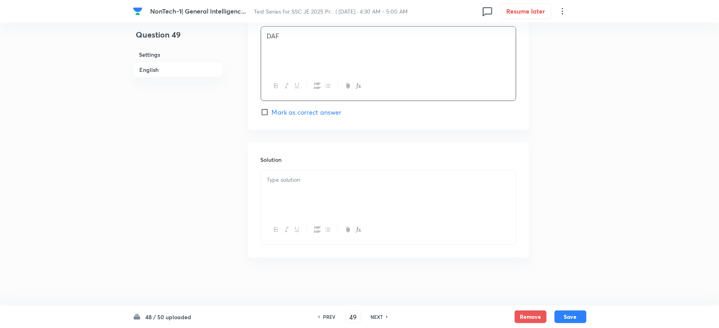
drag, startPoint x: 273, startPoint y: 176, endPoint x: 267, endPoint y: 188, distance: 13.9
click at [273, 178] on p at bounding box center [388, 179] width 243 height 9
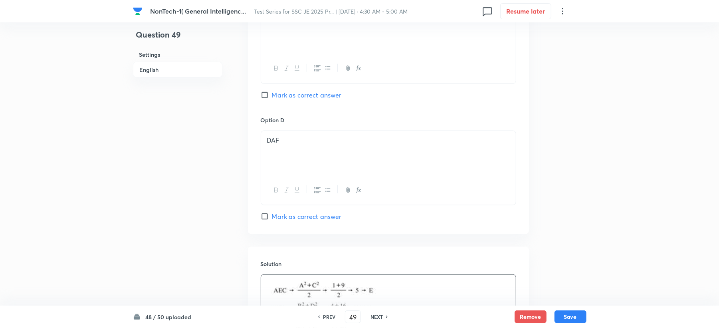
click at [285, 218] on span "Mark as correct answer" at bounding box center [307, 217] width 70 height 10
click at [272, 218] on input "Mark as correct answer" at bounding box center [266, 216] width 11 height 8
checkbox input "true"
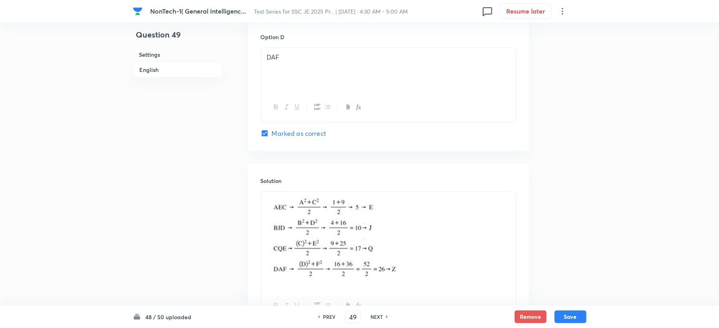
scroll to position [810, 0]
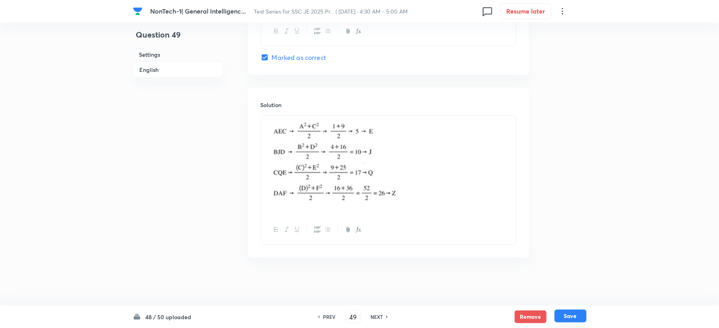
click at [571, 318] on button "Save" at bounding box center [571, 315] width 32 height 13
type input "50"
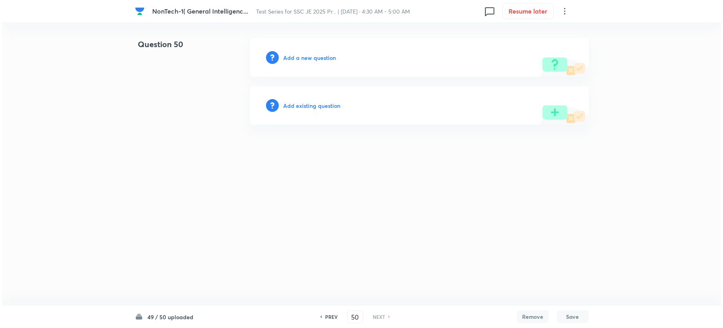
scroll to position [0, 0]
click at [295, 61] on h6 "Add a new question" at bounding box center [309, 57] width 53 height 8
click at [295, 61] on h6 "Choose a question type" at bounding box center [313, 57] width 61 height 8
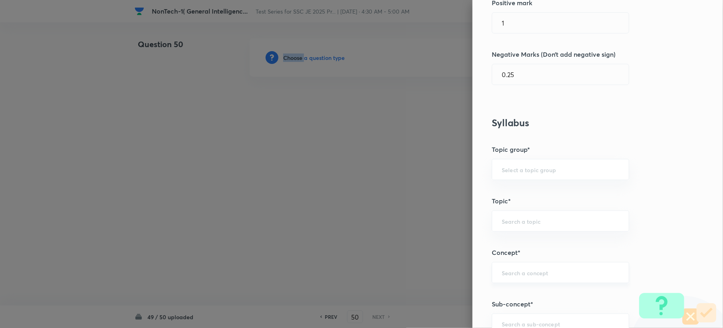
scroll to position [266, 0]
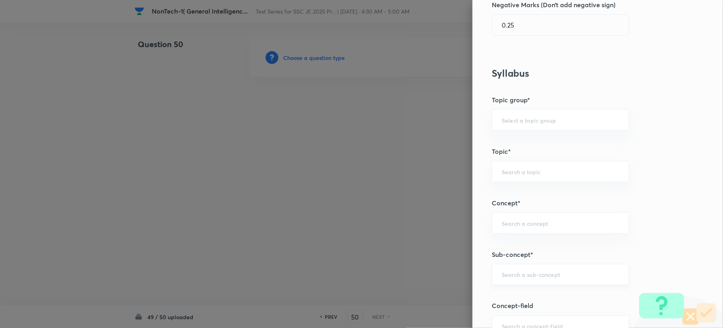
click at [521, 266] on div "Question settings Question type* Single choice correct Number of options* 2 3 4…" at bounding box center [597, 164] width 250 height 328
click at [510, 276] on input "text" at bounding box center [559, 275] width 117 height 8
paste input "Word Analogy"
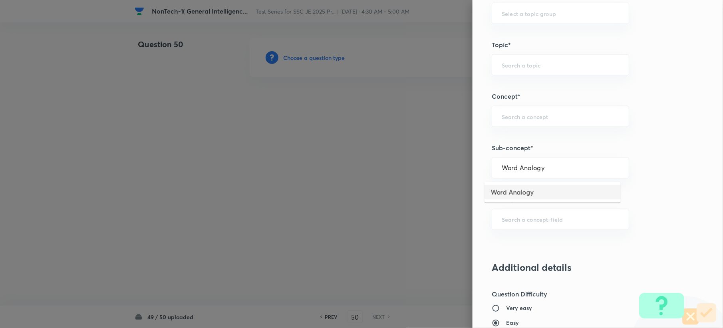
click at [517, 191] on li "Word Analogy" at bounding box center [552, 192] width 136 height 14
type input "Word Analogy"
type input "General Intelligence"
type input "Verbal Reasoning"
type input "Analogy"
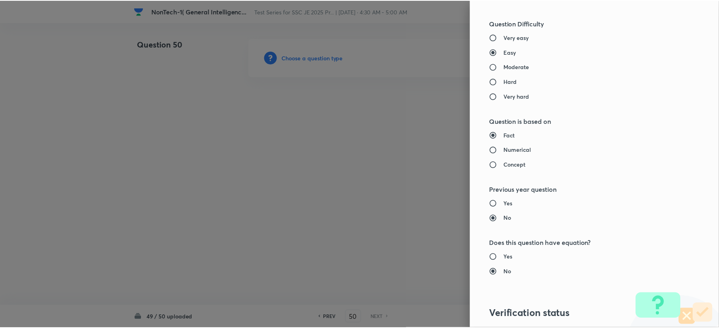
scroll to position [745, 0]
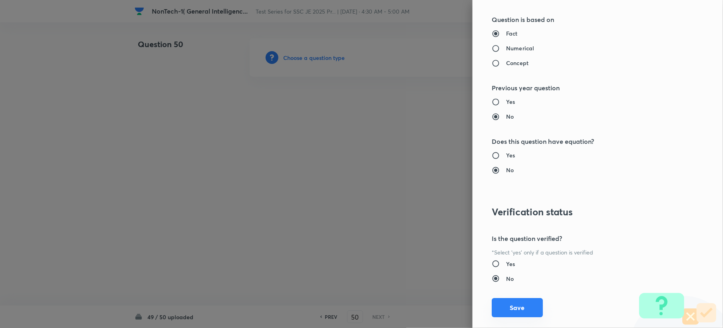
drag, startPoint x: 510, startPoint y: 307, endPoint x: 408, endPoint y: 257, distance: 113.6
click at [509, 307] on button "Save" at bounding box center [516, 307] width 51 height 19
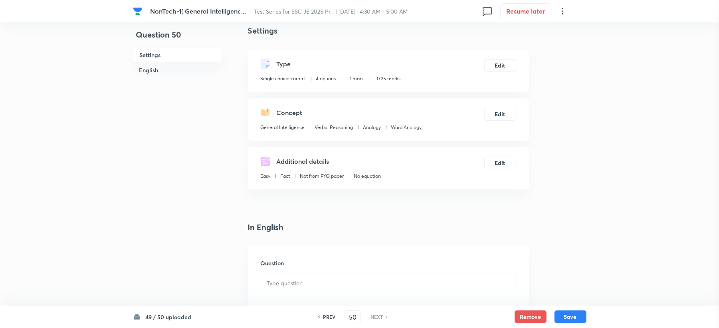
scroll to position [160, 0]
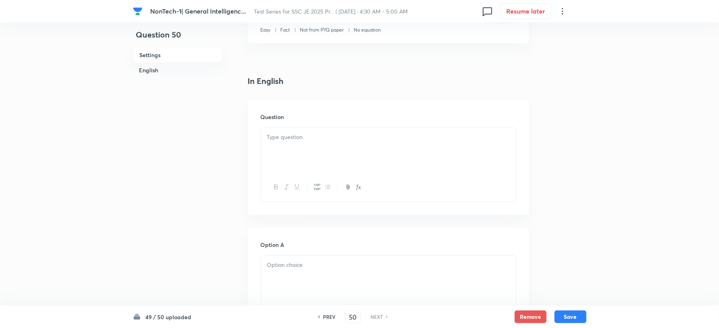
click at [279, 139] on p at bounding box center [388, 137] width 243 height 9
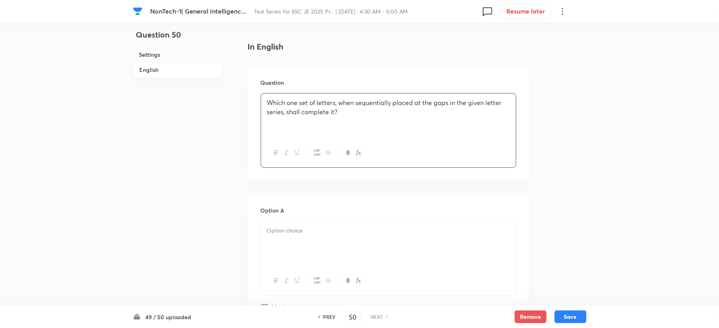
scroll to position [213, 0]
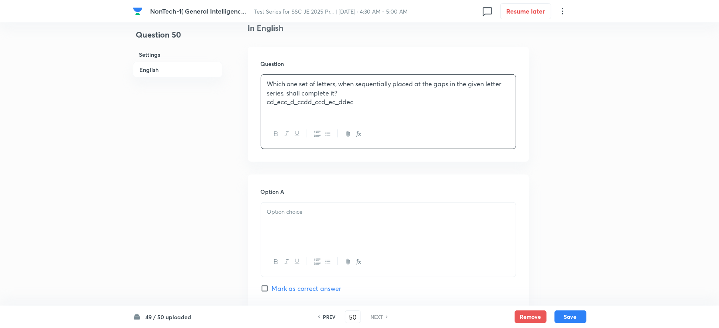
drag, startPoint x: 307, startPoint y: 231, endPoint x: 283, endPoint y: 214, distance: 29.0
click at [305, 231] on div at bounding box center [388, 224] width 255 height 45
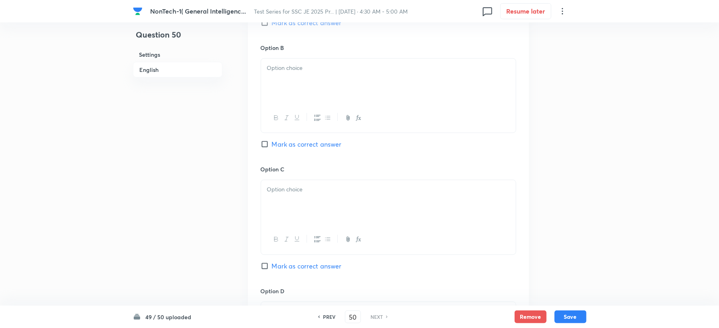
scroll to position [479, 0]
click at [283, 212] on div at bounding box center [388, 201] width 255 height 45
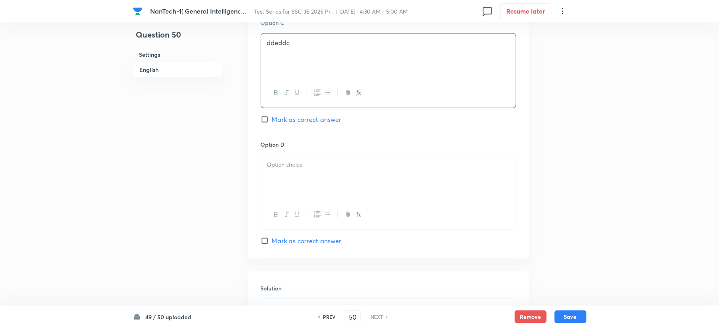
scroll to position [639, 0]
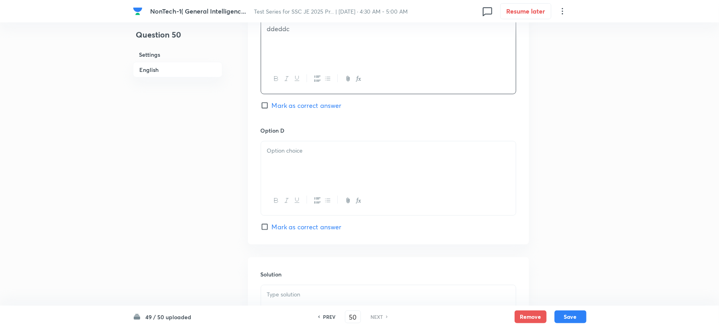
click at [291, 176] on div at bounding box center [388, 163] width 255 height 45
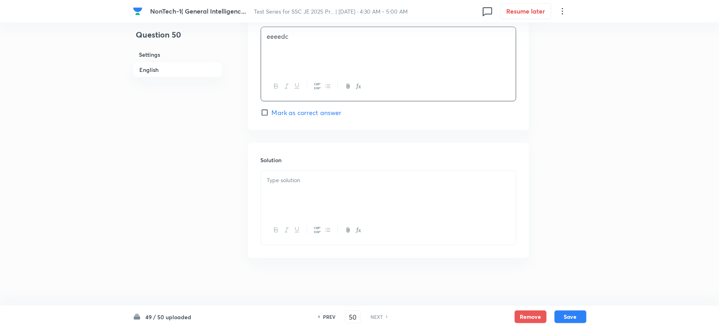
scroll to position [756, 0]
click at [311, 185] on div at bounding box center [388, 192] width 255 height 45
click at [428, 181] on p "cddec / cddec / cddec / cddec / cddec" at bounding box center [388, 179] width 243 height 9
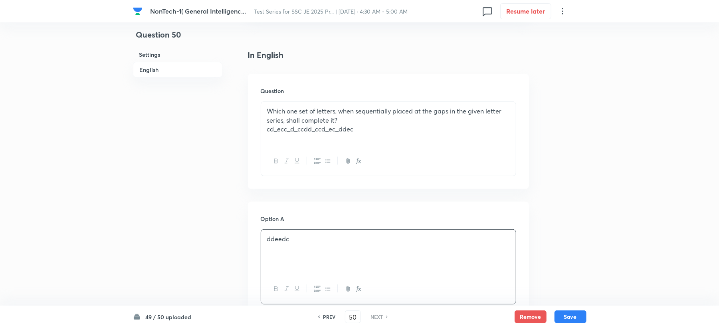
scroll to position [170, 0]
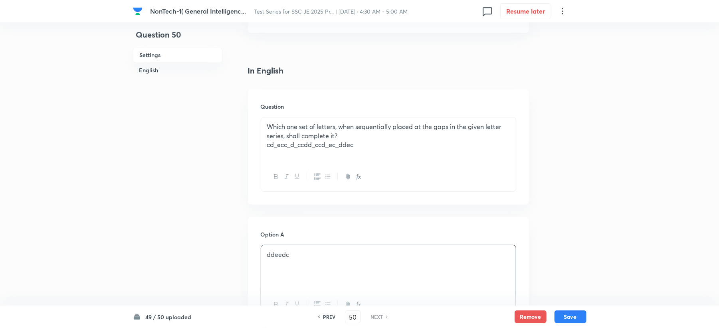
click at [382, 150] on div "Which one set of letters, when sequentially placed at the gaps in the given let…" at bounding box center [388, 139] width 255 height 45
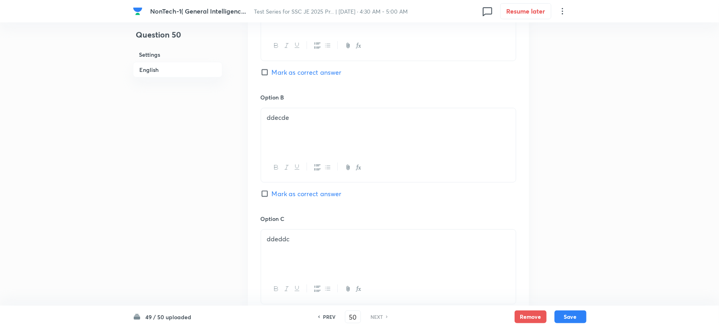
scroll to position [383, 0]
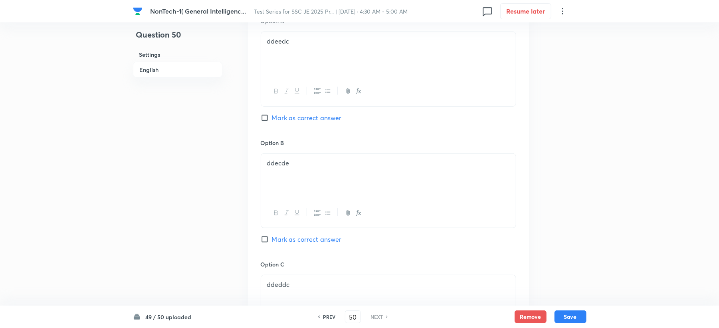
click at [299, 120] on span "Mark as correct answer" at bounding box center [307, 118] width 70 height 10
click at [272, 120] on input "Mark as correct answer" at bounding box center [266, 118] width 11 height 8
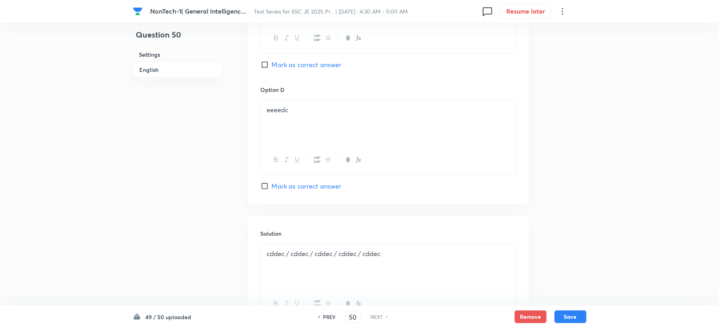
scroll to position [756, 0]
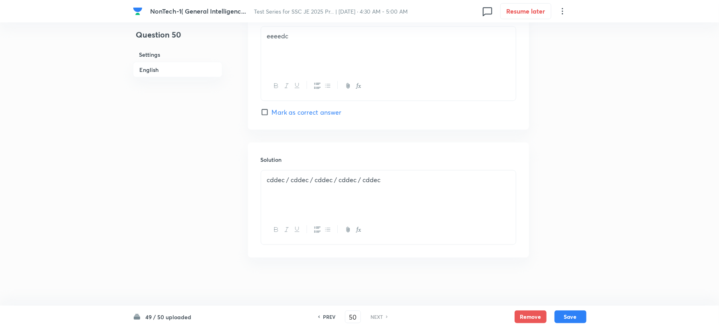
click at [403, 178] on p "cddec / cddec / cddec / cddec / cddec" at bounding box center [388, 179] width 243 height 9
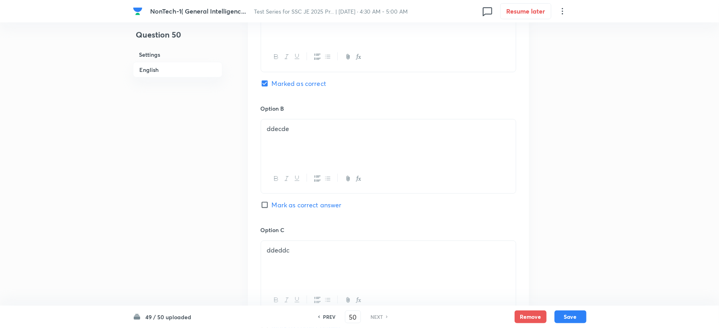
scroll to position [383, 0]
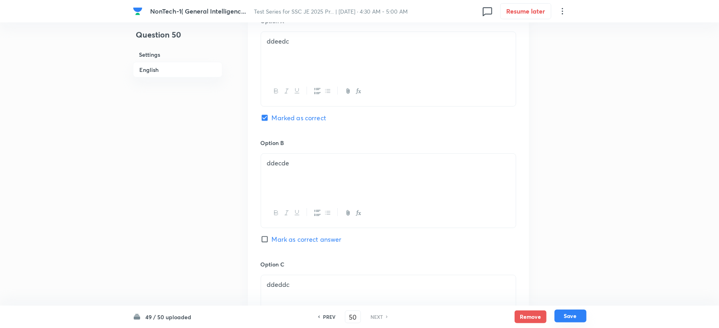
click at [573, 319] on button "Save" at bounding box center [571, 315] width 32 height 13
click at [580, 317] on button "Save" at bounding box center [571, 315] width 32 height 13
checkbox input "true"
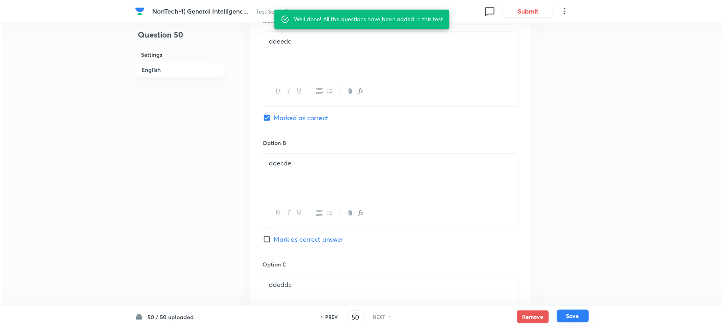
scroll to position [756, 0]
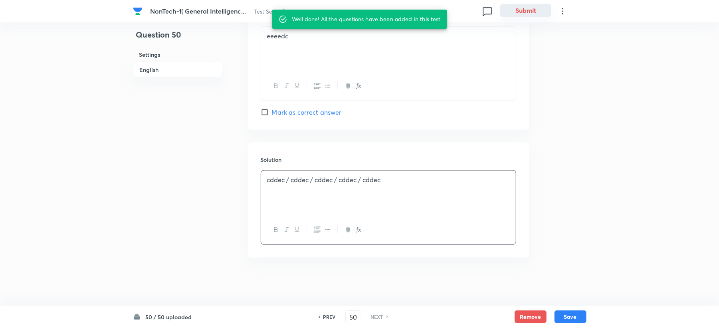
click at [524, 10] on button "Submit" at bounding box center [525, 10] width 51 height 13
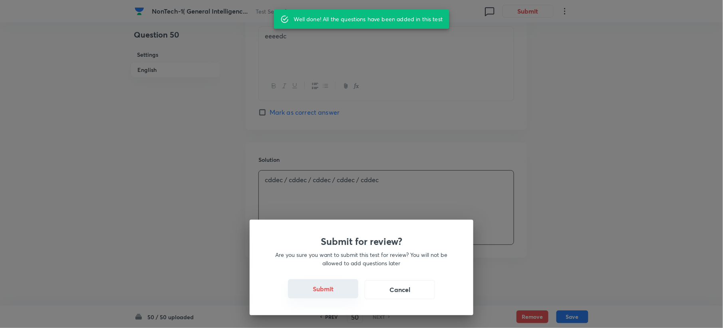
click at [341, 294] on button "Submit" at bounding box center [323, 288] width 70 height 19
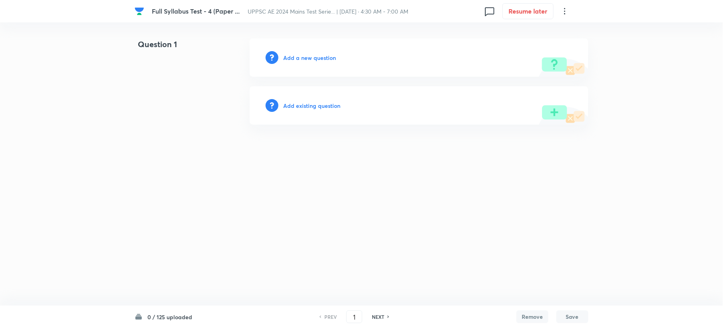
click at [289, 58] on h6 "Add a new question" at bounding box center [309, 57] width 53 height 8
click at [289, 58] on h6 "Choose a question type" at bounding box center [313, 57] width 61 height 8
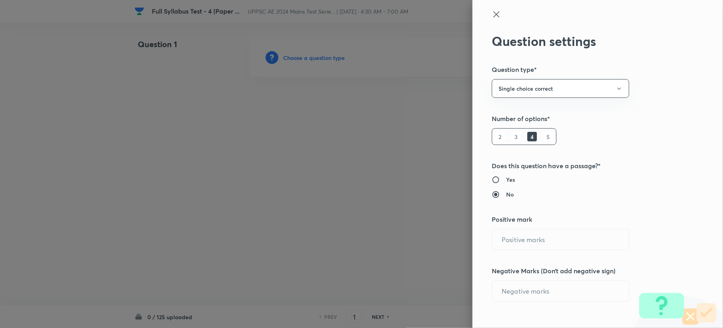
type input "1"
type input "0"
click at [509, 250] on div "1 ​" at bounding box center [559, 239] width 137 height 21
type input "1"
type input "3"
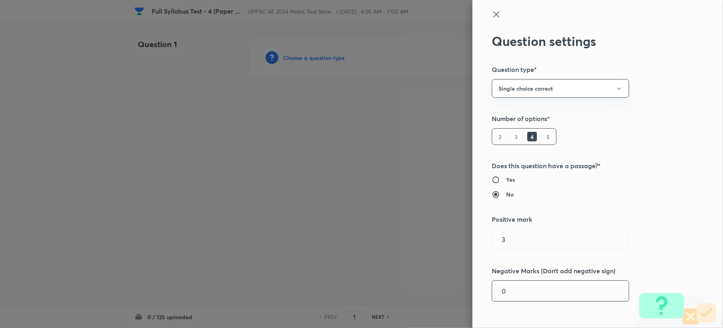
click at [516, 291] on input "0" at bounding box center [560, 291] width 137 height 20
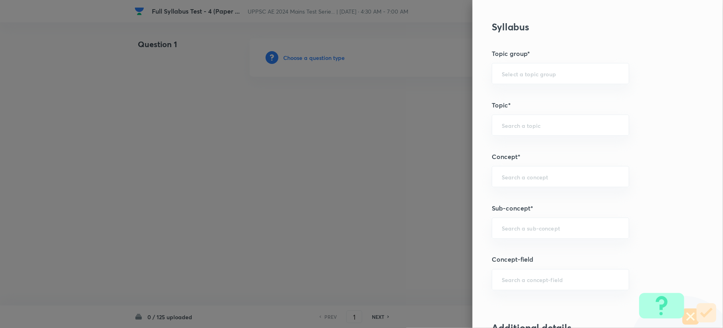
scroll to position [373, 0]
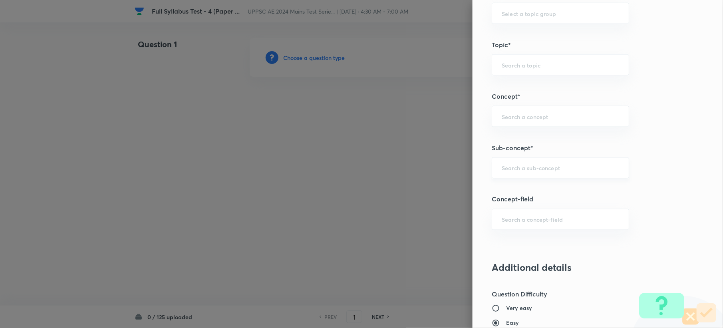
type input "1"
click at [513, 171] on input "text" at bounding box center [559, 168] width 117 height 8
click at [518, 174] on div "​" at bounding box center [559, 167] width 137 height 21
paste input "Introduction to Traverse Surveying"
type input "Introduction to Traverse Surveying"
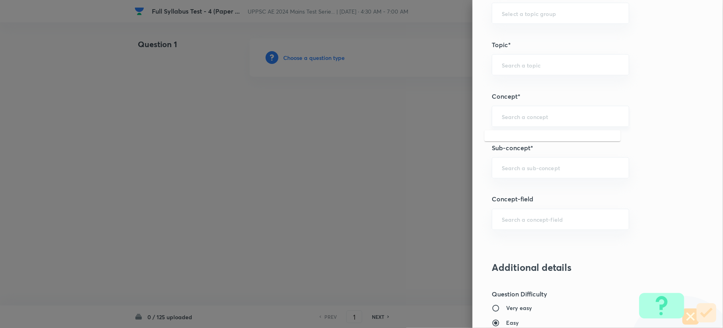
click at [537, 115] on input "text" at bounding box center [559, 117] width 117 height 8
paste input "Traverse Surveying"
click at [497, 141] on li "Traverse Surveying" at bounding box center [552, 140] width 136 height 14
type input "Traverse Surveying"
type input "Civil Engineering"
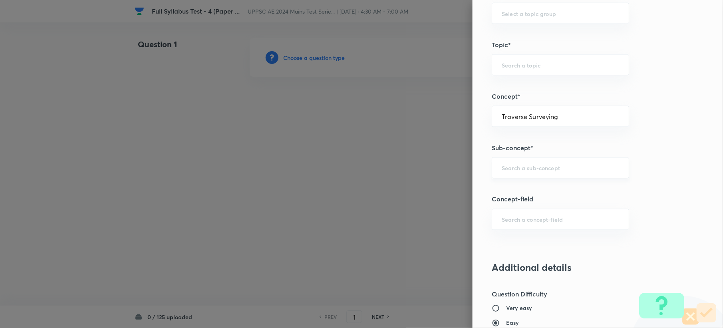
type input "Surveying"
click at [501, 172] on input "text" at bounding box center [559, 168] width 117 height 8
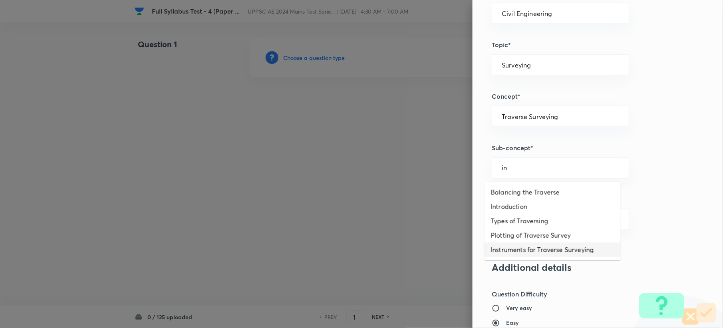
click at [513, 255] on li "Instruments for Traverse Surveying" at bounding box center [552, 249] width 136 height 14
type input "Instruments for Traverse Surveying"
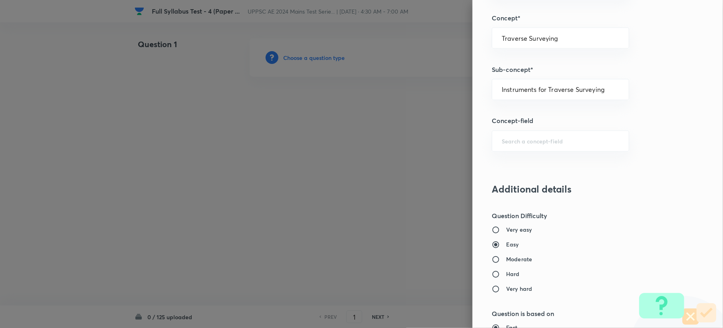
scroll to position [585, 0]
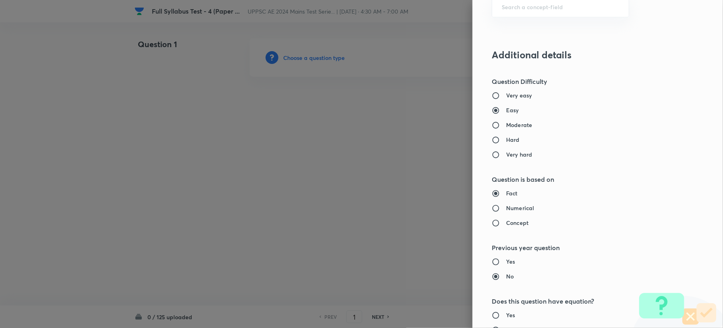
click at [509, 127] on div "Very easy Easy Moderate Hard Very hard" at bounding box center [583, 124] width 185 height 67
click at [509, 127] on h6 "Moderate" at bounding box center [519, 125] width 26 height 8
click at [506, 127] on input "Moderate" at bounding box center [498, 125] width 14 height 8
radio input "true"
click at [506, 108] on h6 "Easy" at bounding box center [512, 110] width 13 height 8
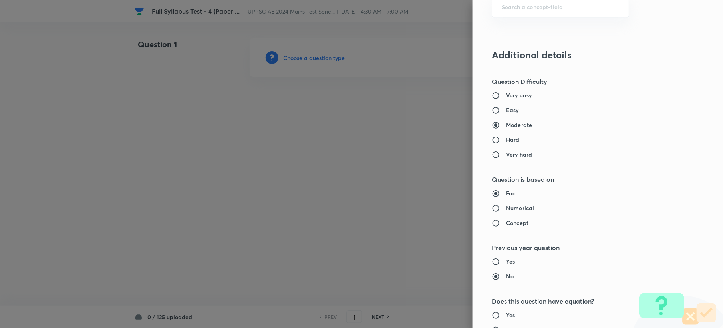
click at [503, 108] on input "Easy" at bounding box center [498, 110] width 14 height 8
radio input "true"
radio input "false"
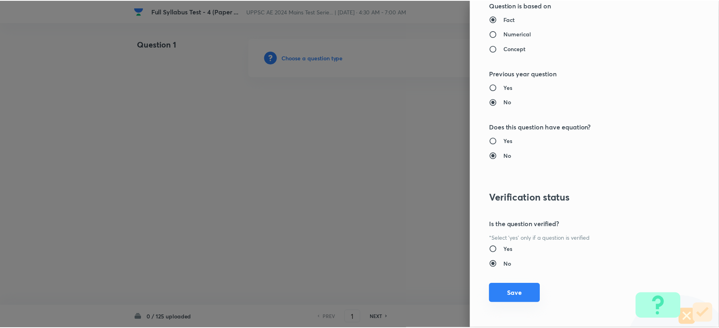
scroll to position [762, 0]
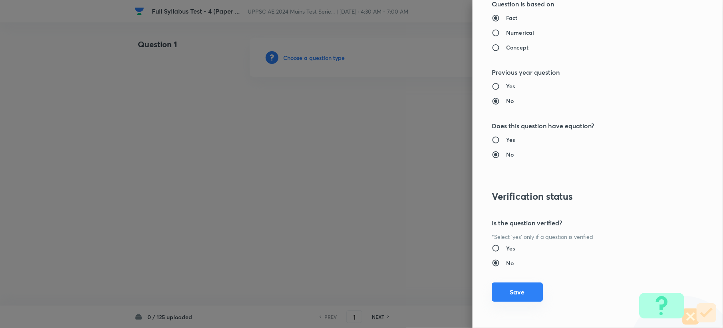
click at [520, 285] on button "Save" at bounding box center [516, 291] width 51 height 19
